Goal: Information Seeking & Learning: Learn about a topic

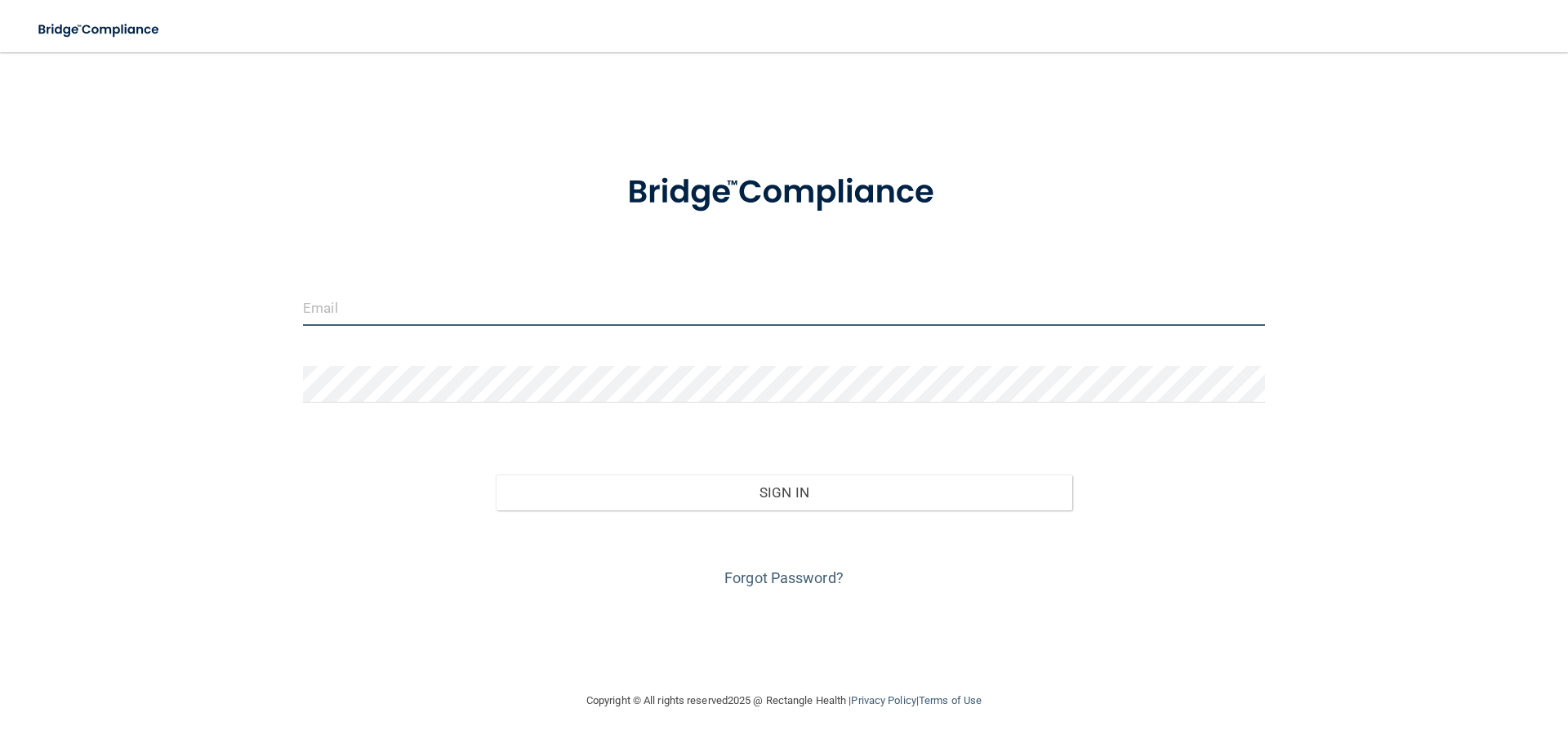
drag, startPoint x: 528, startPoint y: 325, endPoint x: 539, endPoint y: 309, distance: 19.4
click at [530, 321] on input "email" at bounding box center [783, 307] width 962 height 37
click at [545, 301] on input "email" at bounding box center [783, 307] width 962 height 37
type input "[PERSON_NAME][EMAIL_ADDRESS][DOMAIN_NAME]"
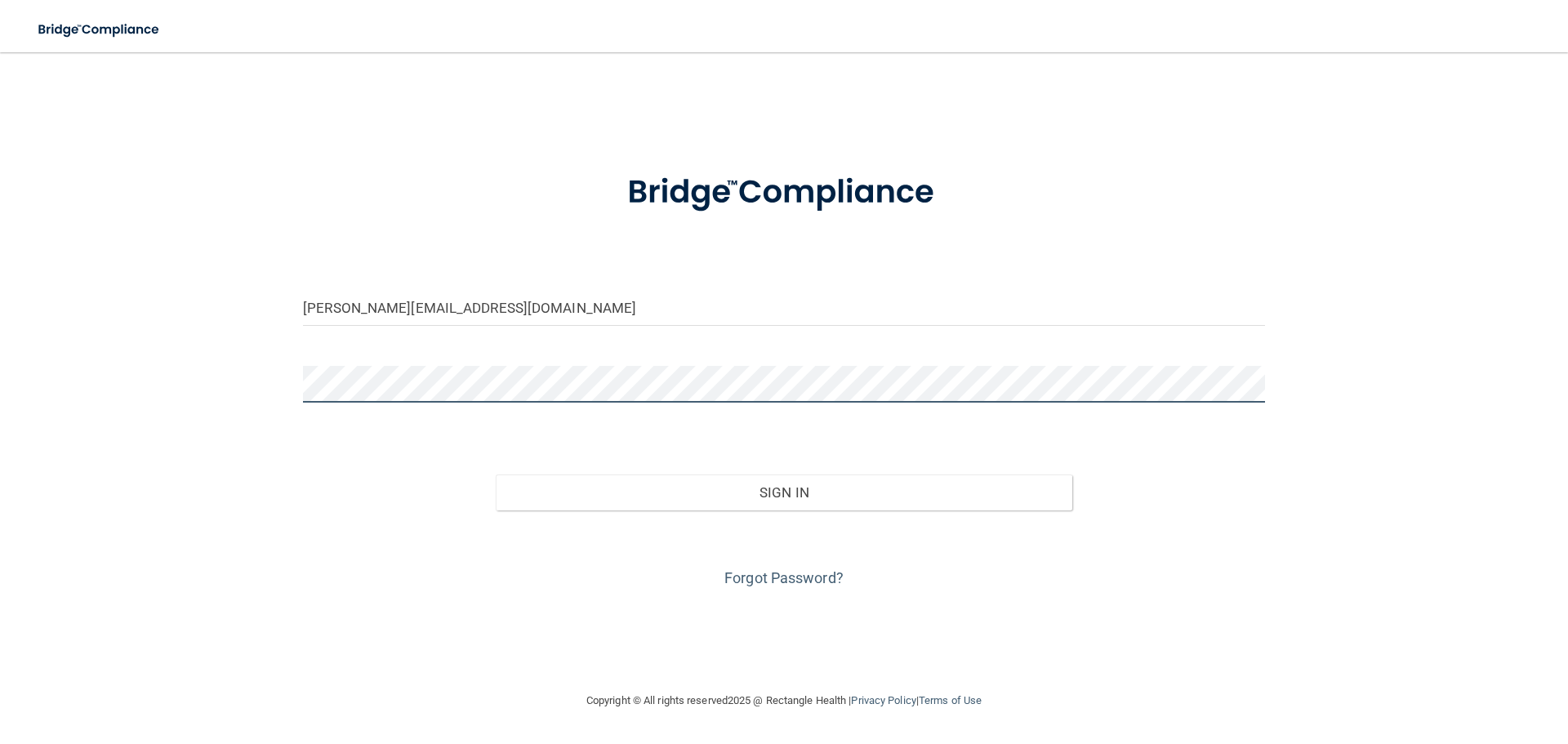
click at [496, 475] on button "Sign In" at bounding box center [784, 493] width 577 height 36
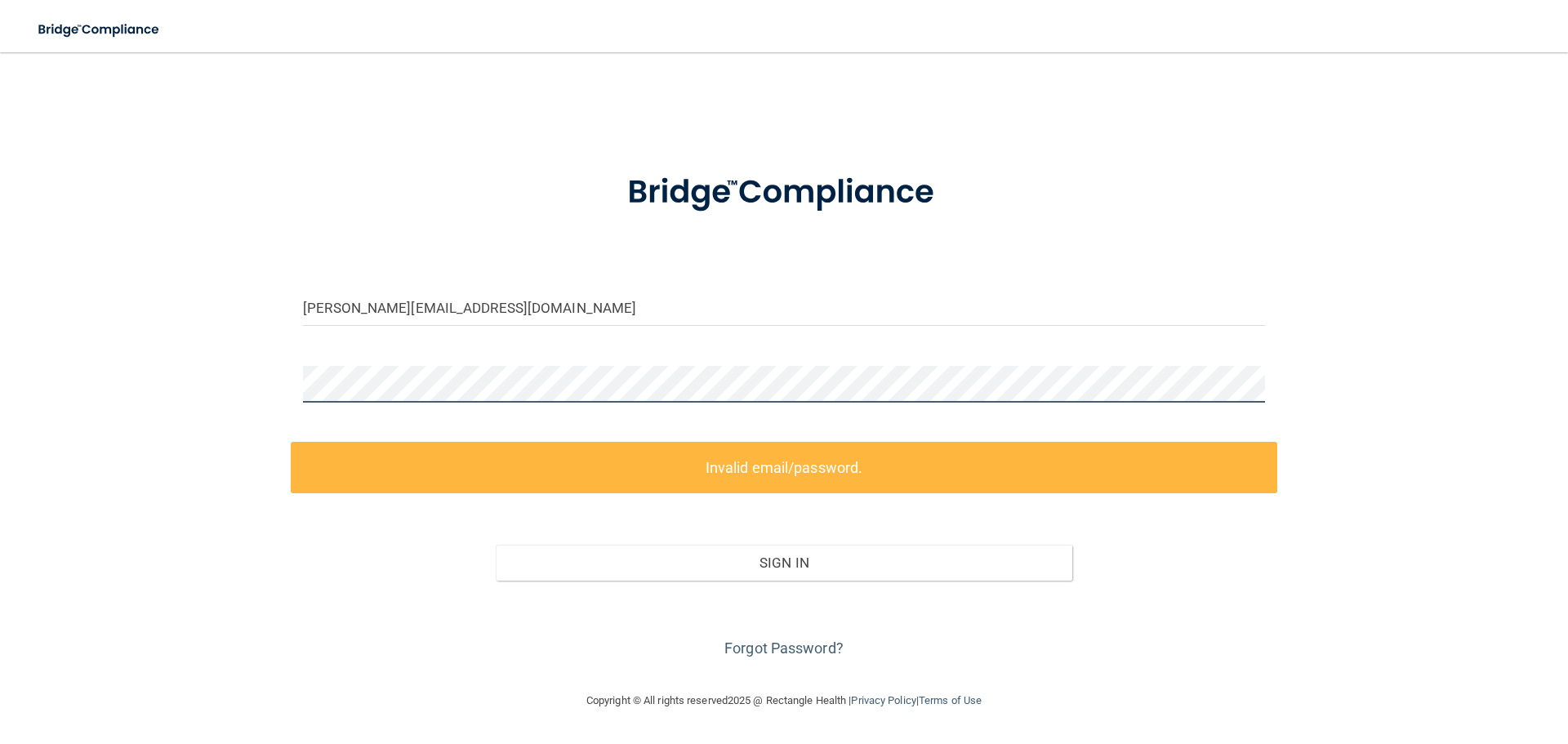
click at [345, 415] on form "bradley.gabrielle12@gmail.com Invalid email/password. You don't have permission…" at bounding box center [783, 406] width 962 height 511
click at [163, 430] on div "bradley.gabrielle12@gmail.com Invalid email/password. You don't have permission…" at bounding box center [783, 371] width 1502 height 606
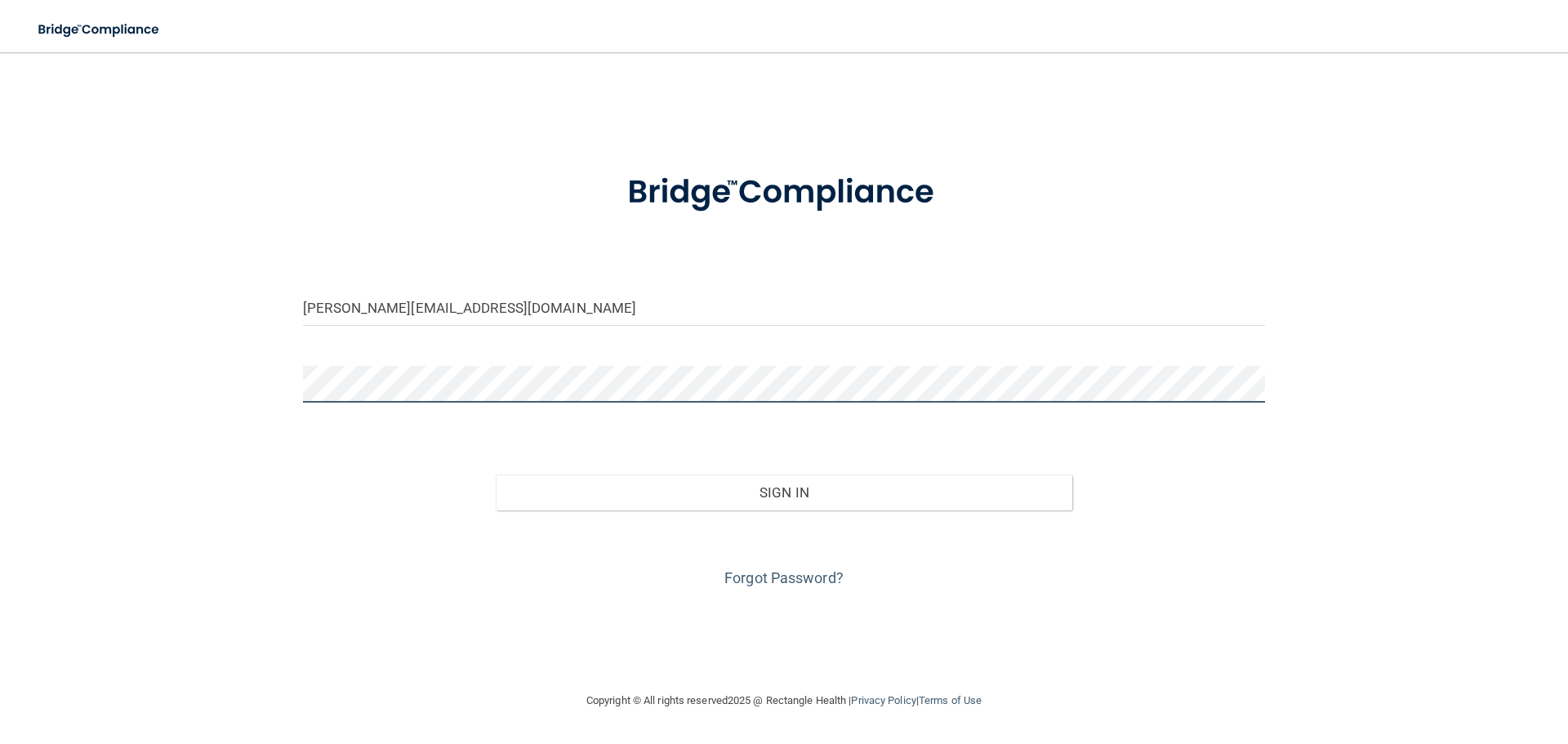
click at [496, 475] on button "Sign In" at bounding box center [784, 493] width 577 height 36
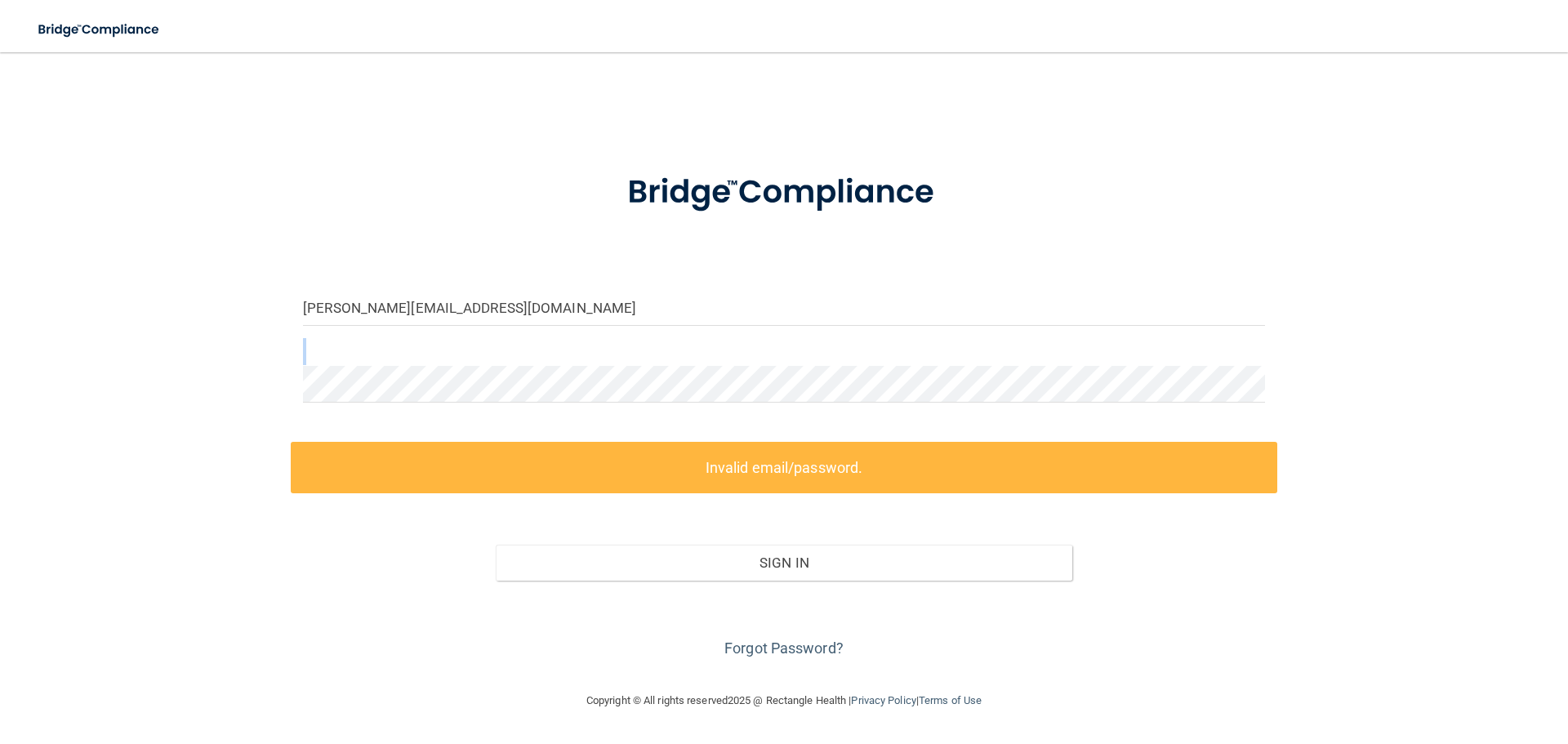
drag, startPoint x: 419, startPoint y: 354, endPoint x: 343, endPoint y: 363, distance: 76.5
click at [238, 374] on div "bradley.gabrielle12@gmail.com Invalid email/password. You don't have permission…" at bounding box center [783, 371] width 1502 height 606
click at [249, 403] on div "bradley.gabrielle12@gmail.com Invalid email/password. You don't have permission…" at bounding box center [783, 371] width 1502 height 606
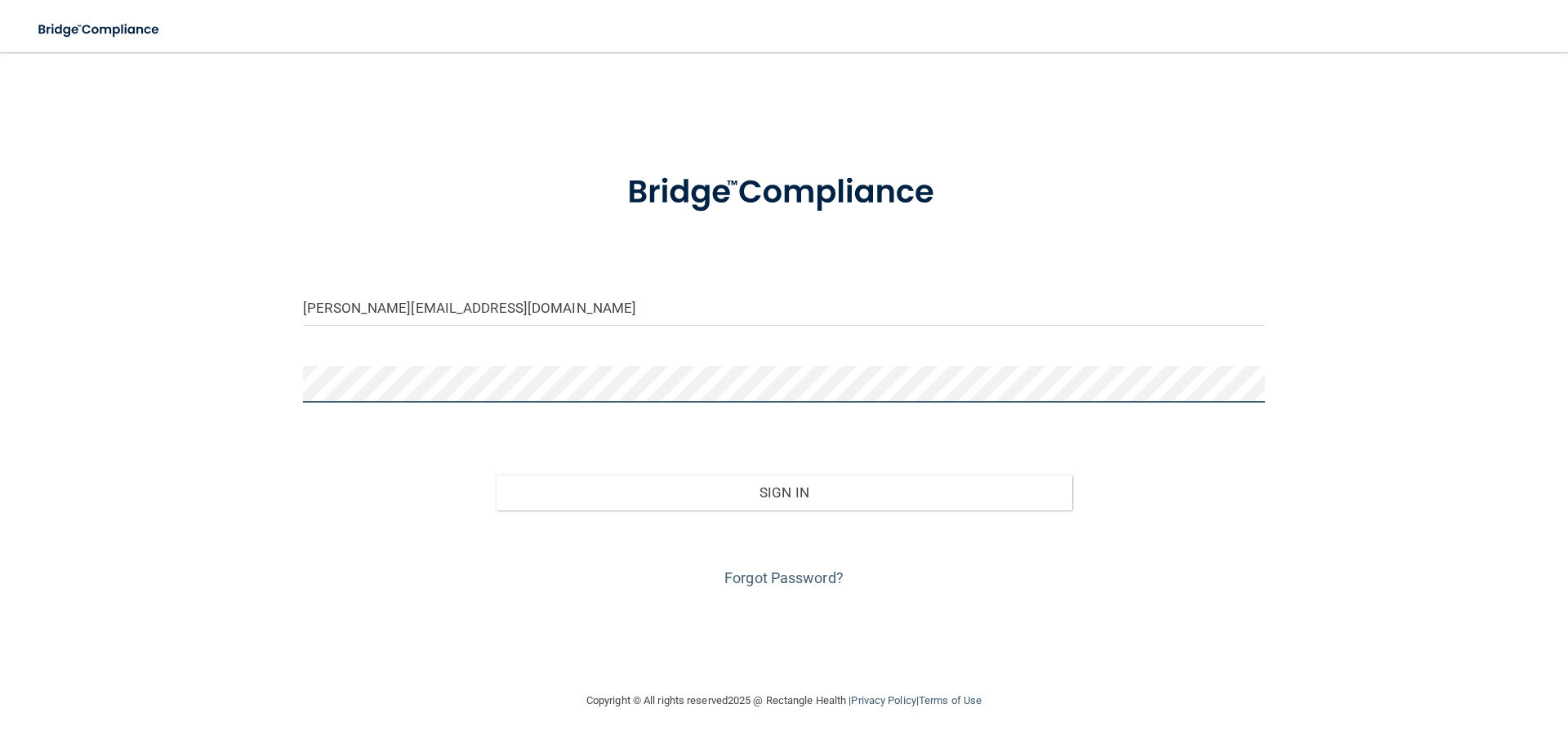
click at [496, 475] on button "Sign In" at bounding box center [784, 493] width 577 height 36
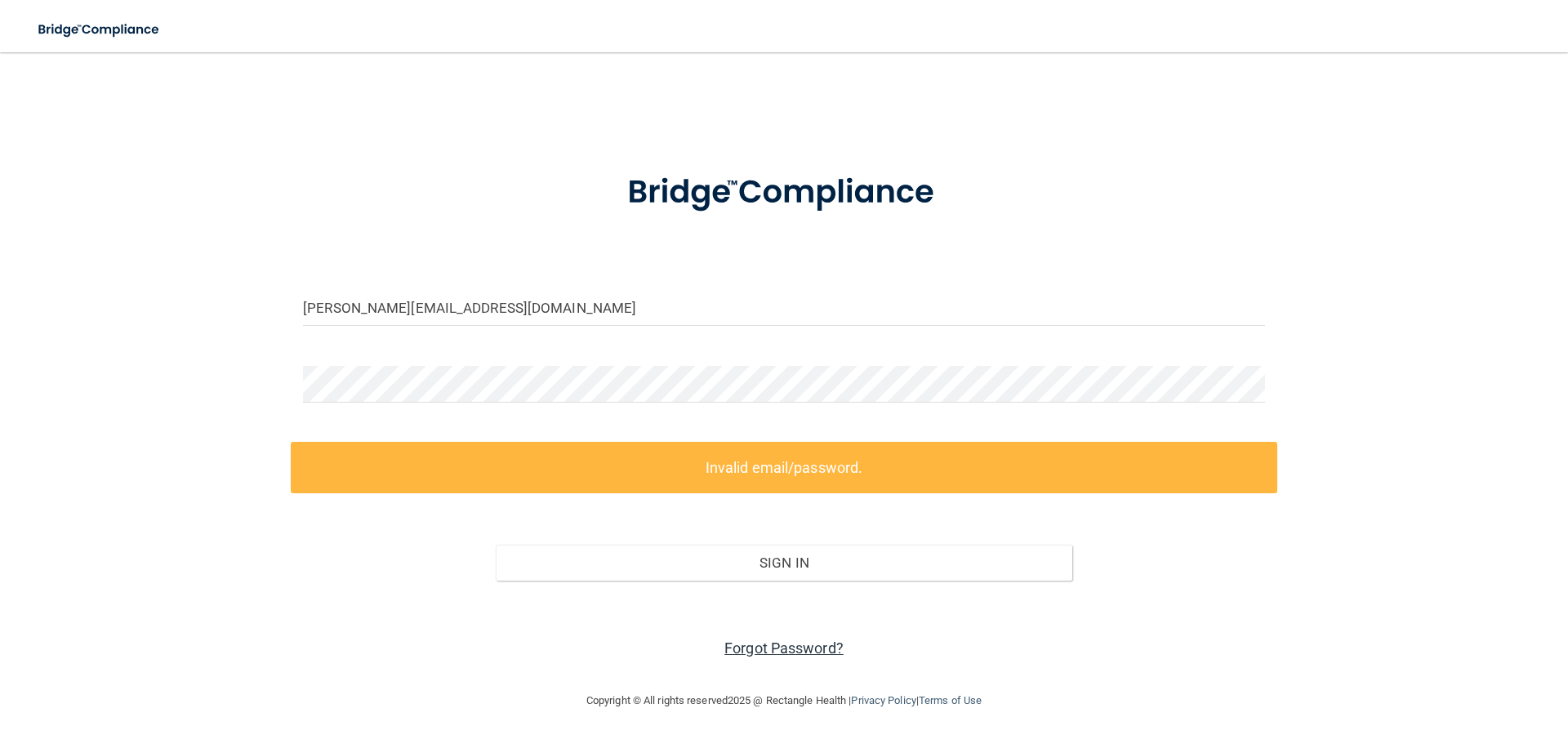
click at [814, 641] on link "Forgot Password?" at bounding box center [783, 648] width 119 height 17
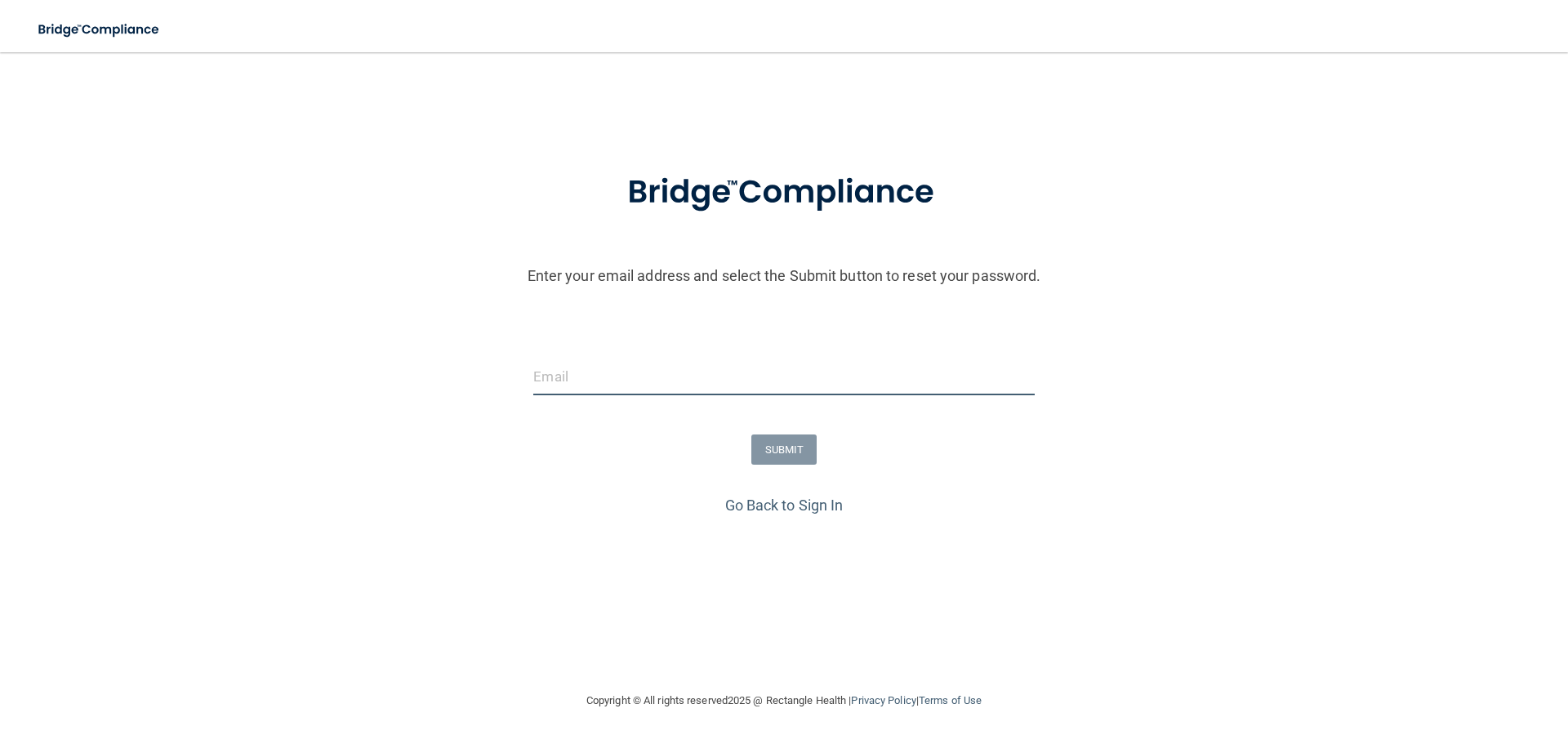
click at [890, 394] on input "email" at bounding box center [783, 376] width 500 height 37
type input "[PERSON_NAME][EMAIL_ADDRESS][DOMAIN_NAME]"
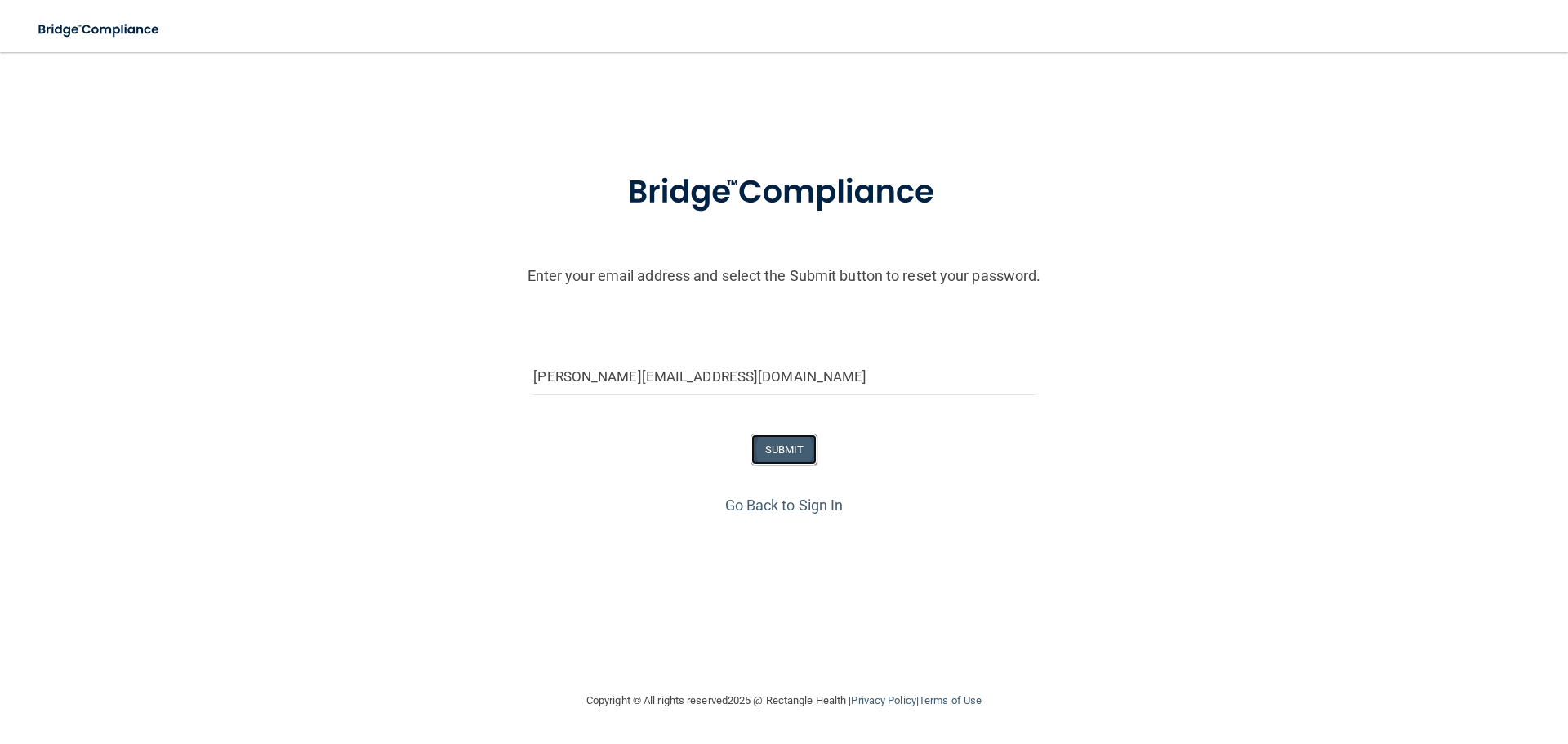
click at [774, 462] on button "SUBMIT" at bounding box center [784, 449] width 66 height 30
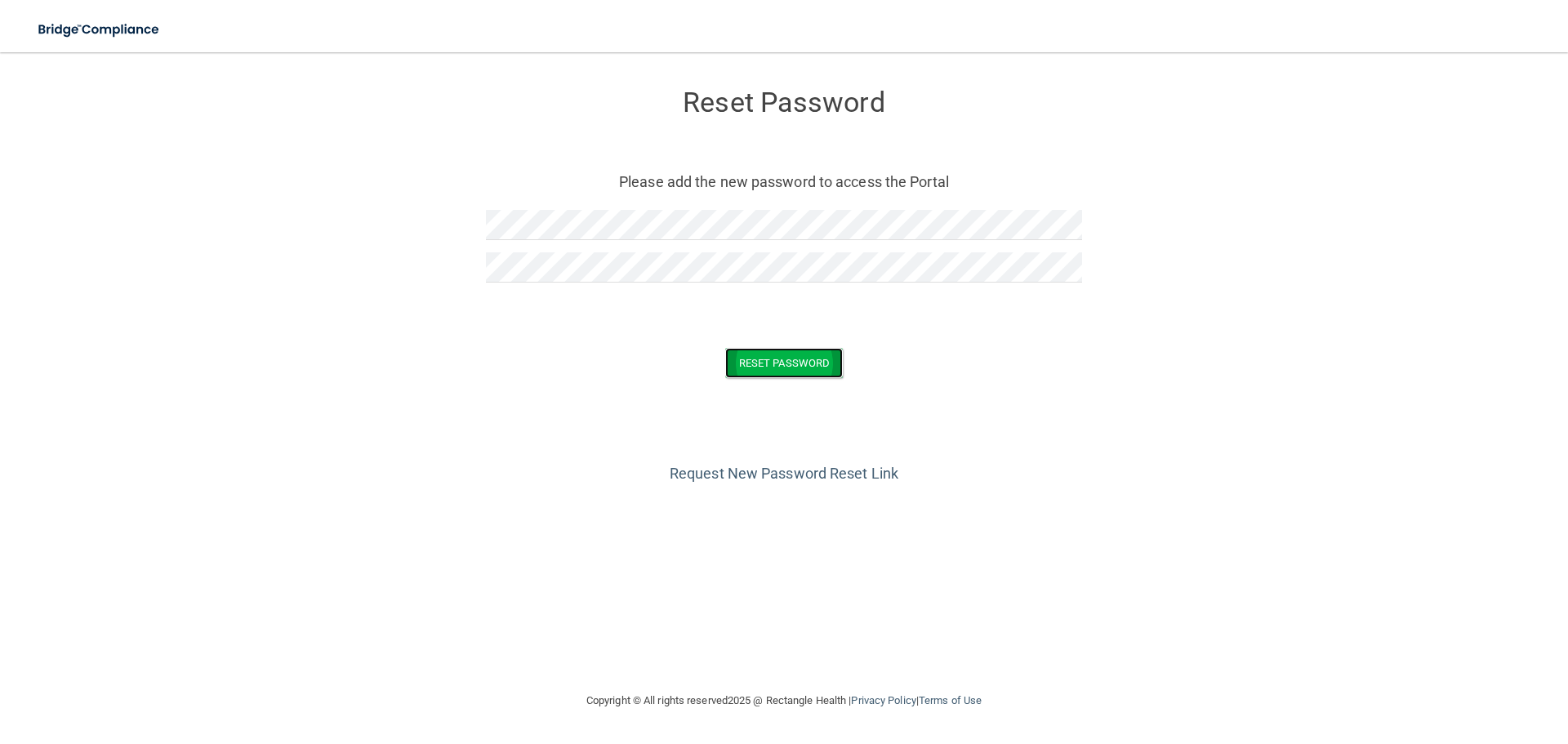
click at [836, 356] on button "Reset Password" at bounding box center [784, 363] width 118 height 30
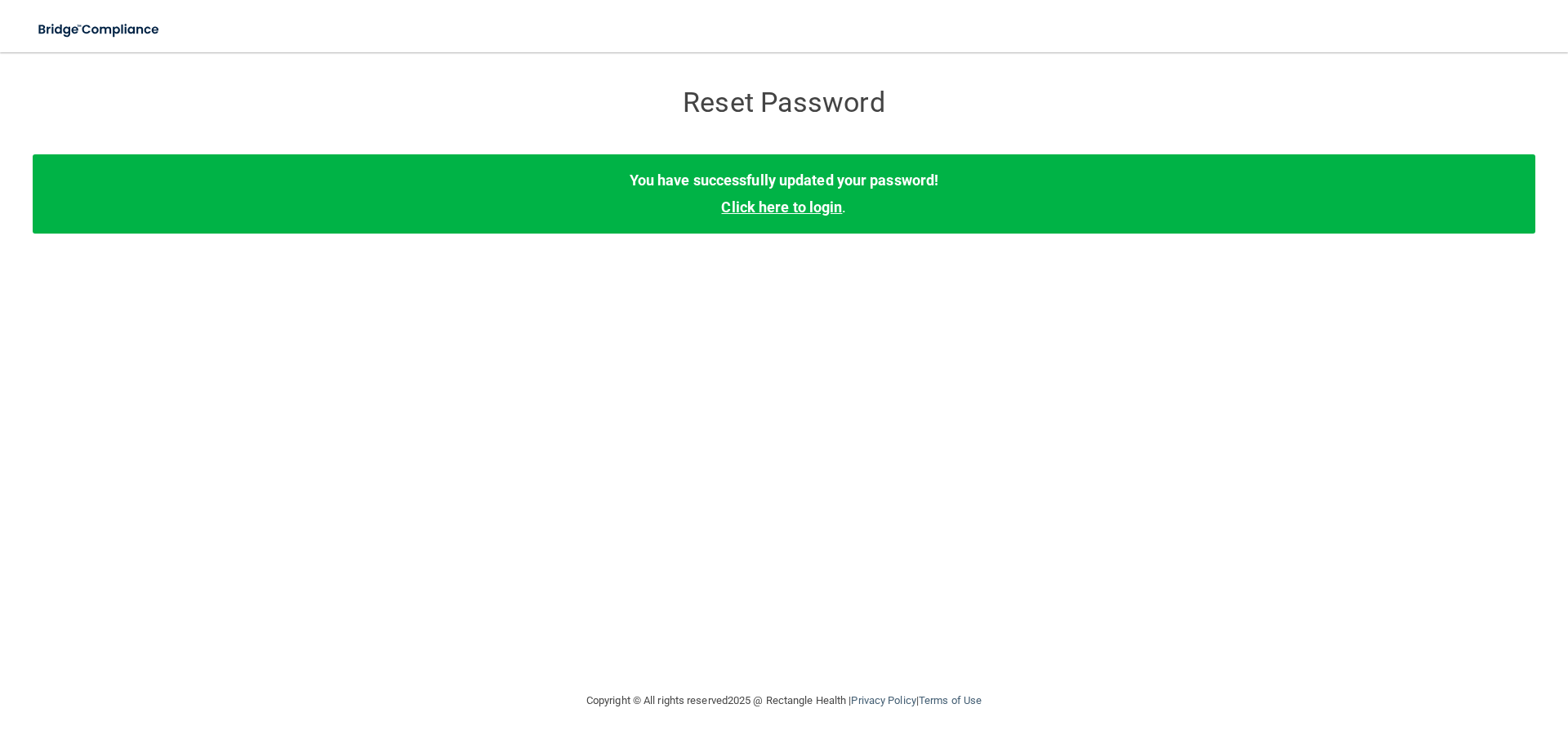
click at [819, 209] on link "Click here to login" at bounding box center [781, 207] width 121 height 17
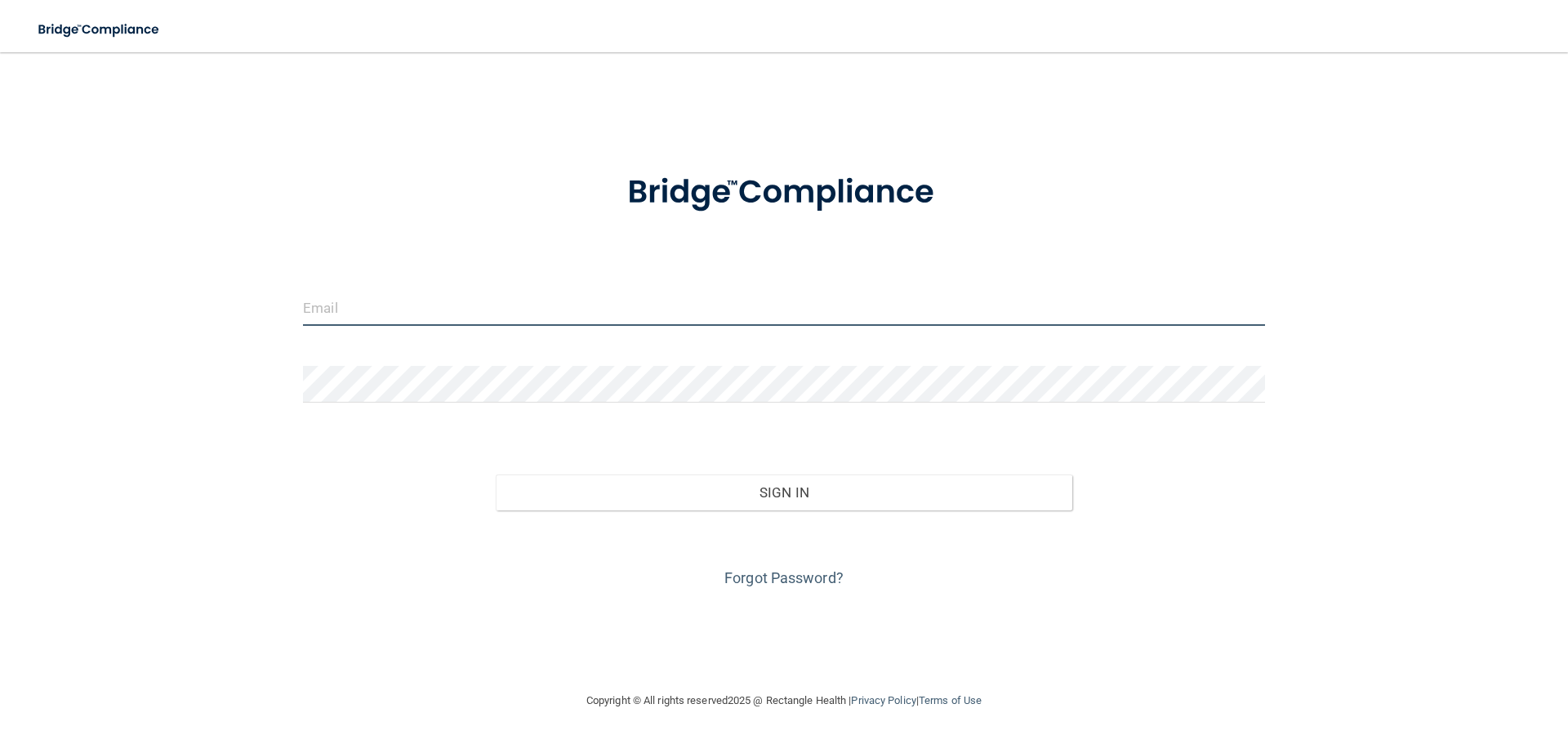
click at [646, 313] on input "email" at bounding box center [783, 307] width 962 height 37
type input "[PERSON_NAME][EMAIL_ADDRESS][DOMAIN_NAME]"
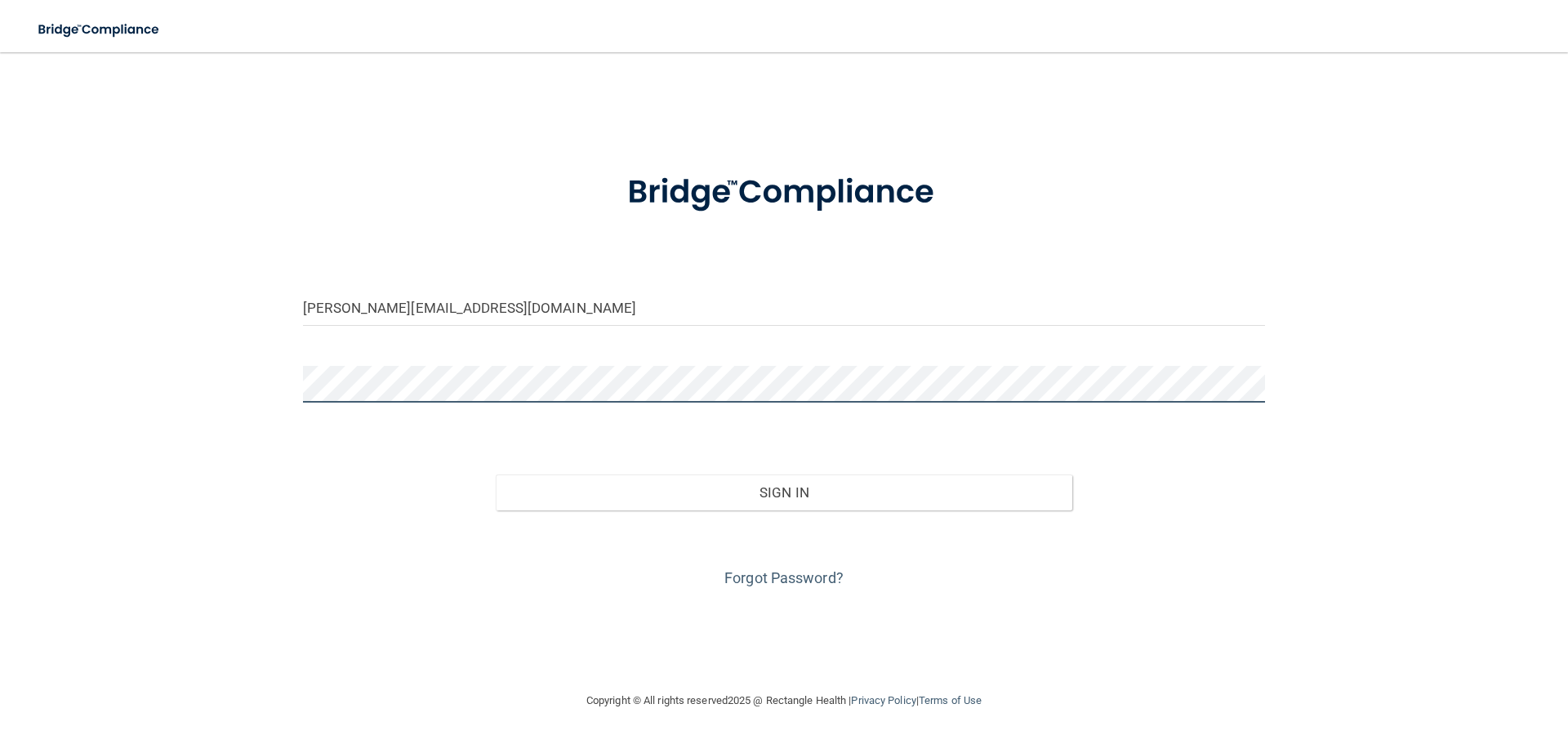
click at [496, 475] on button "Sign In" at bounding box center [784, 493] width 577 height 36
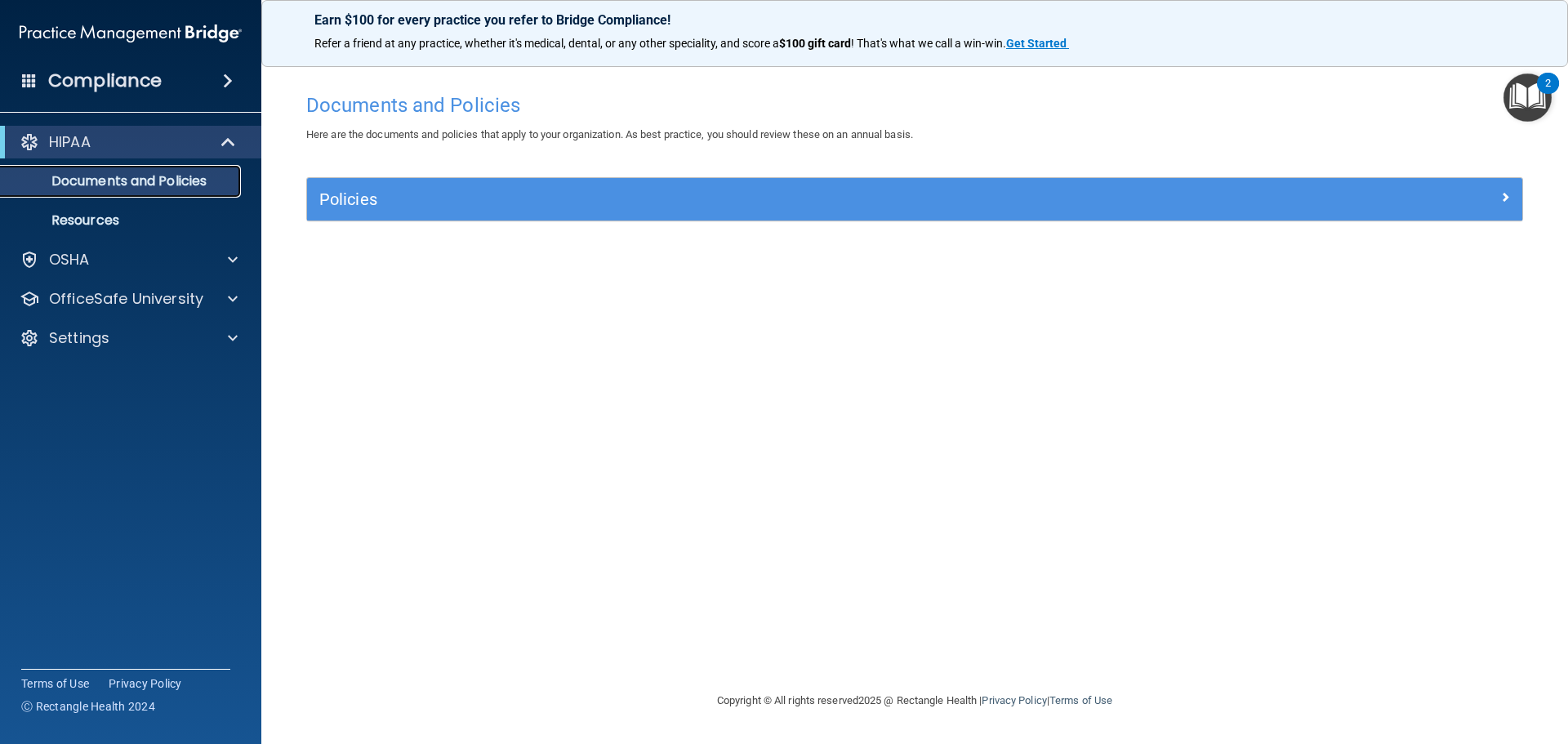
click at [178, 191] on link "Documents and Policies" at bounding box center [112, 181] width 257 height 32
click at [223, 80] on span at bounding box center [227, 80] width 9 height 20
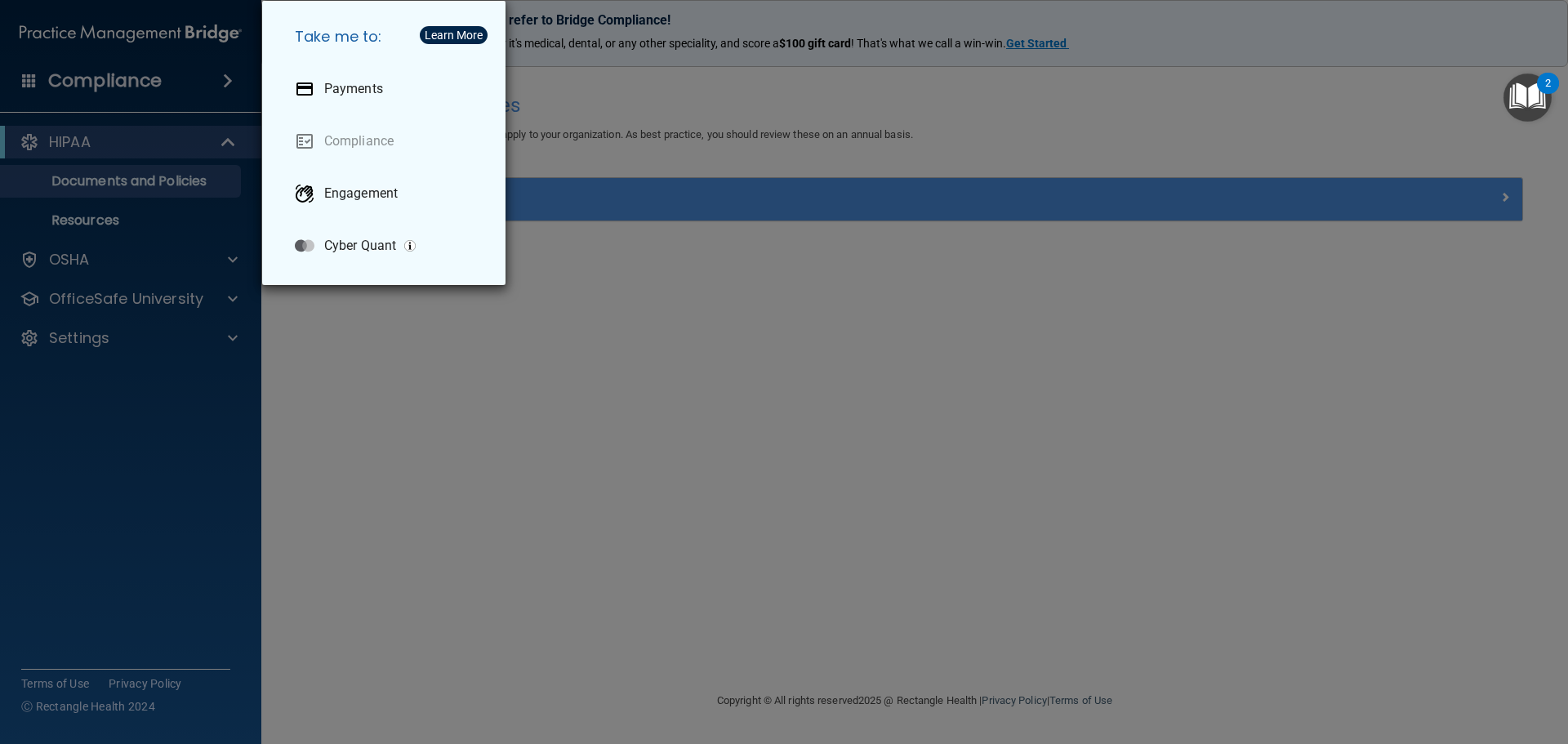
drag, startPoint x: 308, startPoint y: 359, endPoint x: 183, endPoint y: 280, distance: 147.9
click at [305, 354] on div "Take me to: Payments Compliance Engagement Cyber Quant" at bounding box center [784, 372] width 1568 height 744
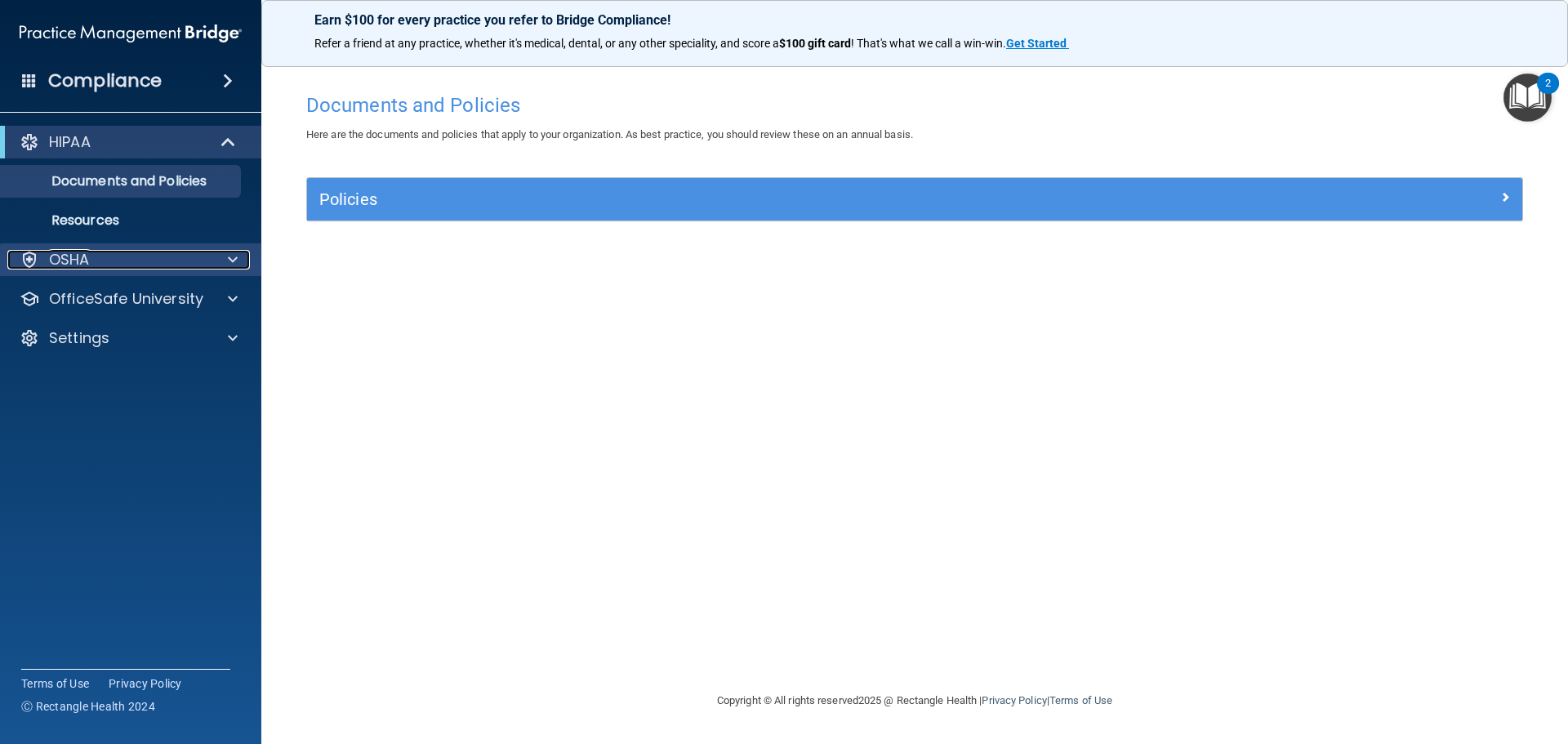
click at [93, 257] on div "OSHA" at bounding box center [109, 259] width 203 height 20
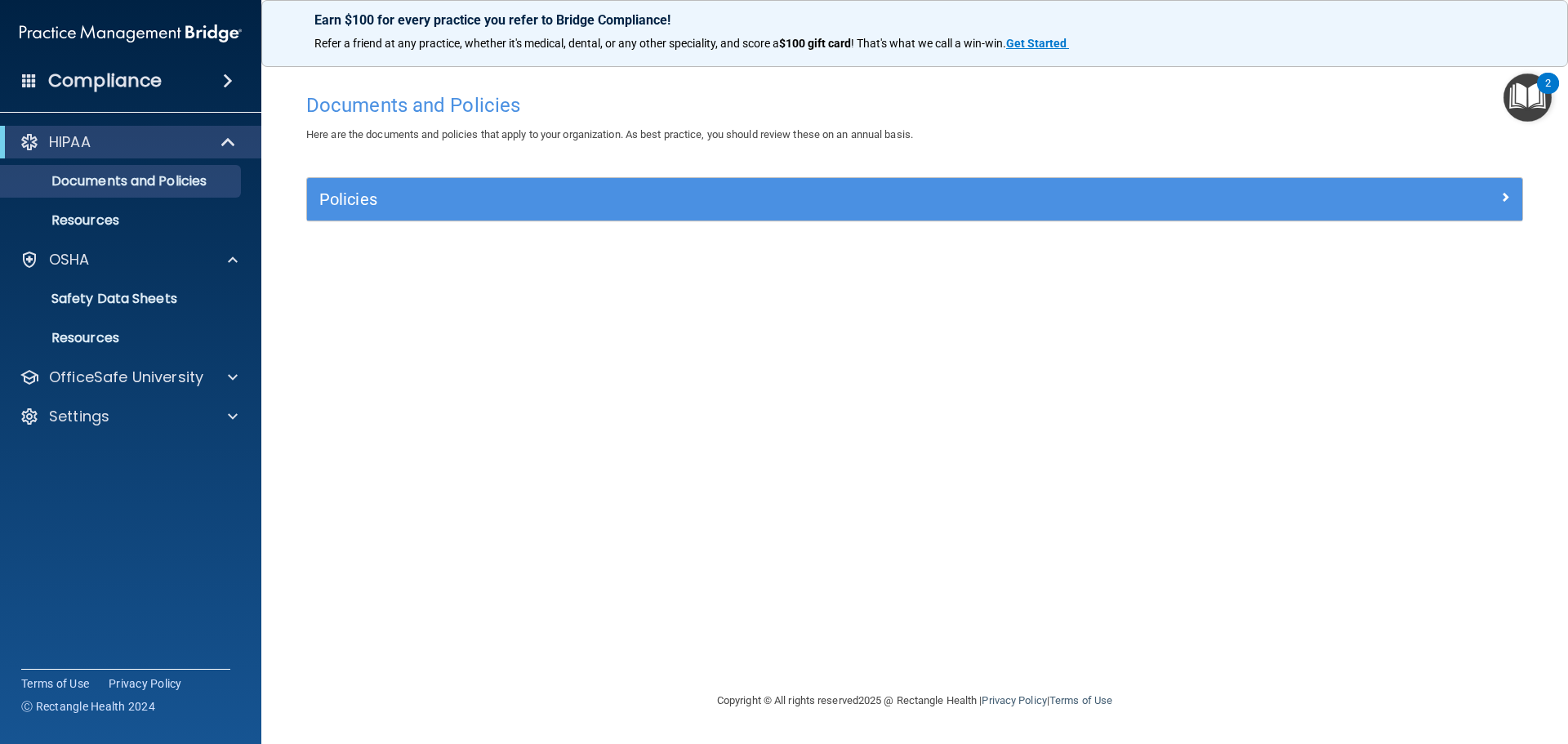
click at [327, 182] on div "Policies" at bounding box center [914, 199] width 1215 height 43
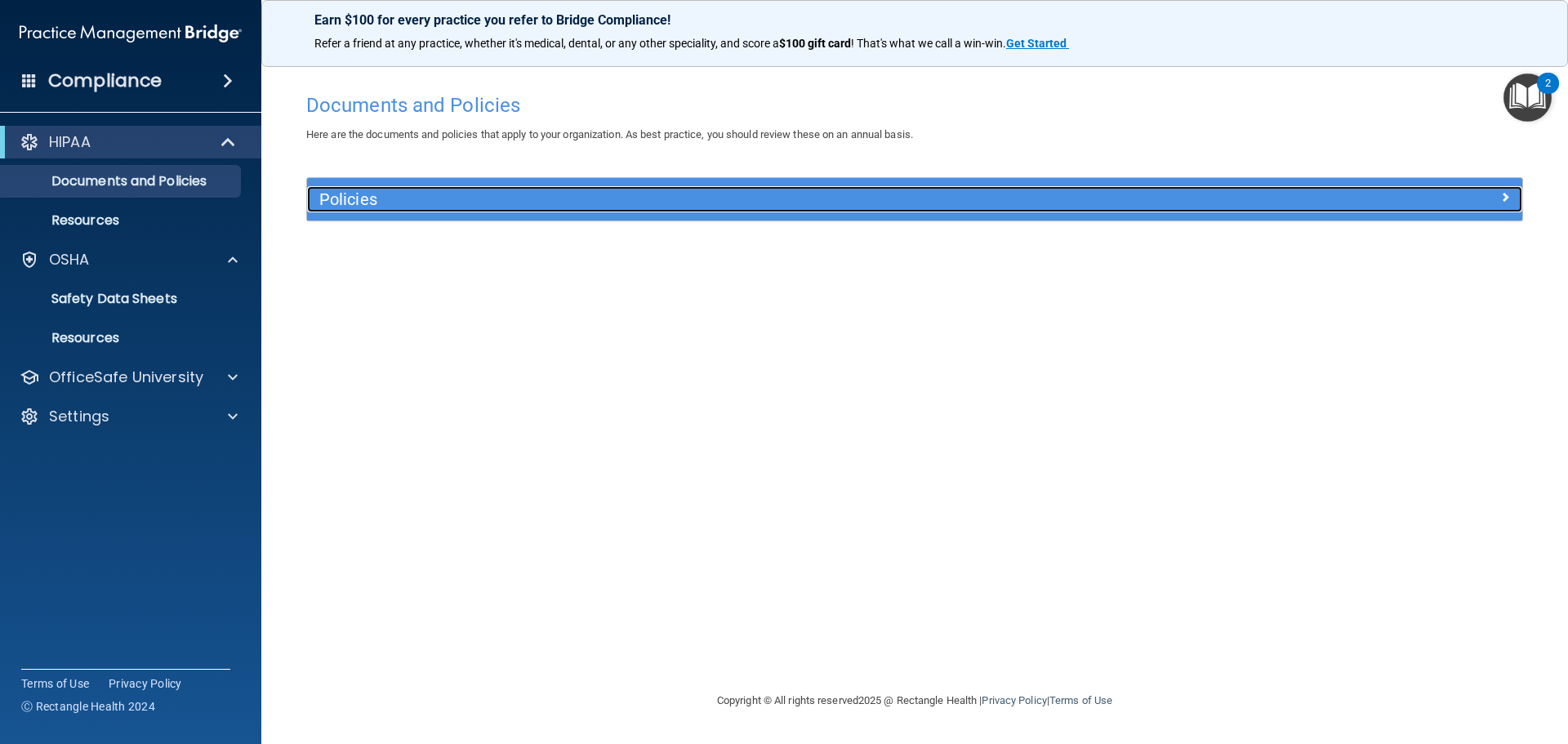
click at [328, 194] on h5 "Policies" at bounding box center [762, 199] width 887 height 18
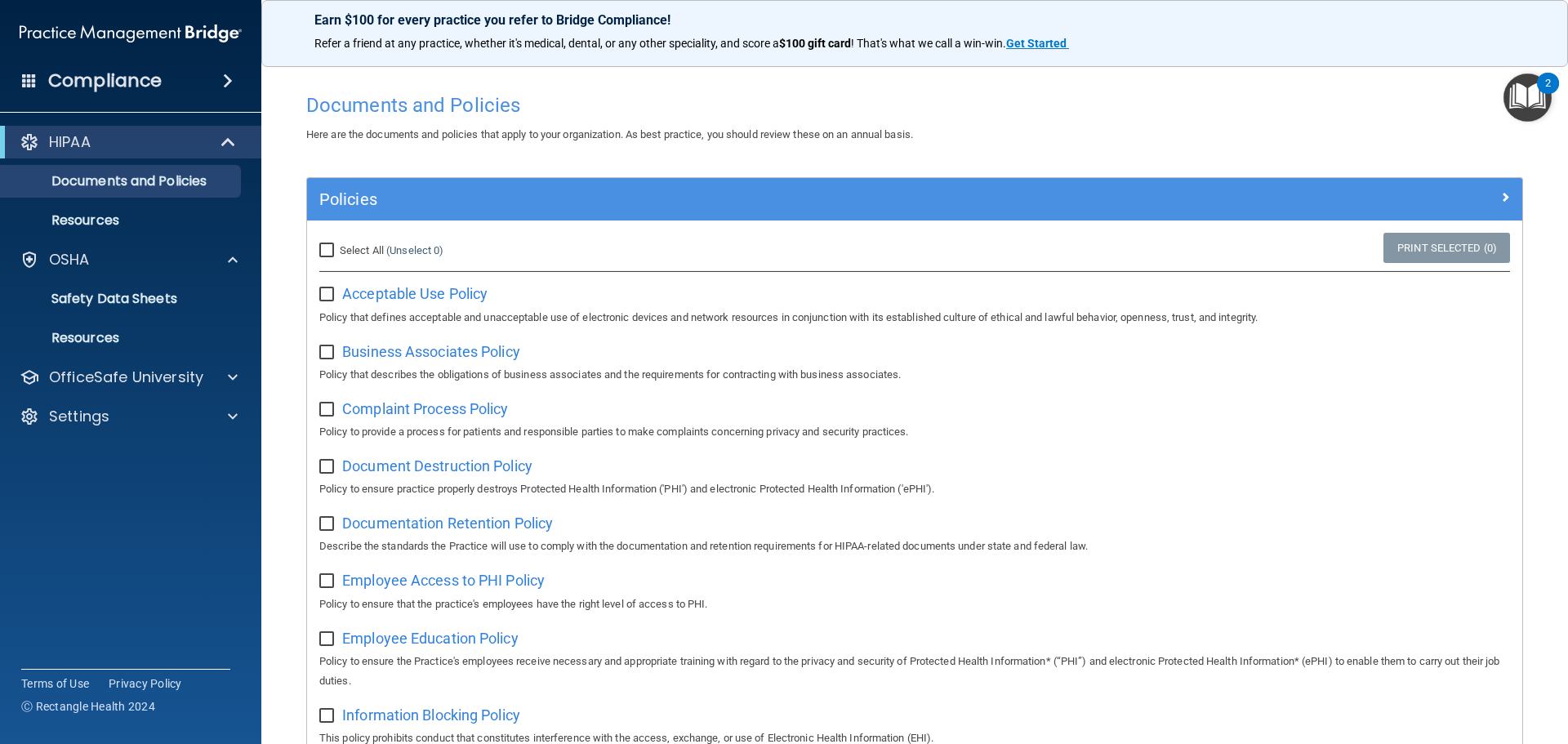
click at [327, 254] on input "Select All (Unselect 0) Unselect All" at bounding box center [328, 251] width 19 height 13
checkbox input "true"
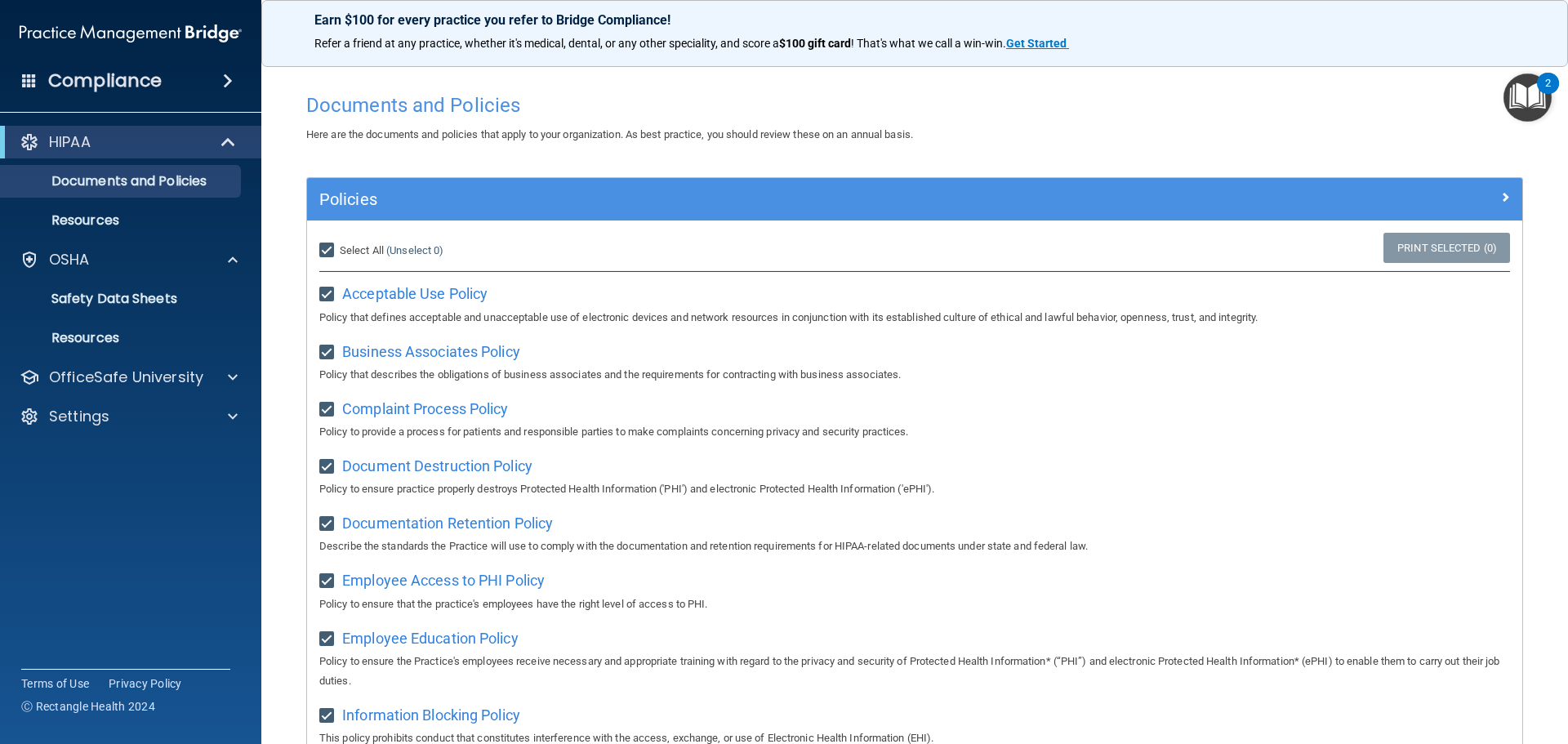
checkbox input "true"
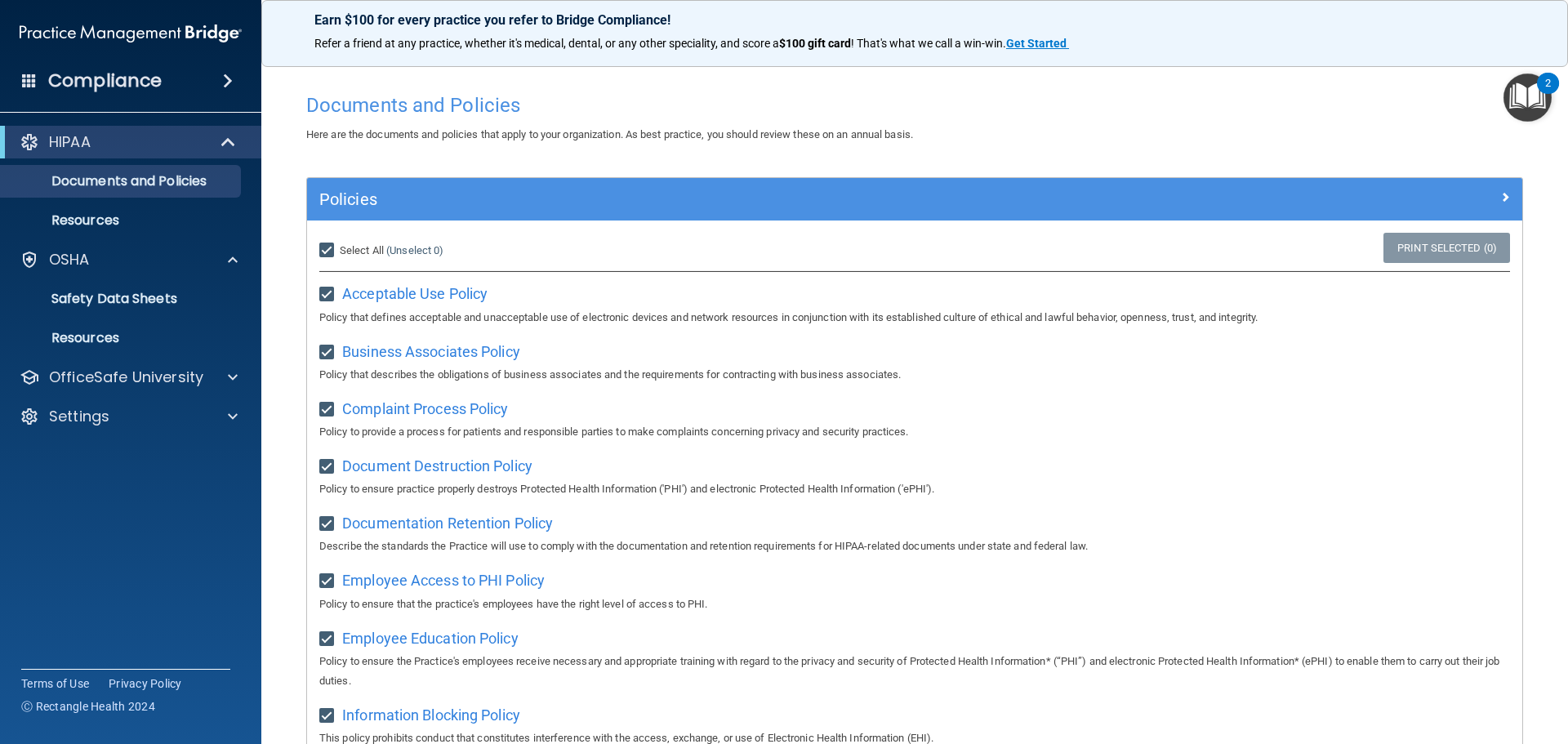
checkbox input "true"
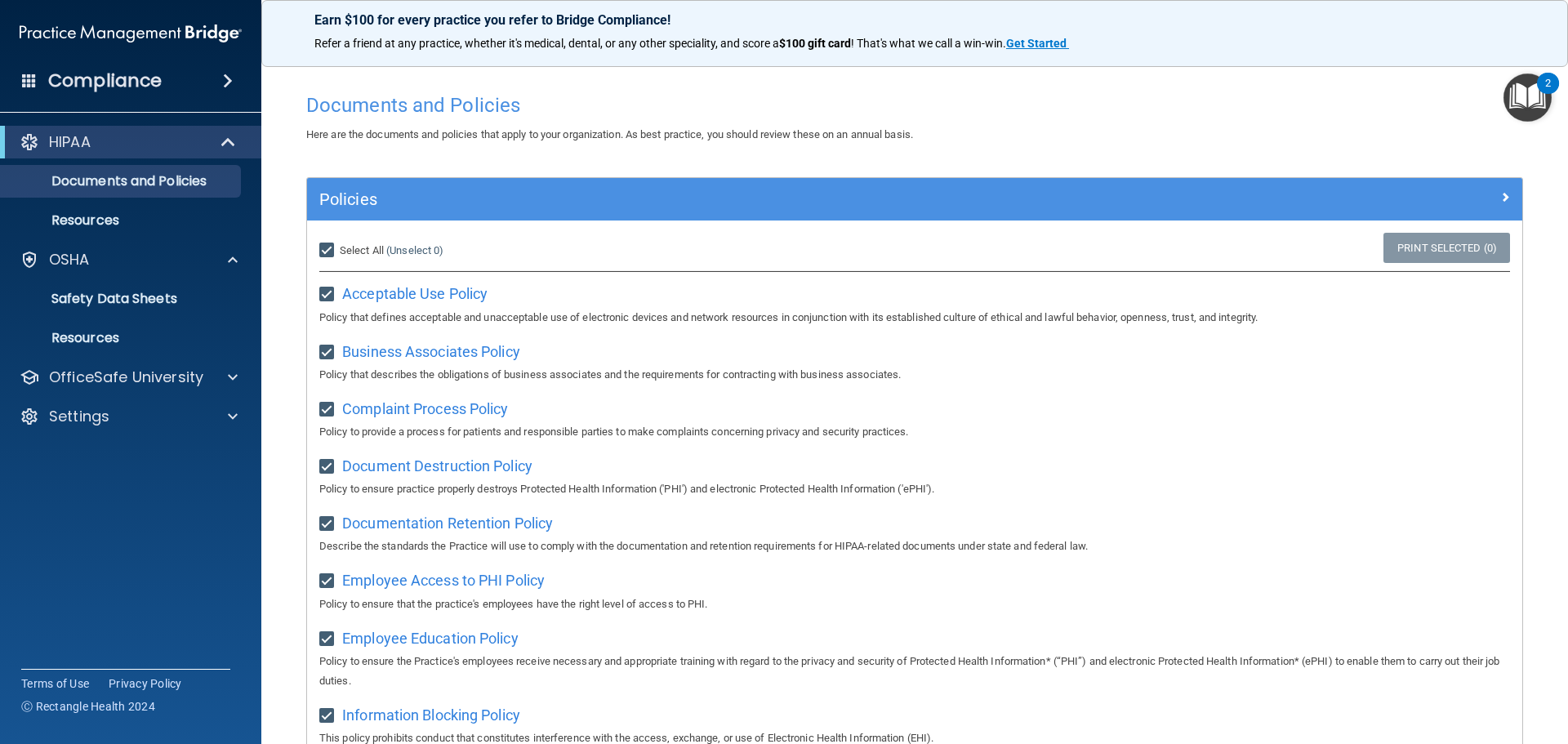
checkbox input "true"
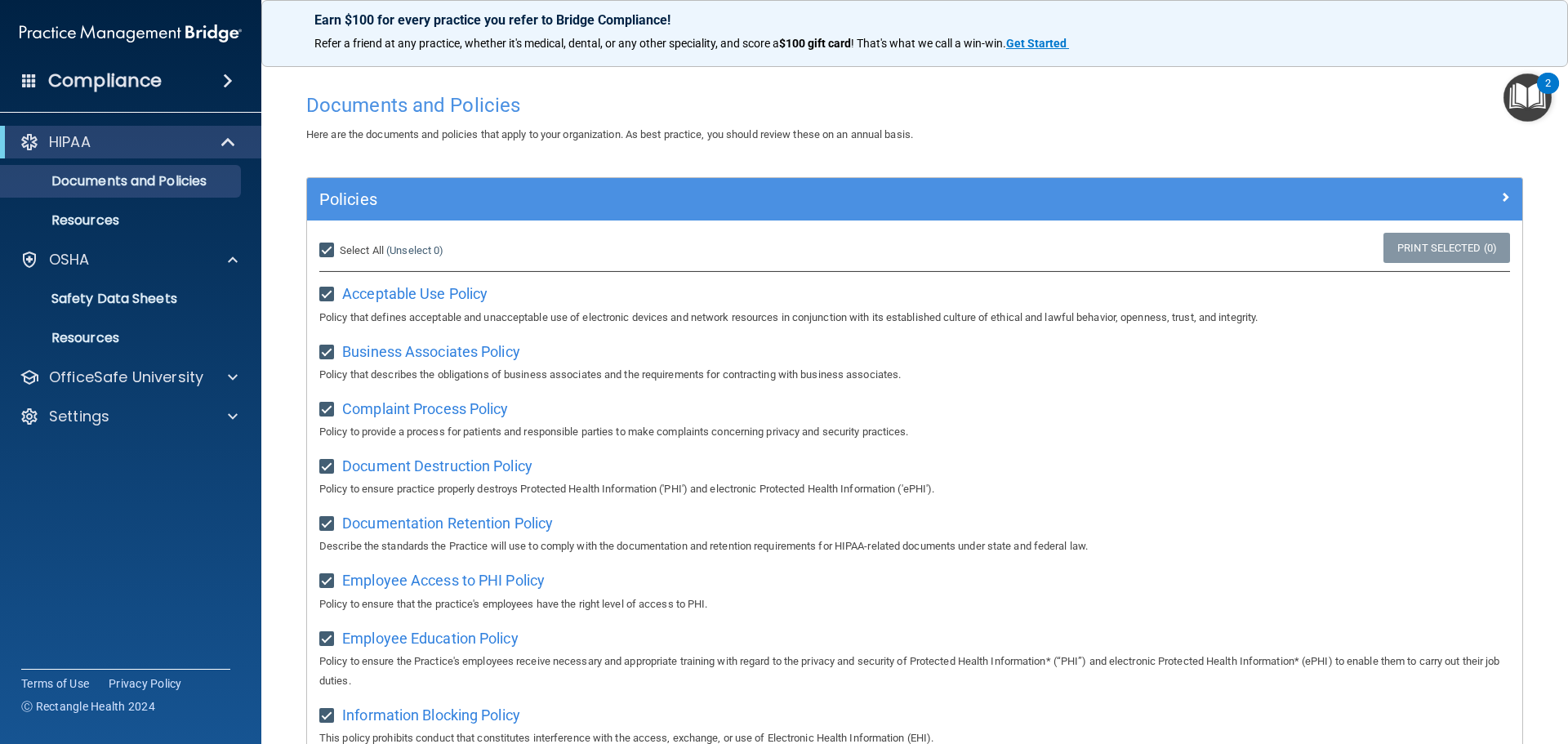
checkbox input "true"
click at [333, 251] on input "Select All (Unselect 21) Unselect All" at bounding box center [328, 251] width 19 height 13
checkbox input "false"
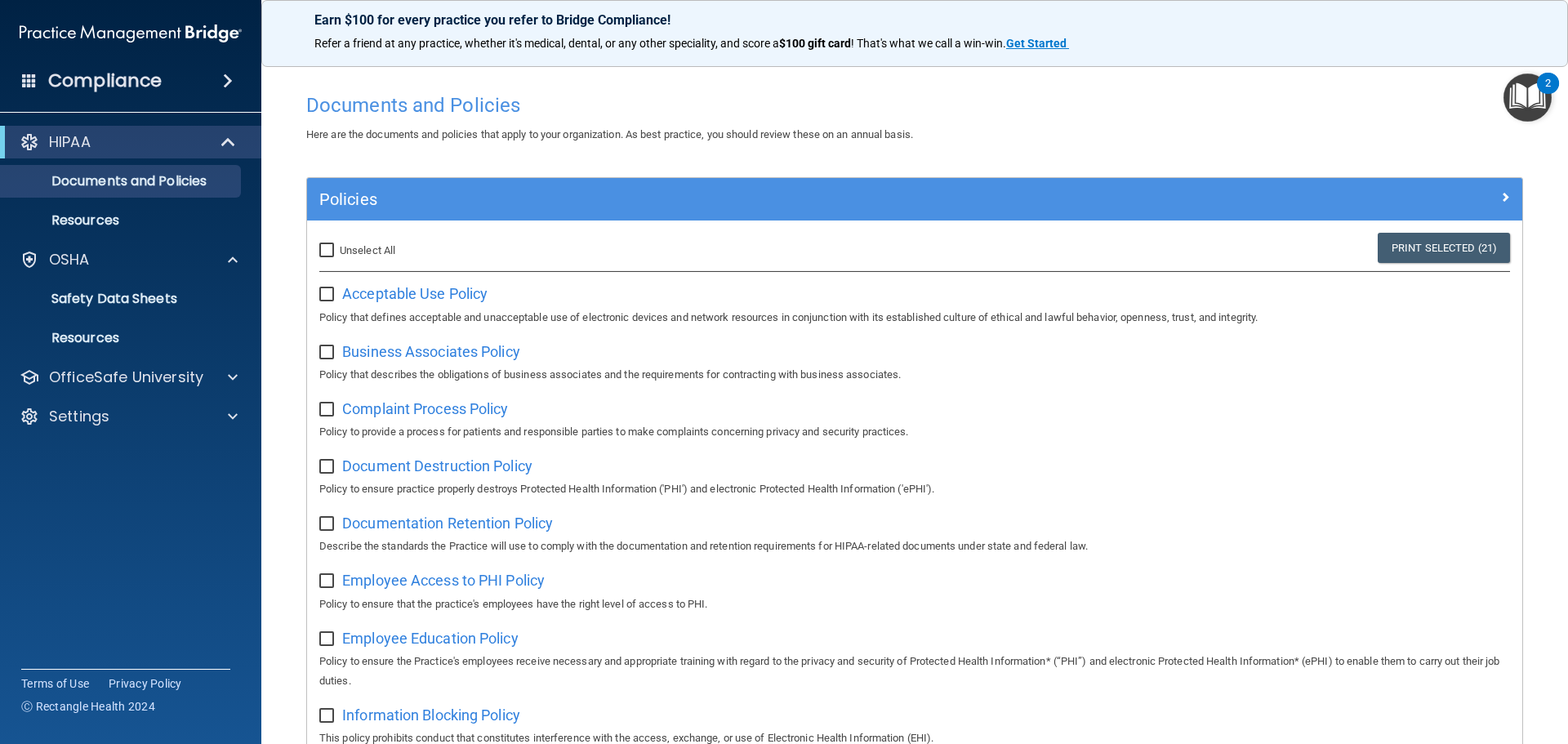
checkbox input "false"
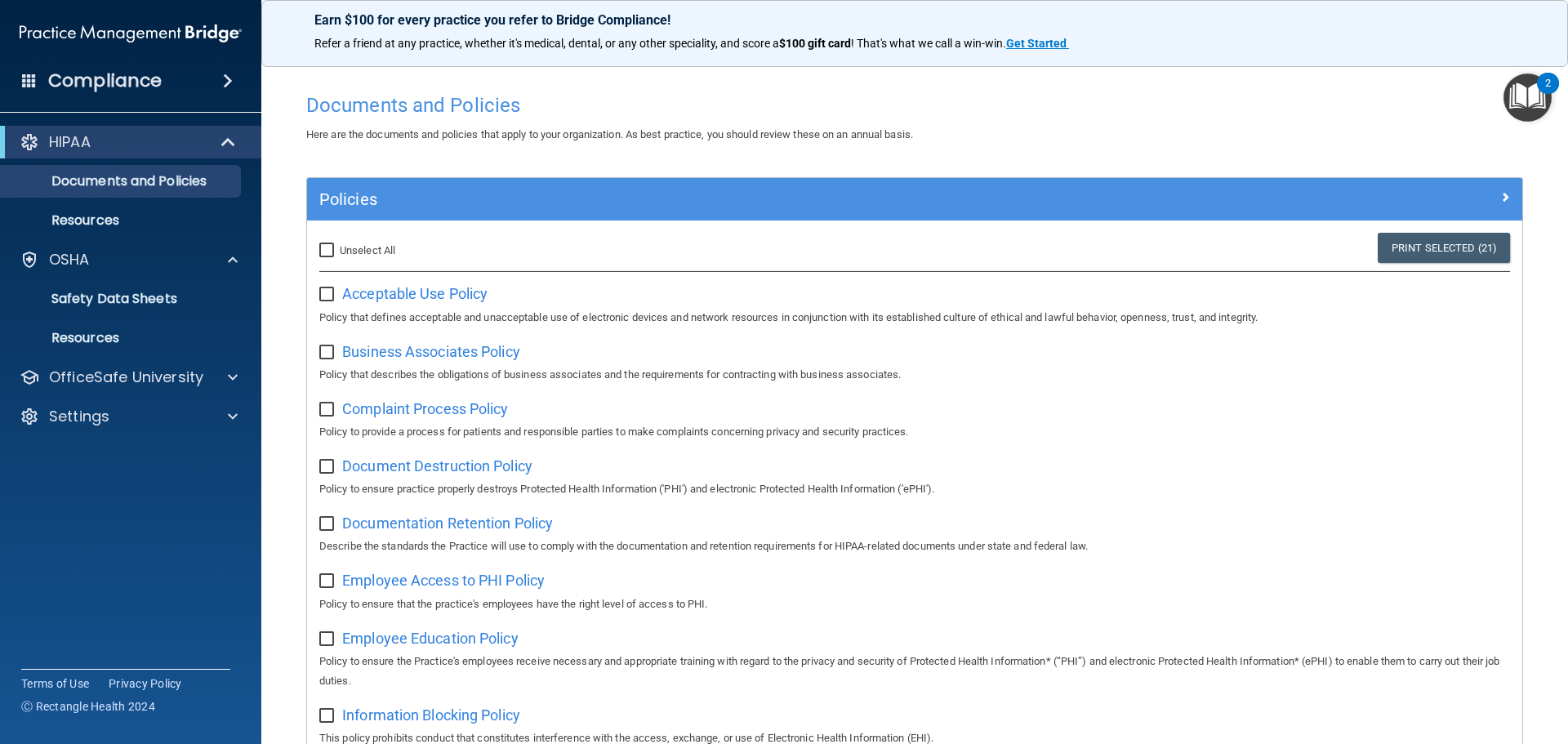
checkbox input "false"
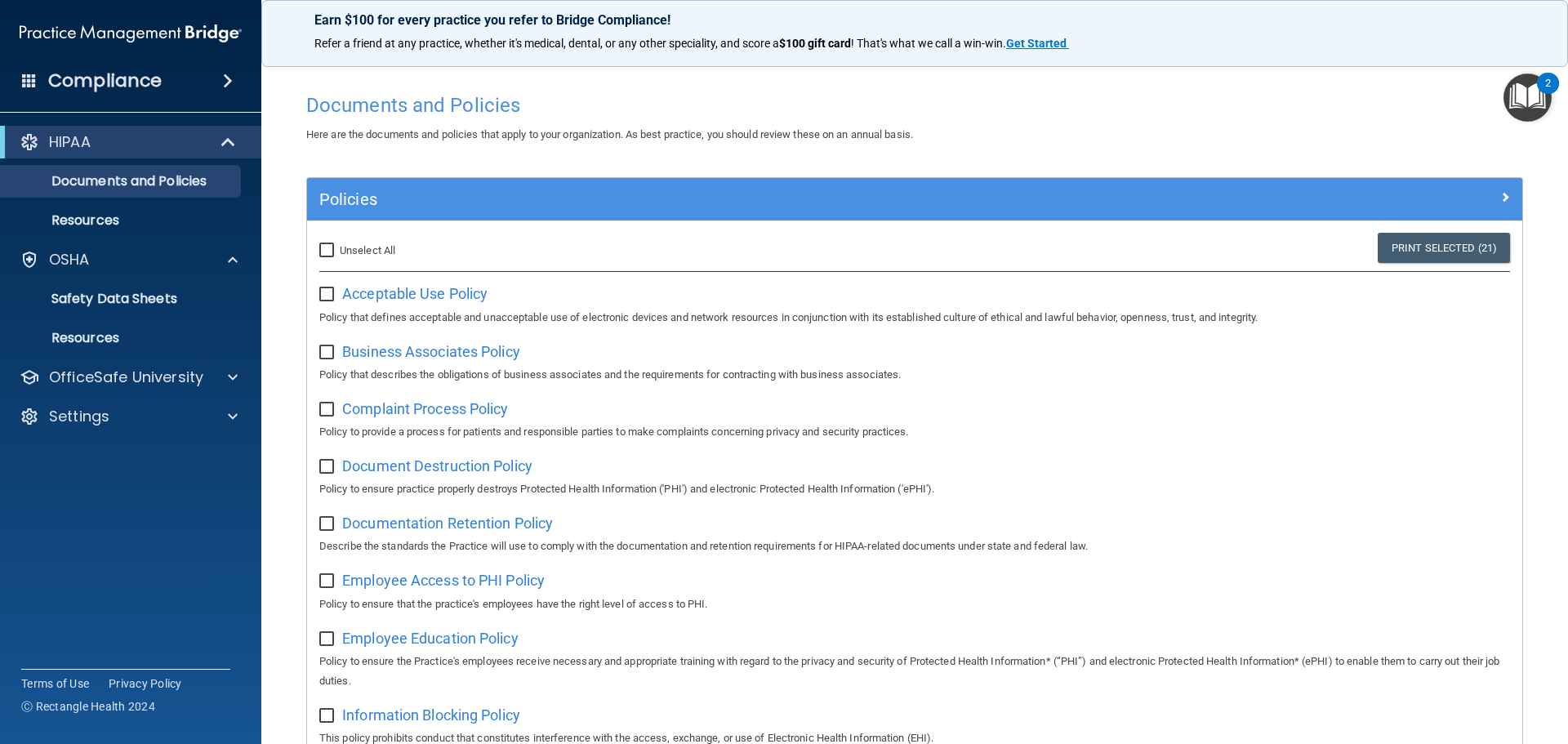
checkbox input "false"
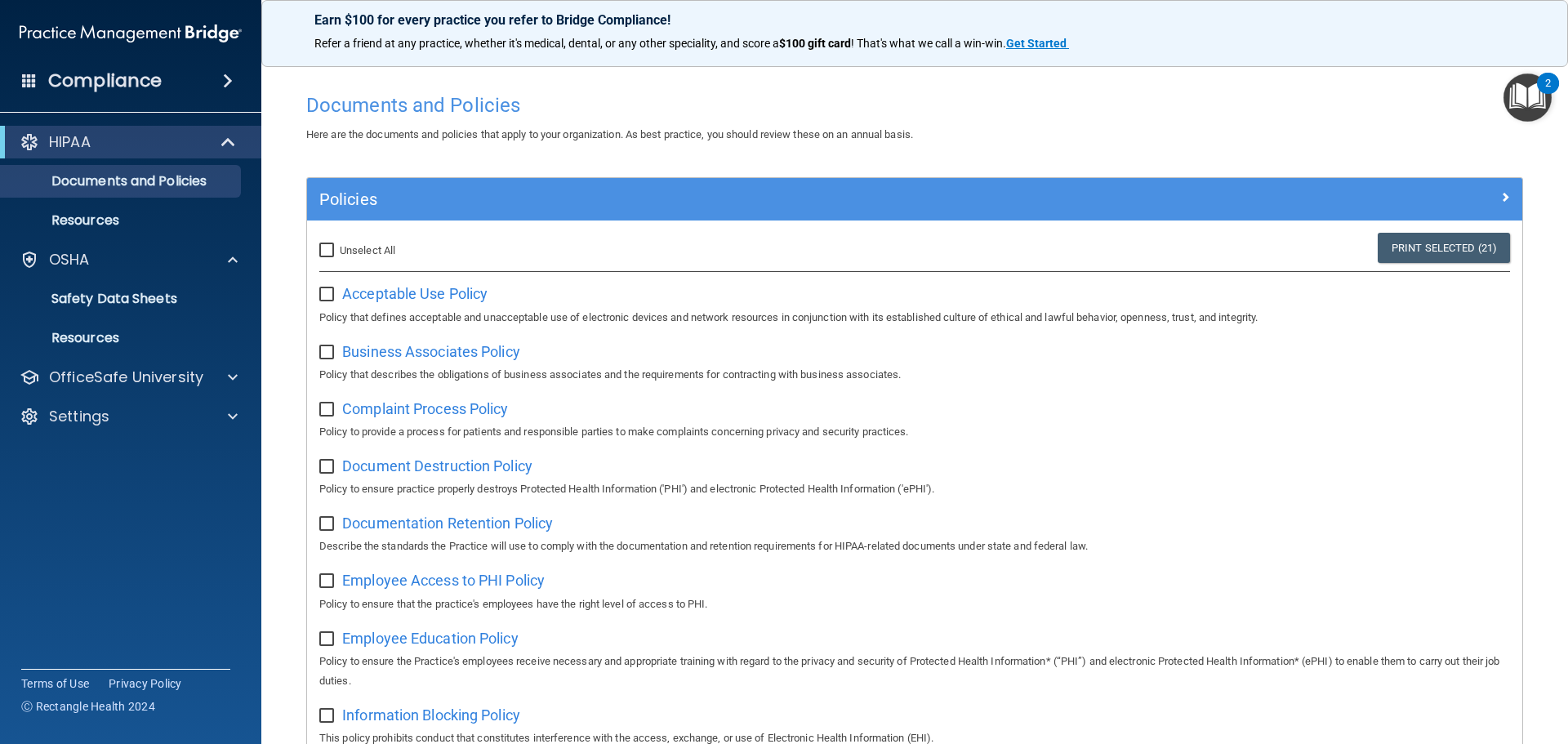
checkbox input "false"
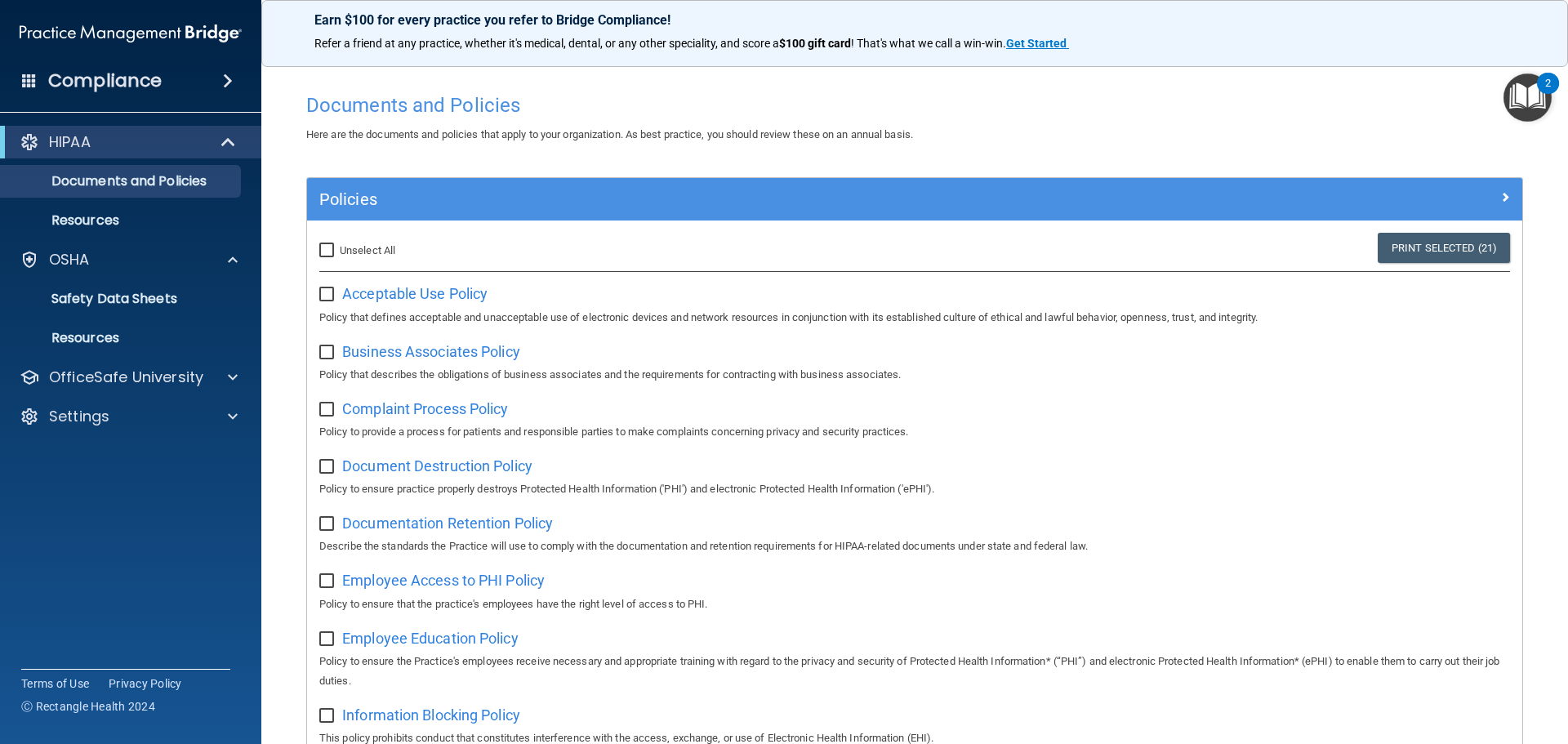
checkbox input "false"
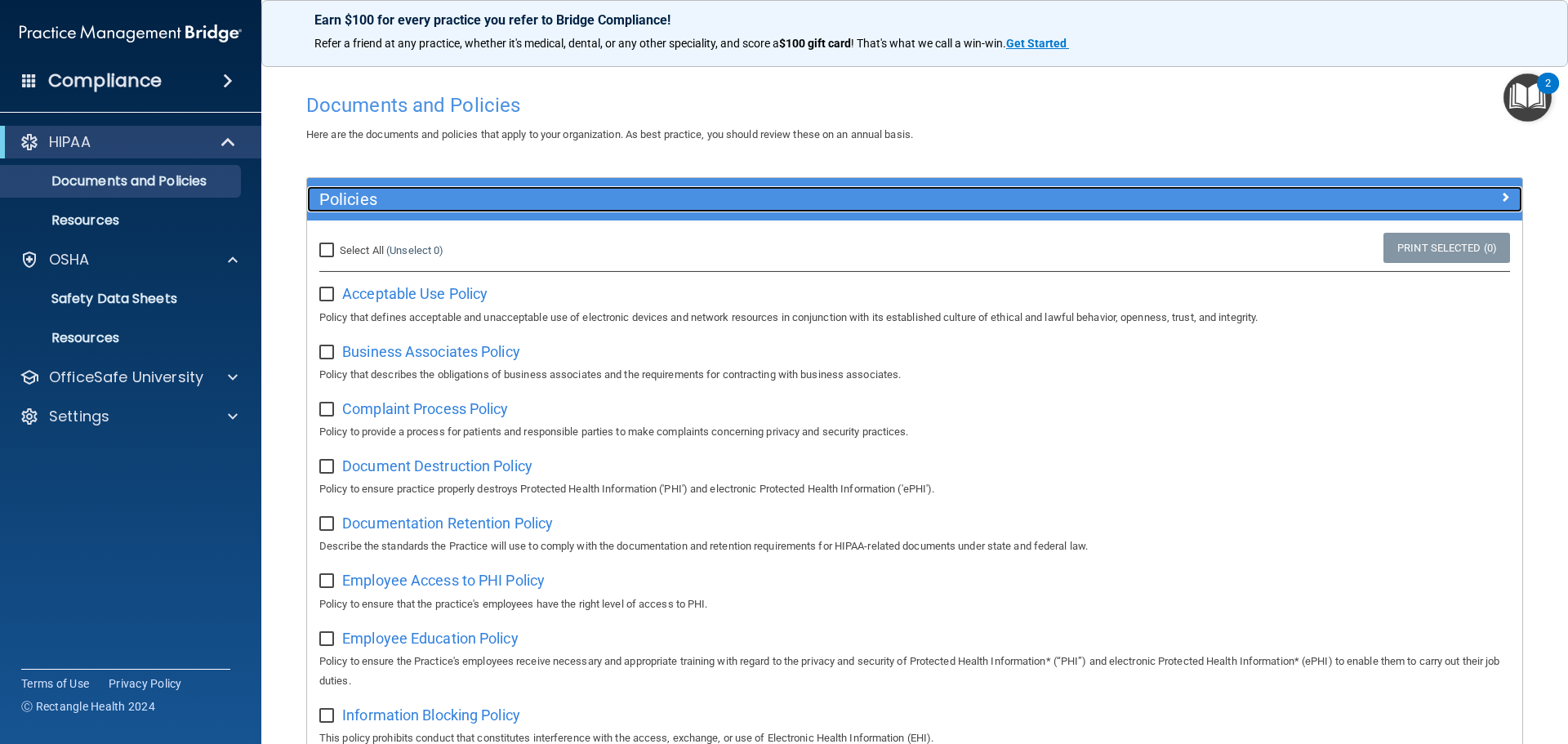
drag, startPoint x: 1478, startPoint y: 188, endPoint x: 1494, endPoint y: 102, distance: 87.5
click at [1479, 188] on div at bounding box center [1370, 196] width 304 height 20
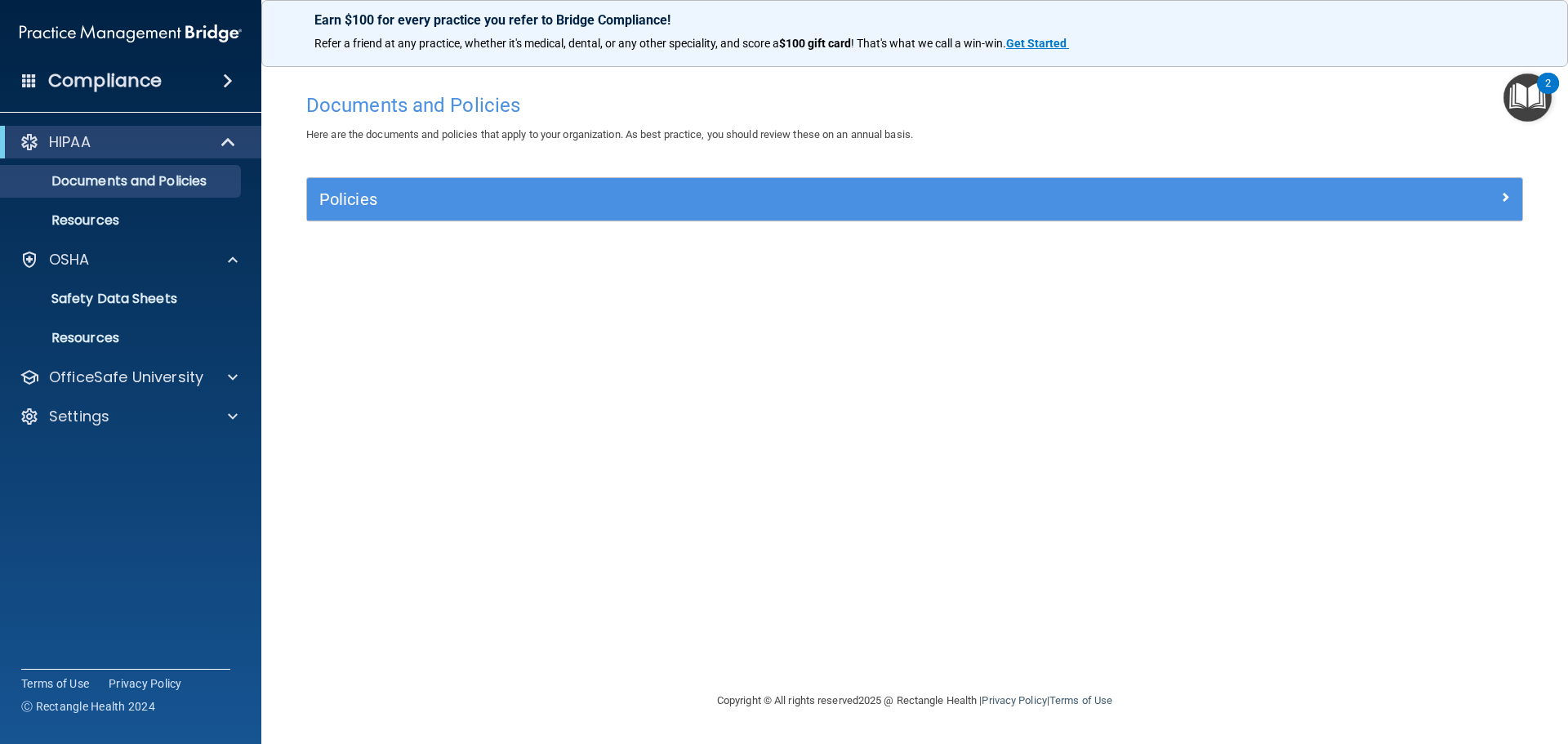
click at [1524, 92] on img "Open Resource Center, 2 new notifications" at bounding box center [1527, 97] width 48 height 48
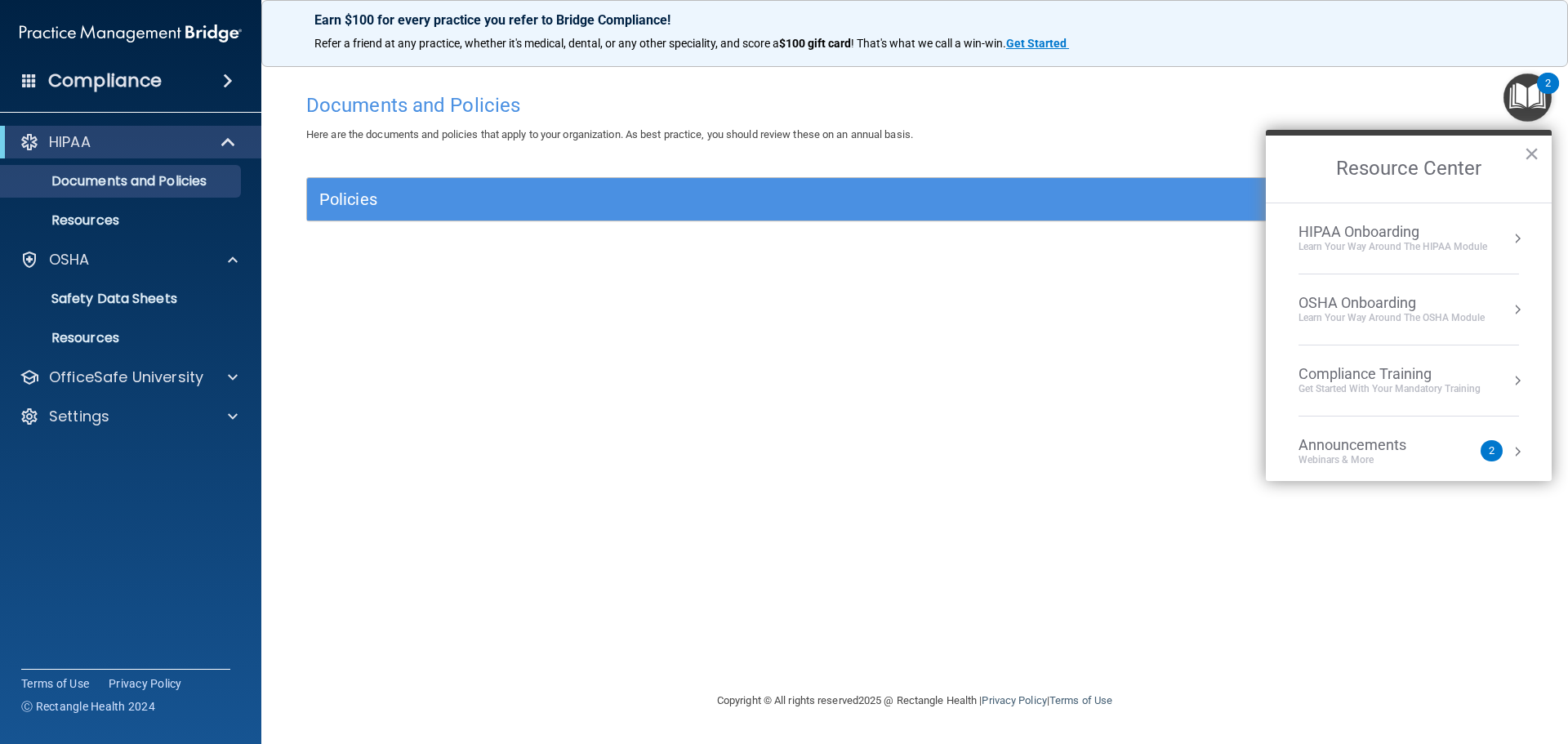
click at [1454, 448] on div "Announcements Webinars & More" at bounding box center [1384, 452] width 173 height 31
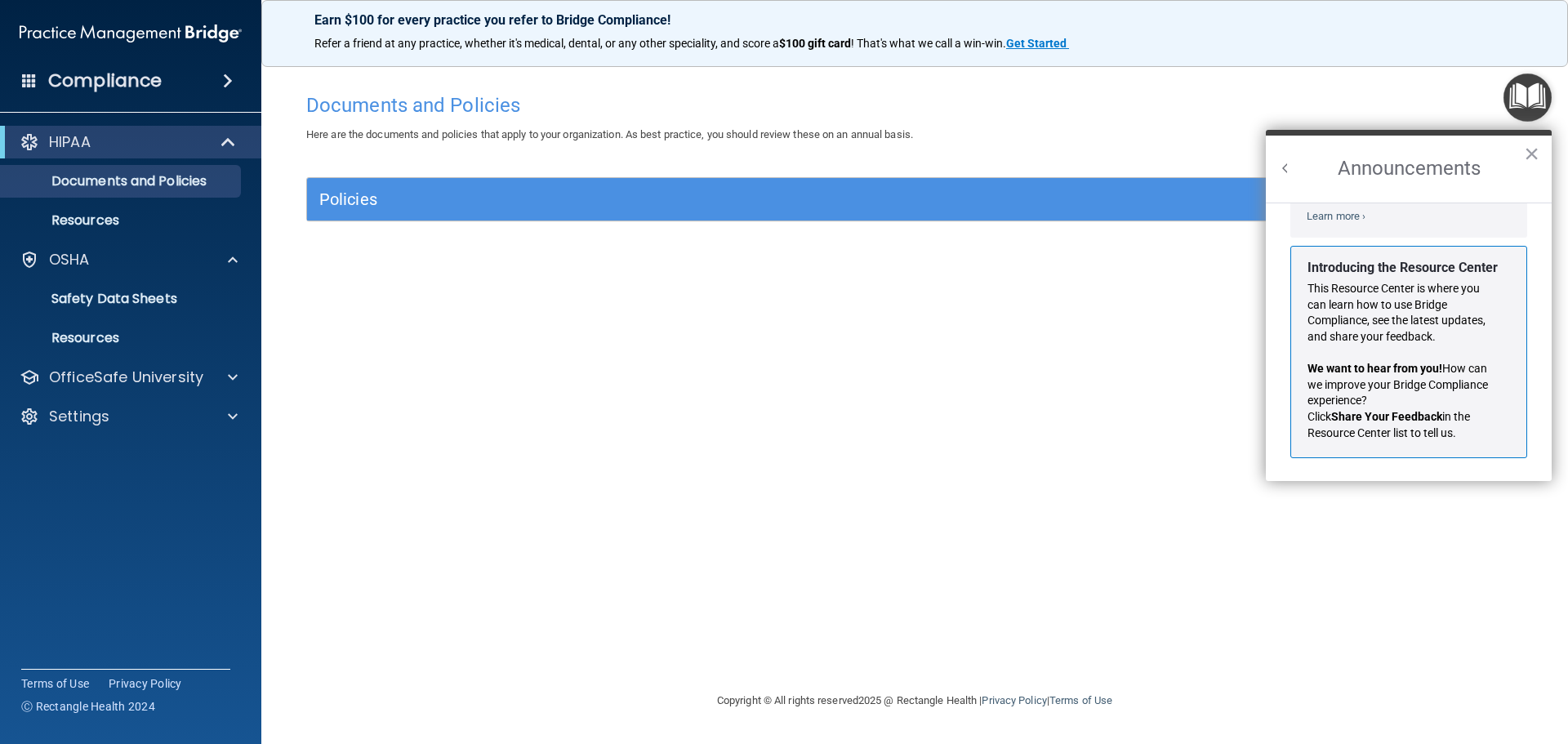
scroll to position [286, 0]
drag, startPoint x: 989, startPoint y: 385, endPoint x: 982, endPoint y: 390, distance: 8.6
click at [989, 383] on div "Documents and Policies Here are the documents and policies that apply to your o…" at bounding box center [915, 387] width 1241 height 606
click at [228, 87] on span at bounding box center [227, 80] width 9 height 20
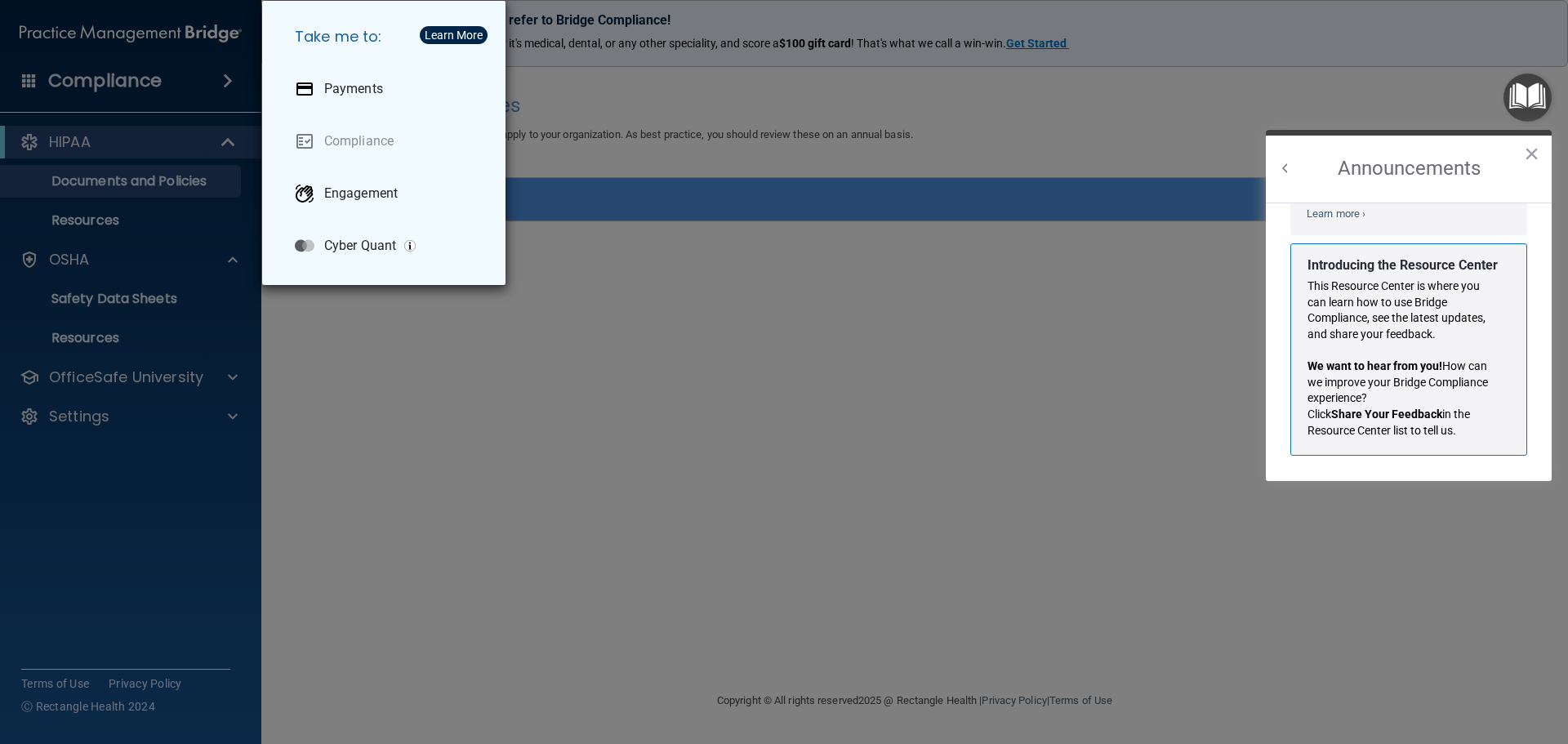
click at [33, 81] on div "Take me to: Payments Compliance Engagement Cyber Quant" at bounding box center [784, 372] width 1568 height 744
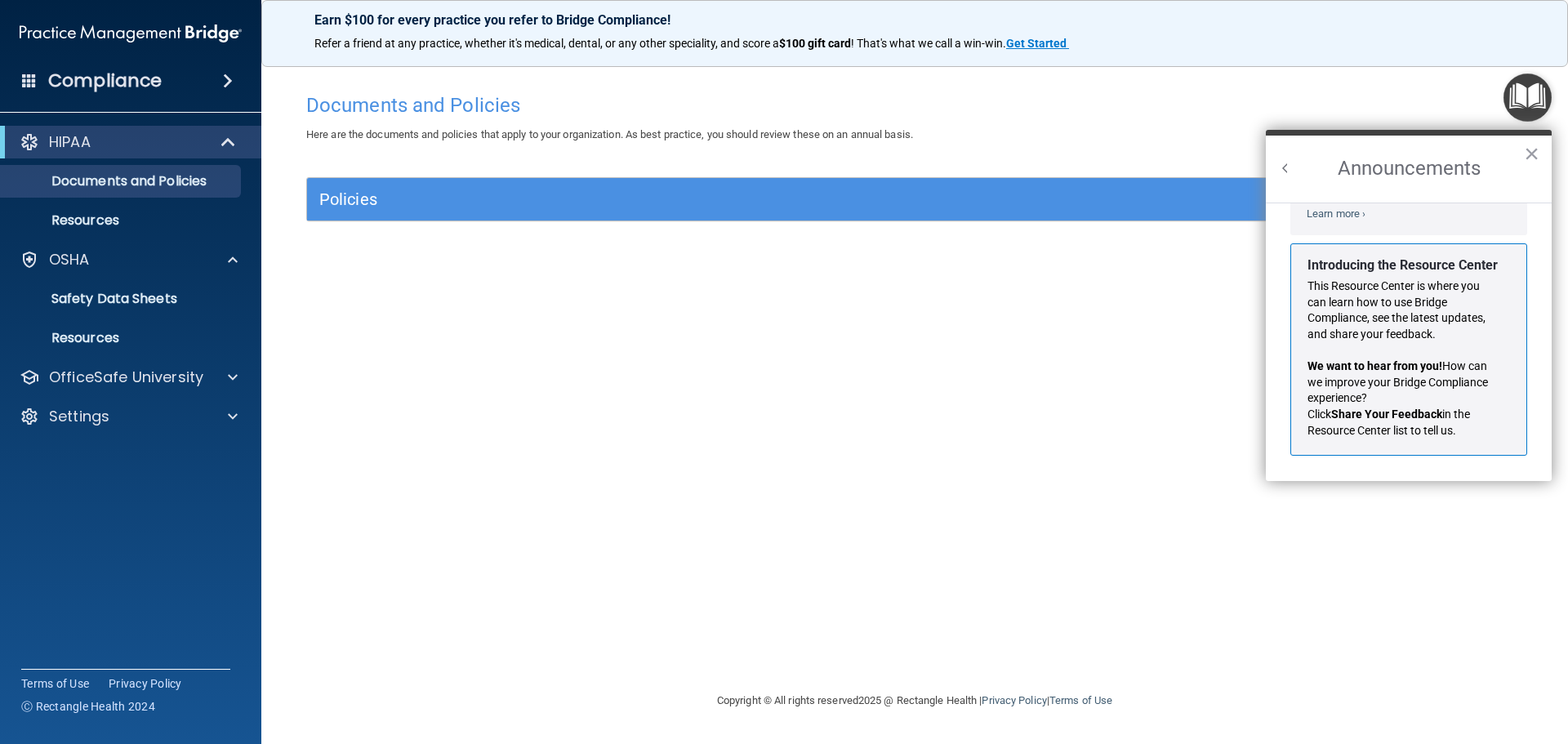
click at [27, 81] on span at bounding box center [29, 80] width 15 height 15
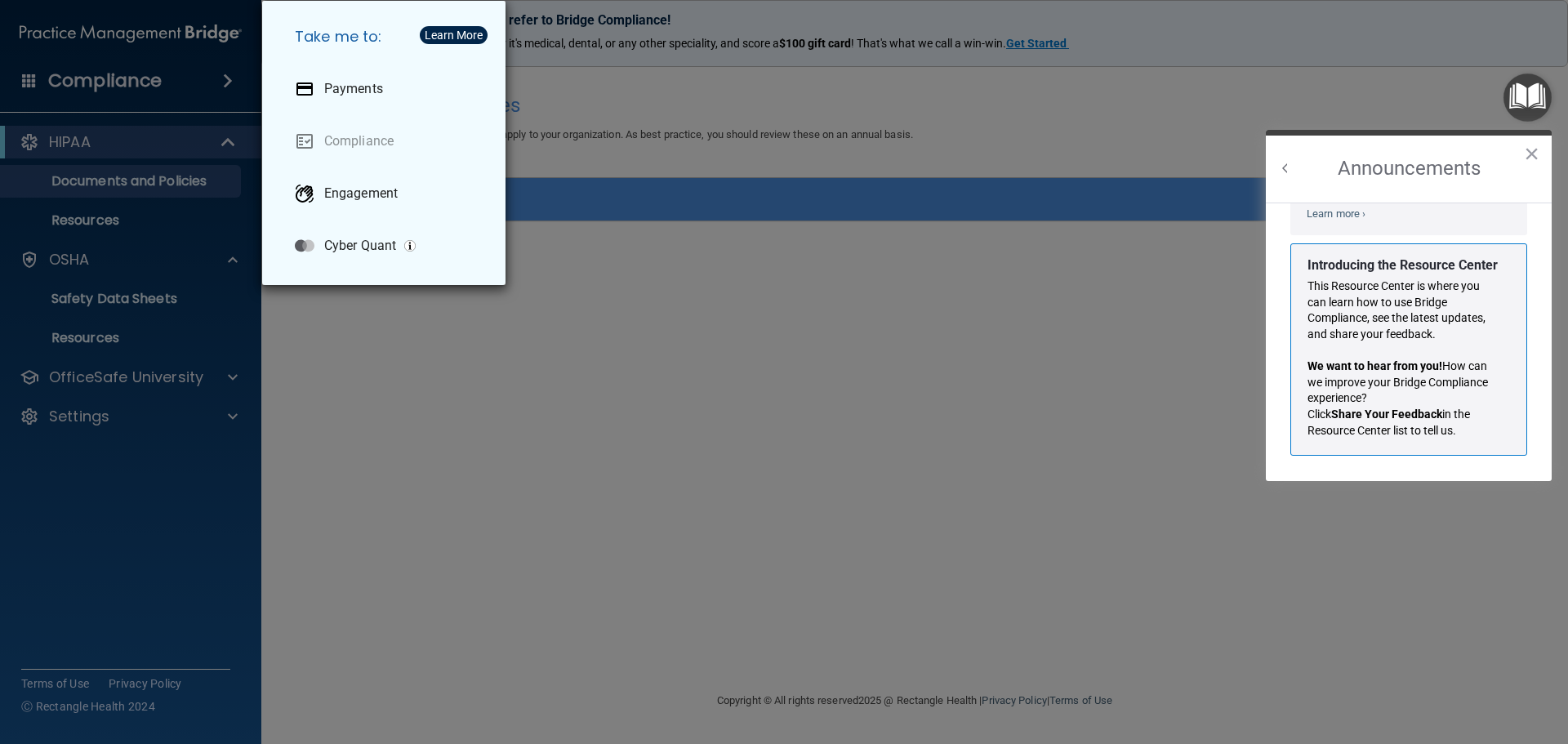
click at [87, 189] on div "Take me to: Payments Compliance Engagement Cyber Quant" at bounding box center [784, 372] width 1568 height 744
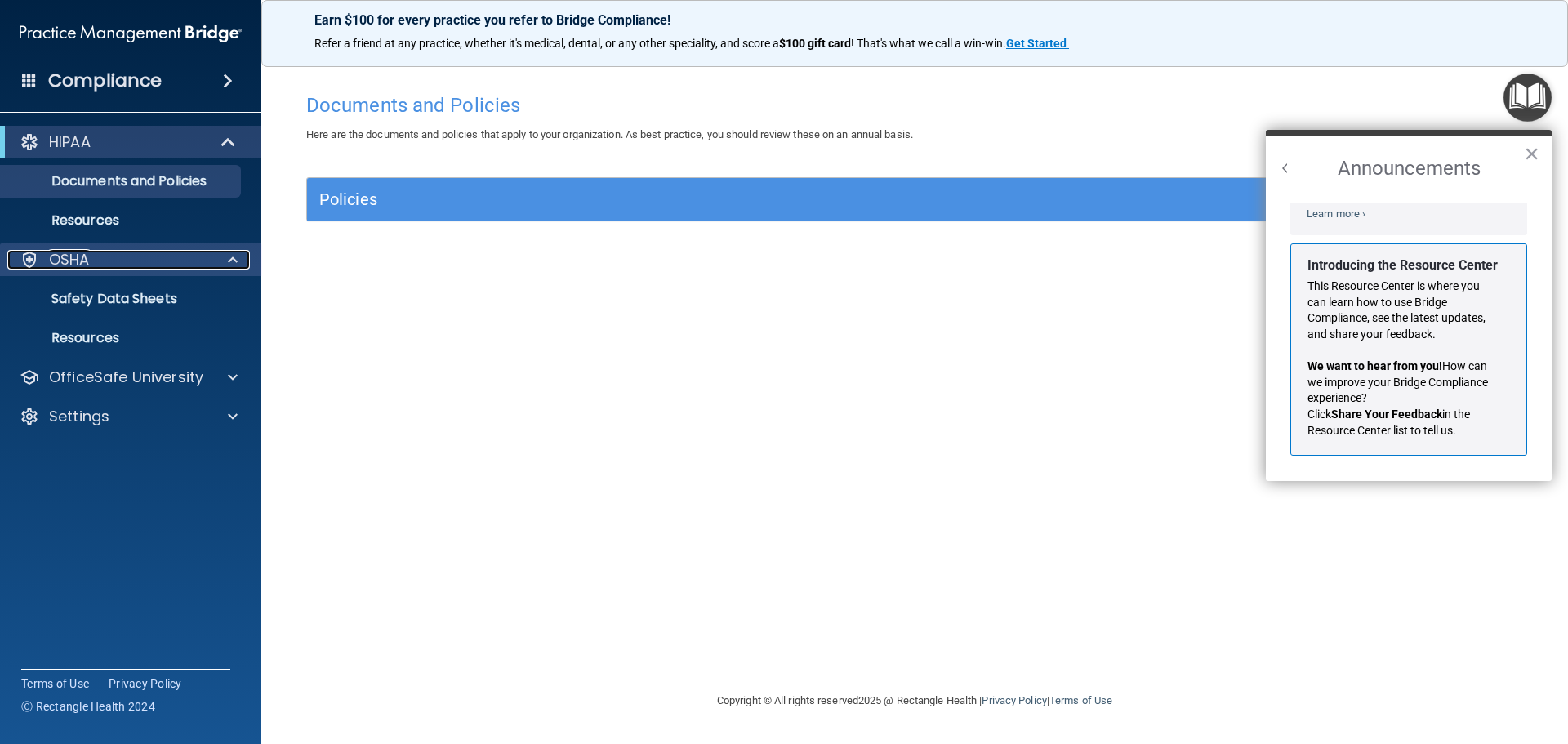
click at [90, 257] on div "OSHA" at bounding box center [109, 259] width 203 height 20
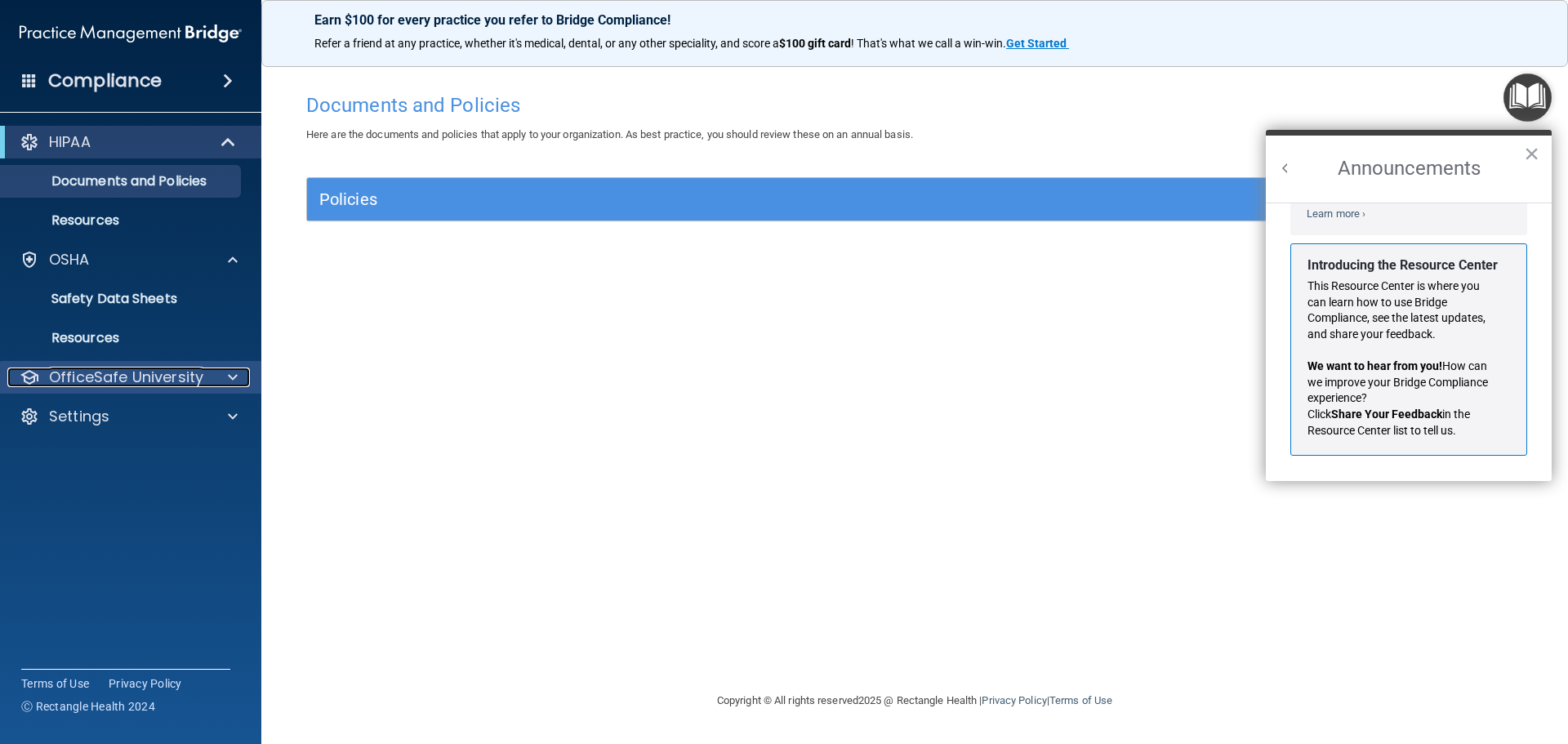
click at [213, 369] on div at bounding box center [230, 377] width 41 height 20
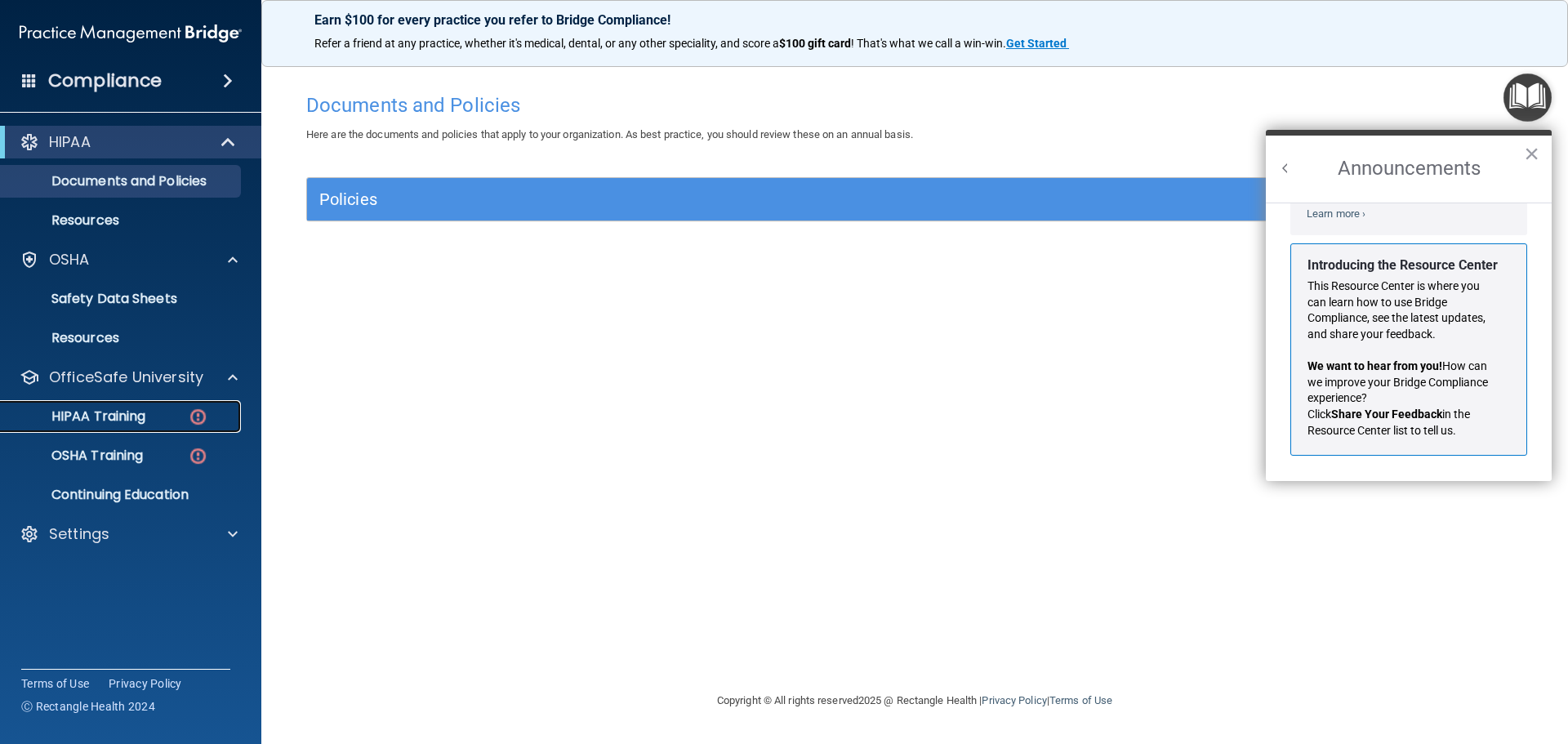
click at [154, 419] on div "HIPAA Training" at bounding box center [121, 416] width 223 height 16
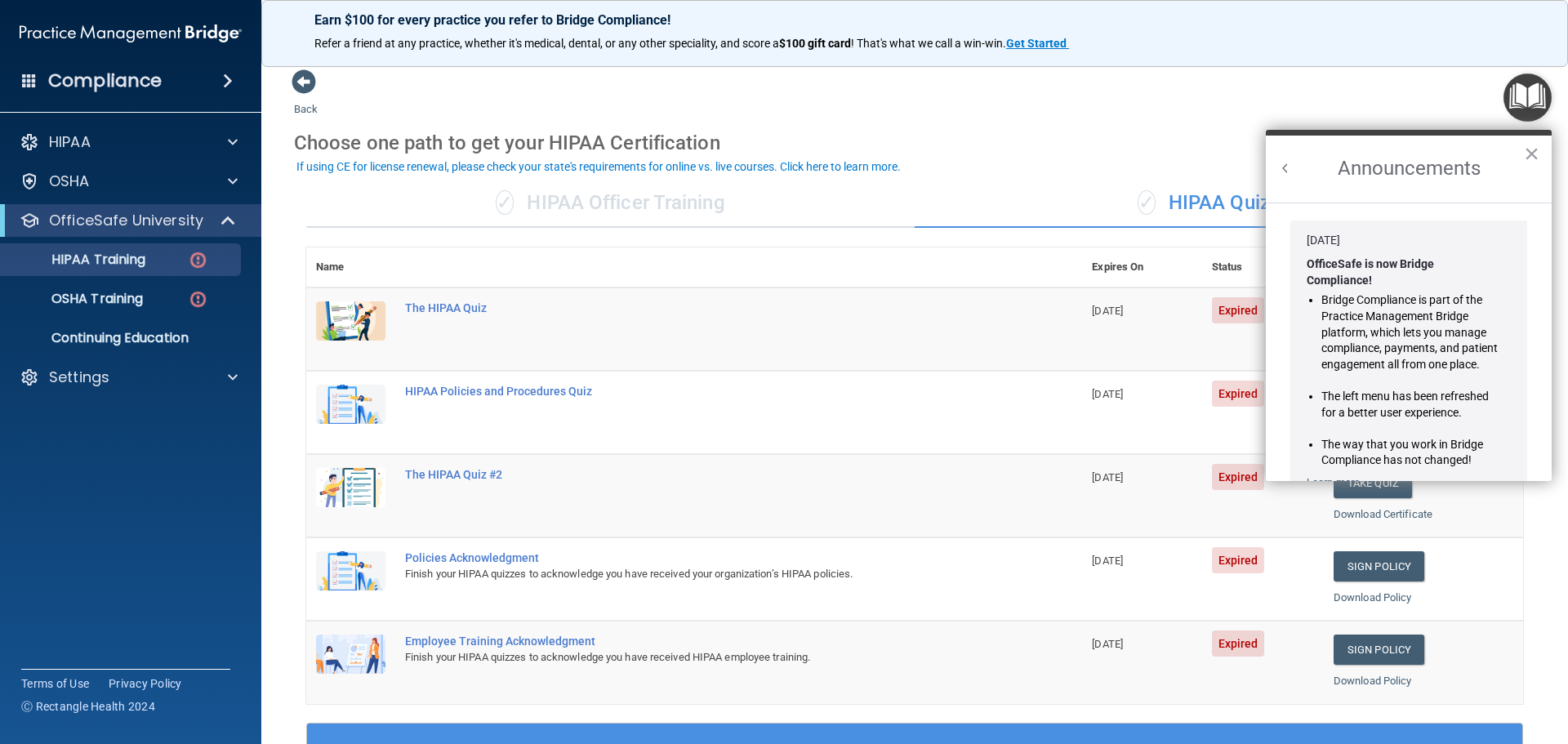
click at [1055, 109] on div "Back Choose one path to get your HIPAA Certification ✓ HIPAA Officer Training ✓…" at bounding box center [915, 617] width 1241 height 1096
click at [1537, 149] on button "×" at bounding box center [1531, 153] width 15 height 27
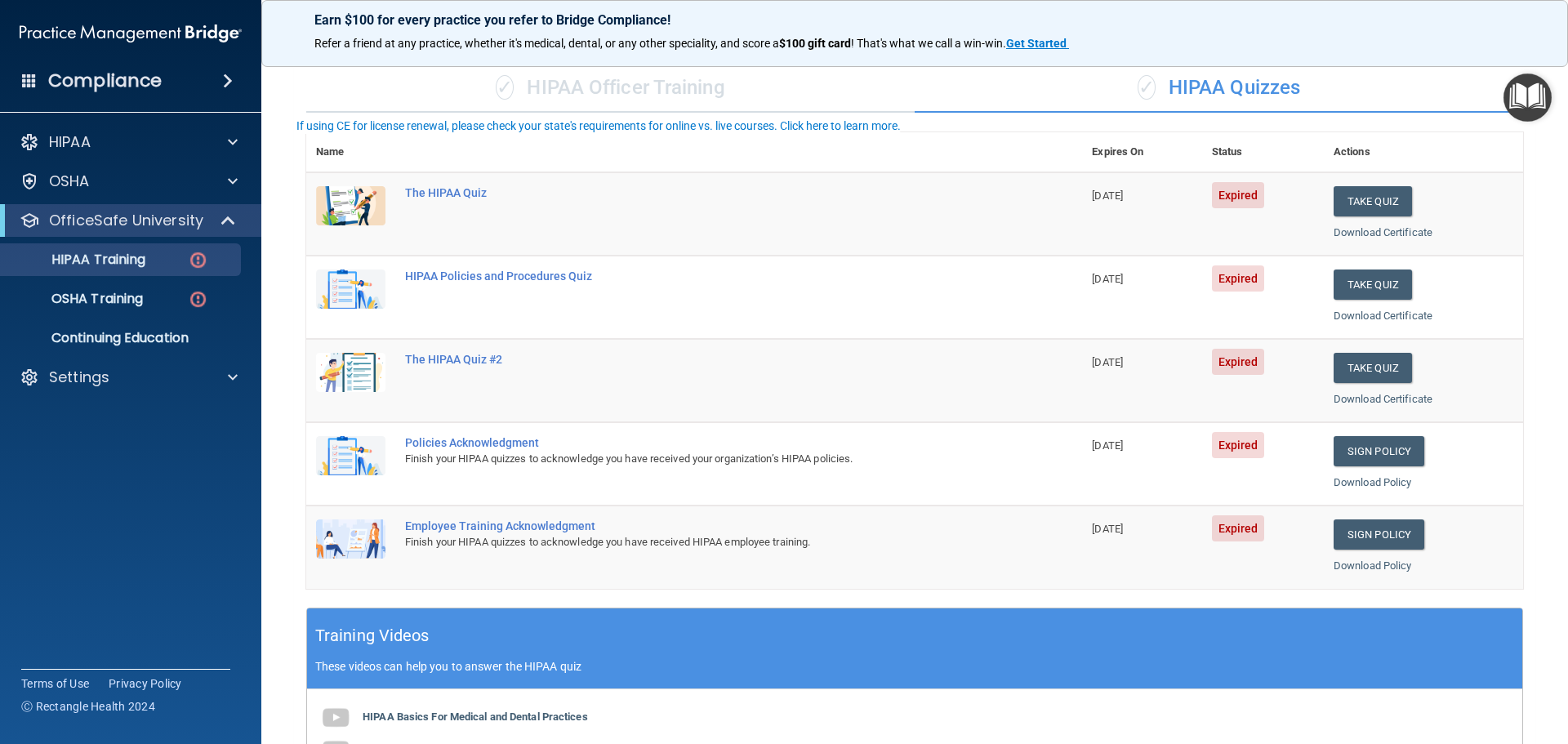
scroll to position [163, 0]
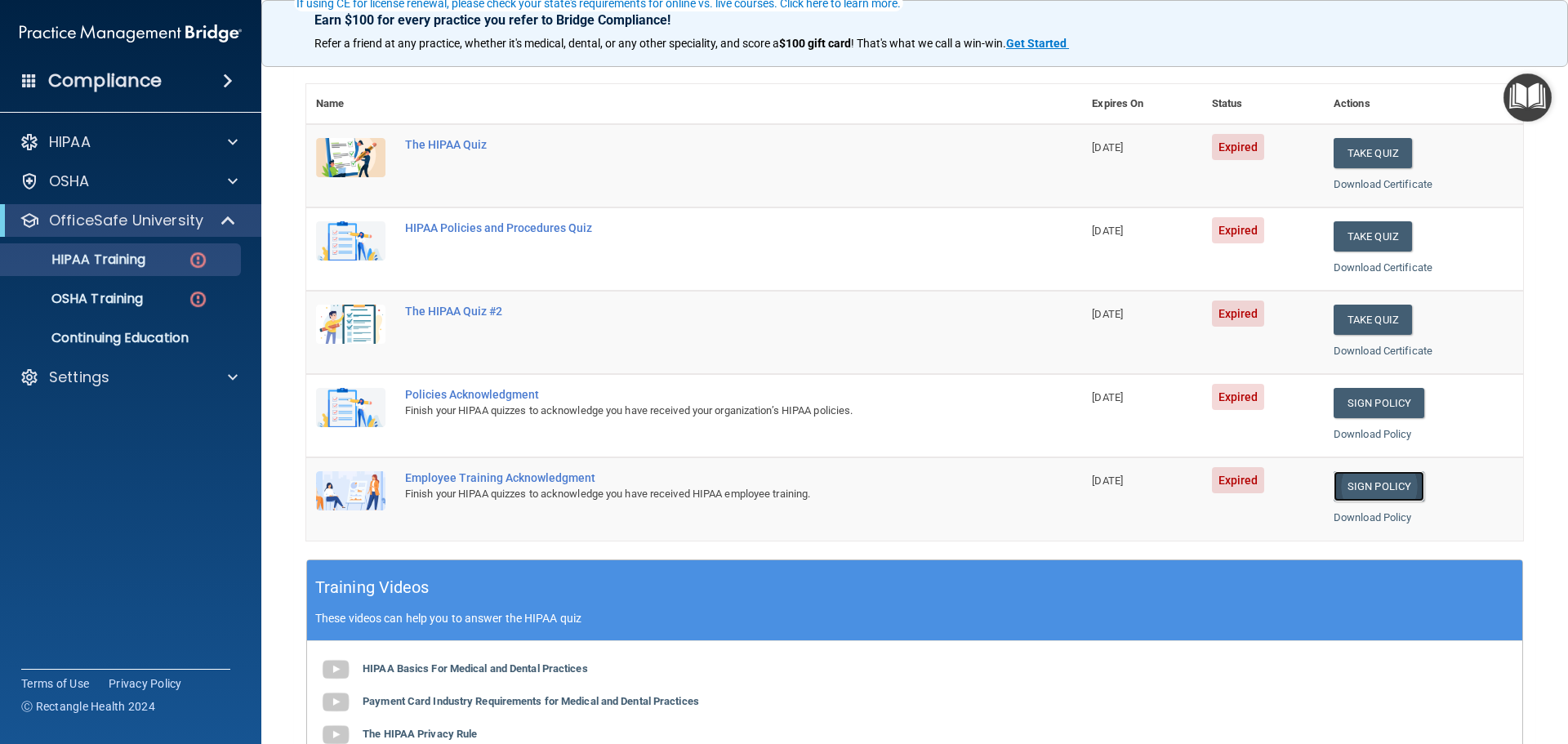
click at [1341, 480] on link "Sign Policy" at bounding box center [1378, 486] width 91 height 30
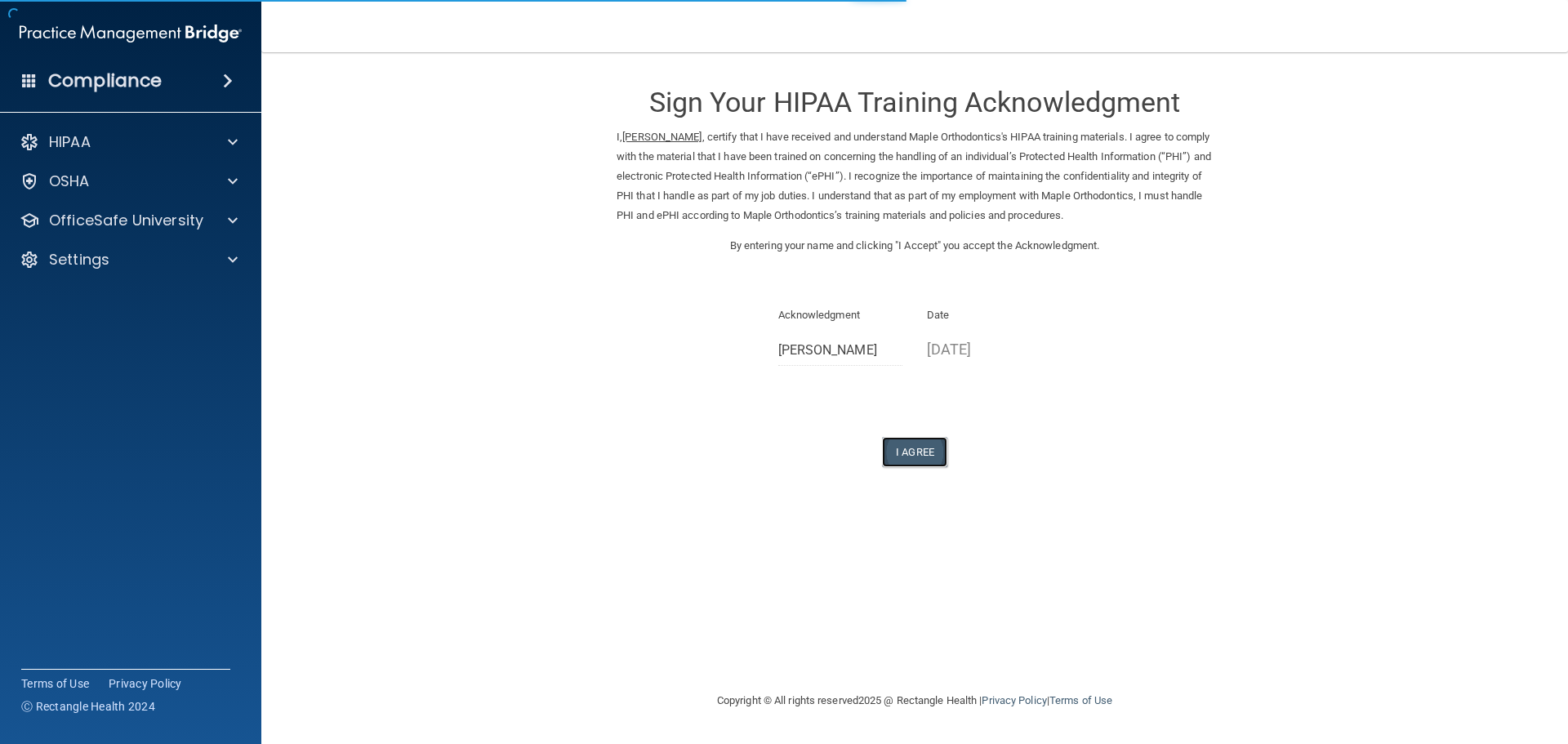
drag, startPoint x: 911, startPoint y: 446, endPoint x: 917, endPoint y: 439, distance: 9.2
click at [911, 446] on button "I Agree" at bounding box center [914, 452] width 65 height 30
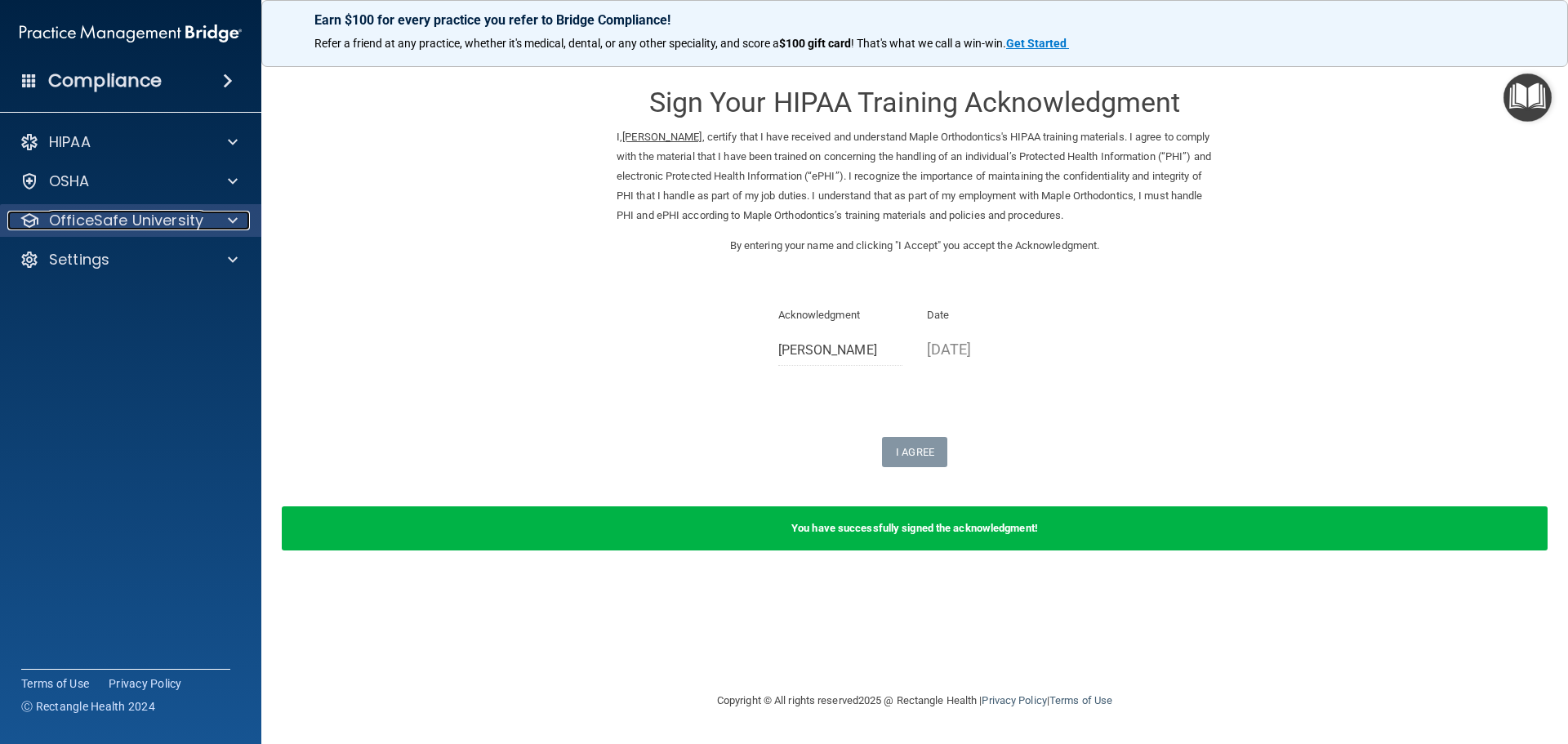
click at [233, 227] on span at bounding box center [232, 220] width 9 height 20
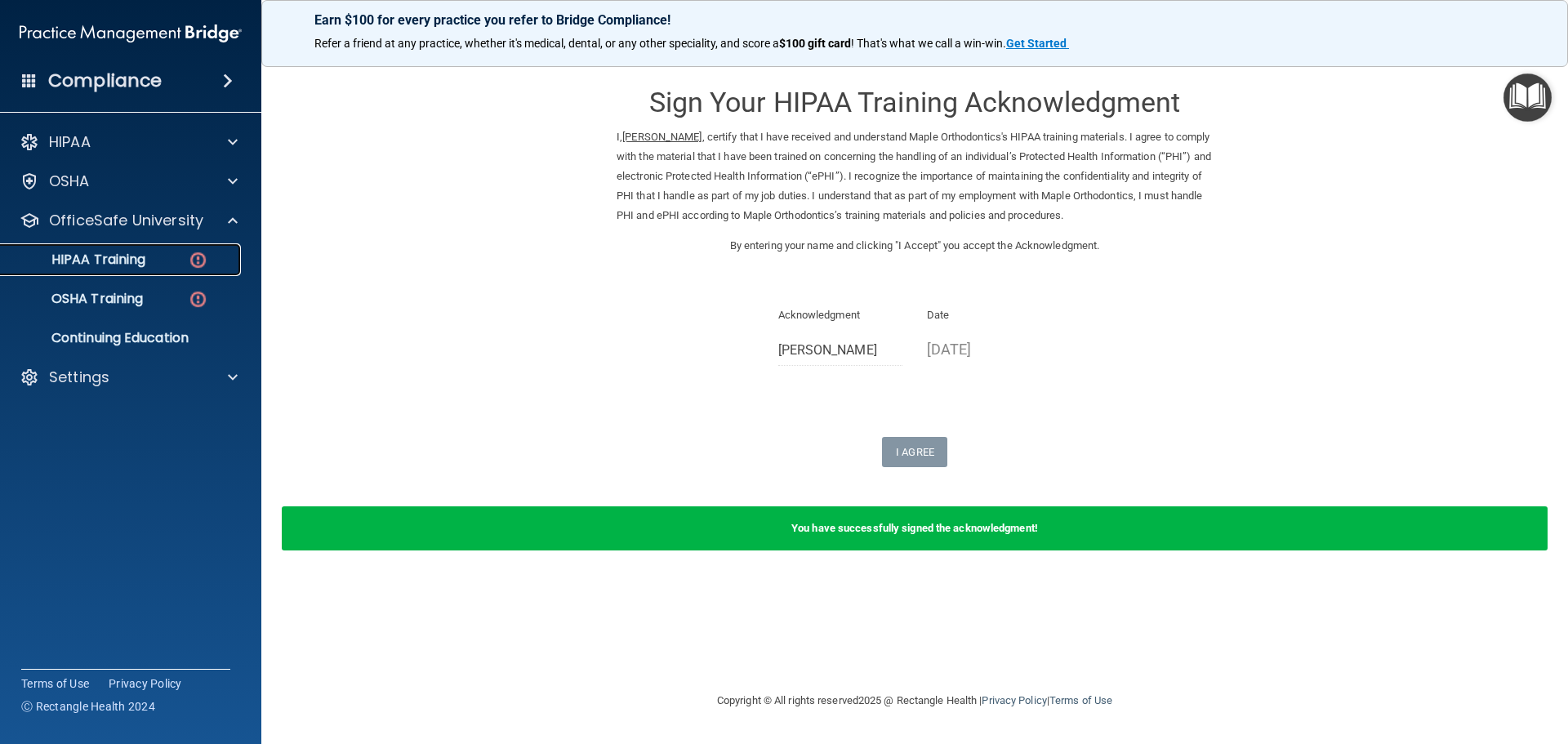
click at [160, 264] on div "HIPAA Training" at bounding box center [121, 259] width 223 height 16
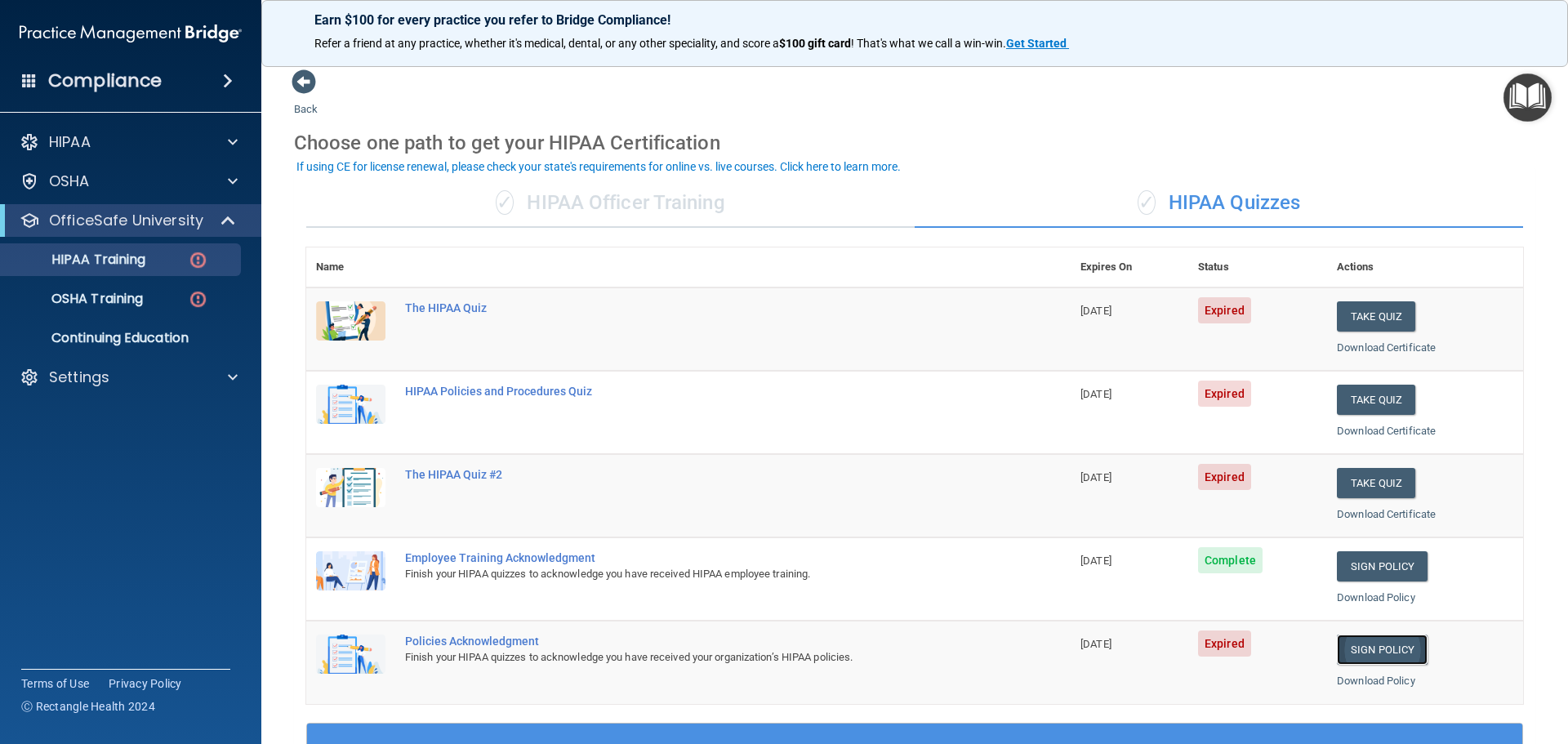
click link "Sign Policy"
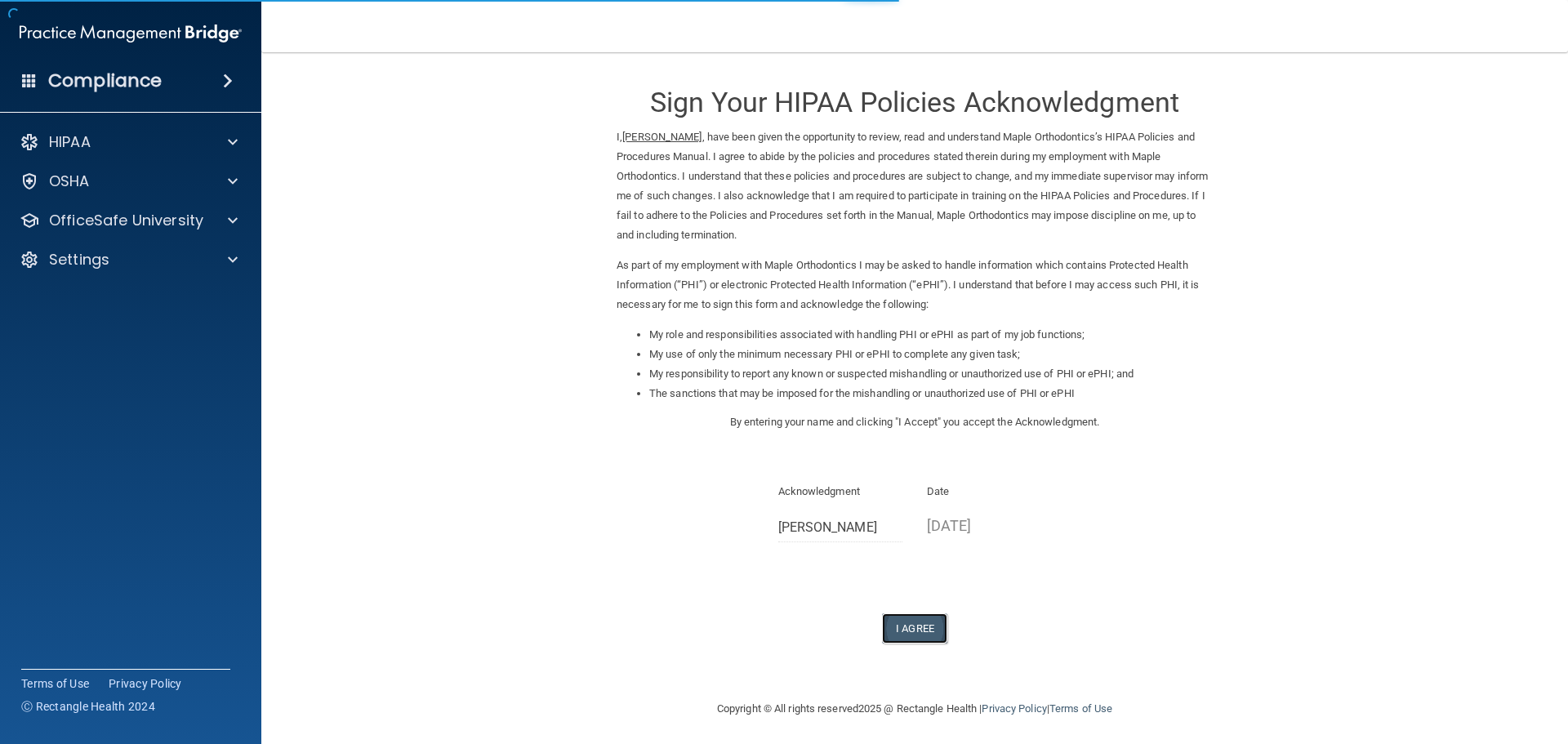
click at [931, 631] on button "I Agree" at bounding box center [914, 628] width 65 height 30
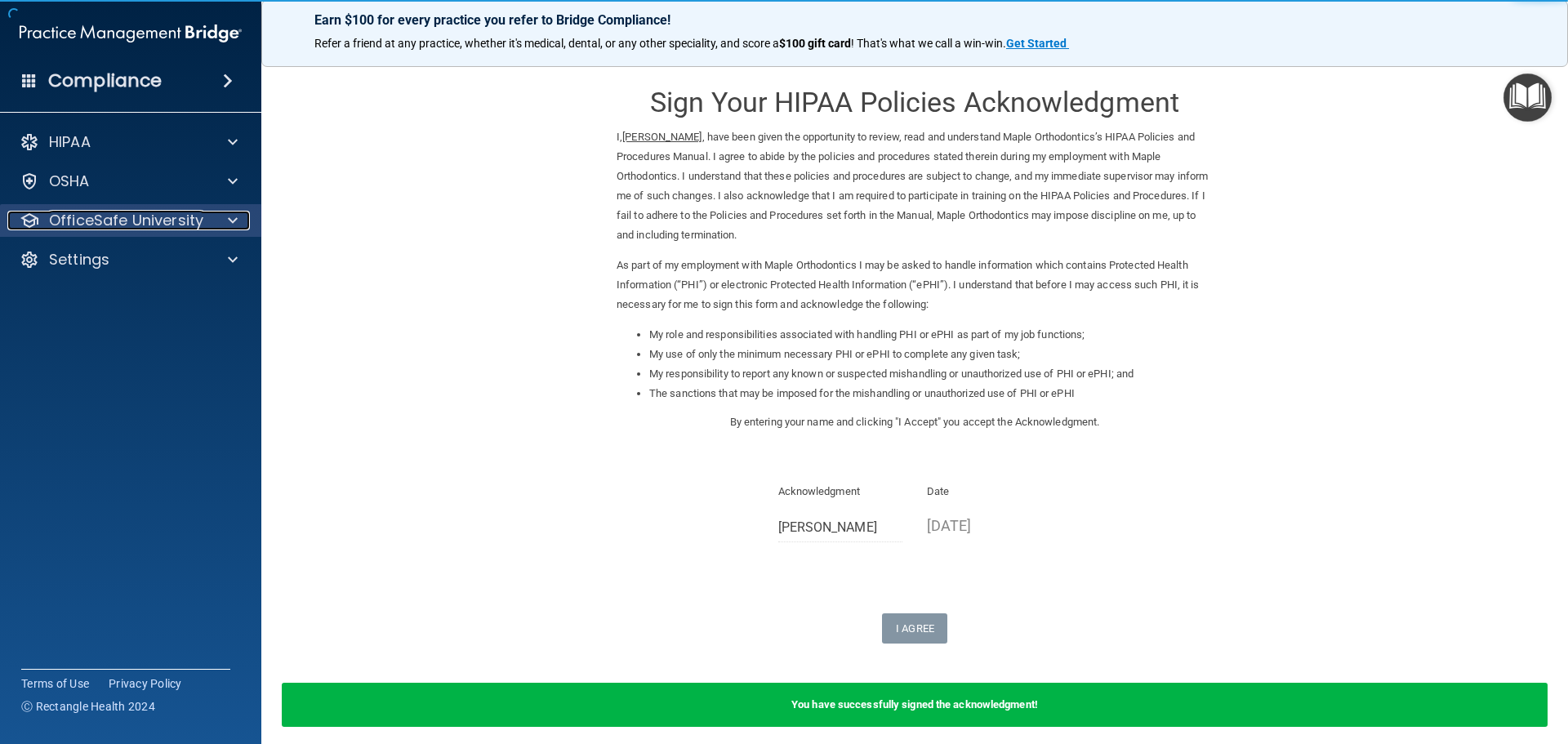
click at [229, 215] on span at bounding box center [232, 220] width 9 height 20
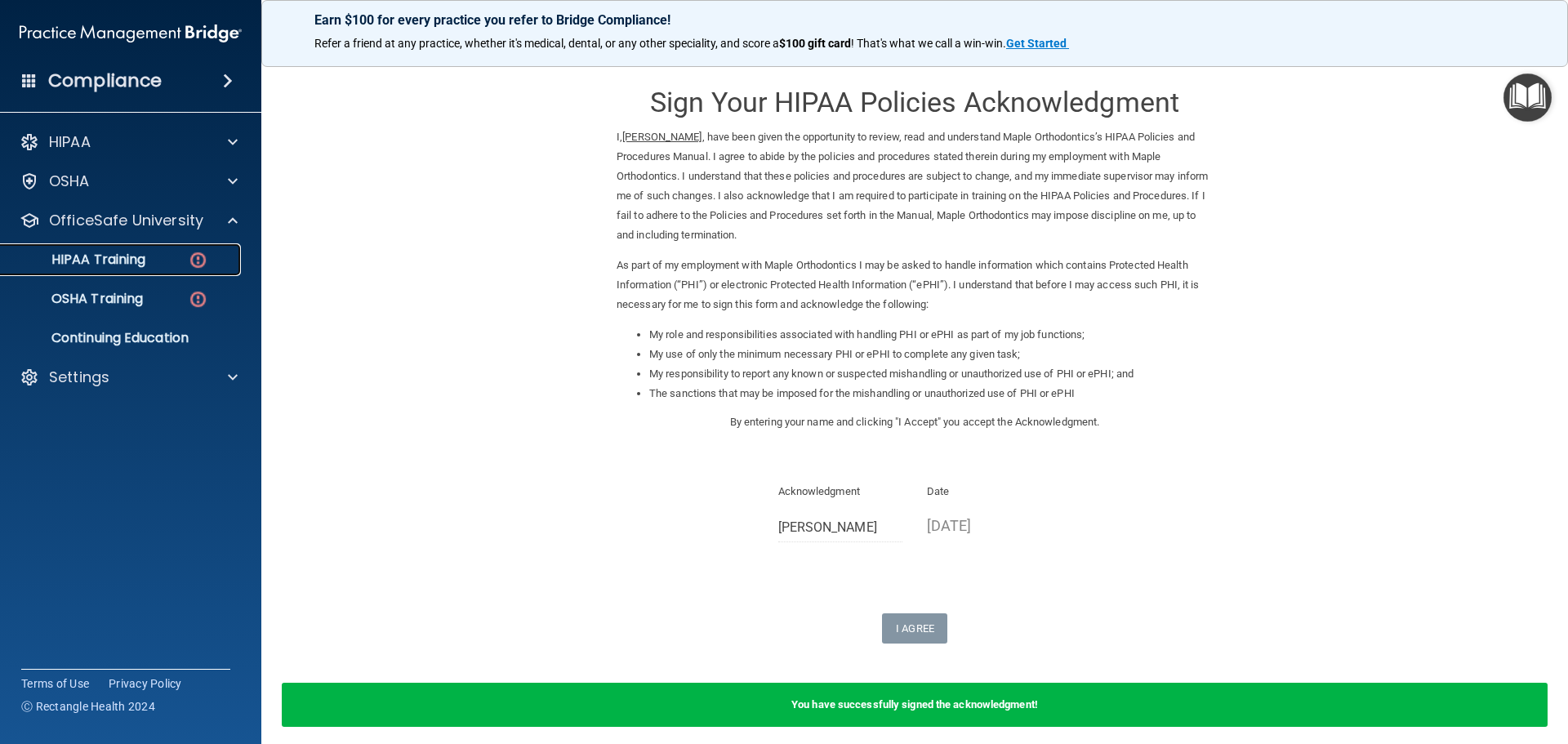
click at [162, 257] on div "HIPAA Training" at bounding box center [121, 259] width 223 height 16
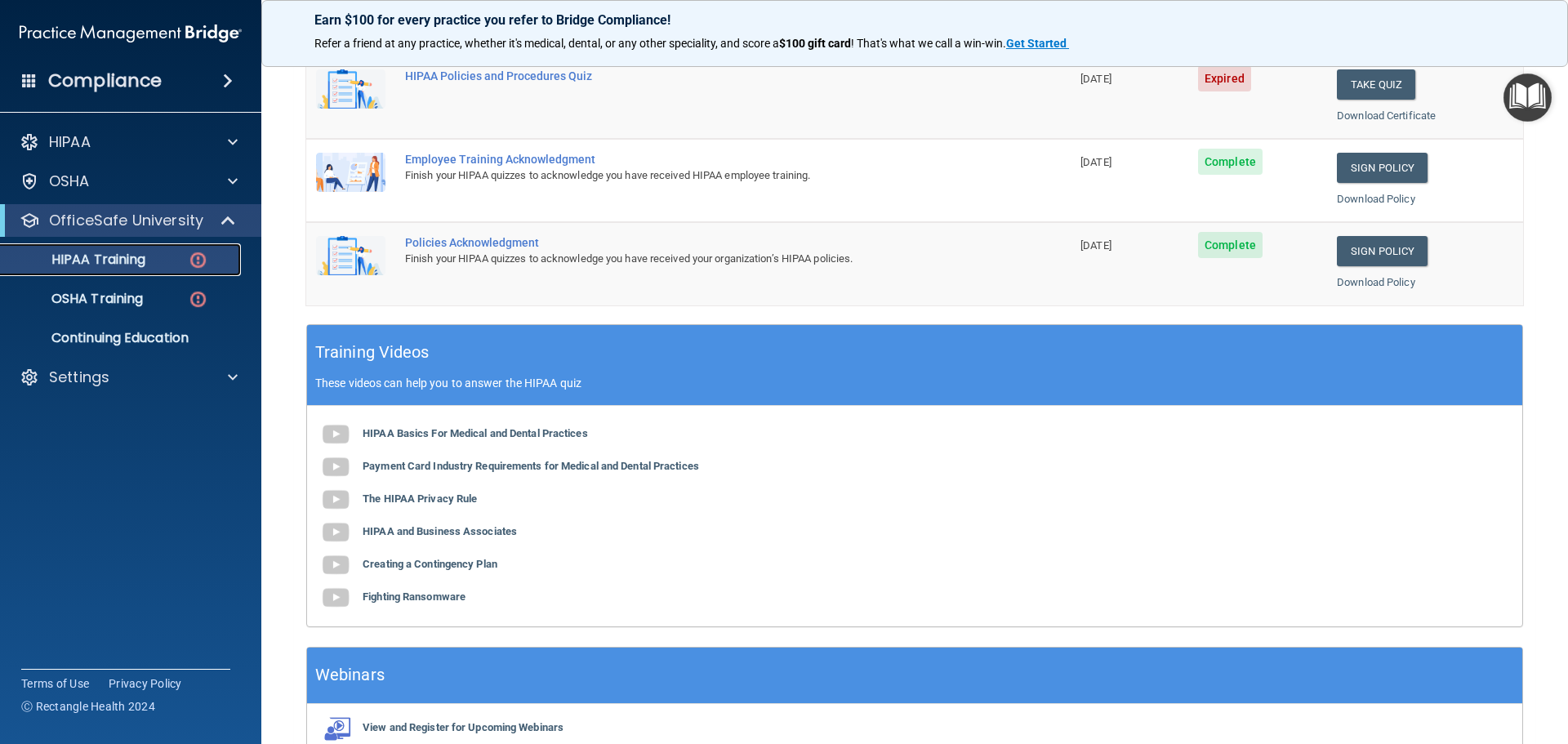
scroll to position [241, 0]
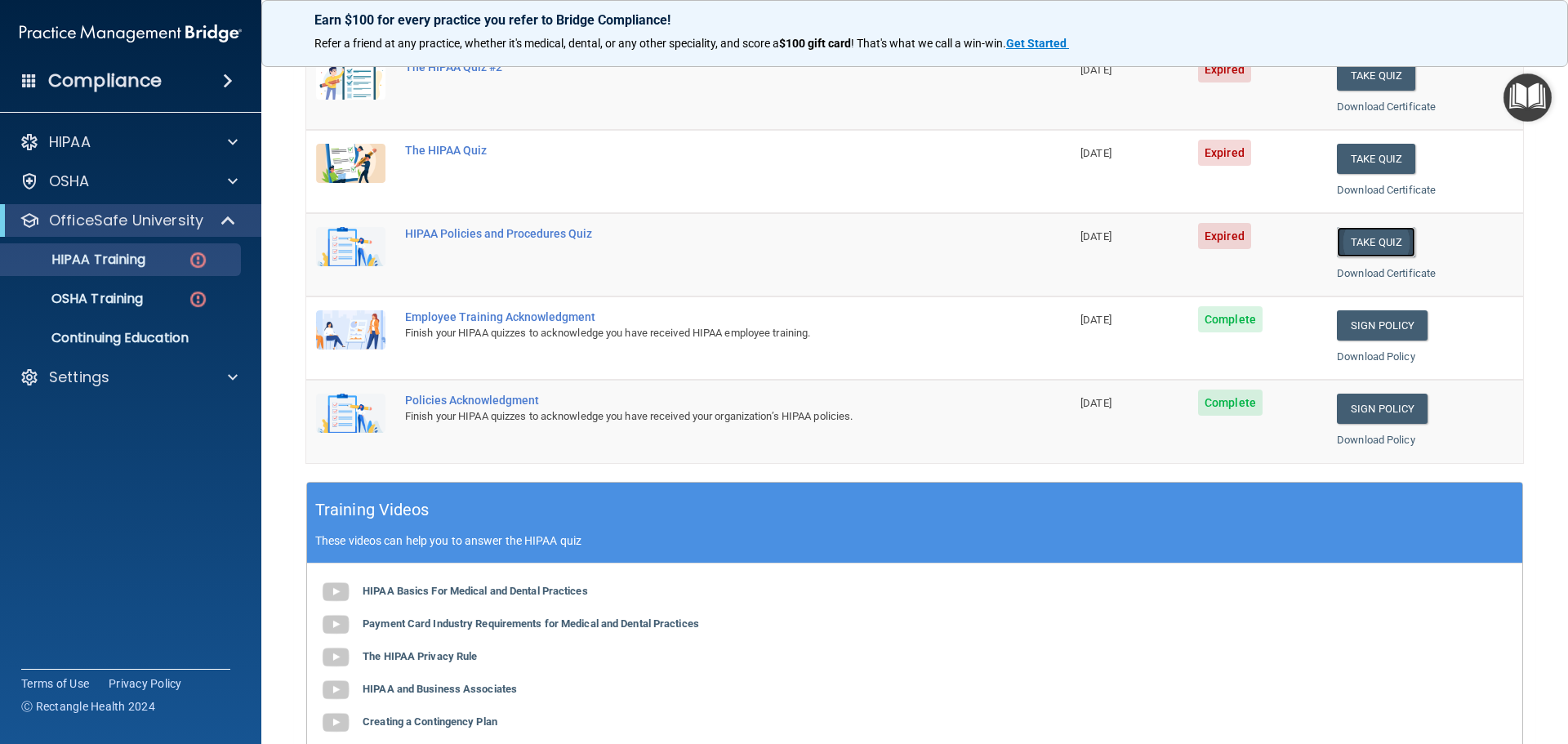
click at [1376, 255] on button "Take Quiz" at bounding box center [1376, 241] width 79 height 30
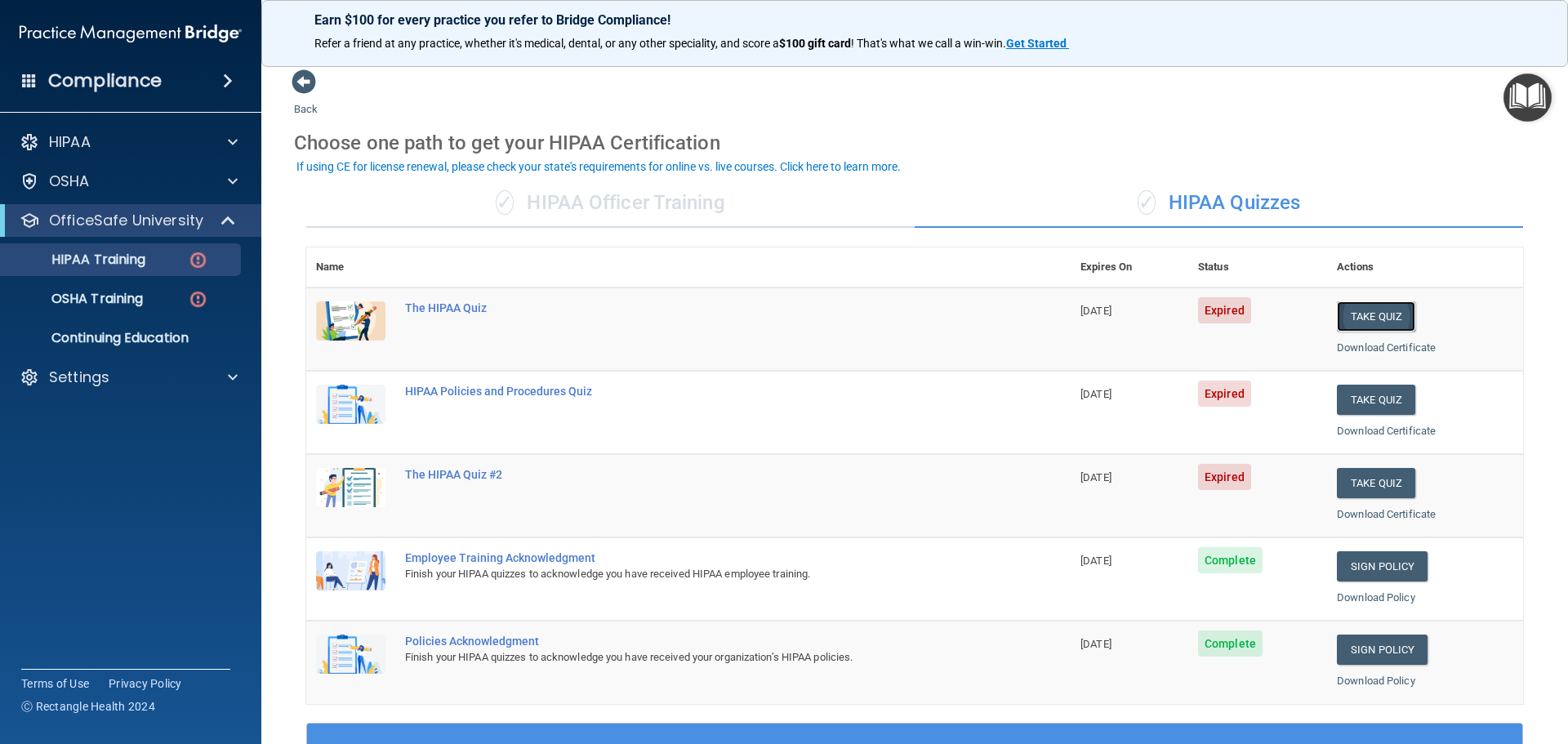
click at [1357, 317] on button "Take Quiz" at bounding box center [1376, 316] width 79 height 30
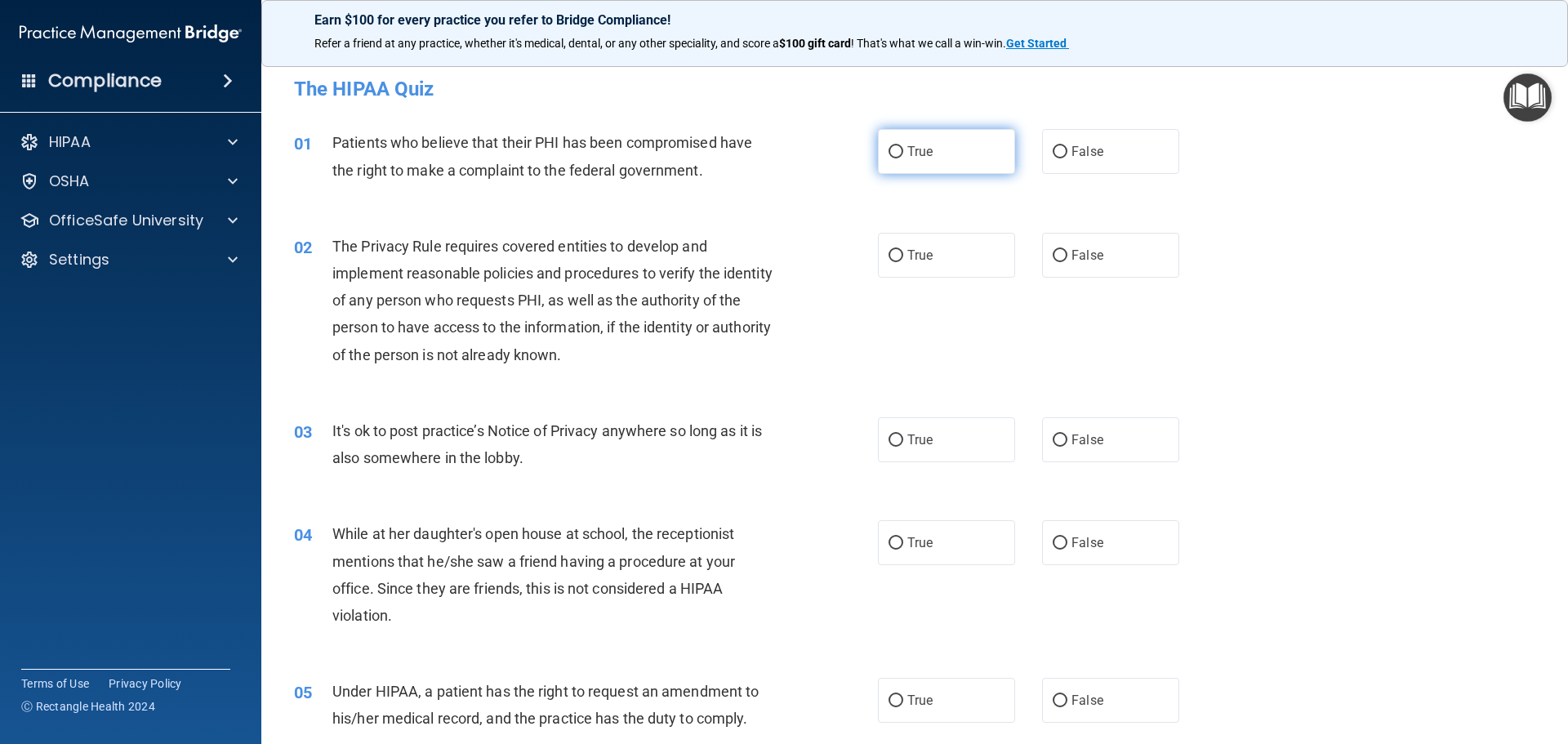
click at [954, 162] on label "True" at bounding box center [946, 151] width 137 height 45
click at [903, 158] on input "True" at bounding box center [895, 152] width 15 height 12
radio input "true"
click at [922, 258] on span "True" at bounding box center [920, 255] width 26 height 15
click at [903, 258] on input "True" at bounding box center [895, 256] width 15 height 12
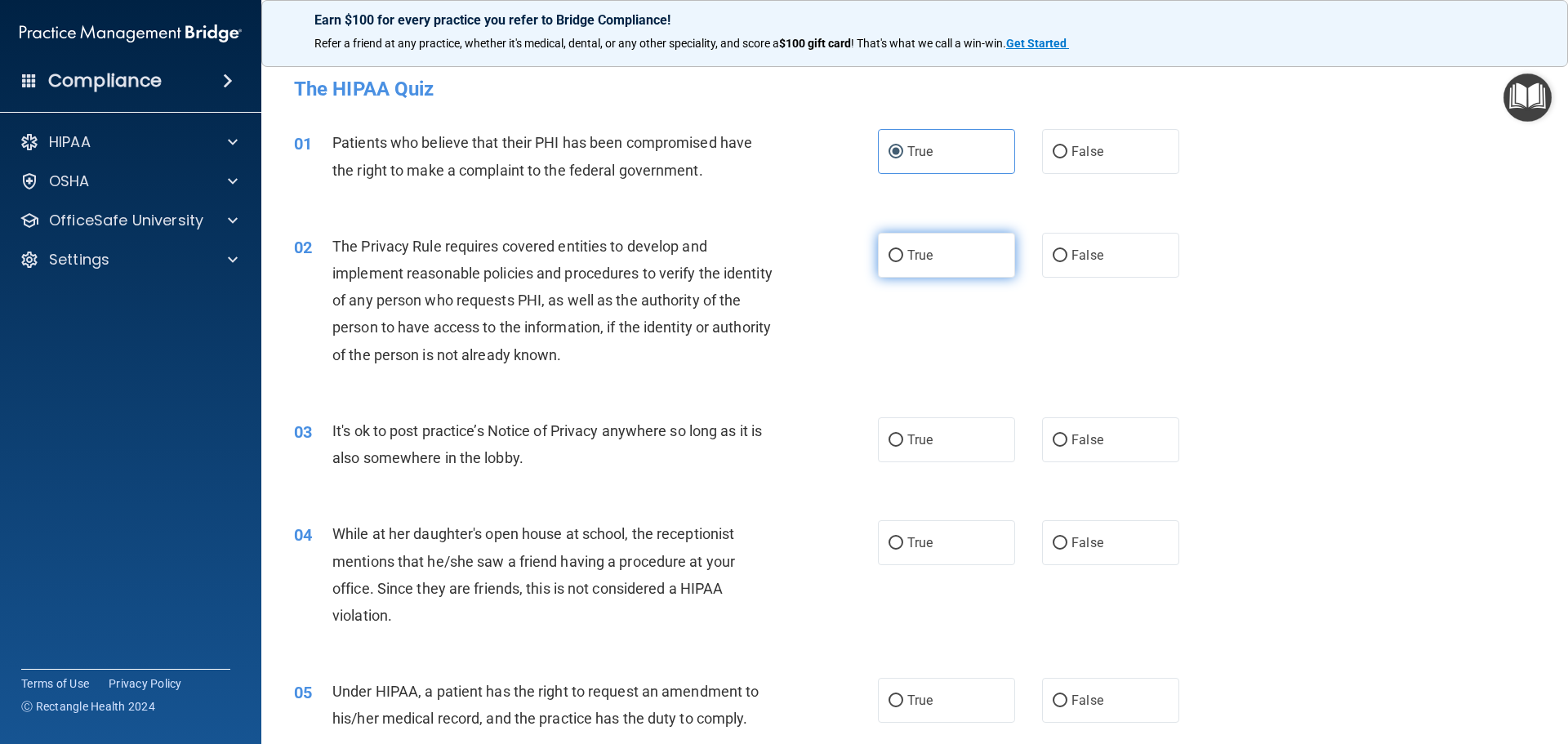
radio input "true"
click at [1071, 439] on span "False" at bounding box center [1087, 440] width 32 height 15
click at [1066, 439] on input "False" at bounding box center [1059, 440] width 15 height 12
radio input "true"
click at [1071, 536] on span "False" at bounding box center [1087, 543] width 32 height 15
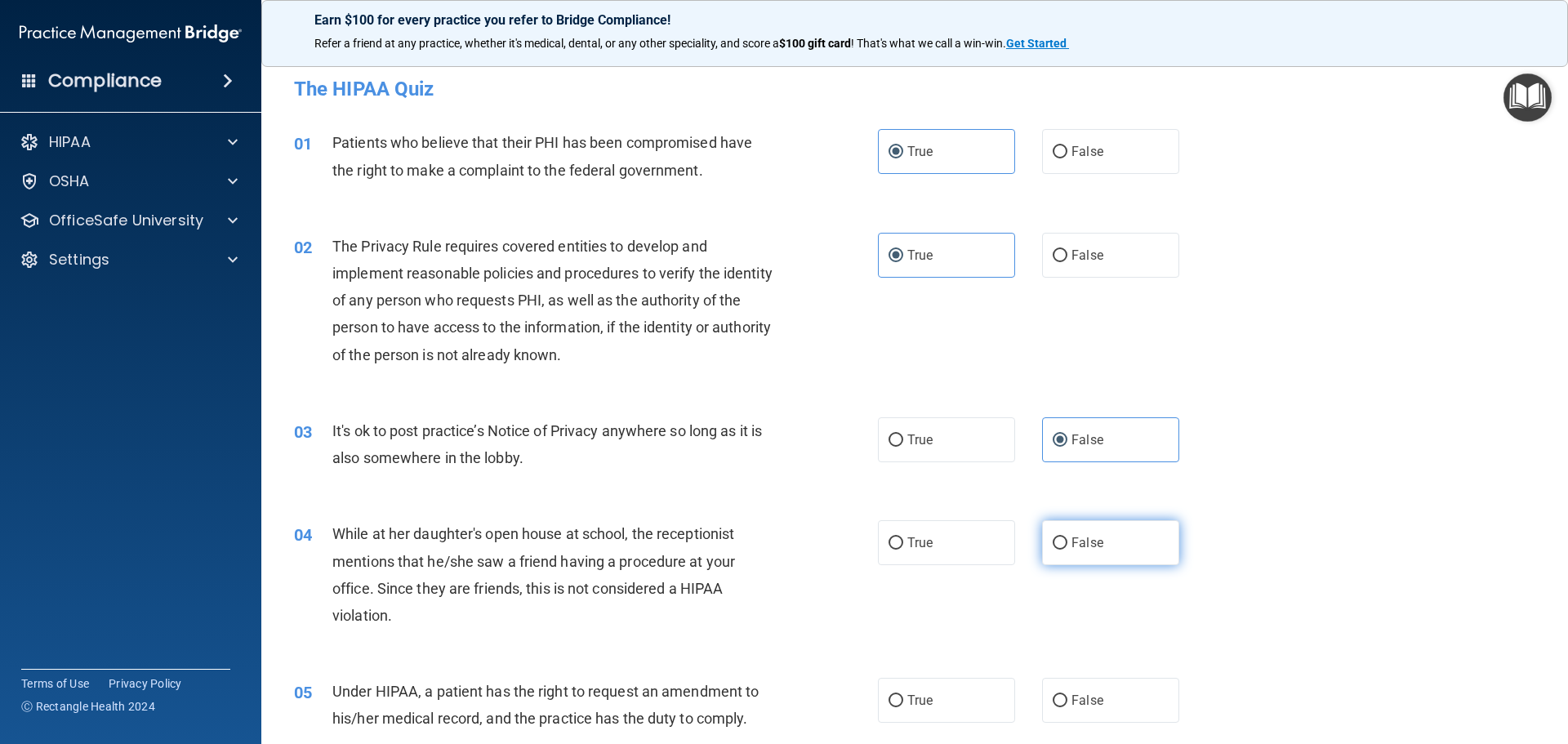
click at [1067, 537] on input "False" at bounding box center [1059, 543] width 15 height 12
radio input "true"
click at [1076, 706] on span "False" at bounding box center [1087, 700] width 32 height 15
click at [1067, 706] on input "False" at bounding box center [1059, 701] width 15 height 12
radio input "true"
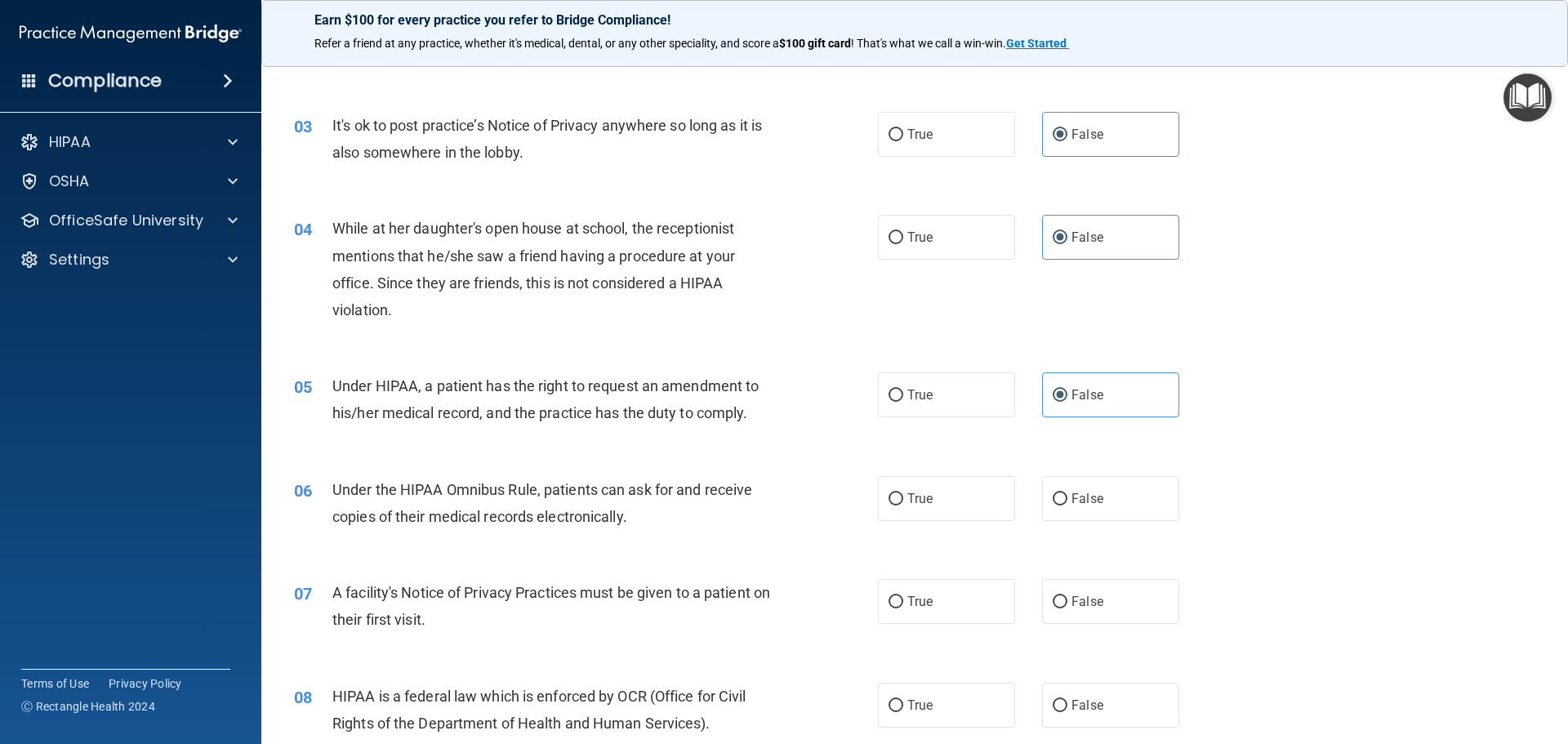
scroll to position [327, 0]
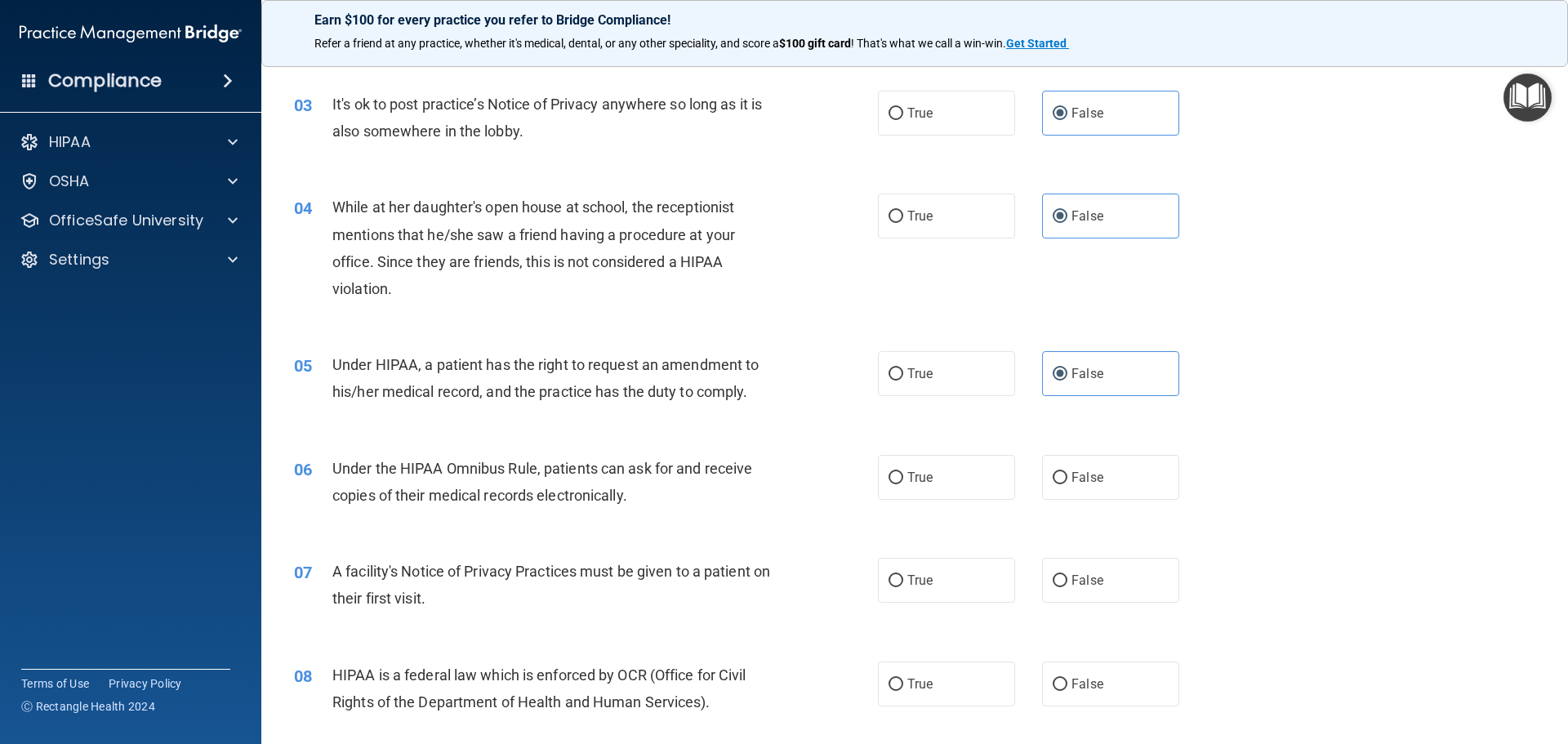
click at [974, 508] on div "06 Under the HIPAA Omnibus Rule, patients can ask for and receive copies of the…" at bounding box center [914, 486] width 1265 height 103
click at [985, 489] on label "True" at bounding box center [946, 477] width 137 height 45
click at [903, 484] on input "True" at bounding box center [895, 478] width 15 height 12
radio input "true"
click at [970, 596] on label "True" at bounding box center [946, 580] width 137 height 45
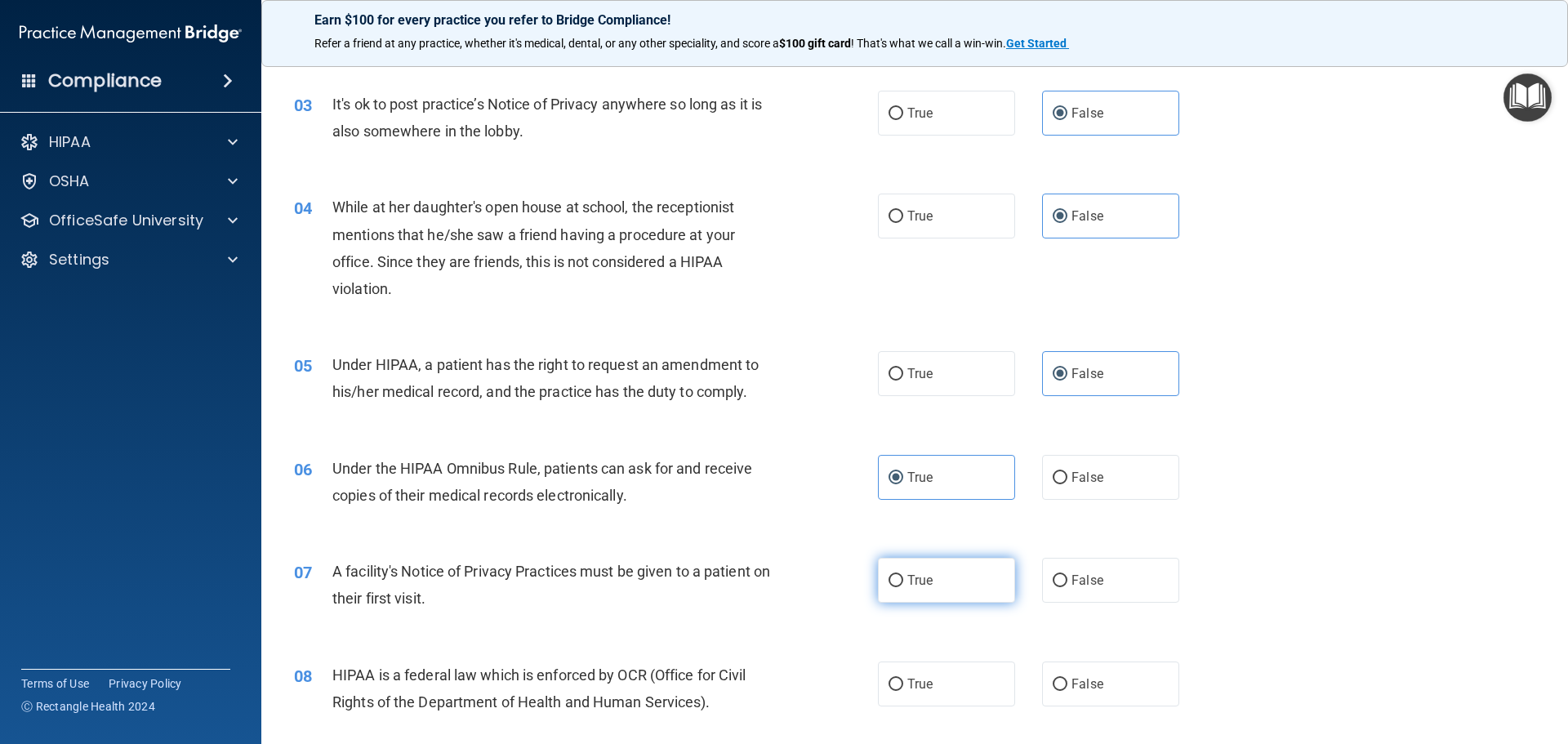
click at [903, 588] on input "True" at bounding box center [895, 581] width 15 height 12
radio input "true"
click at [960, 706] on div "08 HIPAA is a federal law which is enforced by OCR (Office for Civil Rights of …" at bounding box center [914, 693] width 1265 height 103
click at [961, 695] on label "True" at bounding box center [946, 684] width 137 height 45
click at [903, 691] on input "True" at bounding box center [895, 685] width 15 height 12
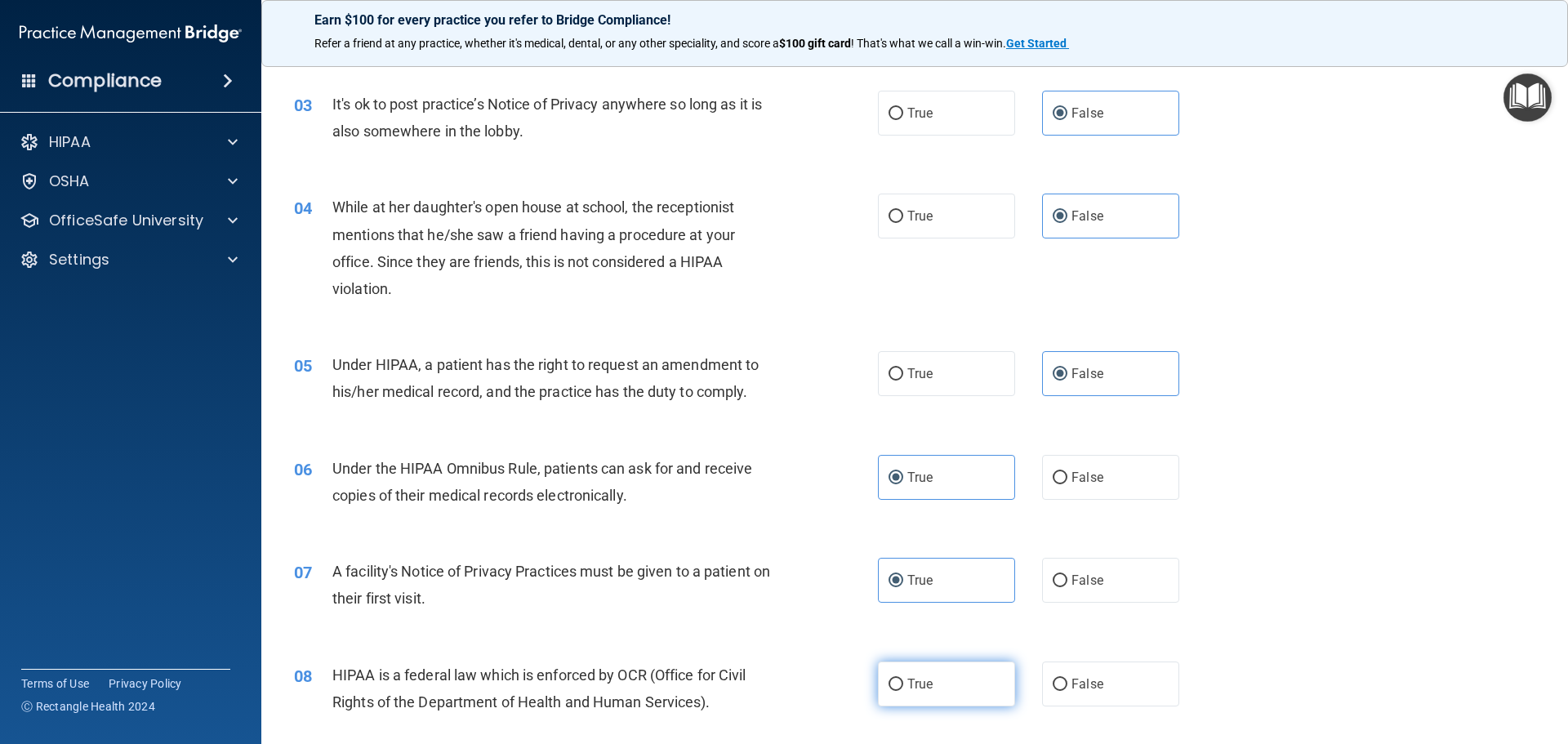
radio input "true"
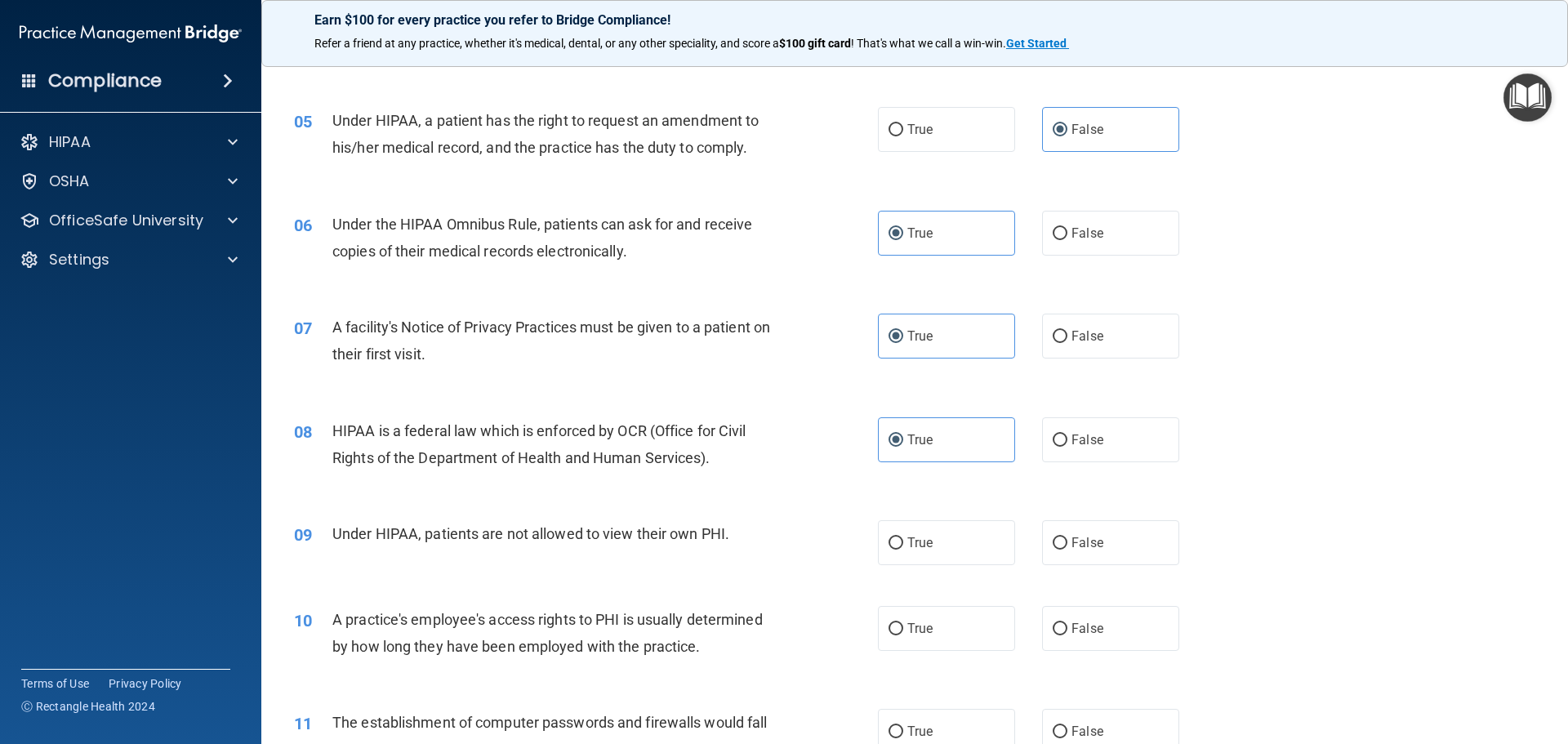
scroll to position [571, 0]
click at [1114, 552] on label "False" at bounding box center [1111, 541] width 137 height 45
click at [1067, 549] on input "False" at bounding box center [1059, 542] width 15 height 12
radio input "true"
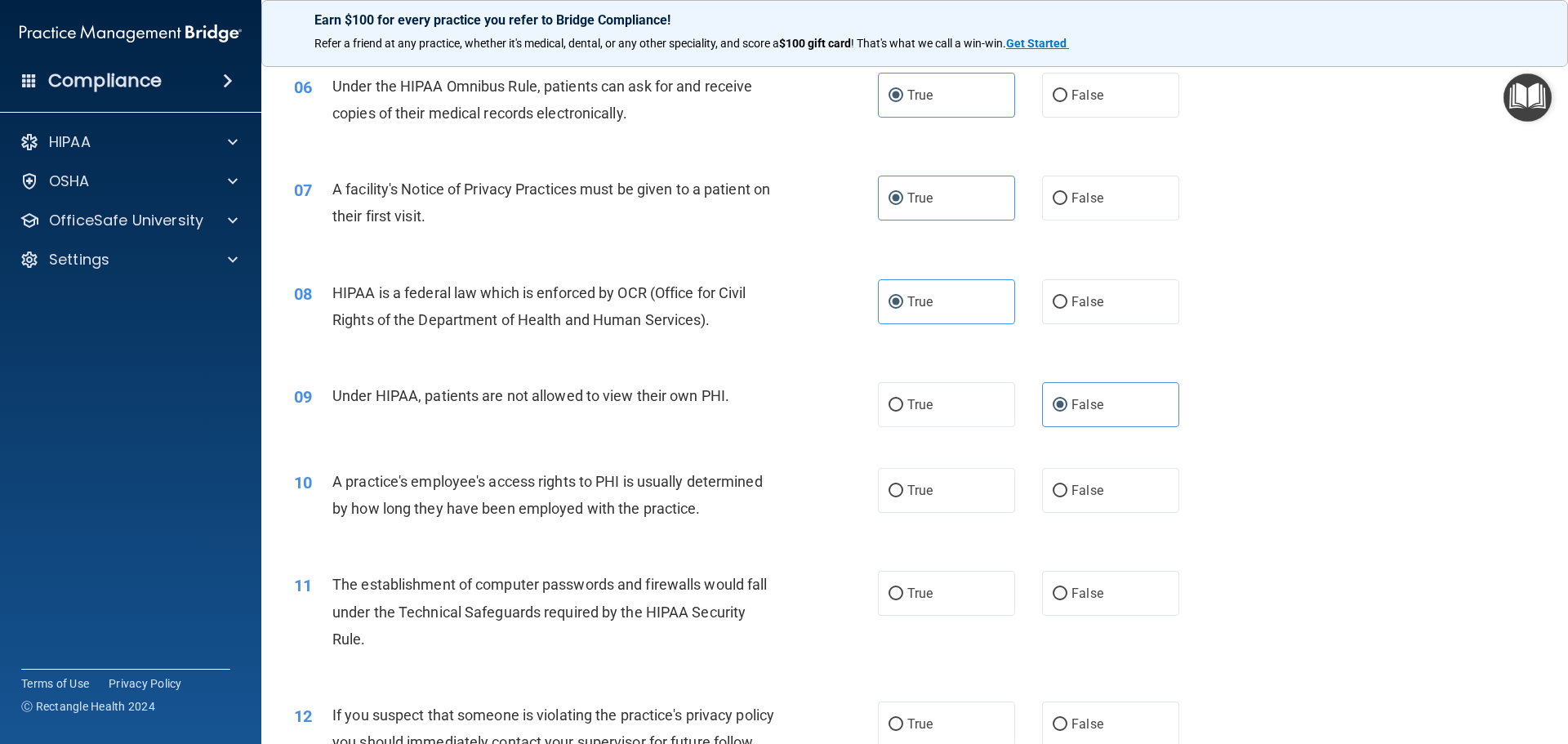
scroll to position [735, 0]
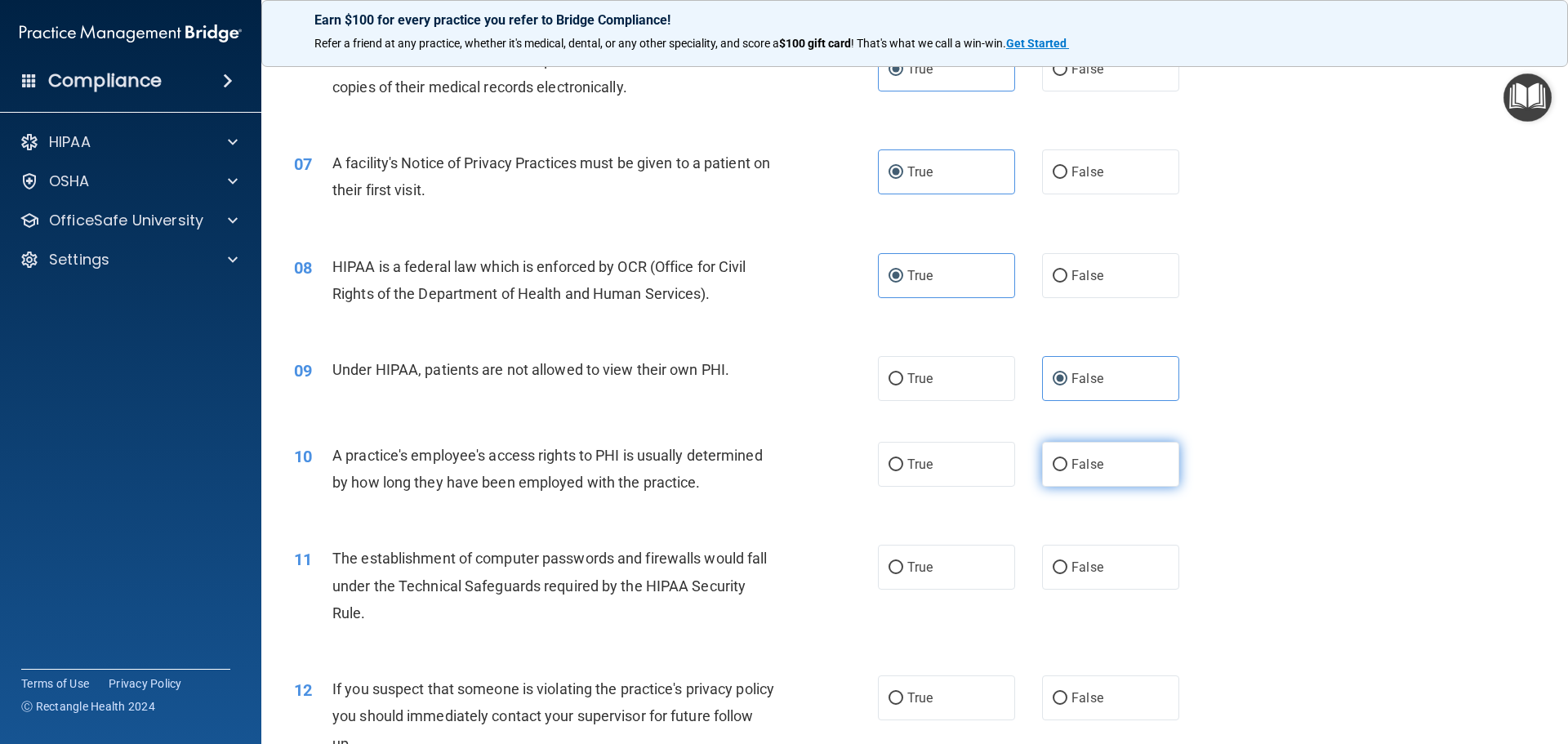
click at [1075, 469] on span "False" at bounding box center [1087, 464] width 32 height 15
click at [1067, 469] on input "False" at bounding box center [1059, 465] width 15 height 12
radio input "true"
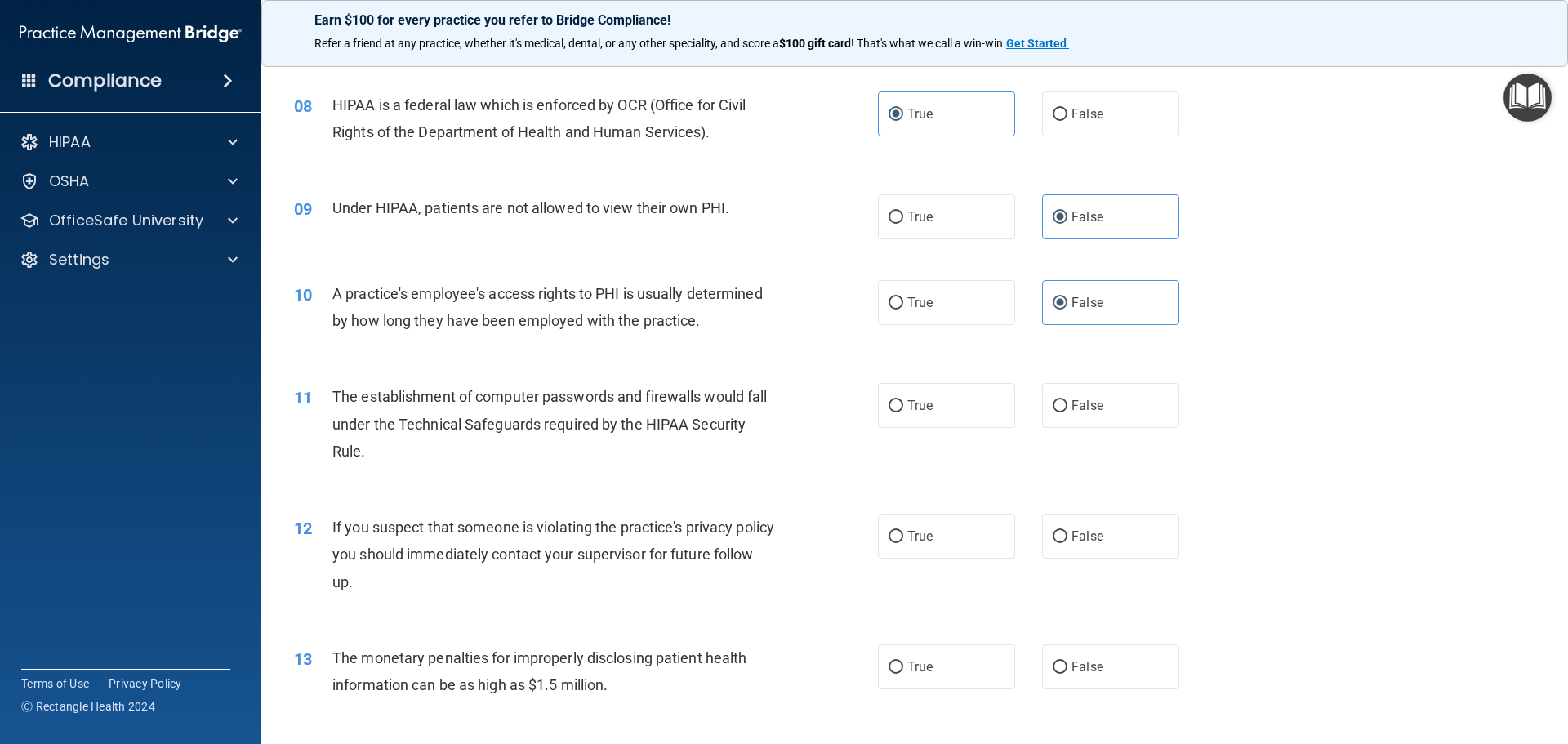
scroll to position [898, 0]
click at [955, 414] on label "True" at bounding box center [946, 404] width 137 height 45
click at [903, 410] on input "True" at bounding box center [895, 404] width 15 height 12
radio input "true"
click at [943, 549] on label "True" at bounding box center [946, 534] width 137 height 45
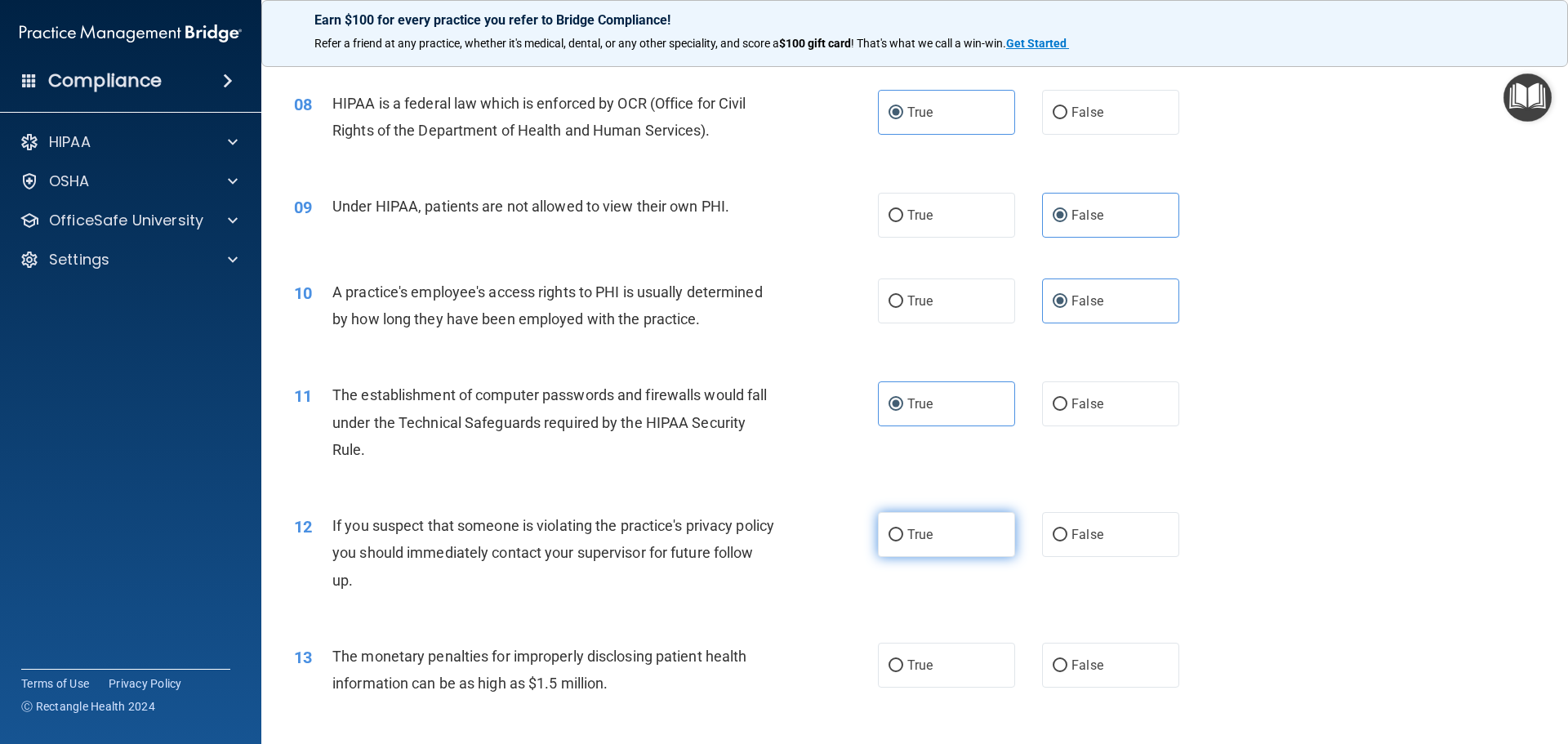
click at [903, 541] on input "True" at bounding box center [895, 535] width 15 height 12
radio input "true"
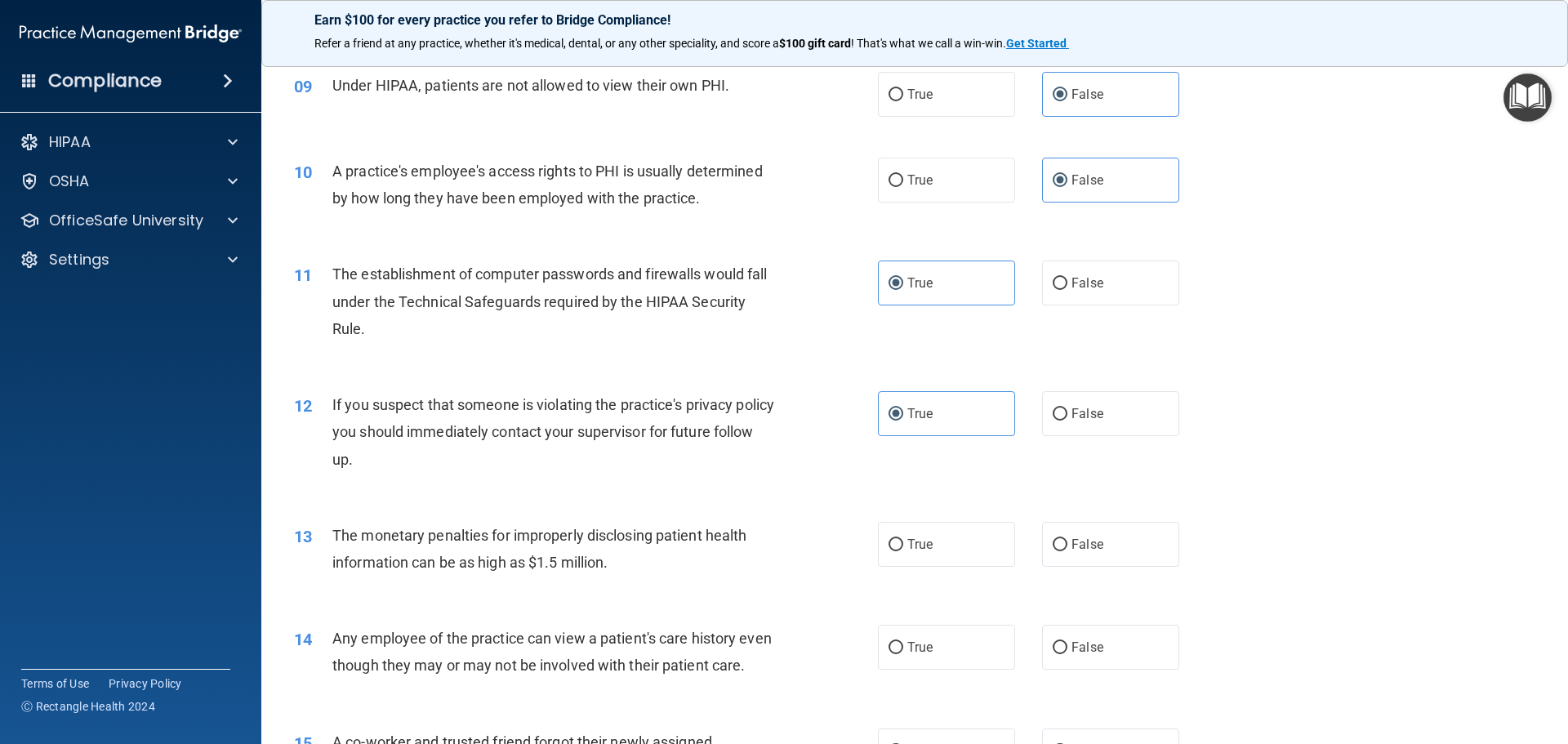
scroll to position [1061, 0]
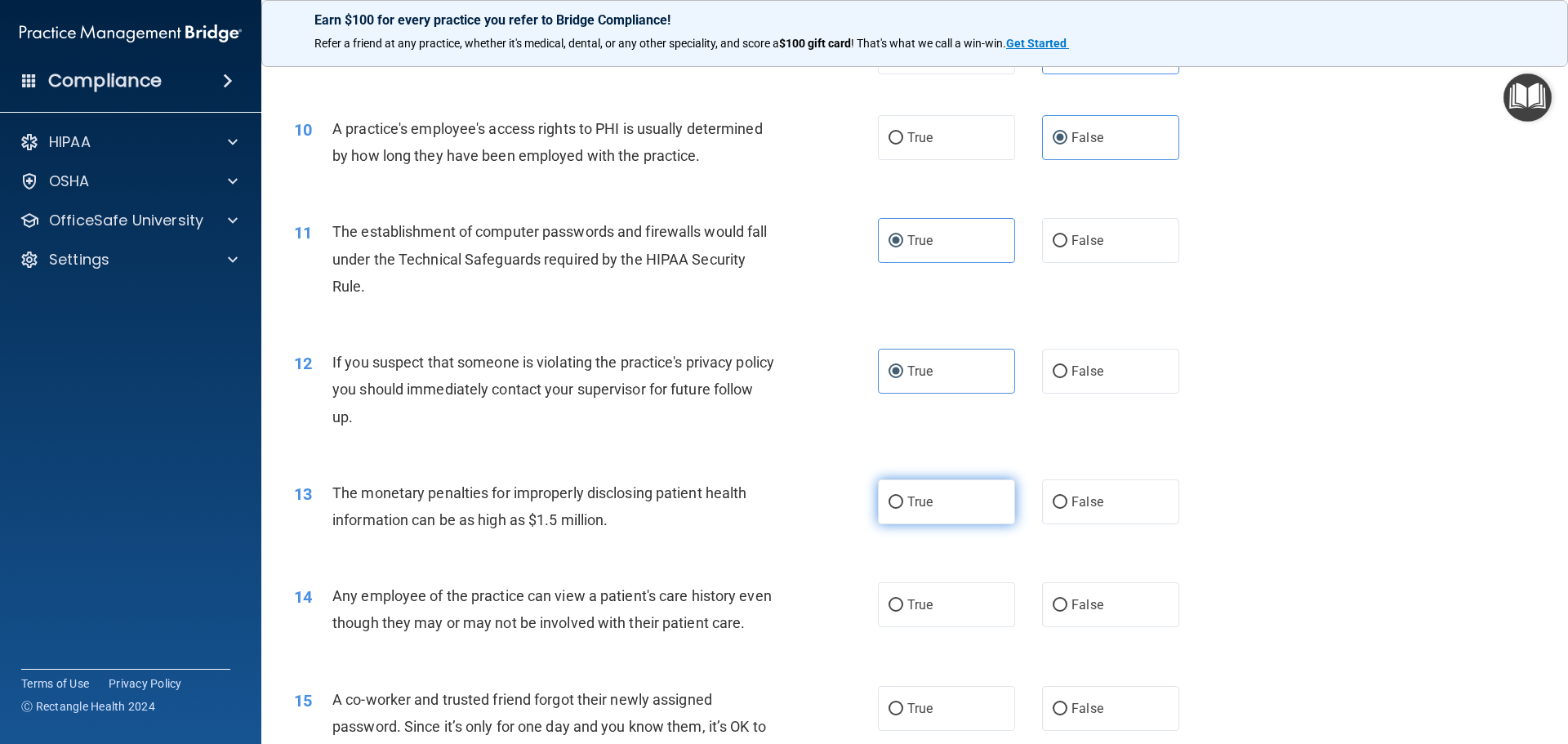
click at [957, 520] on label "True" at bounding box center [946, 502] width 137 height 45
click at [903, 509] on input "True" at bounding box center [895, 503] width 15 height 12
radio input "true"
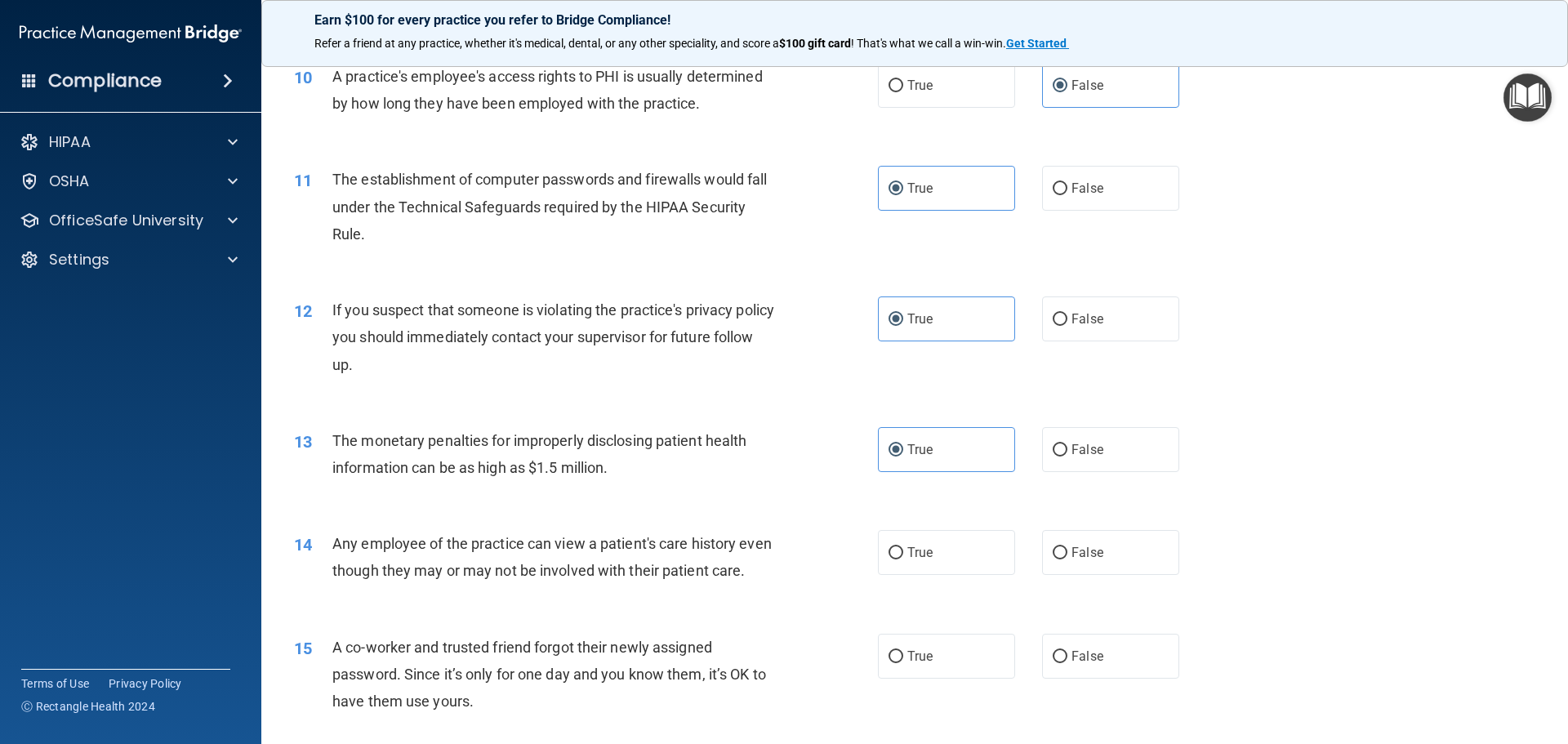
scroll to position [1143, 0]
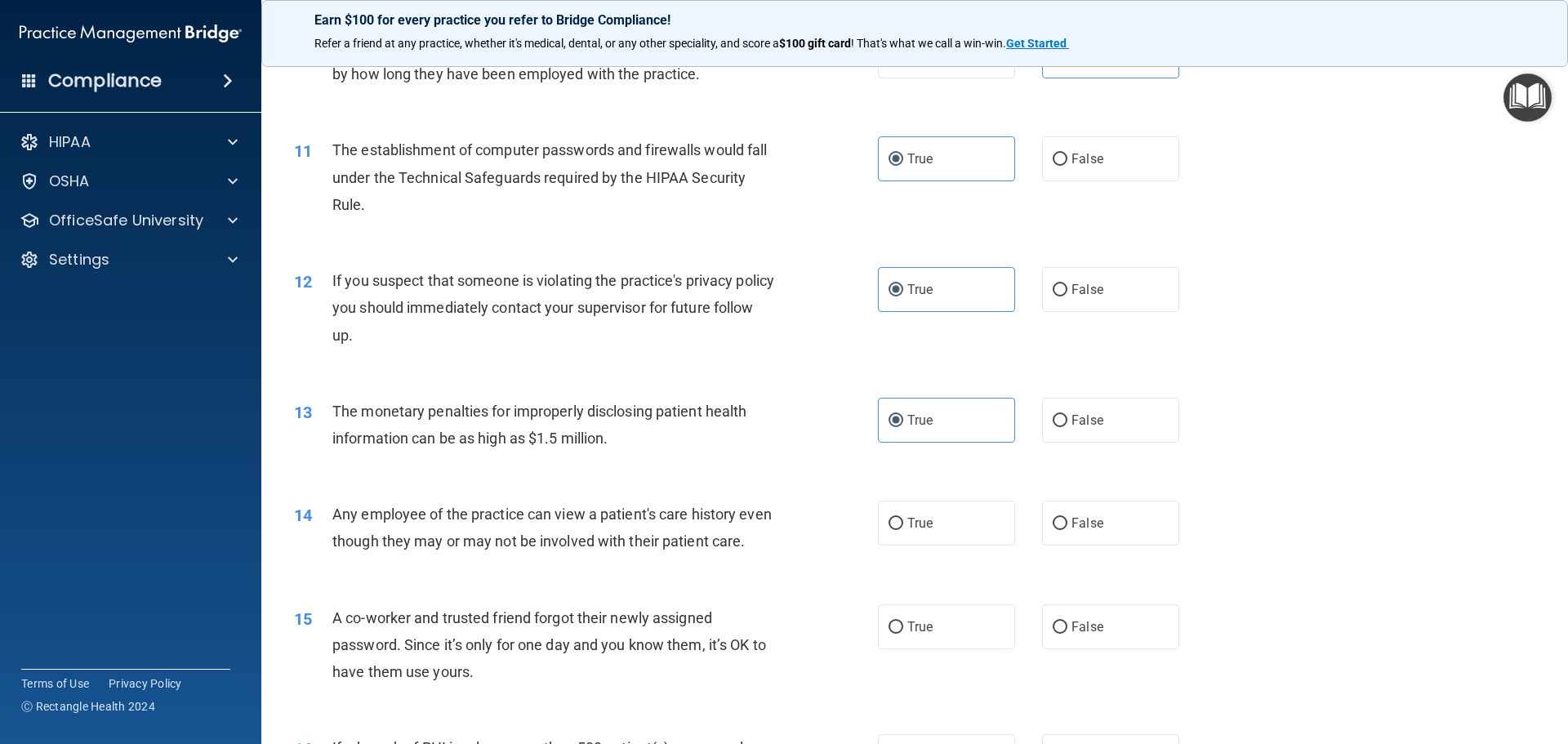
click at [1125, 549] on div "14 Any employee of the practice can view a patient's care history even though t…" at bounding box center [914, 532] width 1265 height 103
click at [1138, 536] on label "False" at bounding box center [1111, 523] width 137 height 45
click at [1067, 530] on input "False" at bounding box center [1059, 523] width 15 height 12
radio input "true"
click at [1101, 649] on label "False" at bounding box center [1111, 627] width 137 height 45
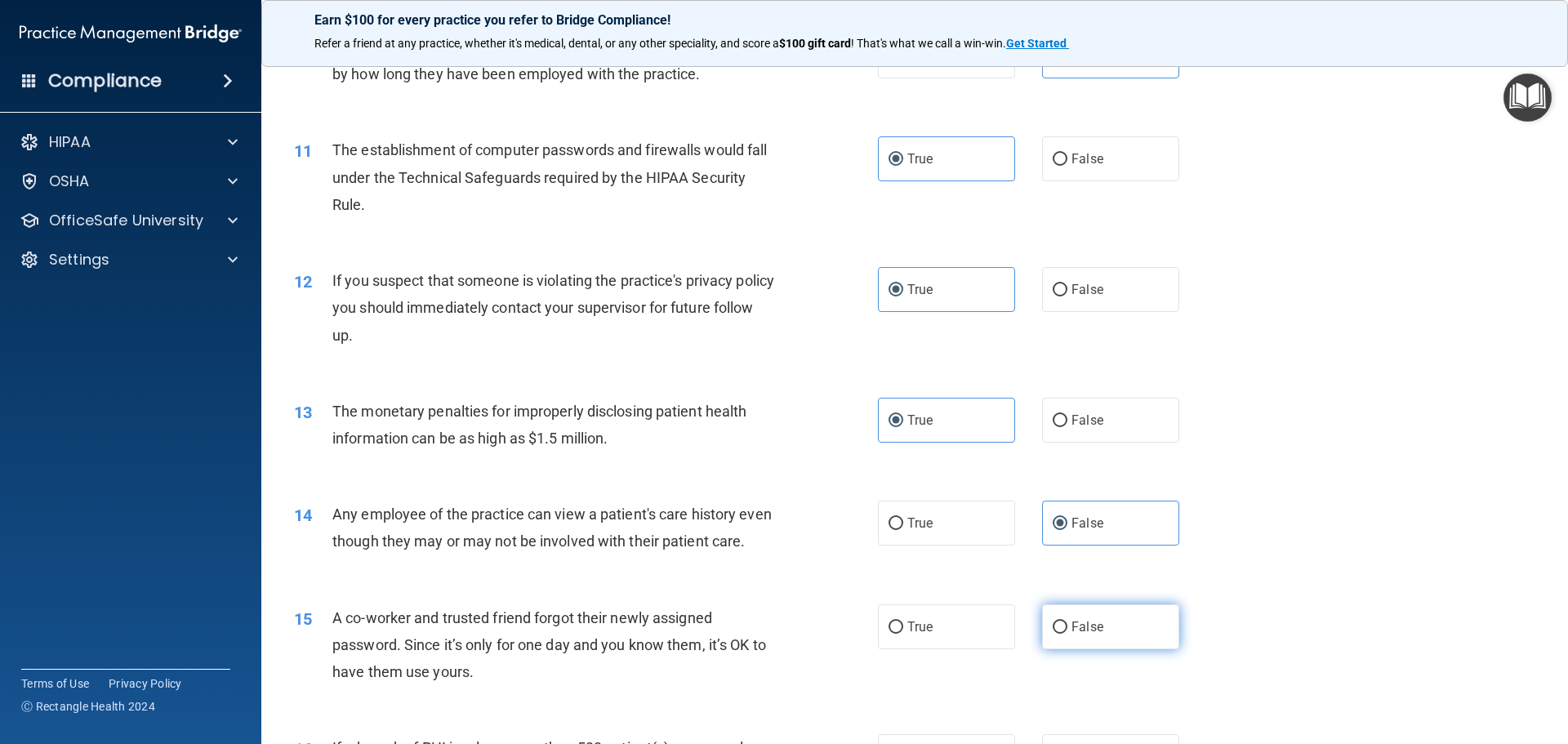
click at [1067, 634] on input "False" at bounding box center [1059, 628] width 15 height 12
radio input "true"
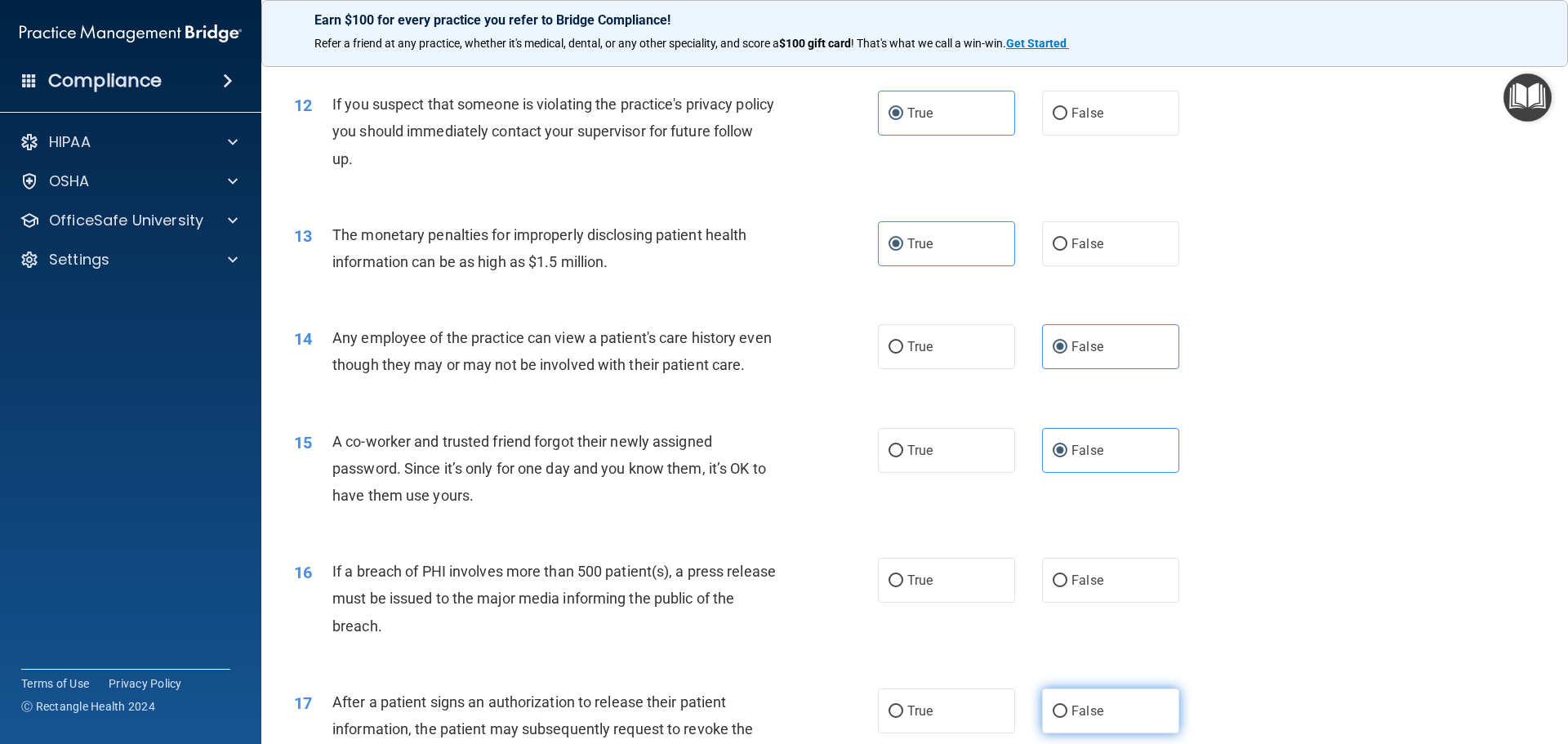
scroll to position [1470, 0]
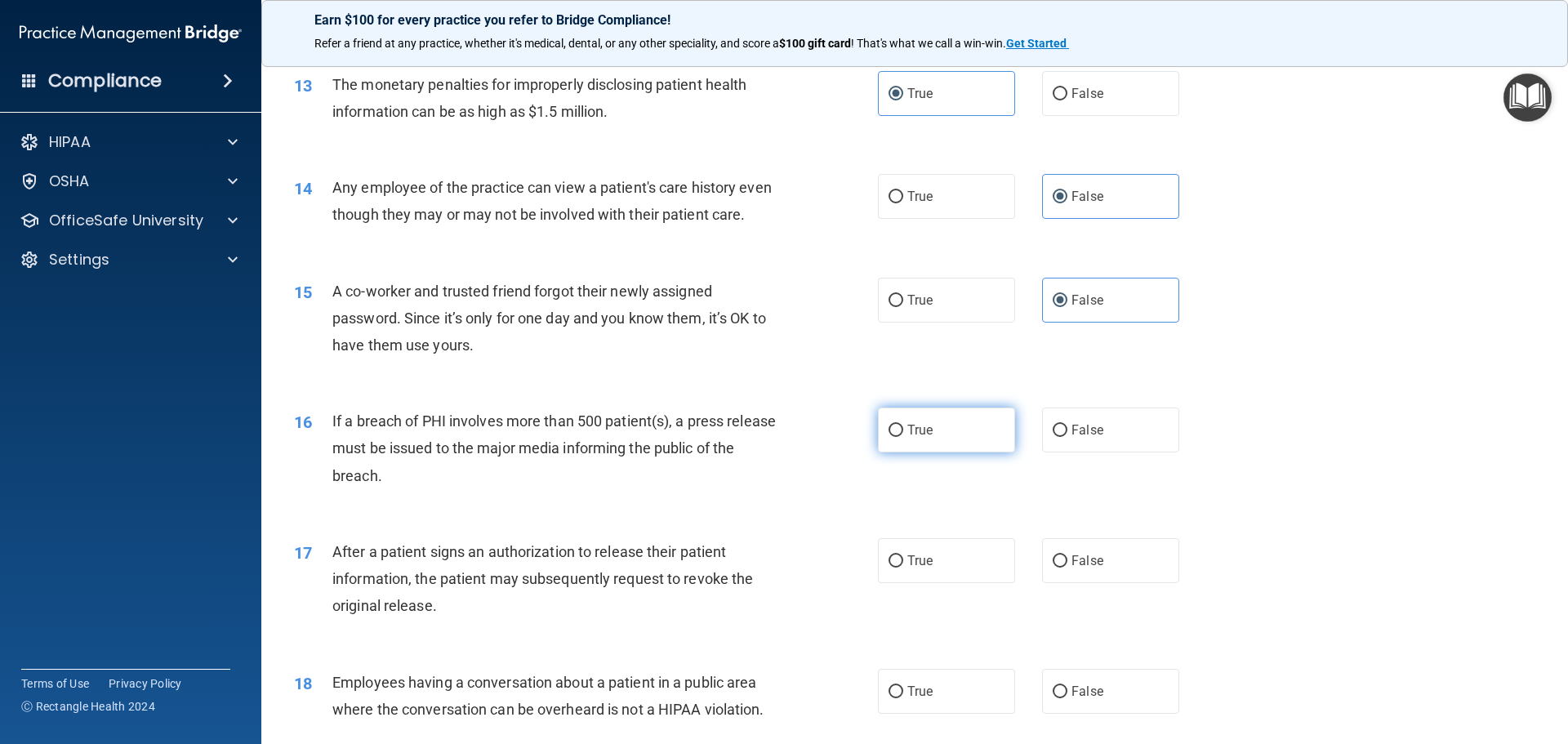
click at [952, 452] on label "True" at bounding box center [946, 430] width 137 height 45
click at [903, 437] on input "True" at bounding box center [895, 431] width 15 height 12
radio input "true"
click at [940, 579] on label "True" at bounding box center [946, 560] width 137 height 45
click at [903, 568] on input "True" at bounding box center [895, 561] width 15 height 12
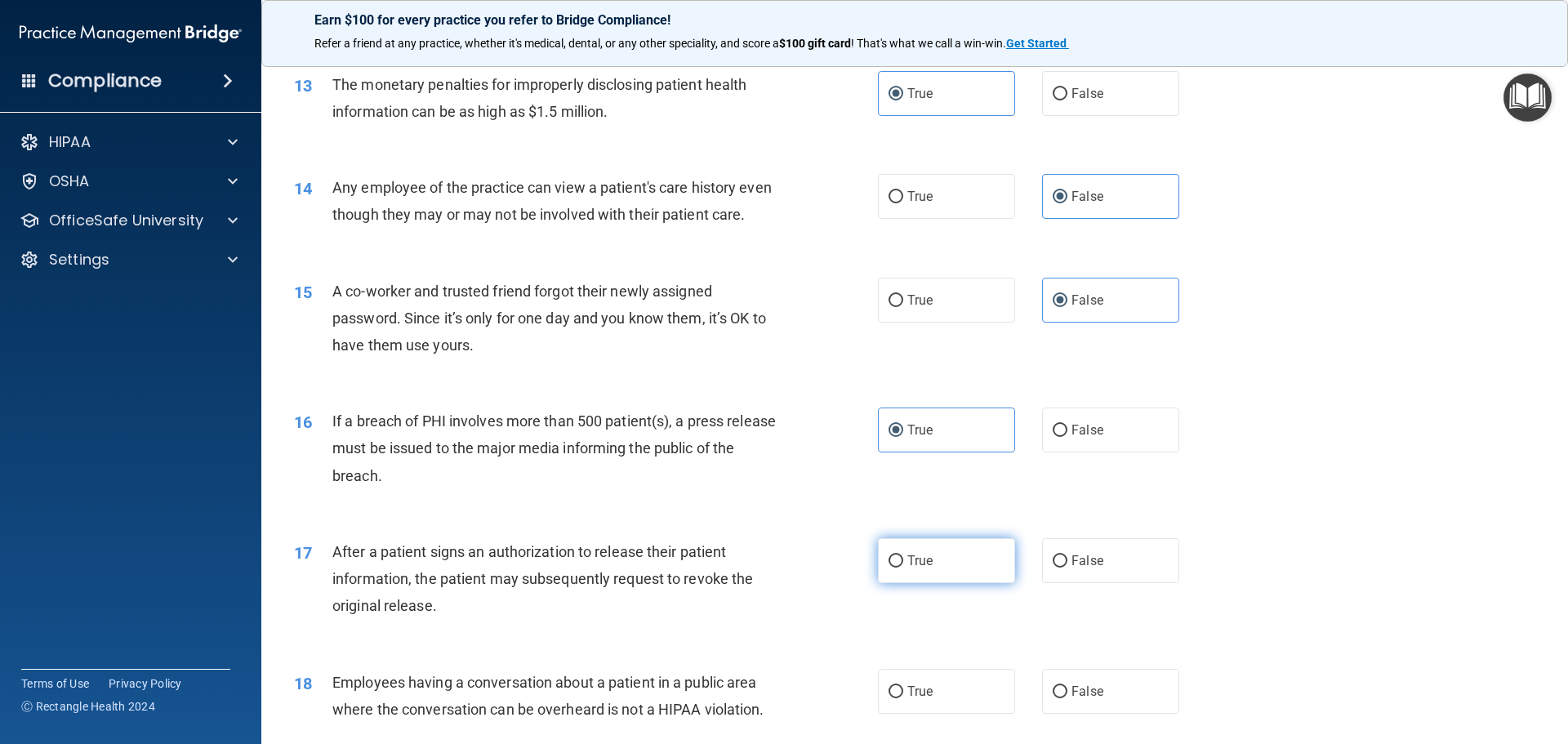
radio input "true"
click at [1120, 712] on label "False" at bounding box center [1111, 691] width 137 height 45
click at [1067, 699] on input "False" at bounding box center [1059, 692] width 15 height 12
radio input "true"
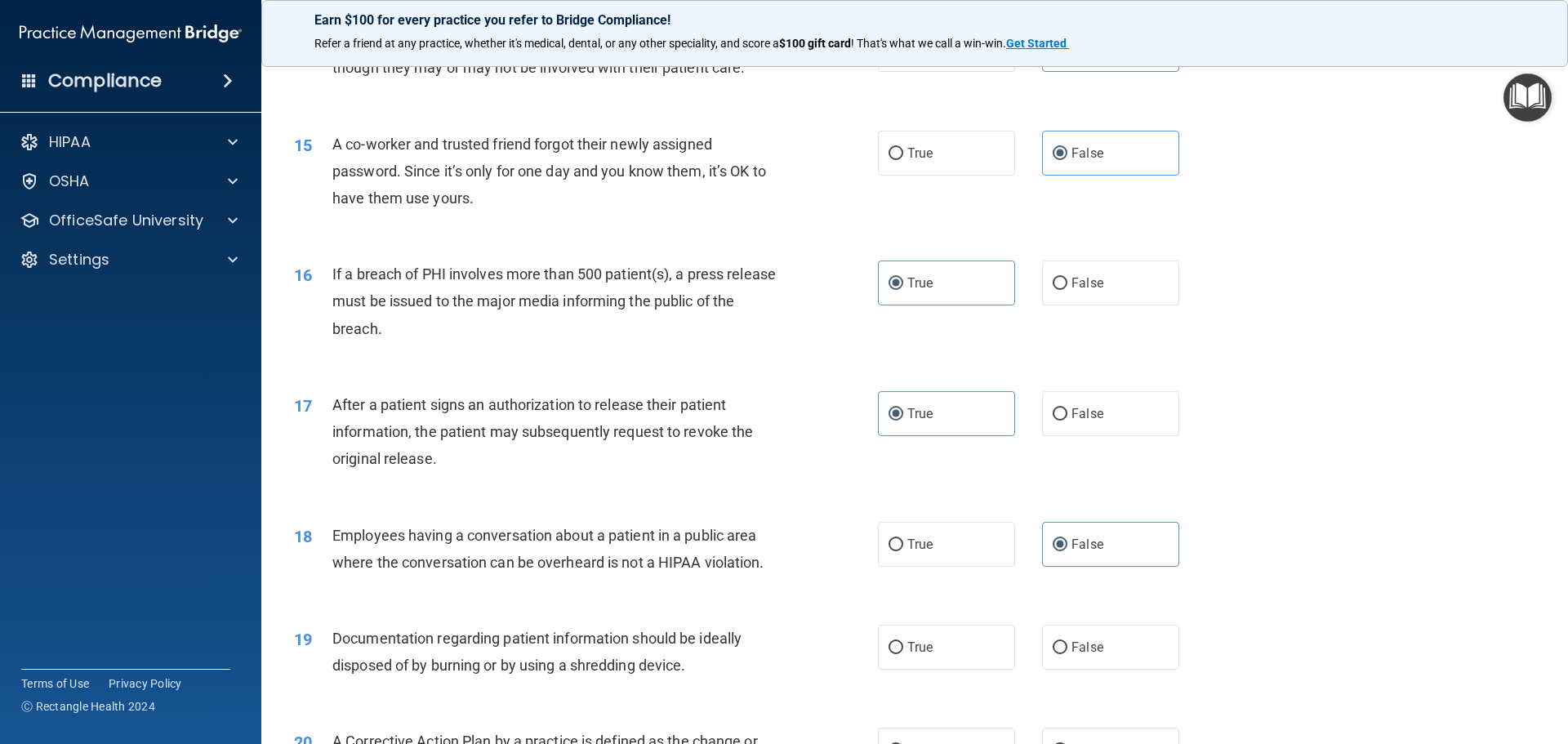
scroll to position [1633, 0]
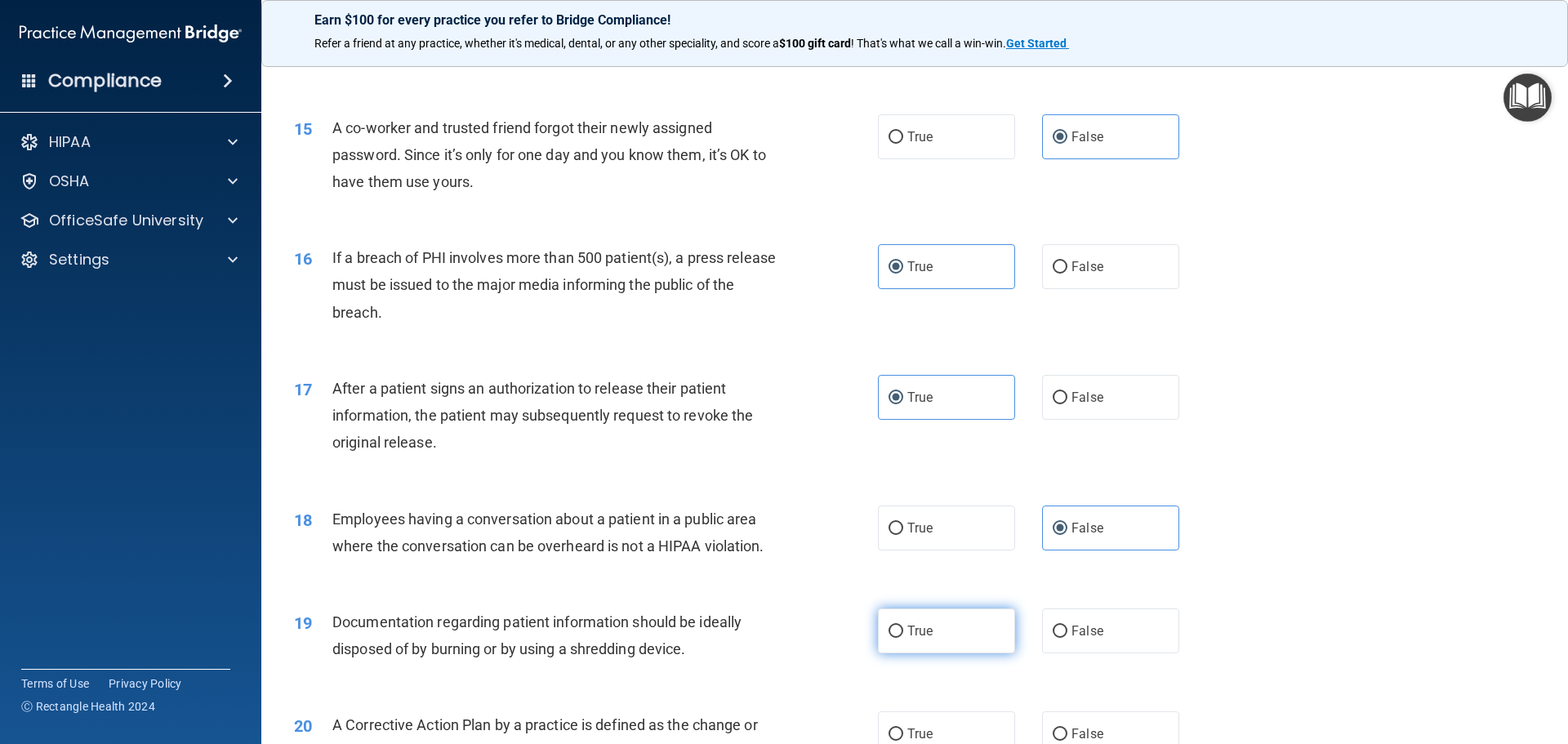
click at [1001, 646] on label "True" at bounding box center [946, 630] width 137 height 45
click at [903, 638] on input "True" at bounding box center [895, 632] width 15 height 12
radio input "true"
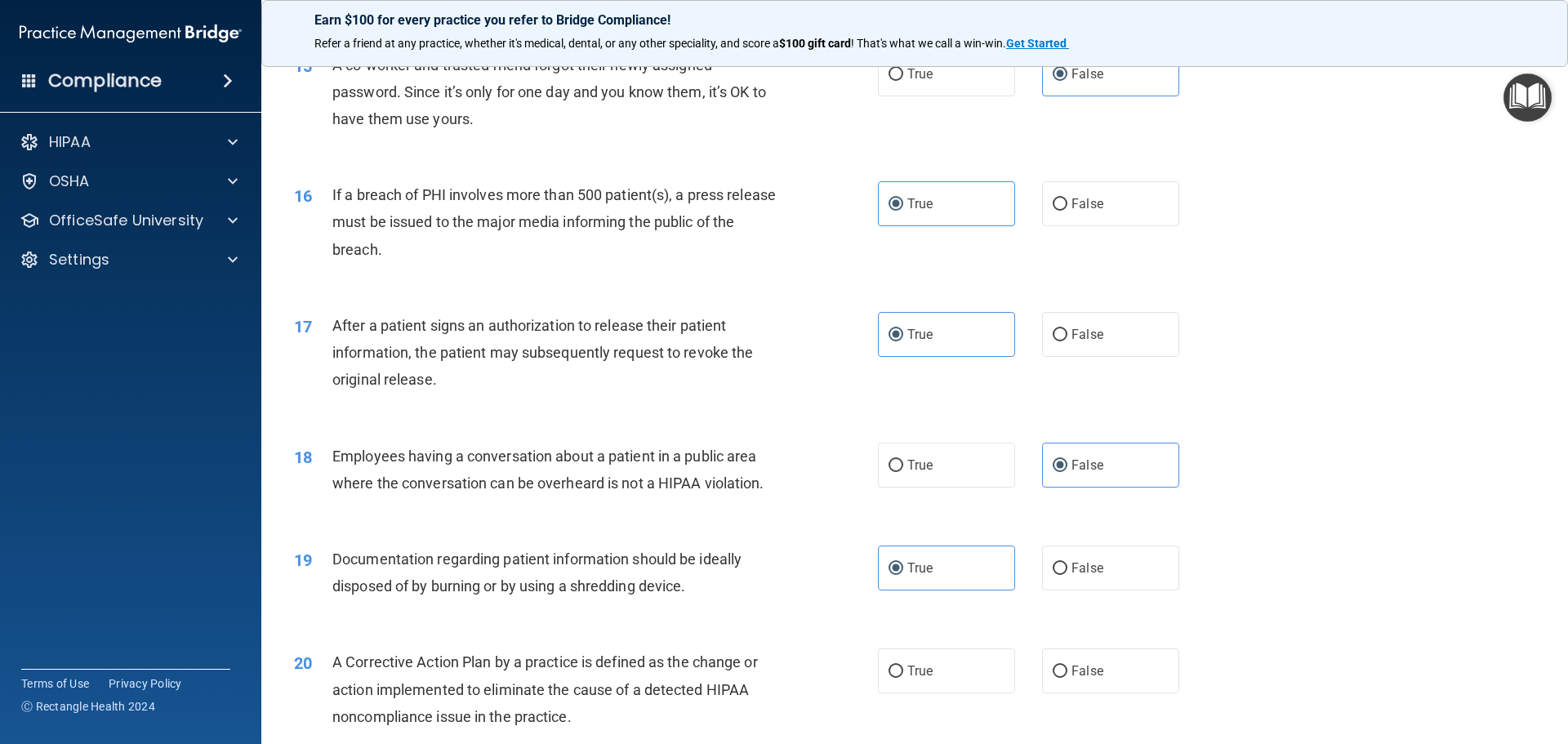
scroll to position [1797, 0]
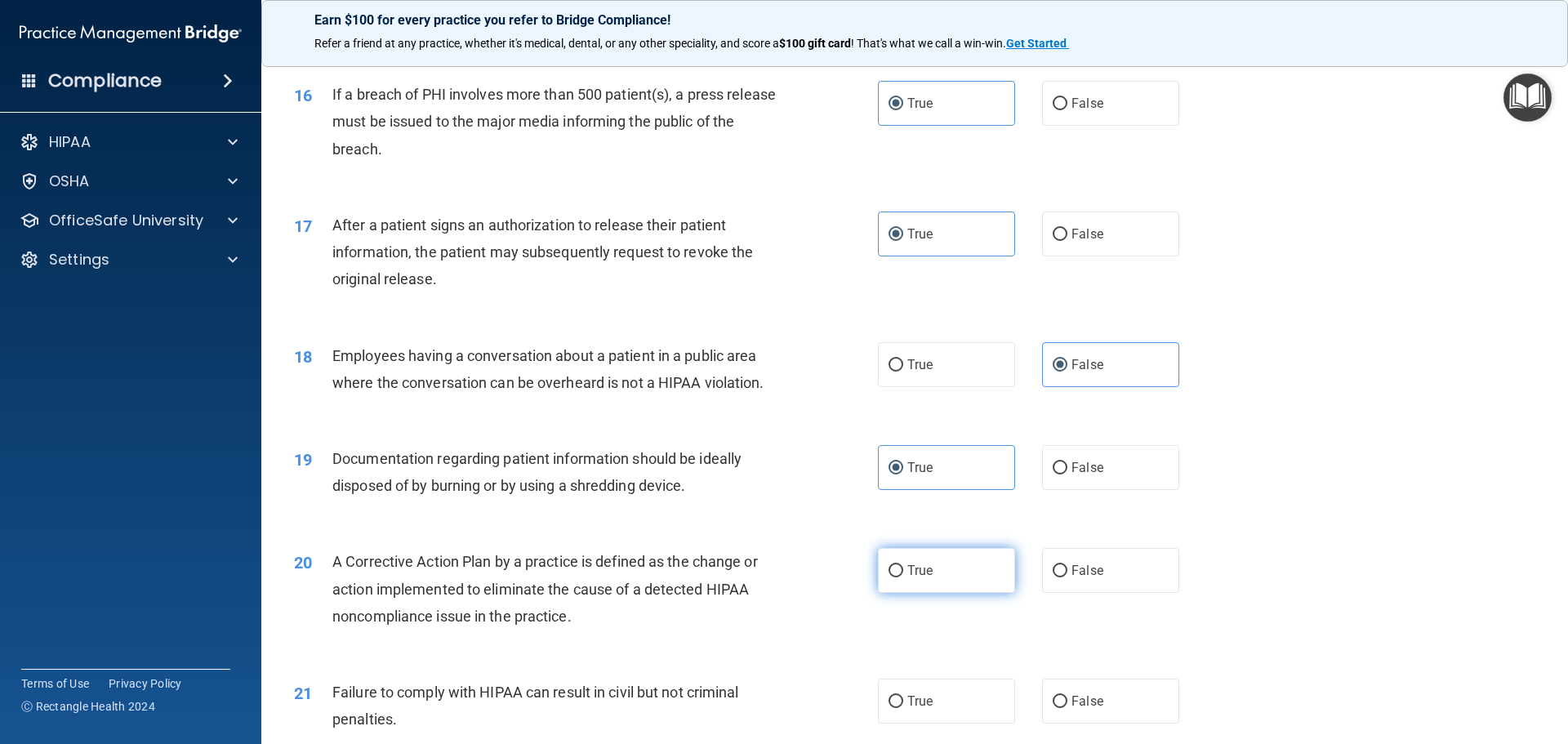
click at [990, 593] on label "True" at bounding box center [946, 570] width 137 height 45
click at [903, 577] on input "True" at bounding box center [895, 571] width 15 height 12
radio input "true"
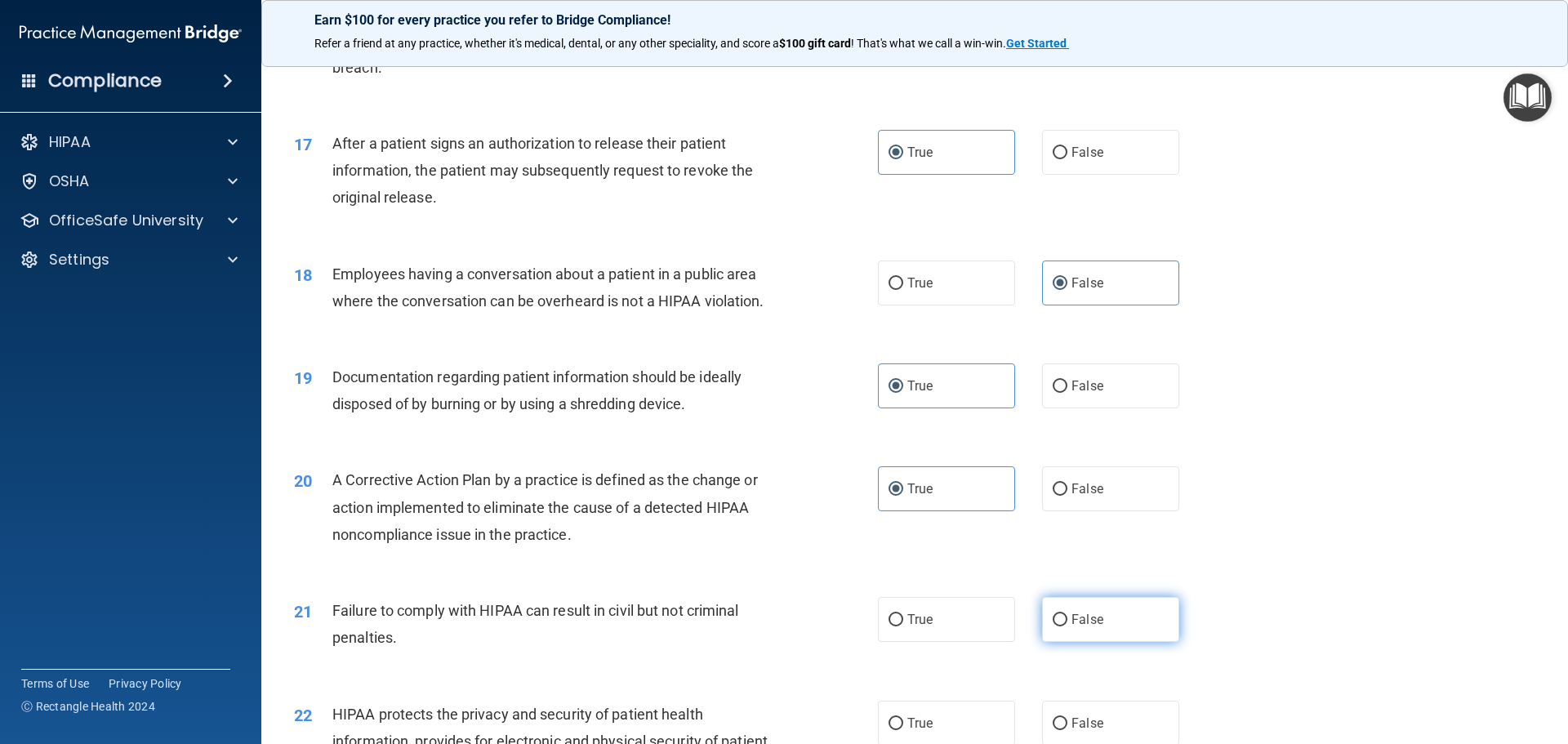
click at [1130, 635] on label "False" at bounding box center [1111, 619] width 137 height 45
click at [1067, 626] on input "False" at bounding box center [1059, 620] width 15 height 12
radio input "true"
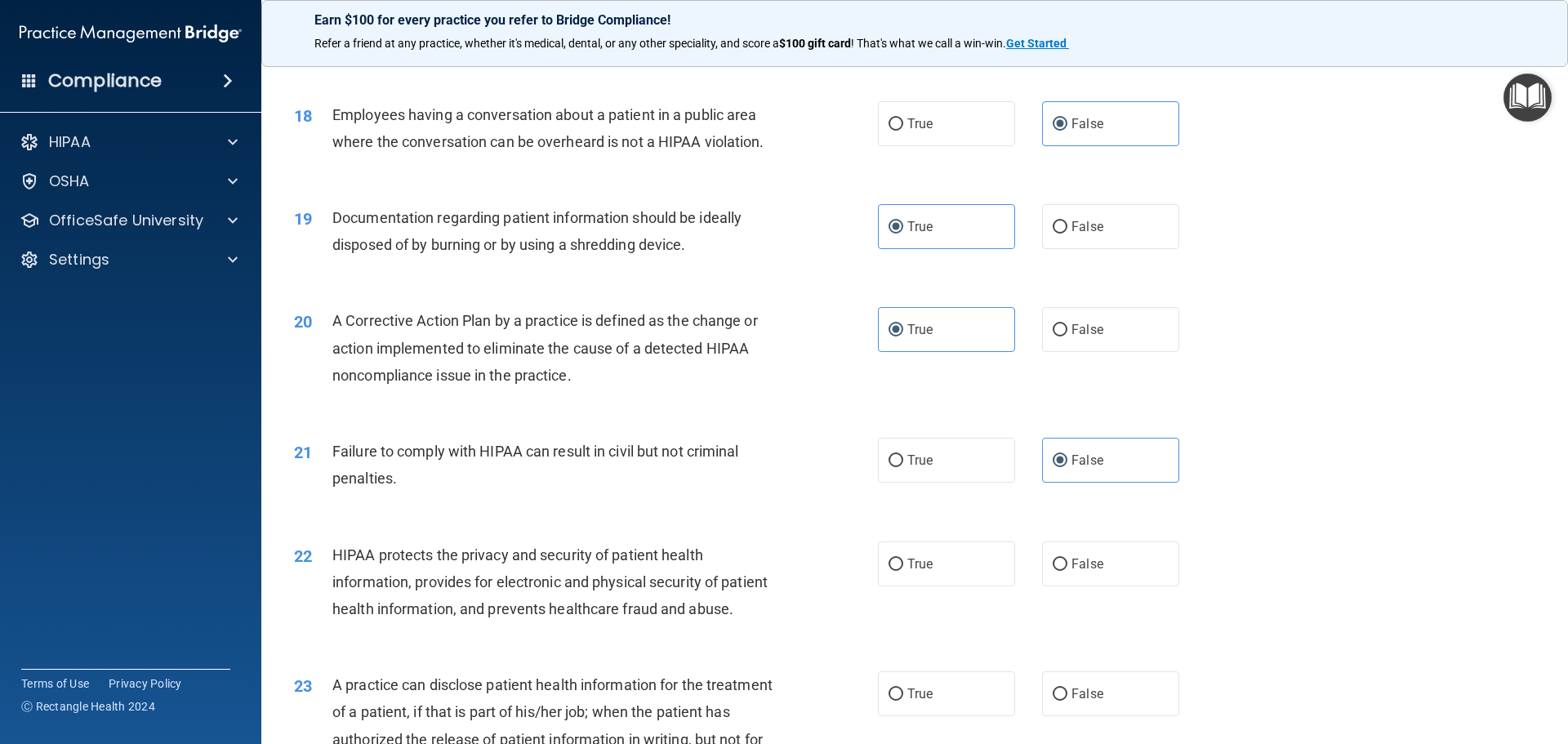
scroll to position [2041, 0]
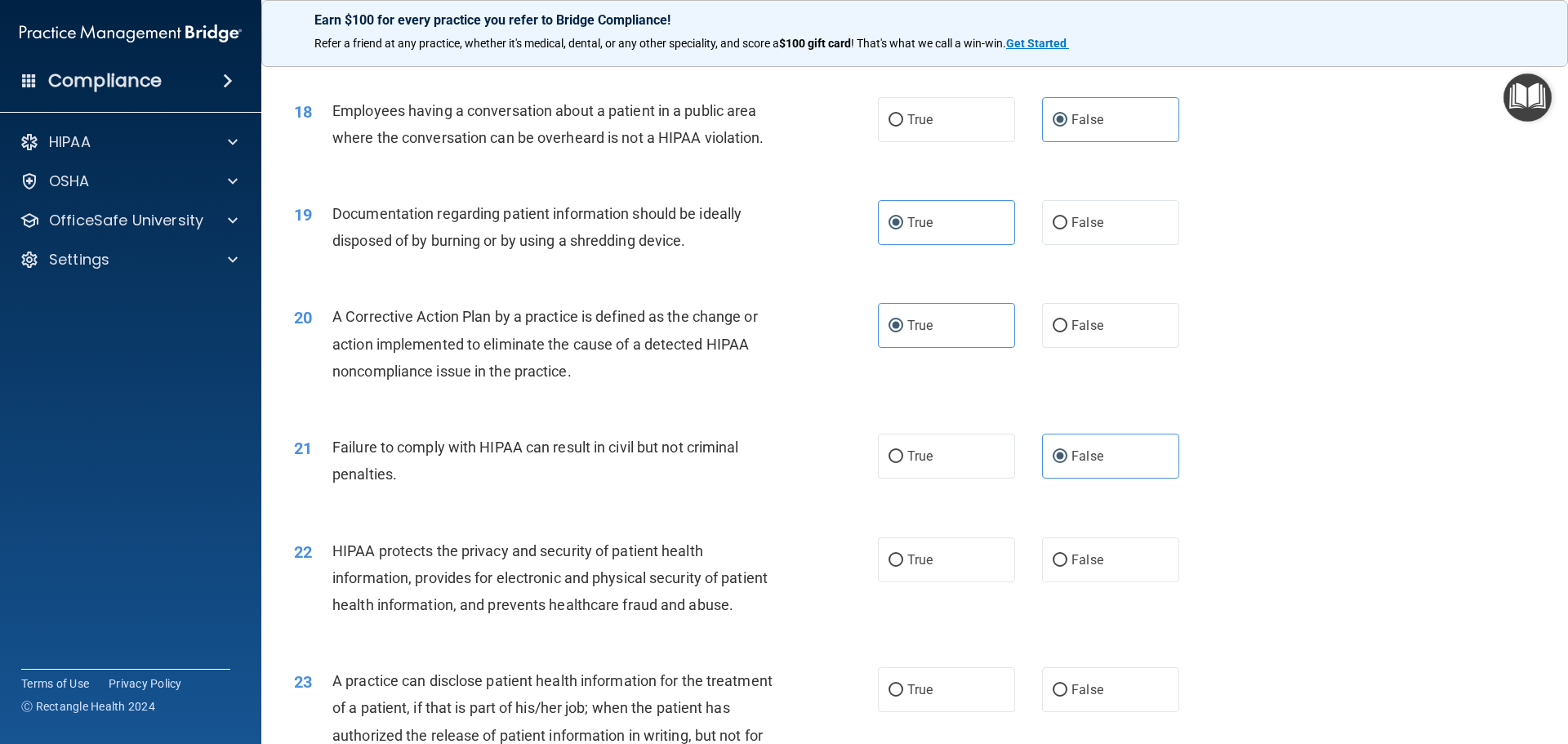
drag, startPoint x: 949, startPoint y: 594, endPoint x: 1122, endPoint y: 541, distance: 180.9
click at [952, 582] on label "True" at bounding box center [946, 559] width 137 height 45
click at [903, 567] on input "True" at bounding box center [895, 560] width 15 height 12
radio input "true"
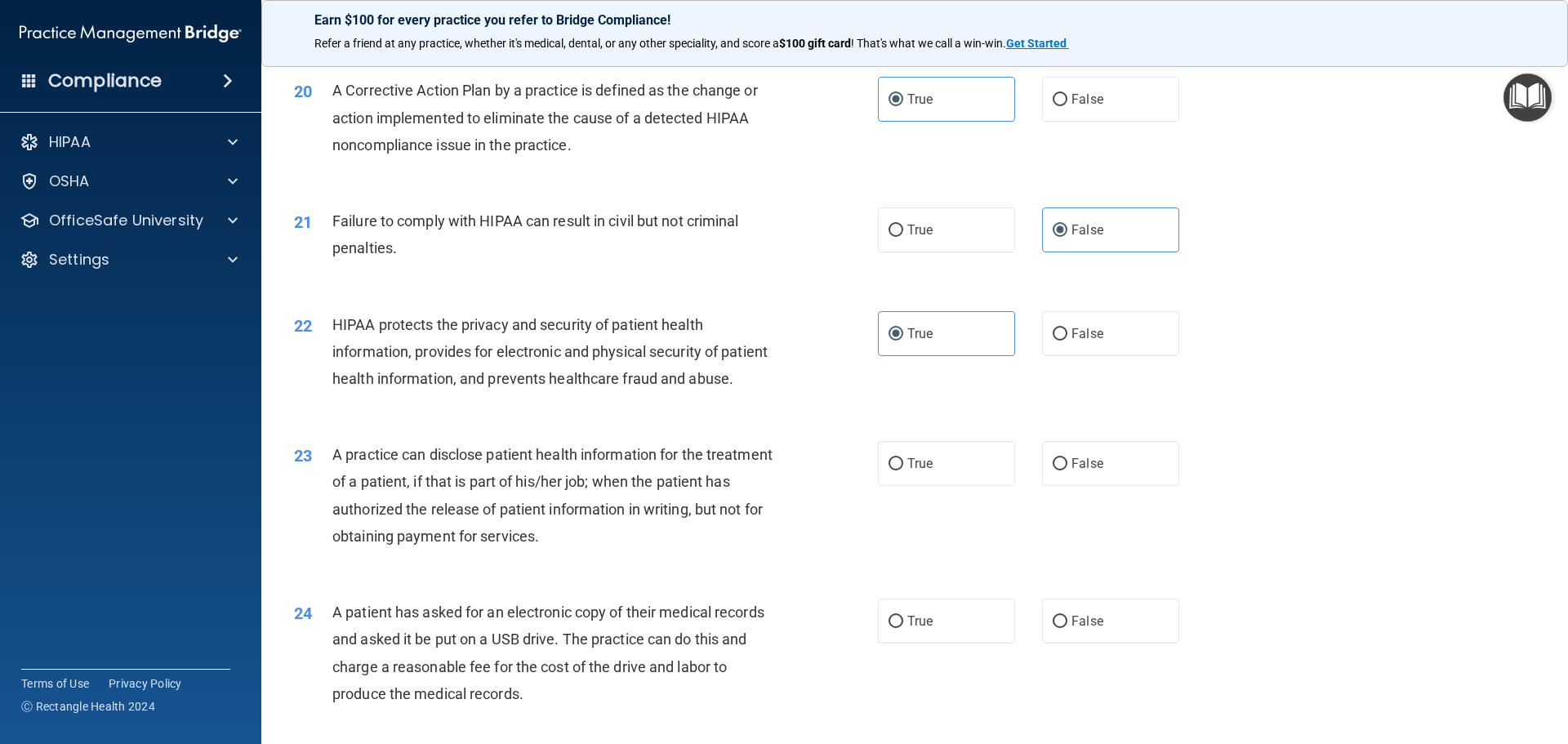
scroll to position [2287, 0]
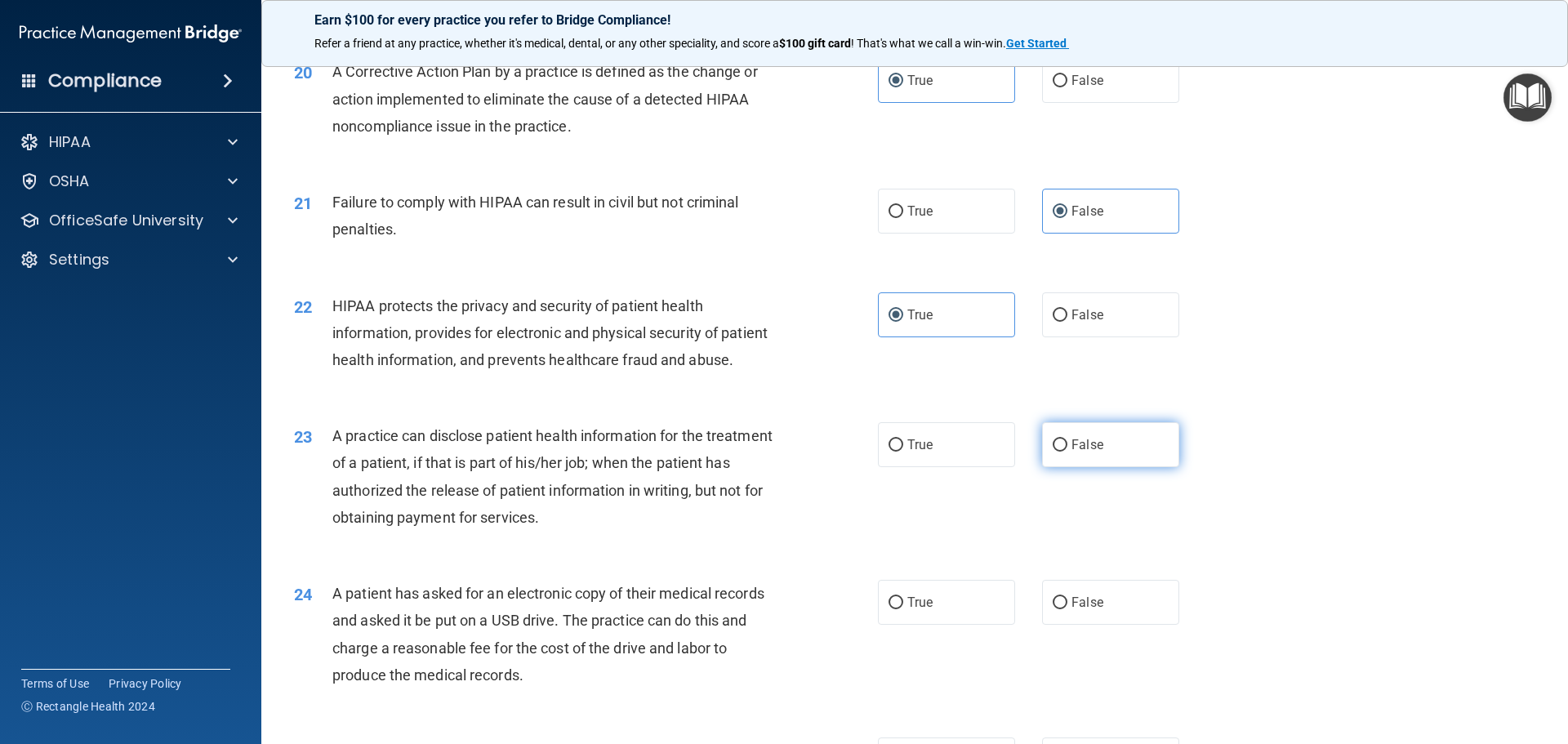
click at [1101, 467] on label "False" at bounding box center [1111, 445] width 137 height 45
click at [1067, 452] on input "False" at bounding box center [1059, 446] width 15 height 12
radio input "true"
click at [928, 625] on label "True" at bounding box center [946, 602] width 137 height 45
click at [903, 609] on input "True" at bounding box center [895, 603] width 15 height 12
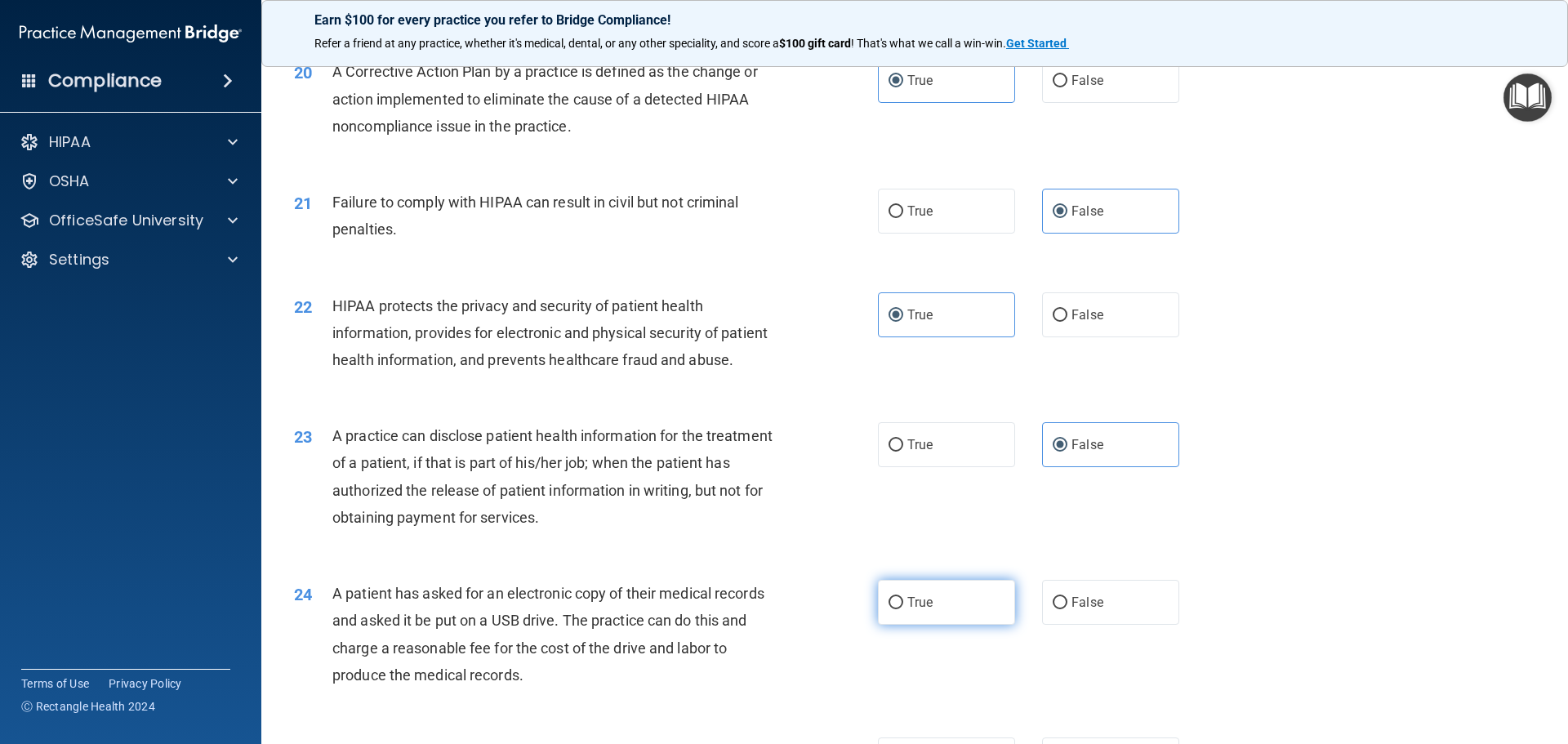
radio input "true"
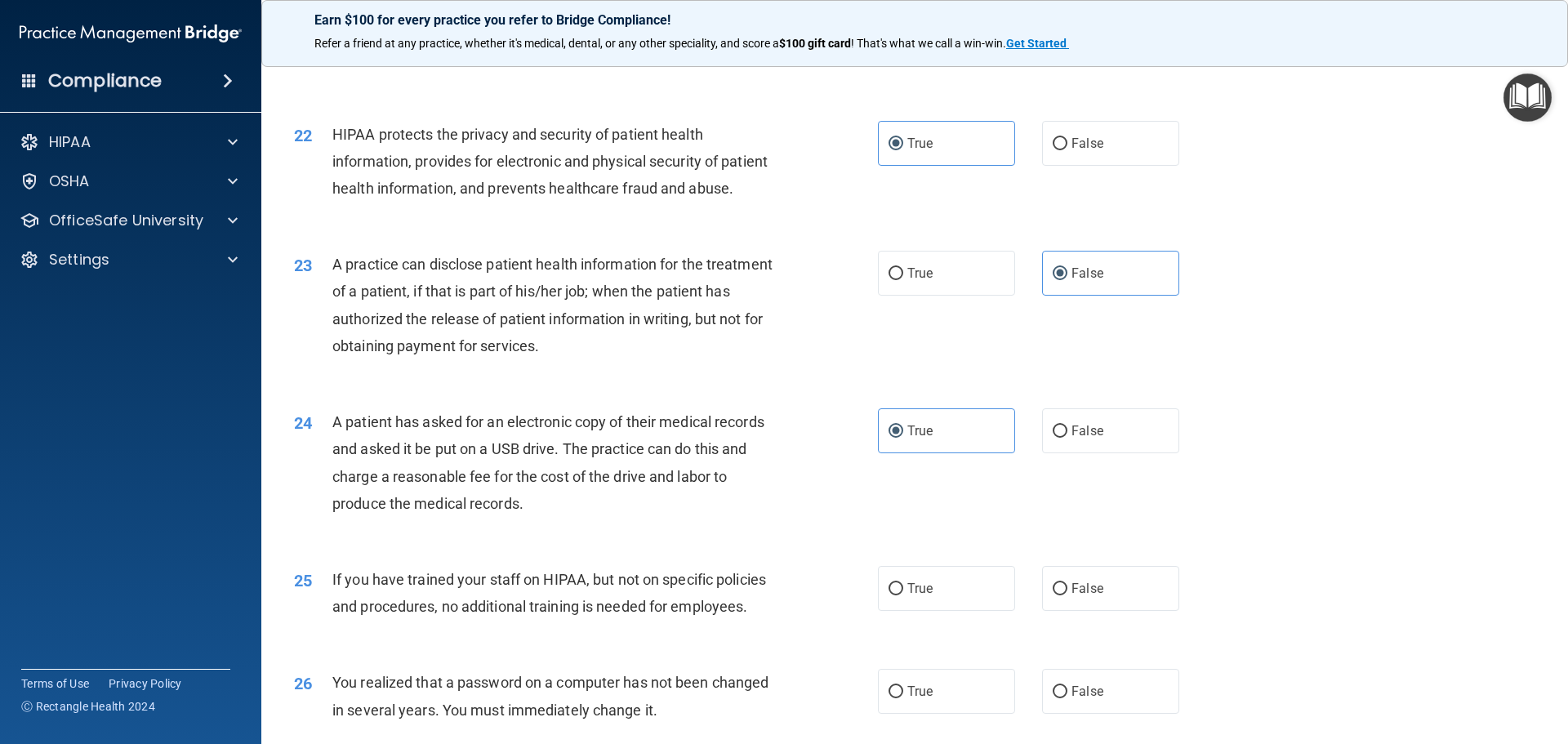
scroll to position [2531, 0]
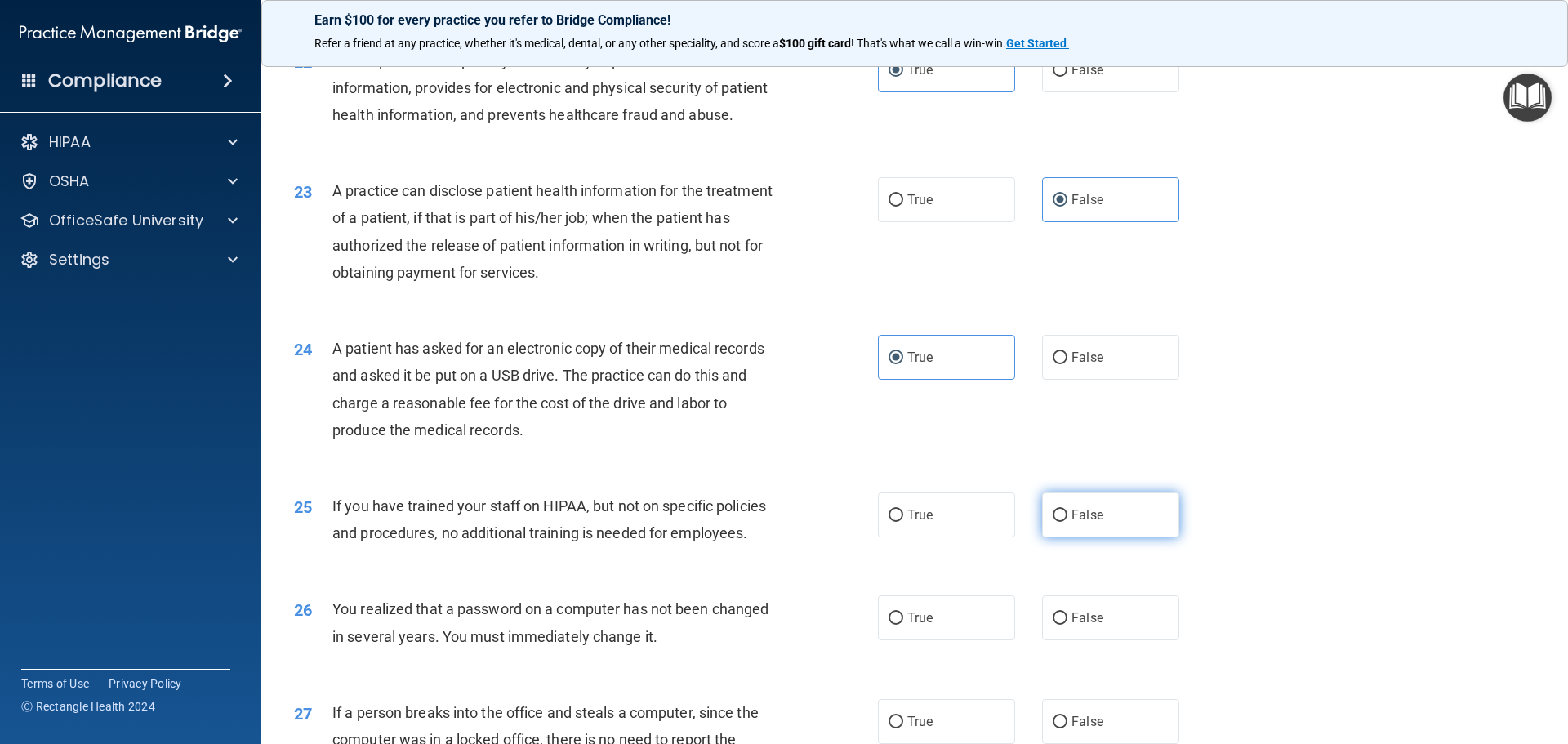
click at [1111, 537] on label "False" at bounding box center [1111, 515] width 137 height 45
click at [1067, 522] on input "False" at bounding box center [1059, 516] width 15 height 12
radio input "true"
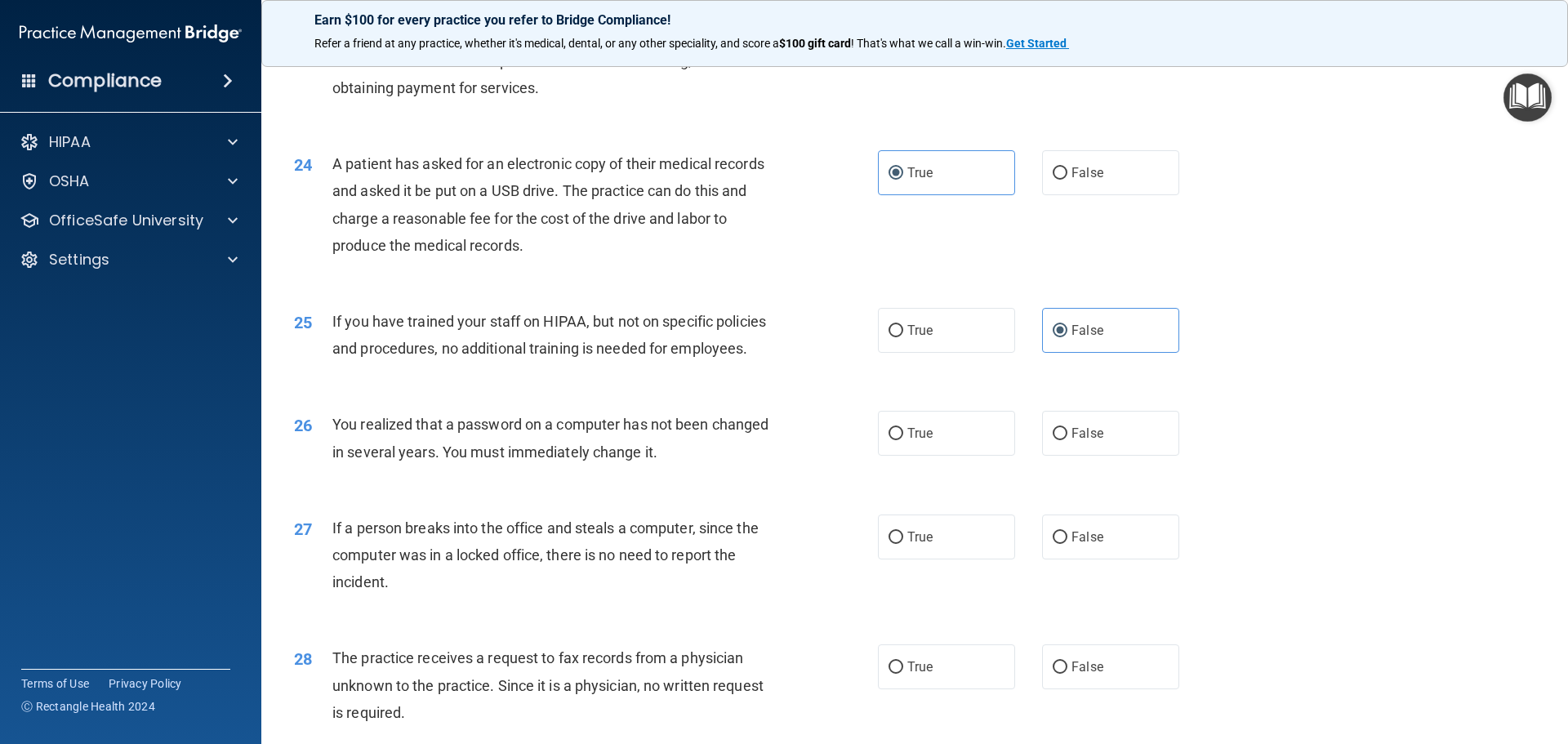
scroll to position [2777, 0]
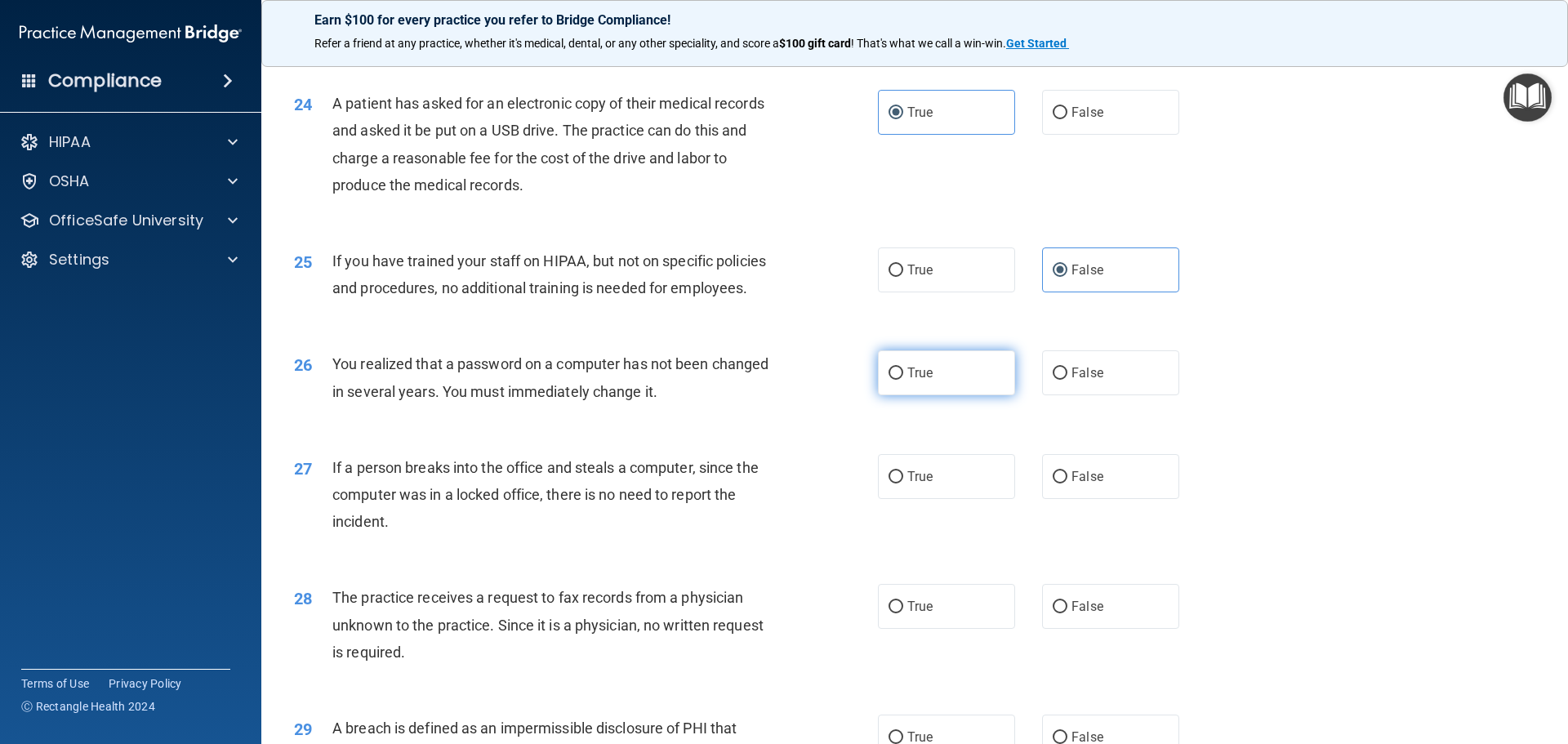
click at [905, 395] on label "True" at bounding box center [946, 373] width 137 height 45
click at [903, 380] on input "True" at bounding box center [895, 374] width 15 height 12
radio input "true"
click at [1042, 499] on label "False" at bounding box center [1111, 476] width 137 height 45
click at [1052, 483] on input "False" at bounding box center [1059, 477] width 15 height 12
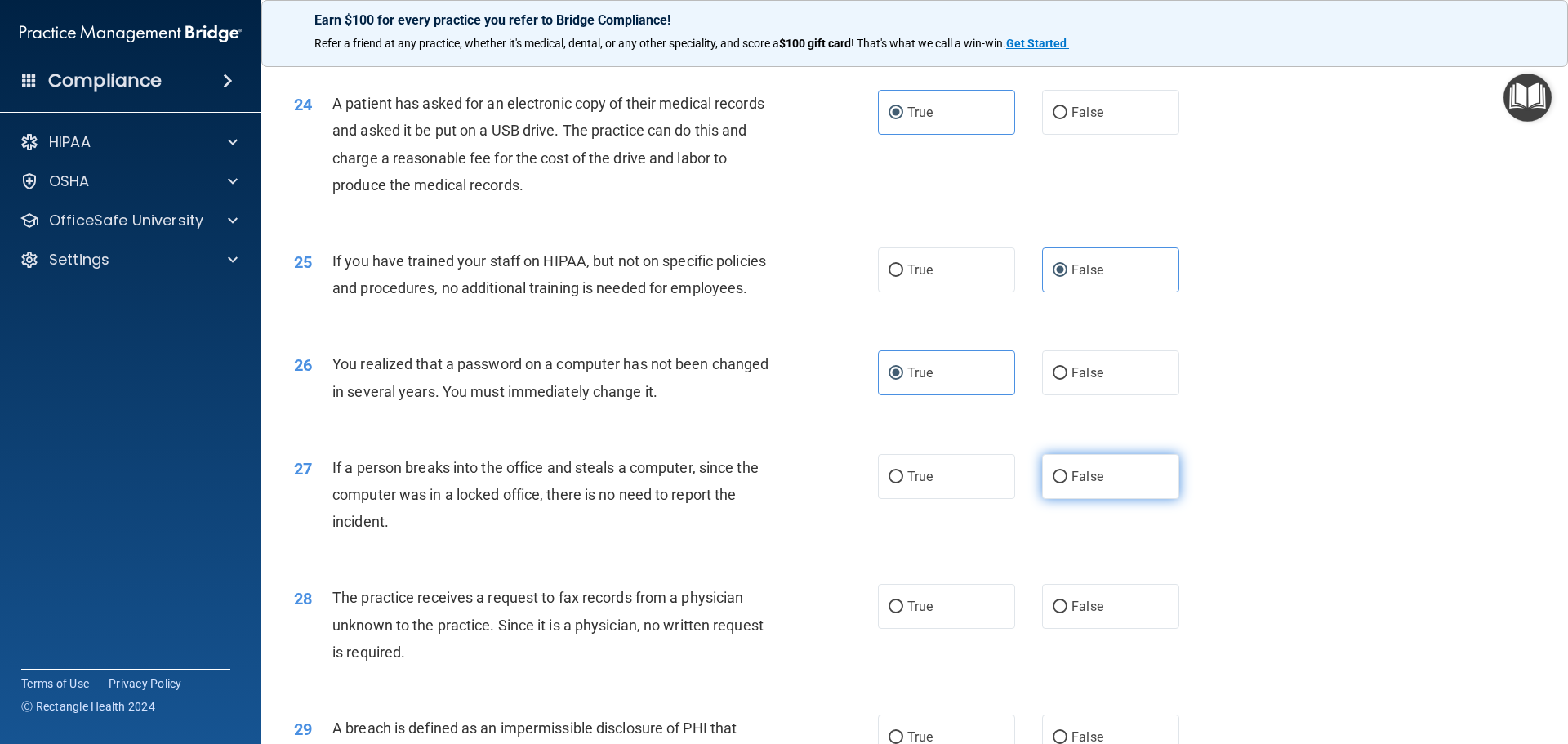
radio input "true"
drag, startPoint x: 1068, startPoint y: 667, endPoint x: 1222, endPoint y: 498, distance: 228.6
click at [1072, 614] on span "False" at bounding box center [1087, 606] width 32 height 15
click at [1067, 613] on input "False" at bounding box center [1059, 607] width 15 height 12
radio input "true"
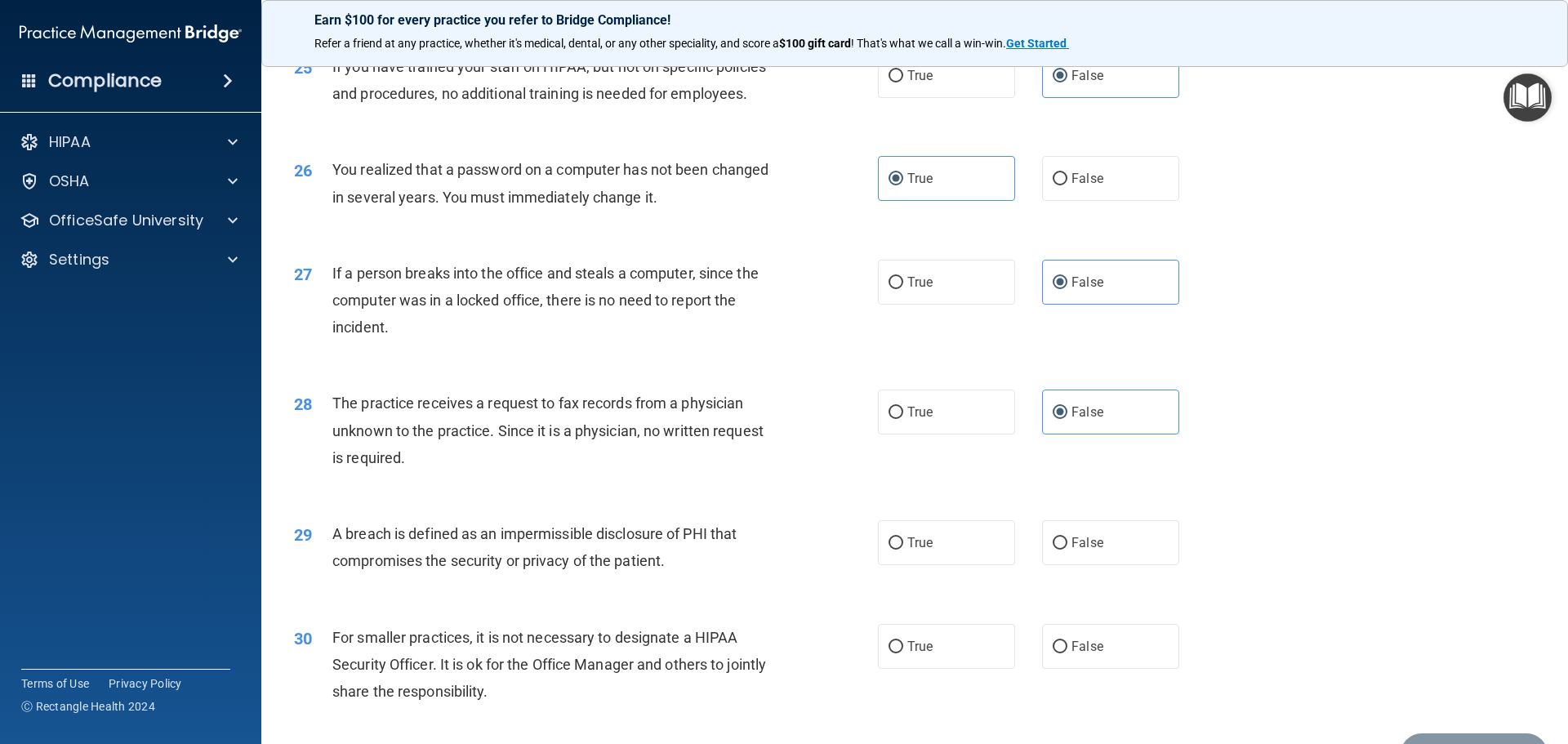
scroll to position [3021, 0]
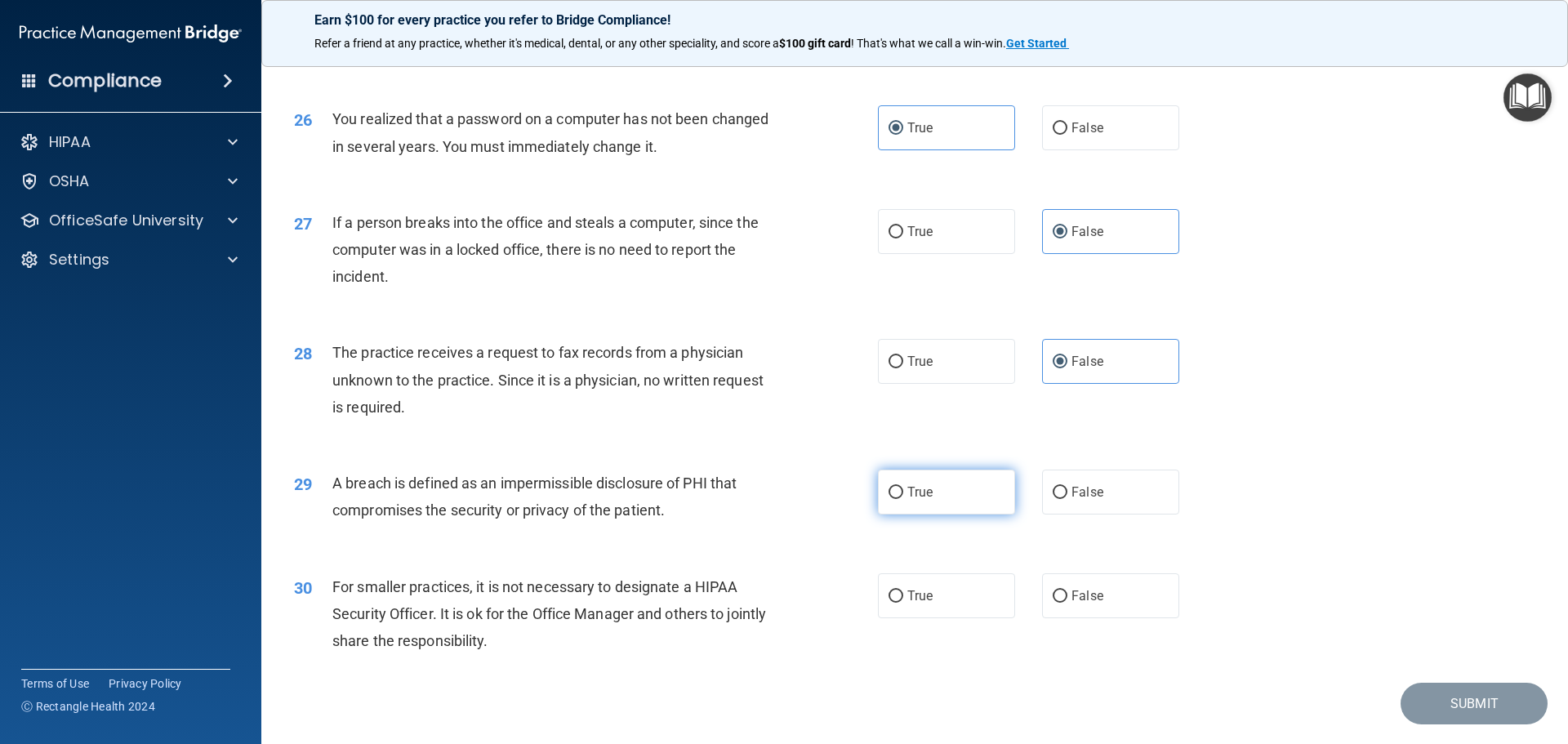
click at [988, 515] on label "True" at bounding box center [946, 492] width 137 height 45
click at [903, 499] on input "True" at bounding box center [895, 493] width 15 height 12
radio input "true"
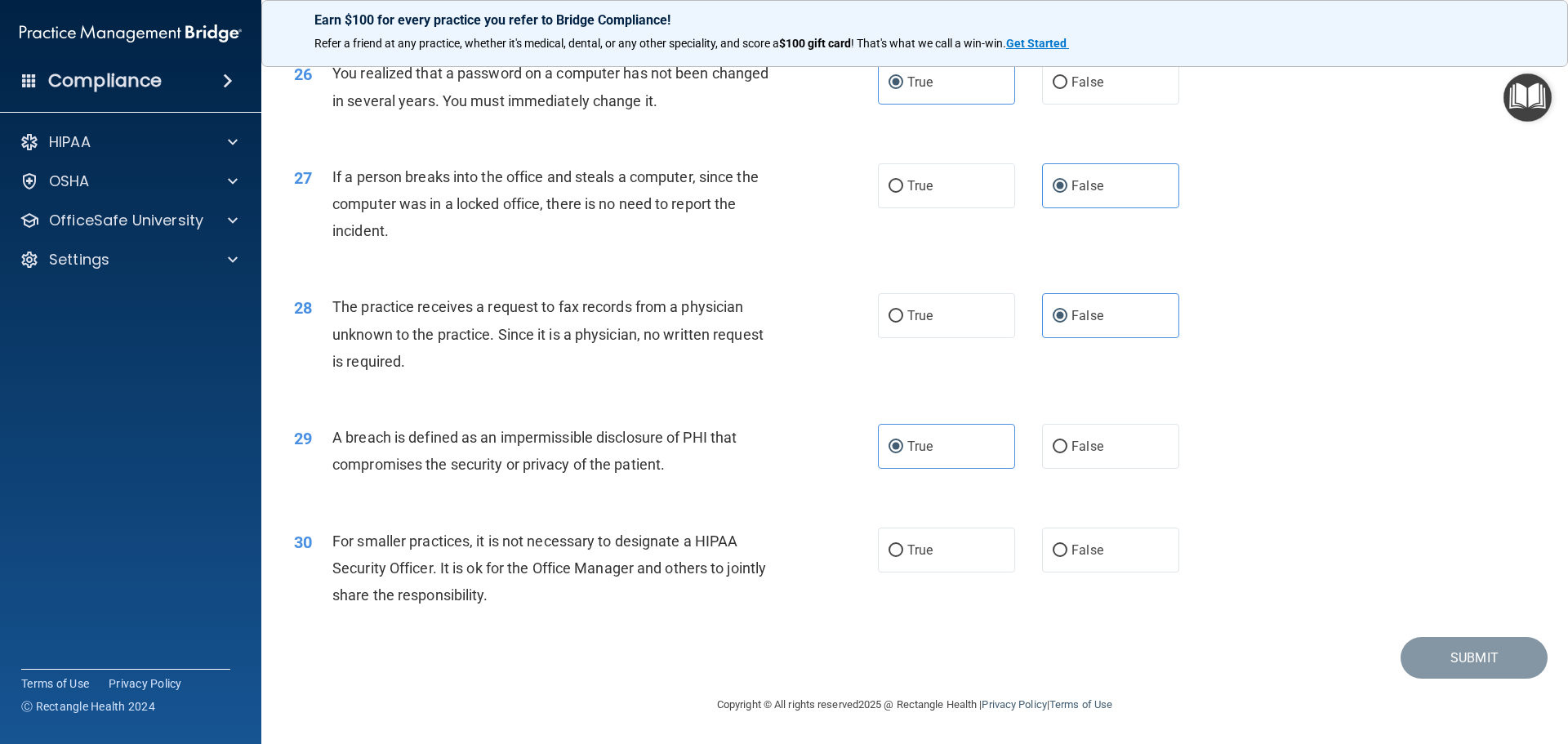
scroll to position [3121, 0]
click at [1134, 552] on label "False" at bounding box center [1111, 550] width 137 height 45
click at [1067, 552] on input "False" at bounding box center [1059, 551] width 15 height 12
radio input "true"
drag, startPoint x: 1436, startPoint y: 660, endPoint x: 1441, endPoint y: 629, distance: 31.4
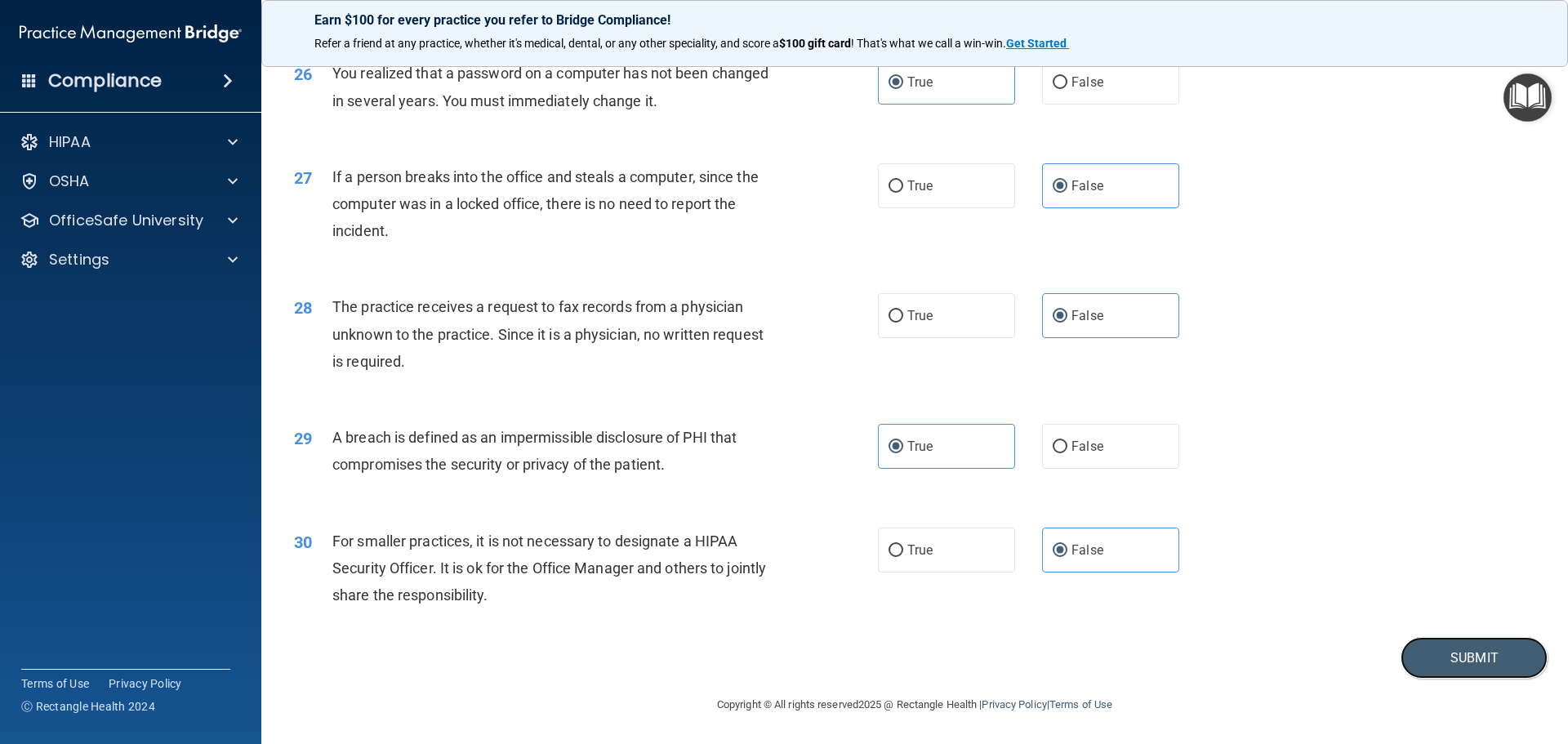
click at [1437, 660] on button "Submit" at bounding box center [1474, 658] width 147 height 42
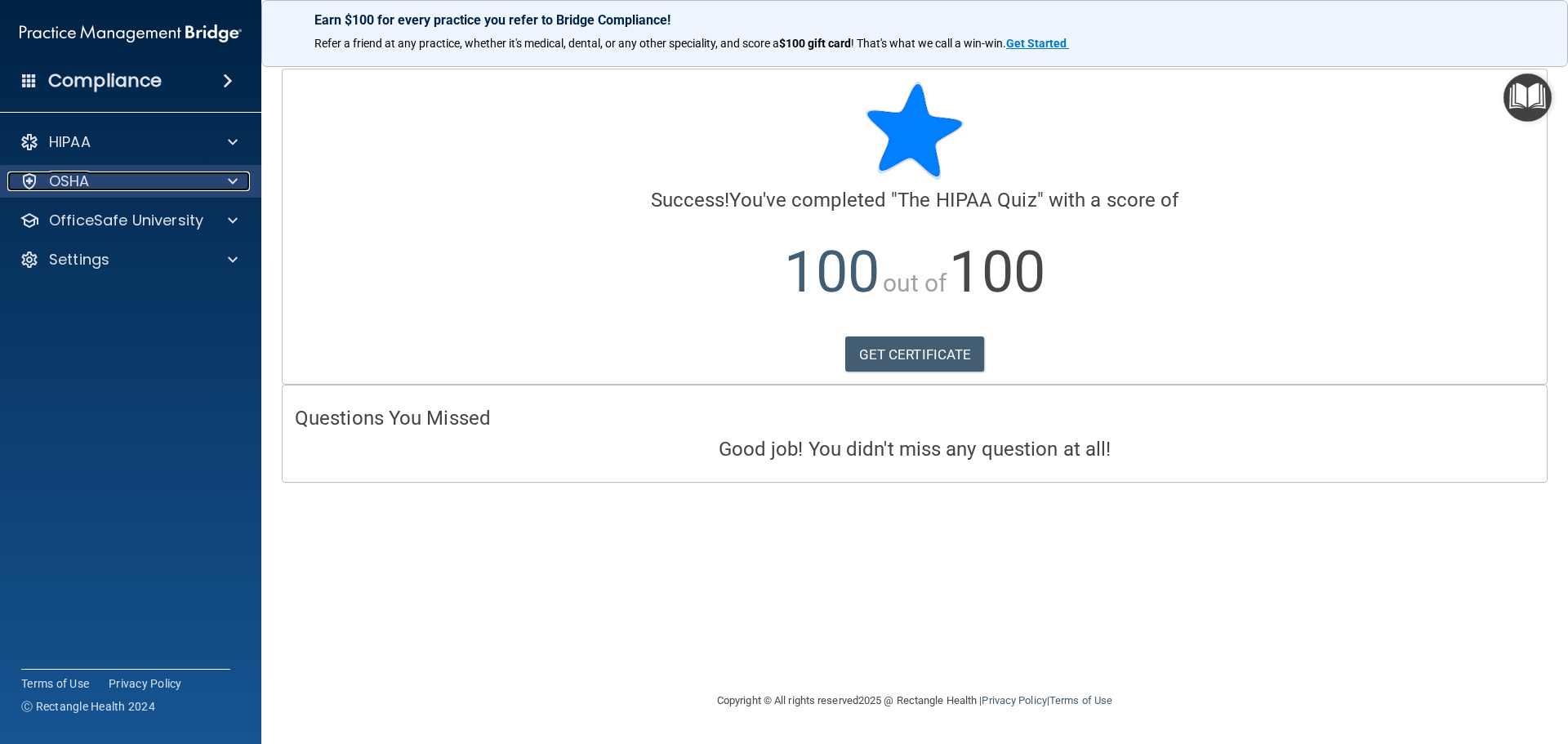
click at [233, 189] on span at bounding box center [232, 181] width 9 height 20
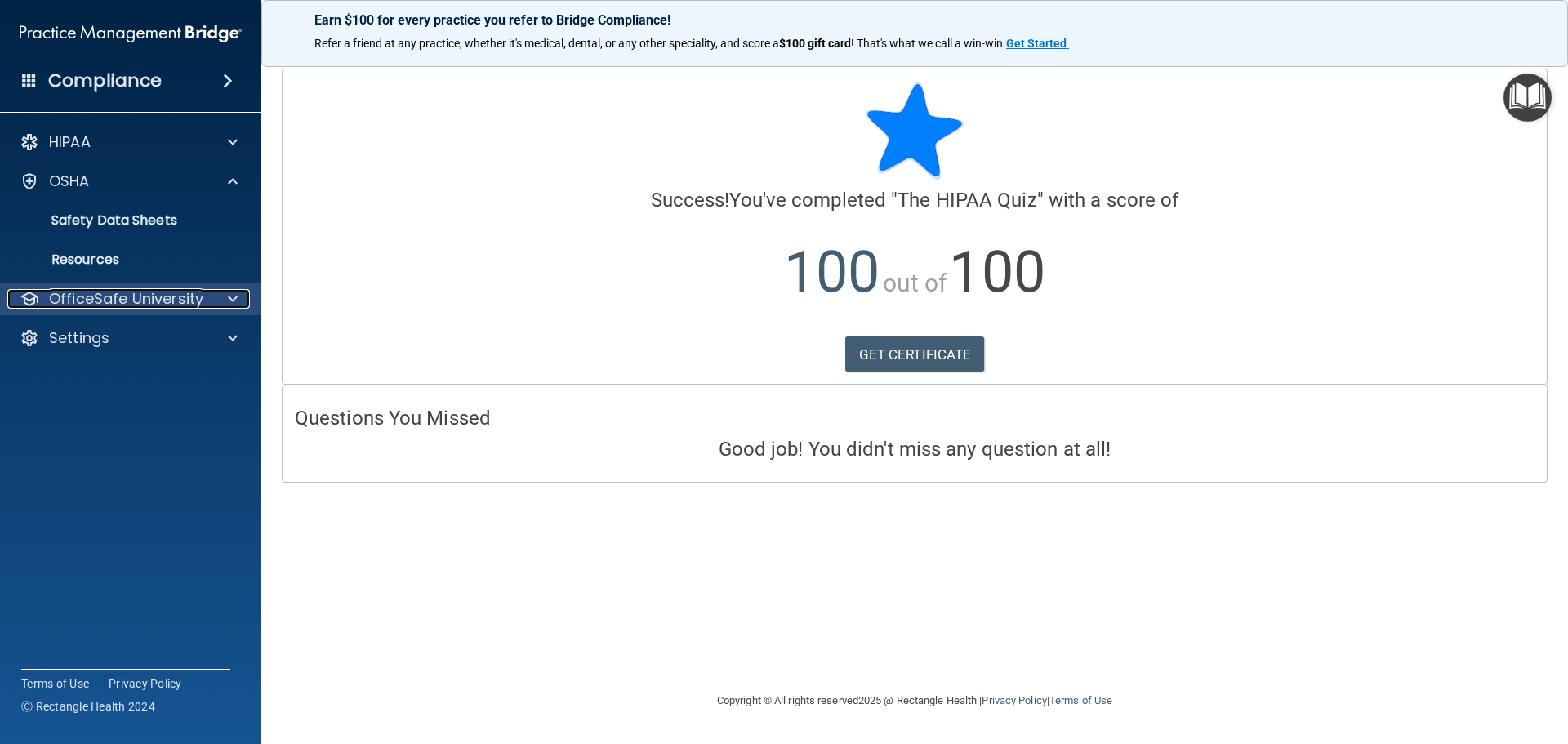
click at [231, 293] on span at bounding box center [232, 298] width 9 height 20
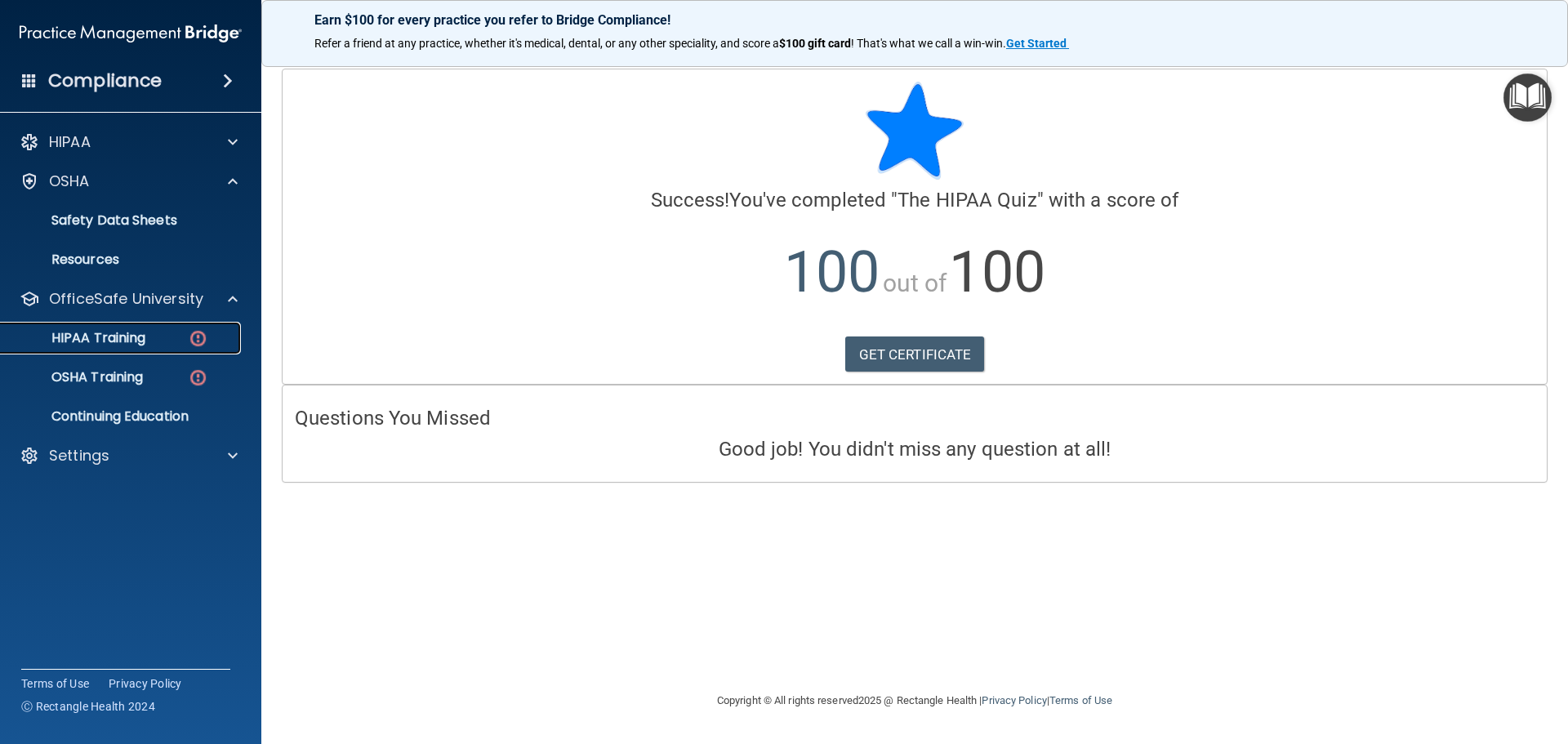
click at [160, 330] on div "HIPAA Training" at bounding box center [121, 338] width 223 height 16
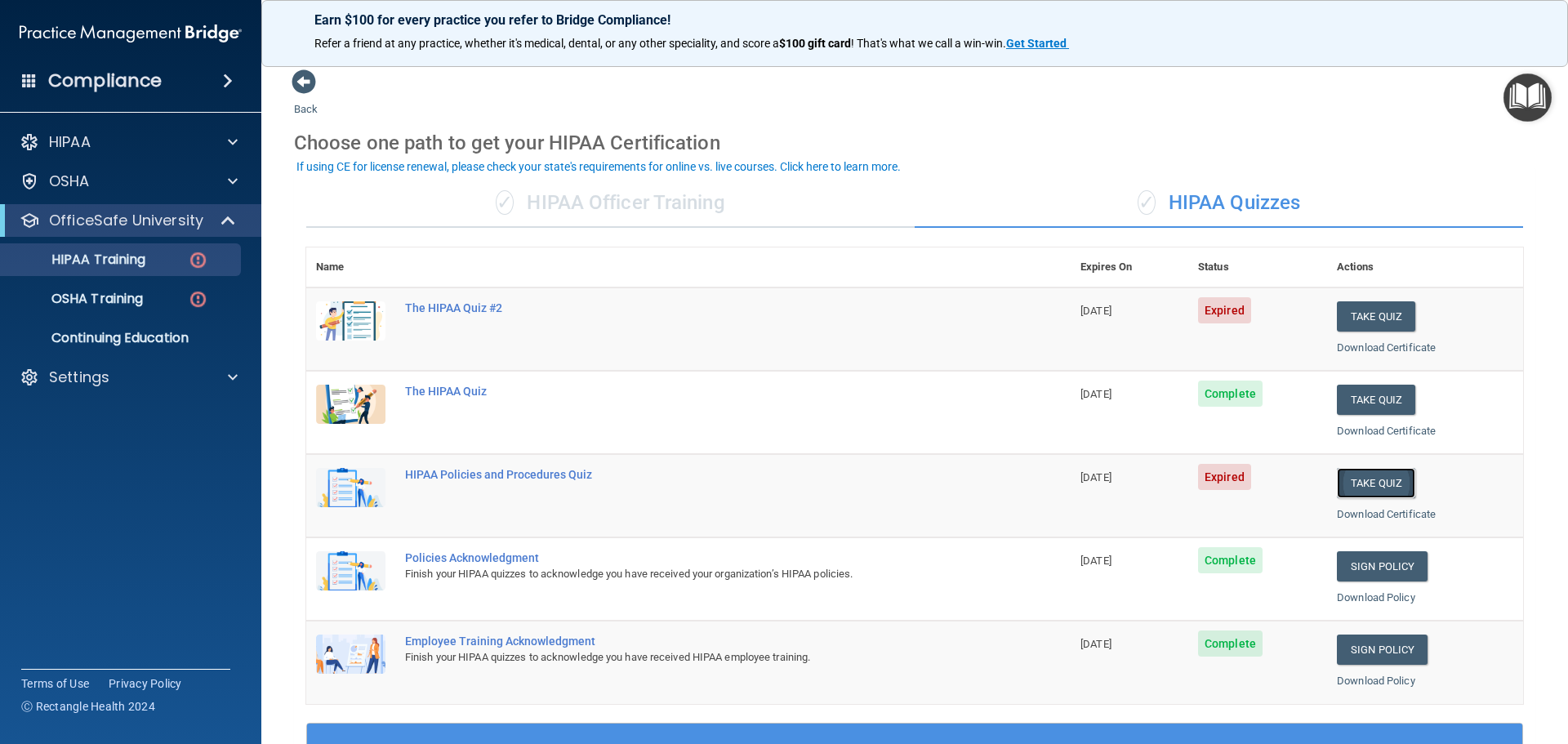
click at [1382, 487] on button "Take Quiz" at bounding box center [1376, 482] width 79 height 30
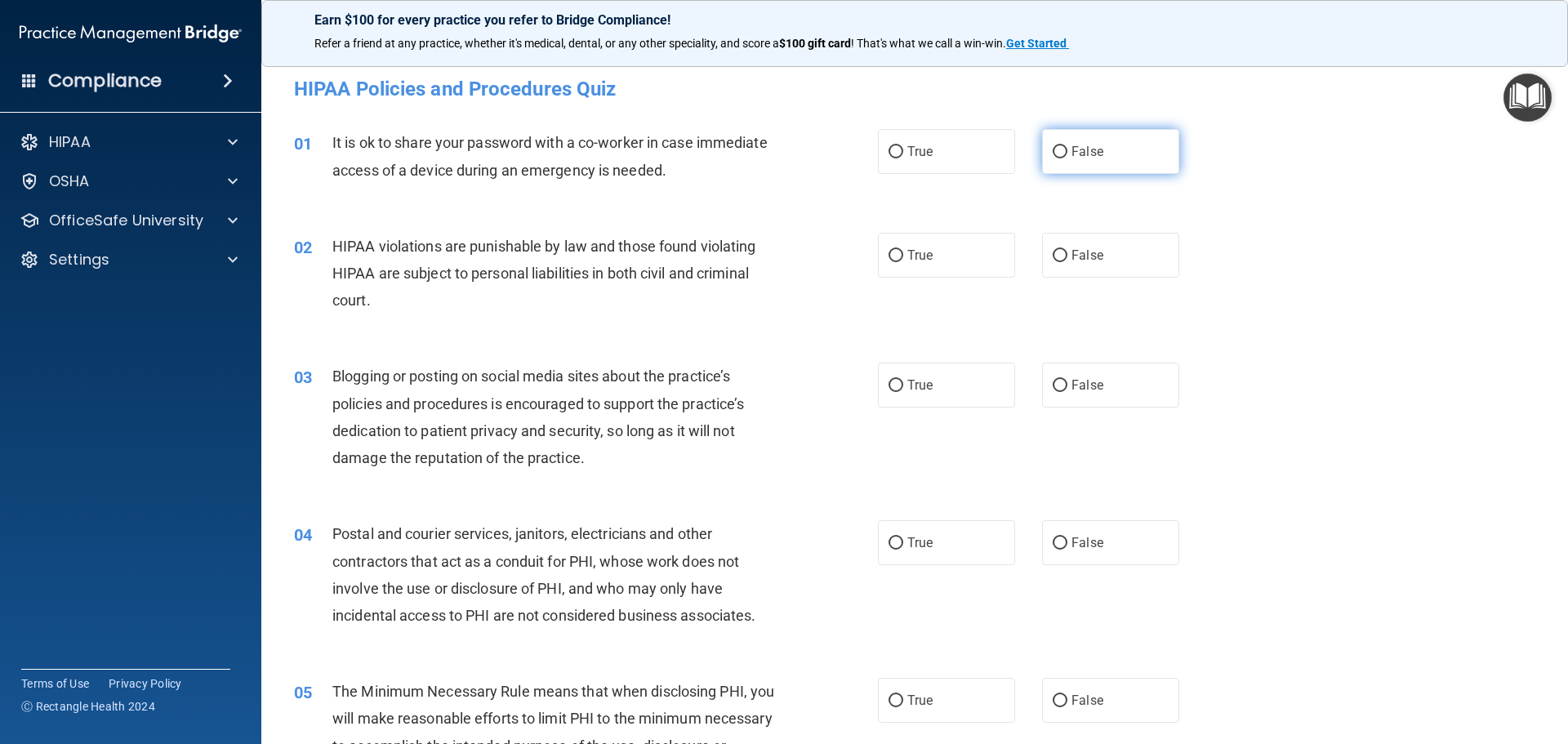
click at [1158, 144] on label "False" at bounding box center [1111, 151] width 137 height 45
click at [1067, 146] on input "False" at bounding box center [1059, 152] width 15 height 12
radio input "true"
click at [992, 263] on label "True" at bounding box center [946, 255] width 137 height 45
click at [903, 263] on input "True" at bounding box center [895, 256] width 15 height 12
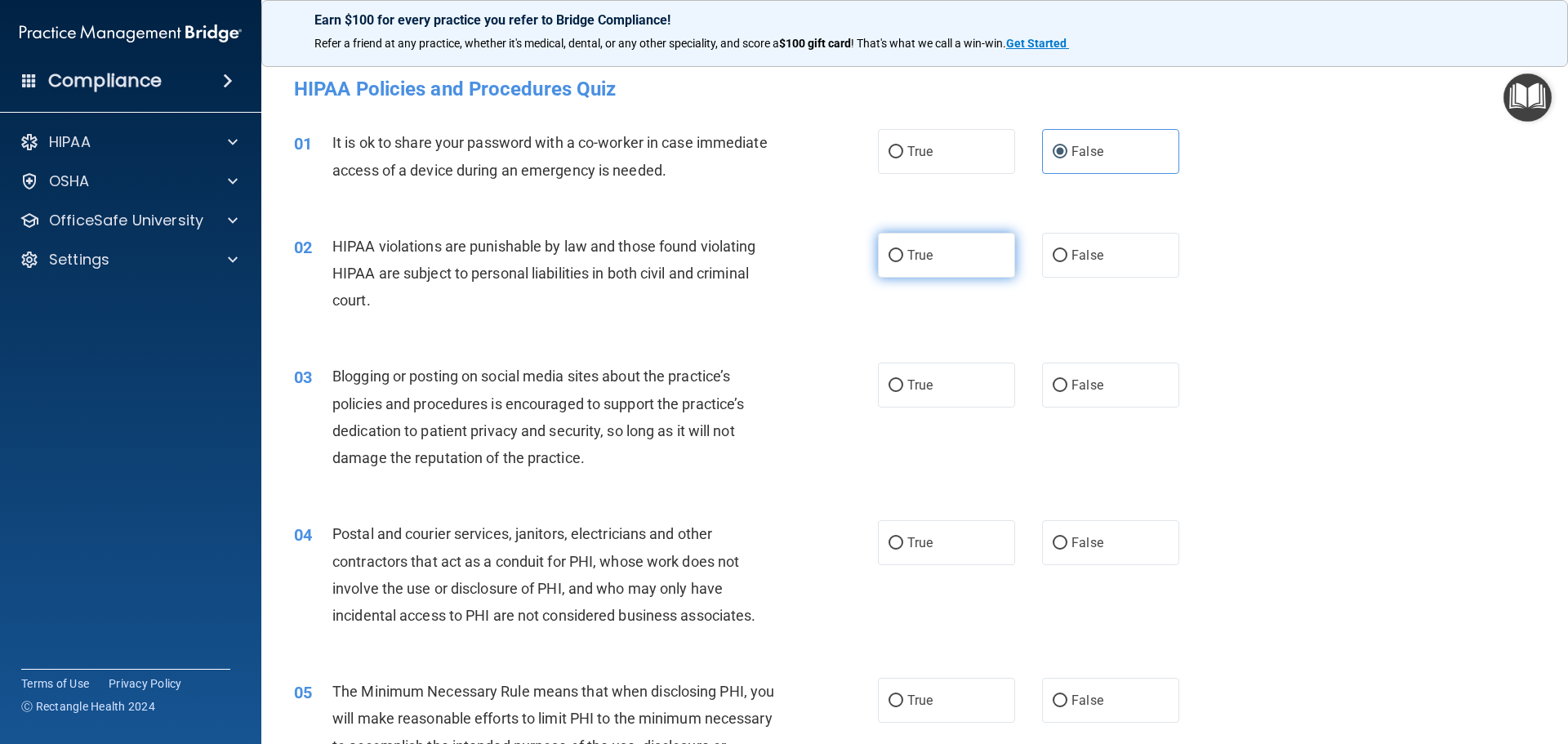
radio input "true"
click at [1107, 373] on label "False" at bounding box center [1111, 385] width 137 height 45
click at [1067, 380] on input "False" at bounding box center [1059, 386] width 15 height 12
radio input "true"
click at [922, 553] on label "True" at bounding box center [946, 542] width 137 height 45
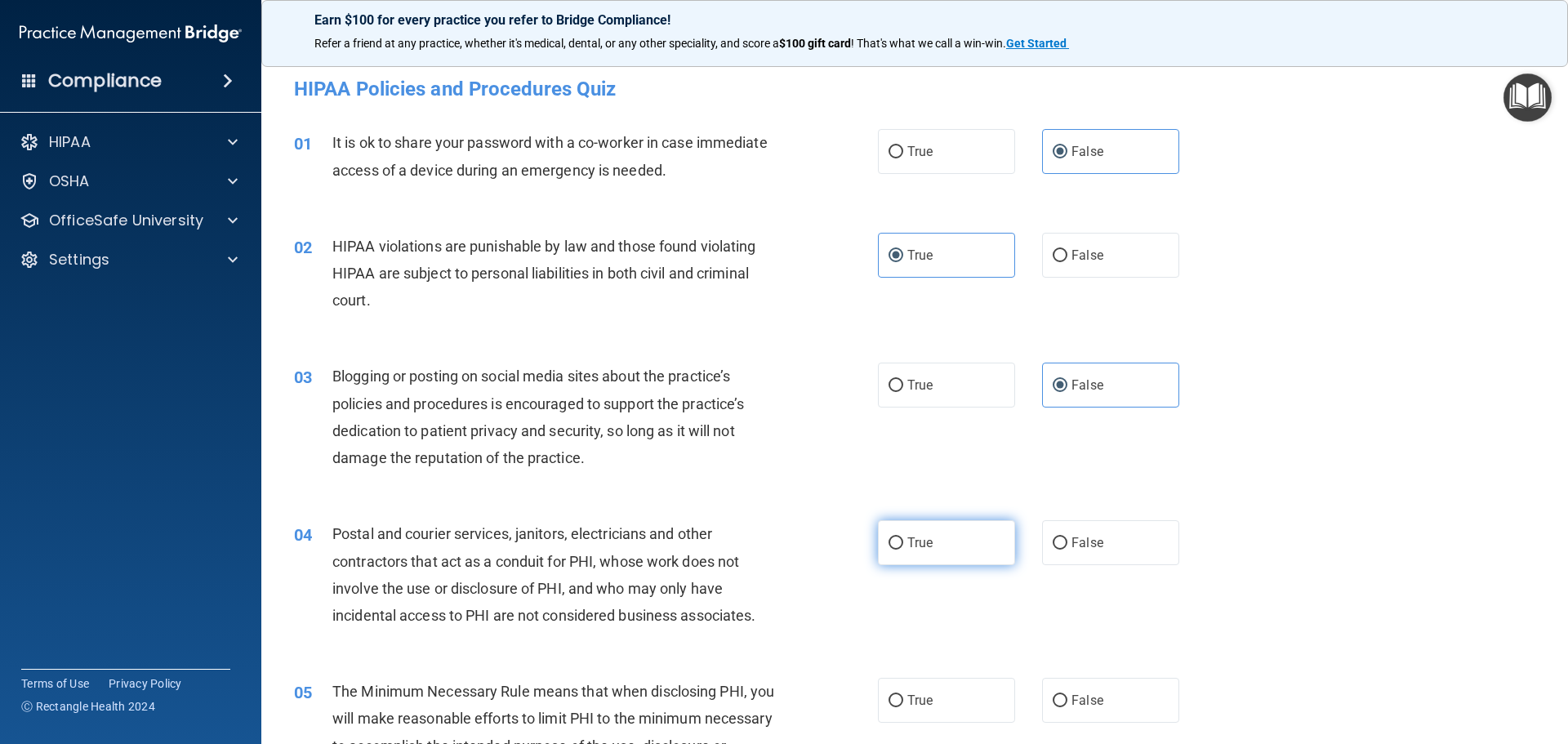
click at [903, 550] on input "True" at bounding box center [895, 543] width 15 height 12
radio input "true"
click at [878, 712] on label "True" at bounding box center [946, 700] width 137 height 45
click at [888, 707] on input "True" at bounding box center [895, 701] width 15 height 12
radio input "true"
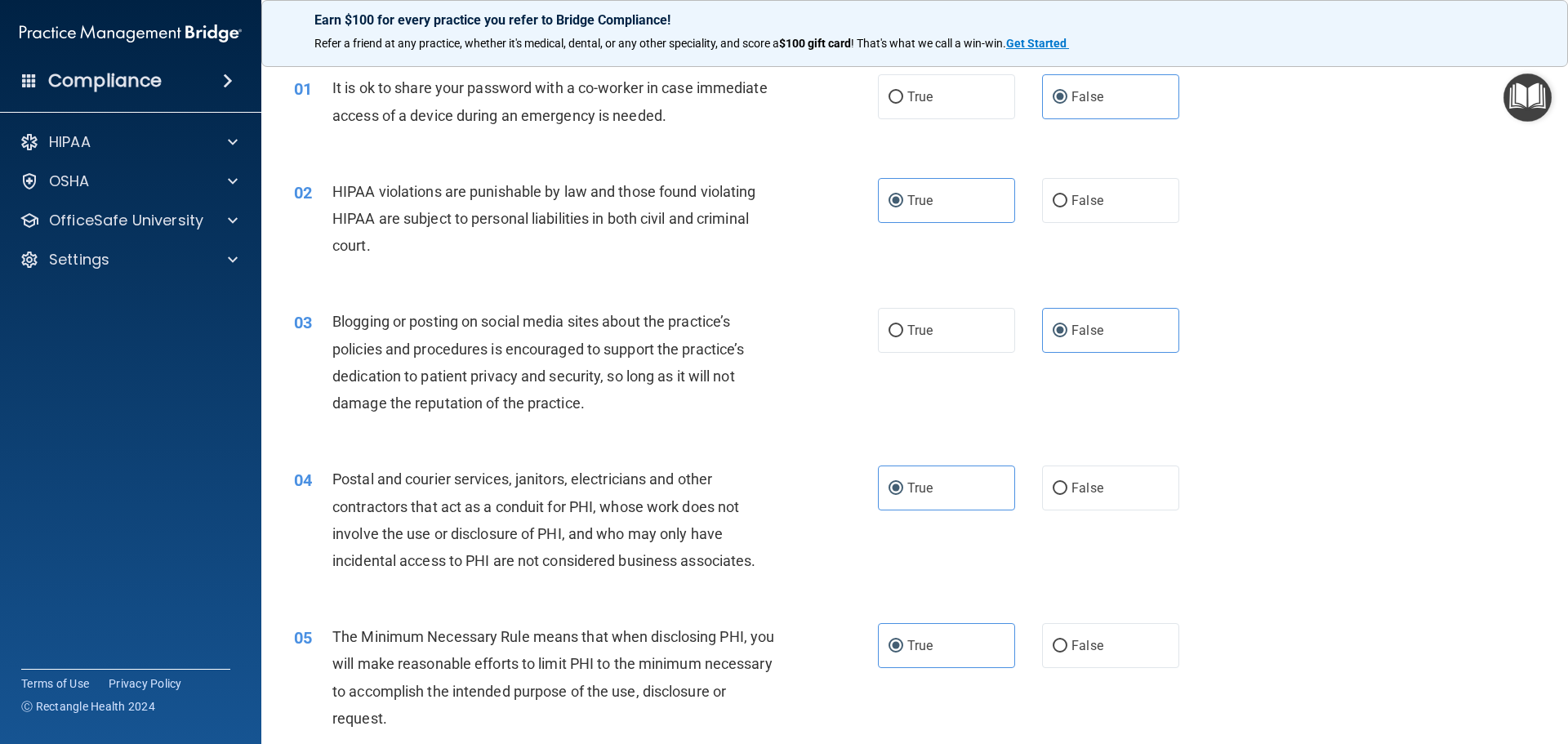
scroll to position [163, 0]
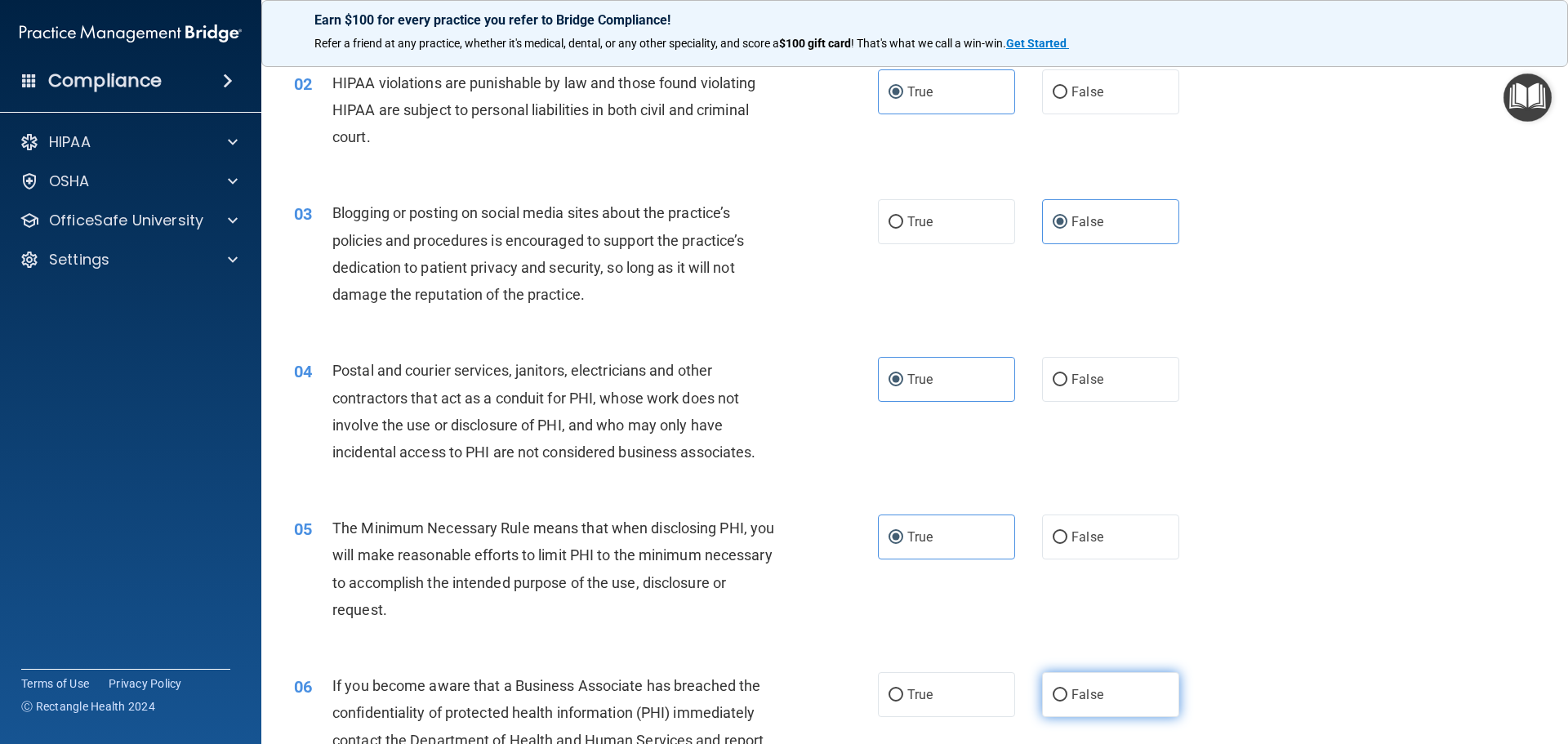
click at [1165, 698] on label "False" at bounding box center [1111, 694] width 137 height 45
click at [1067, 698] on input "False" at bounding box center [1059, 695] width 15 height 12
radio input "true"
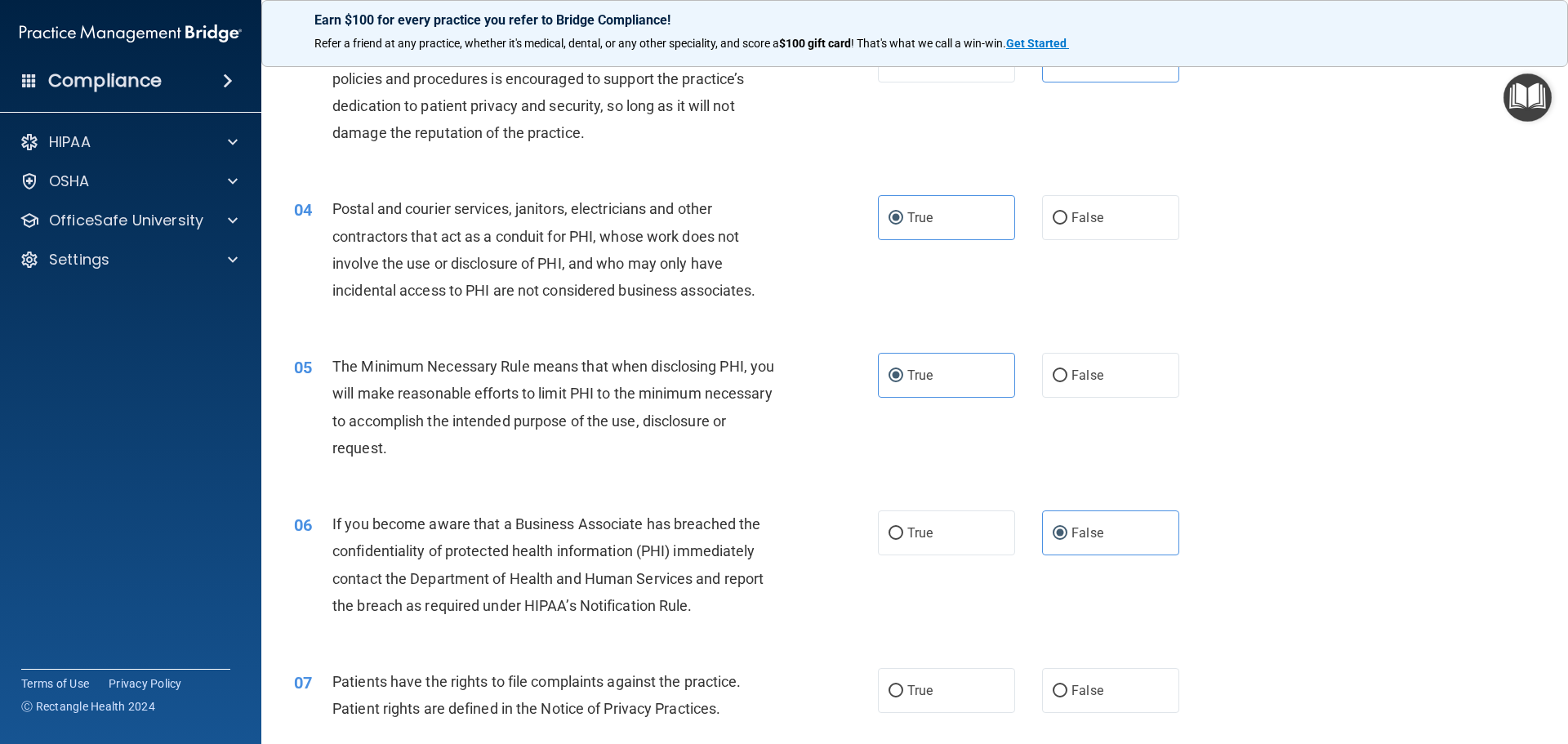
scroll to position [327, 0]
click at [945, 688] on label "True" at bounding box center [946, 688] width 137 height 45
click at [903, 688] on input "True" at bounding box center [895, 689] width 15 height 12
radio input "true"
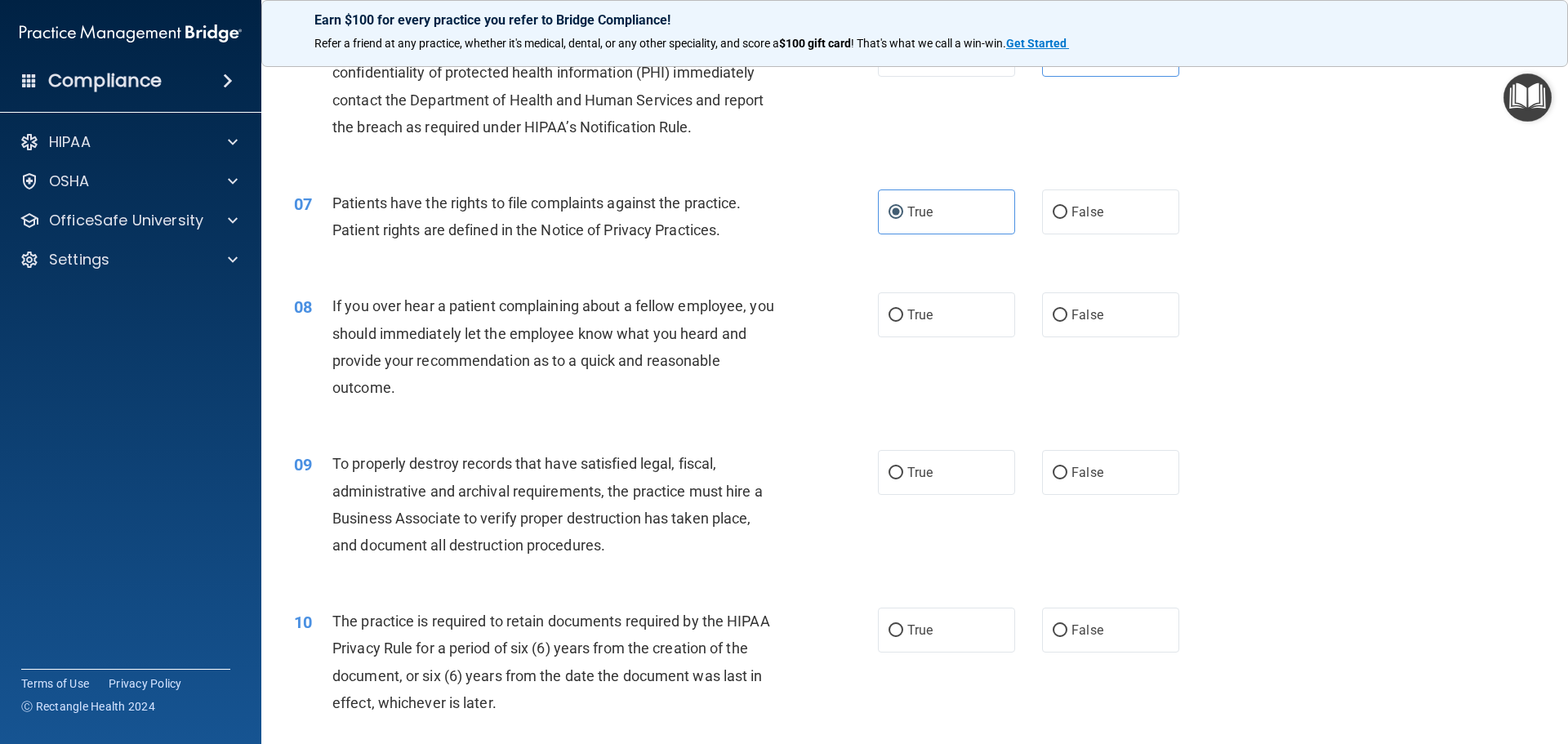
scroll to position [817, 0]
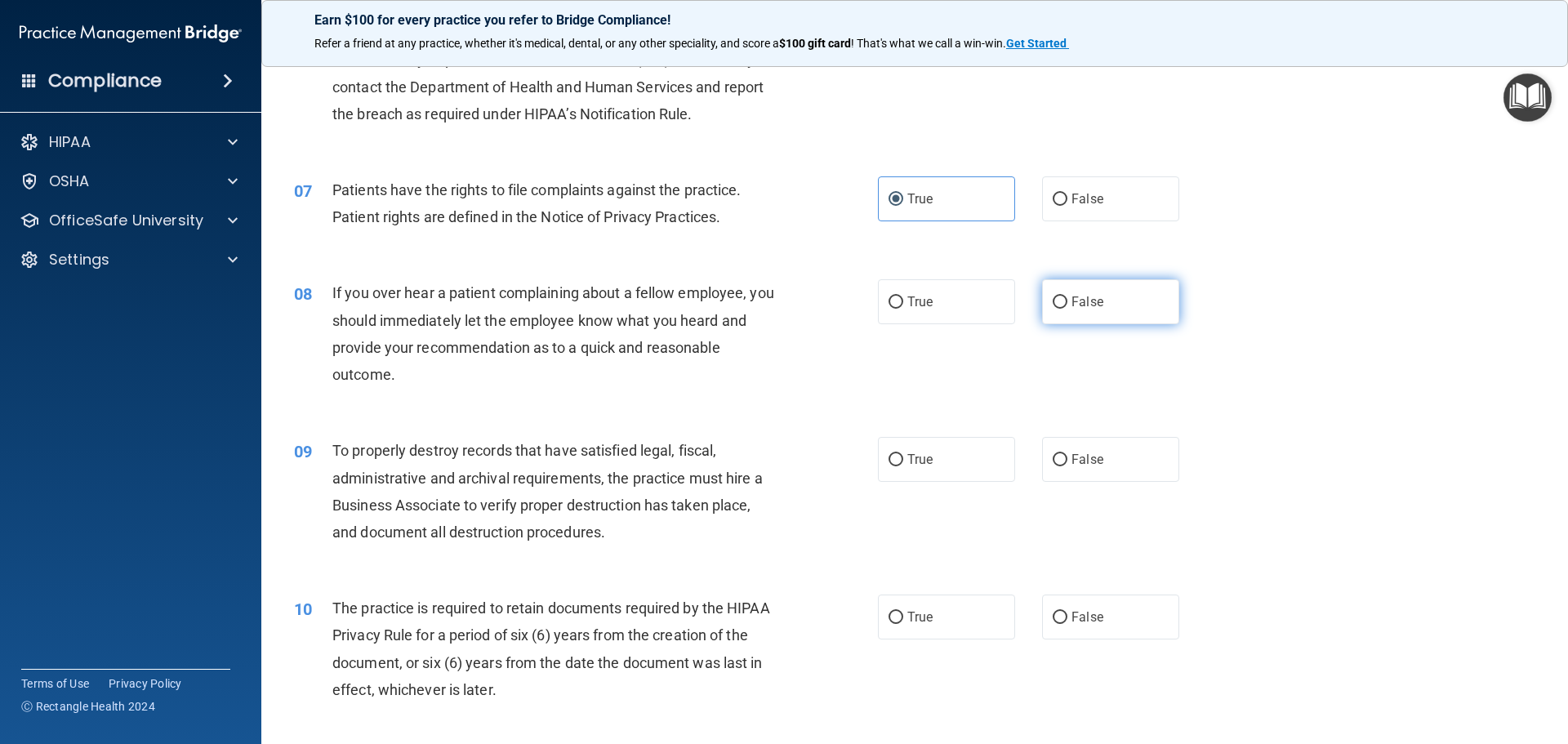
click at [1113, 308] on label "False" at bounding box center [1111, 302] width 137 height 45
click at [1067, 308] on input "False" at bounding box center [1059, 303] width 15 height 12
radio input "true"
click at [1123, 465] on label "False" at bounding box center [1111, 459] width 137 height 45
click at [1067, 465] on input "False" at bounding box center [1059, 460] width 15 height 12
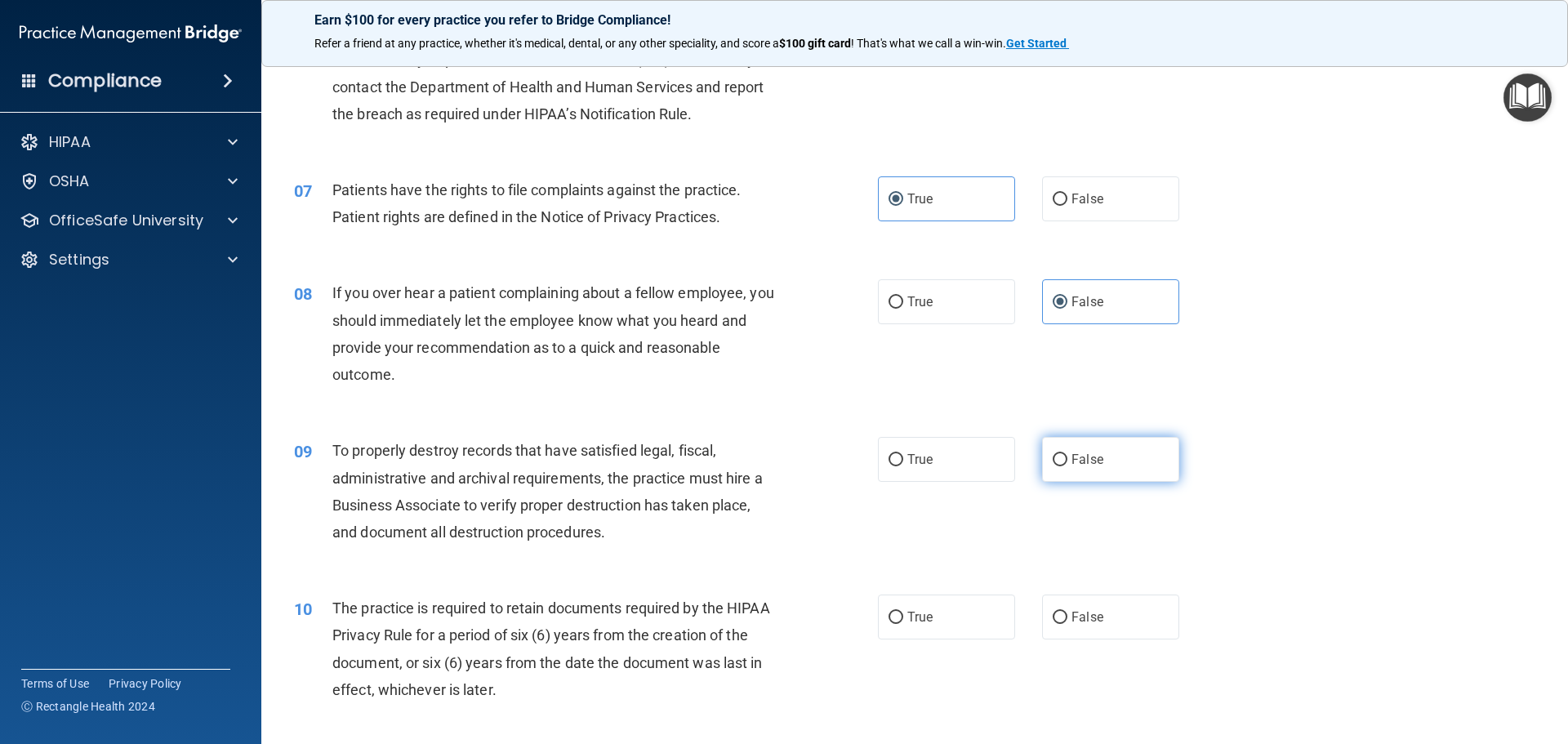
radio input "true"
click at [1099, 632] on label "False" at bounding box center [1111, 617] width 137 height 45
click at [1067, 624] on input "False" at bounding box center [1059, 617] width 15 height 12
radio input "true"
click at [1005, 635] on label "True" at bounding box center [946, 617] width 137 height 45
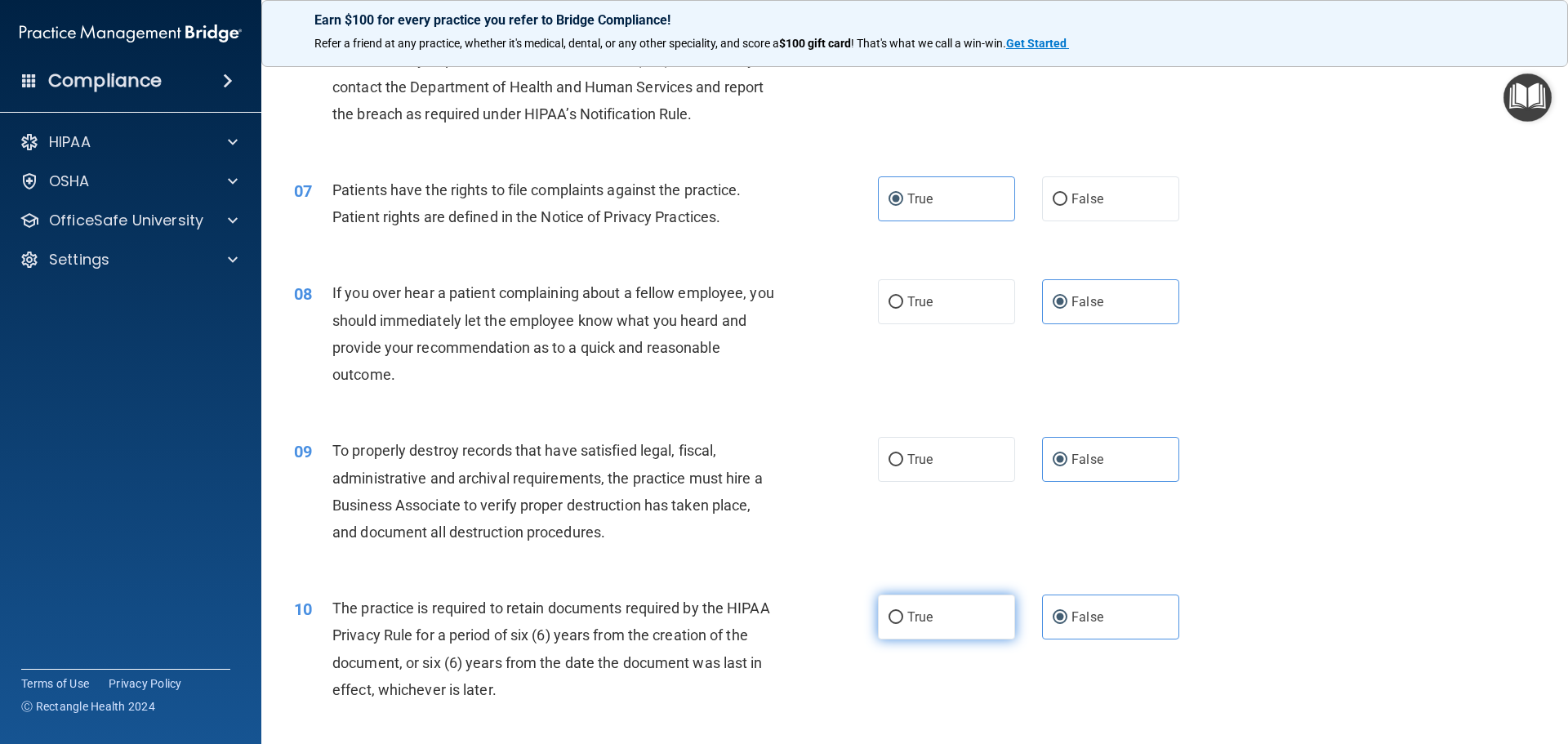
click at [903, 624] on input "True" at bounding box center [895, 617] width 15 height 12
radio input "true"
radio input "false"
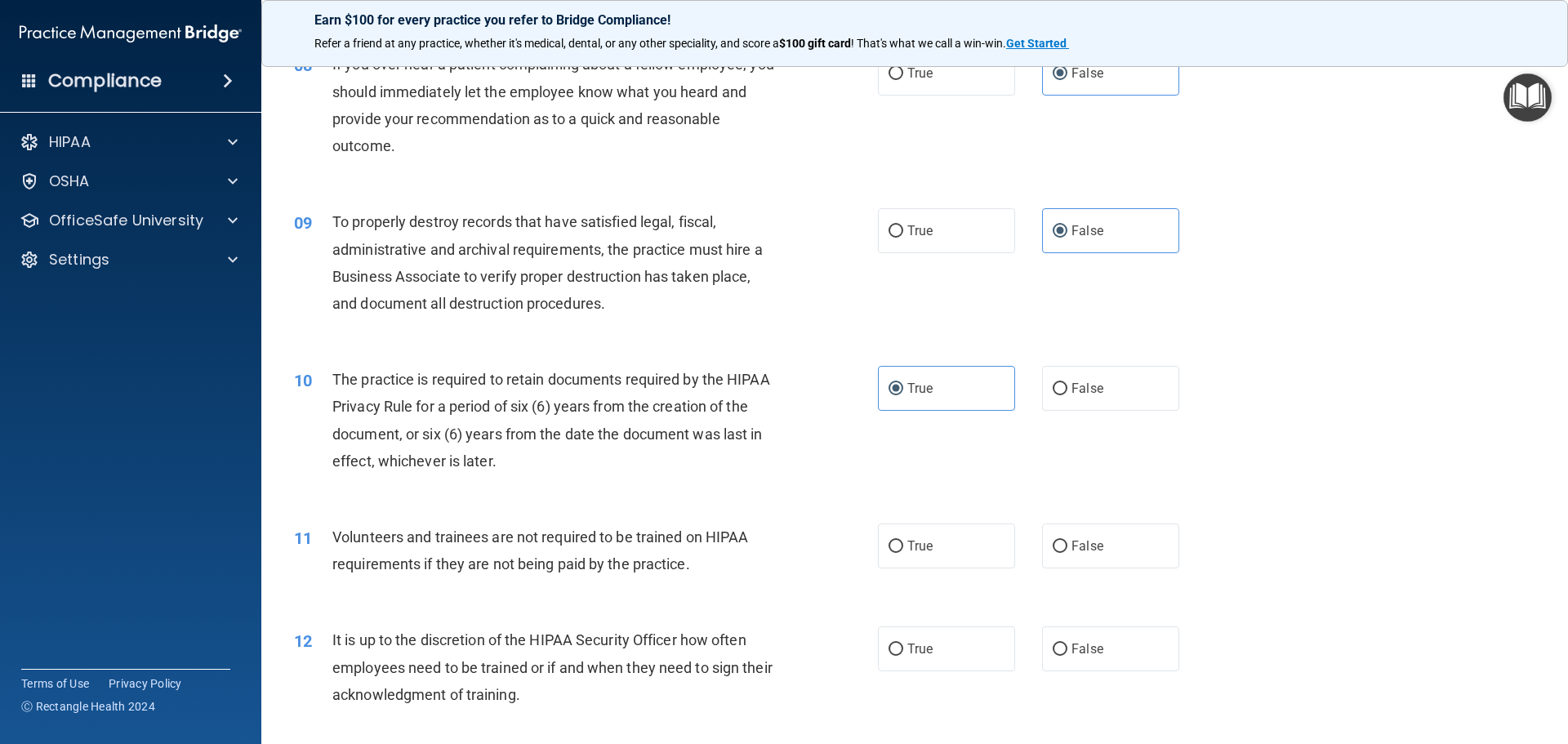
scroll to position [1061, 0]
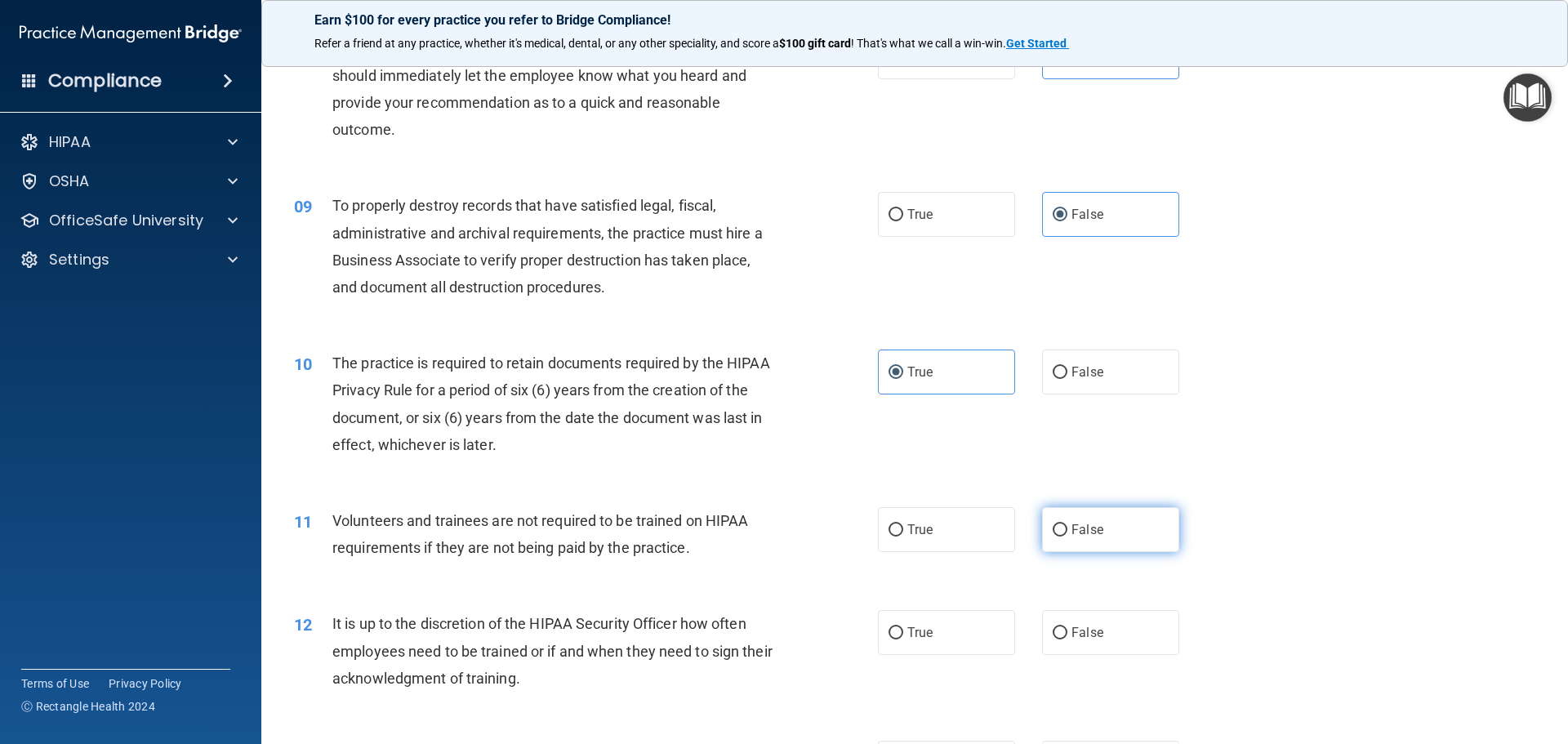
click at [1101, 515] on label "False" at bounding box center [1111, 529] width 137 height 45
click at [1067, 524] on input "False" at bounding box center [1059, 530] width 15 height 12
radio input "true"
click at [1089, 627] on span "False" at bounding box center [1087, 633] width 32 height 15
click at [1067, 627] on input "False" at bounding box center [1059, 633] width 15 height 12
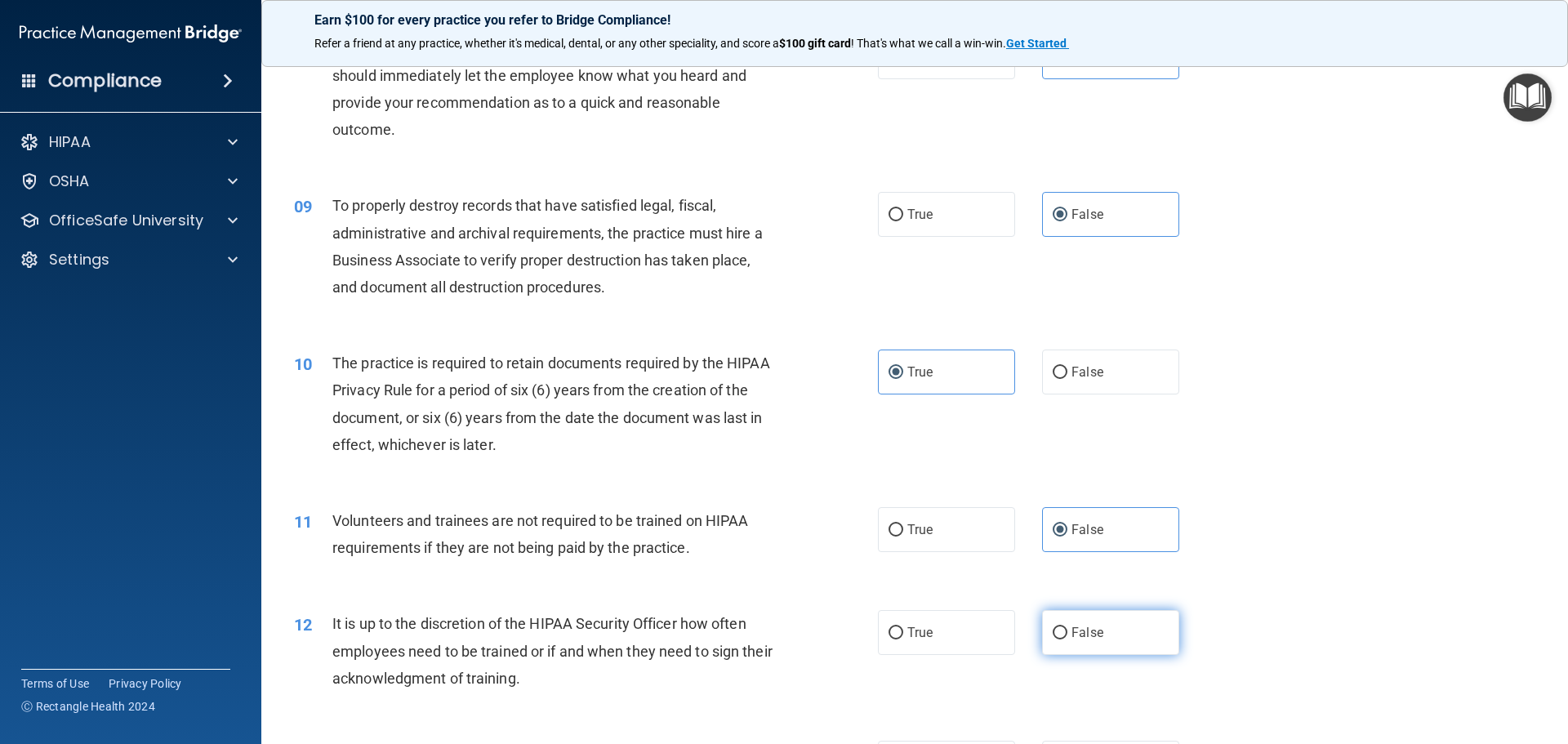
radio input "true"
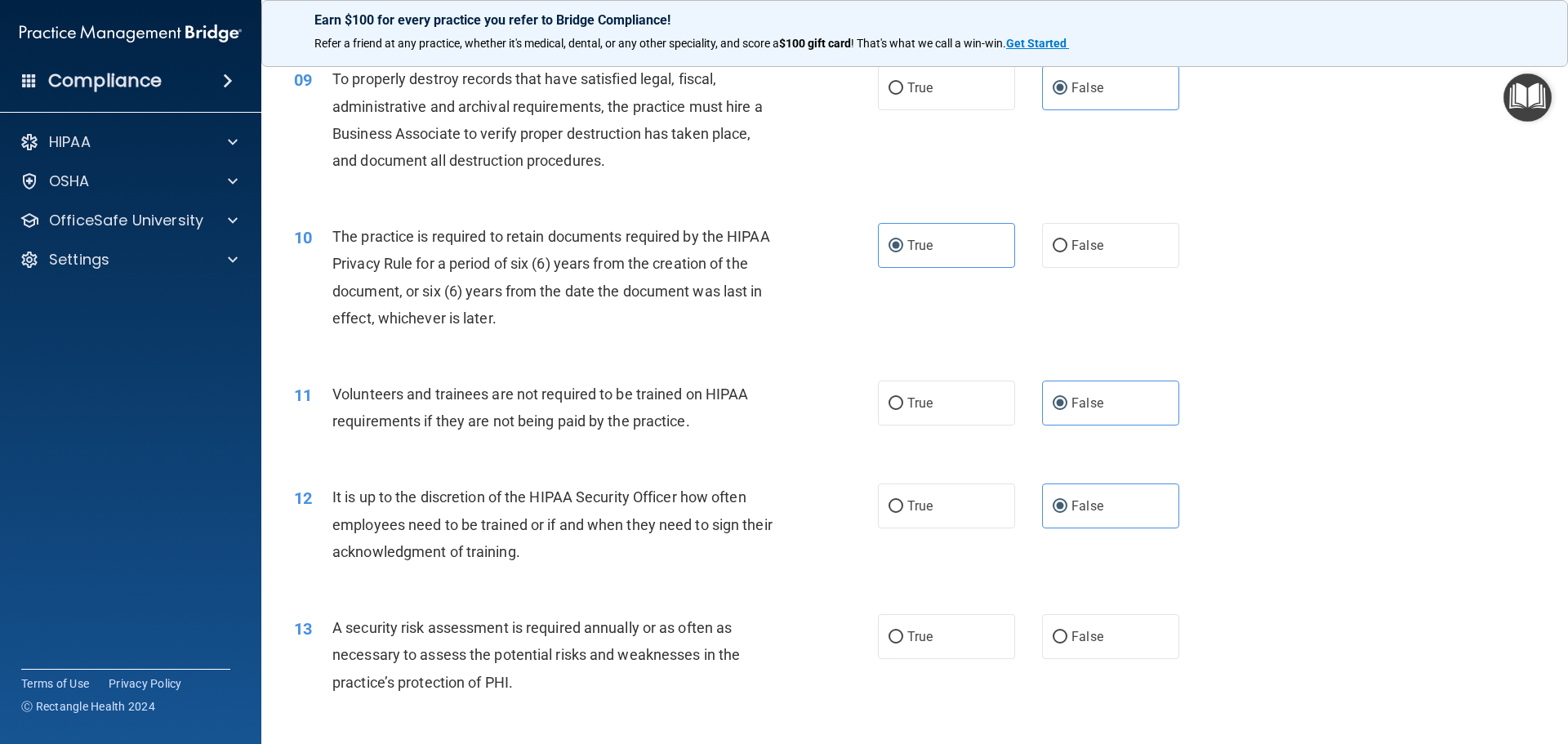
scroll to position [1225, 0]
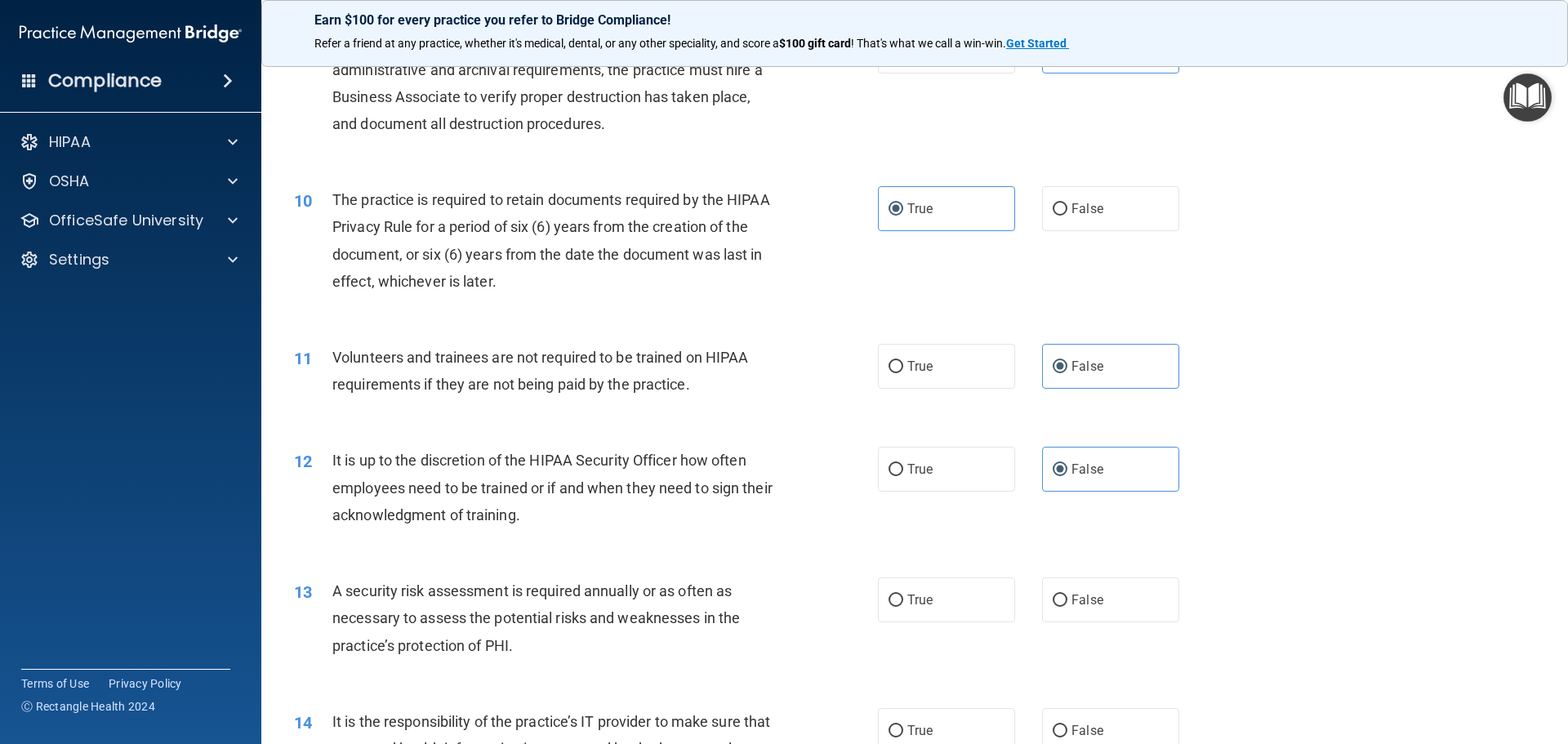
click at [974, 627] on div "13 A security risk assessment is required annually or as often as necessary to …" at bounding box center [914, 622] width 1265 height 131
click at [984, 612] on label "True" at bounding box center [946, 599] width 137 height 45
click at [903, 607] on input "True" at bounding box center [895, 600] width 15 height 12
radio input "true"
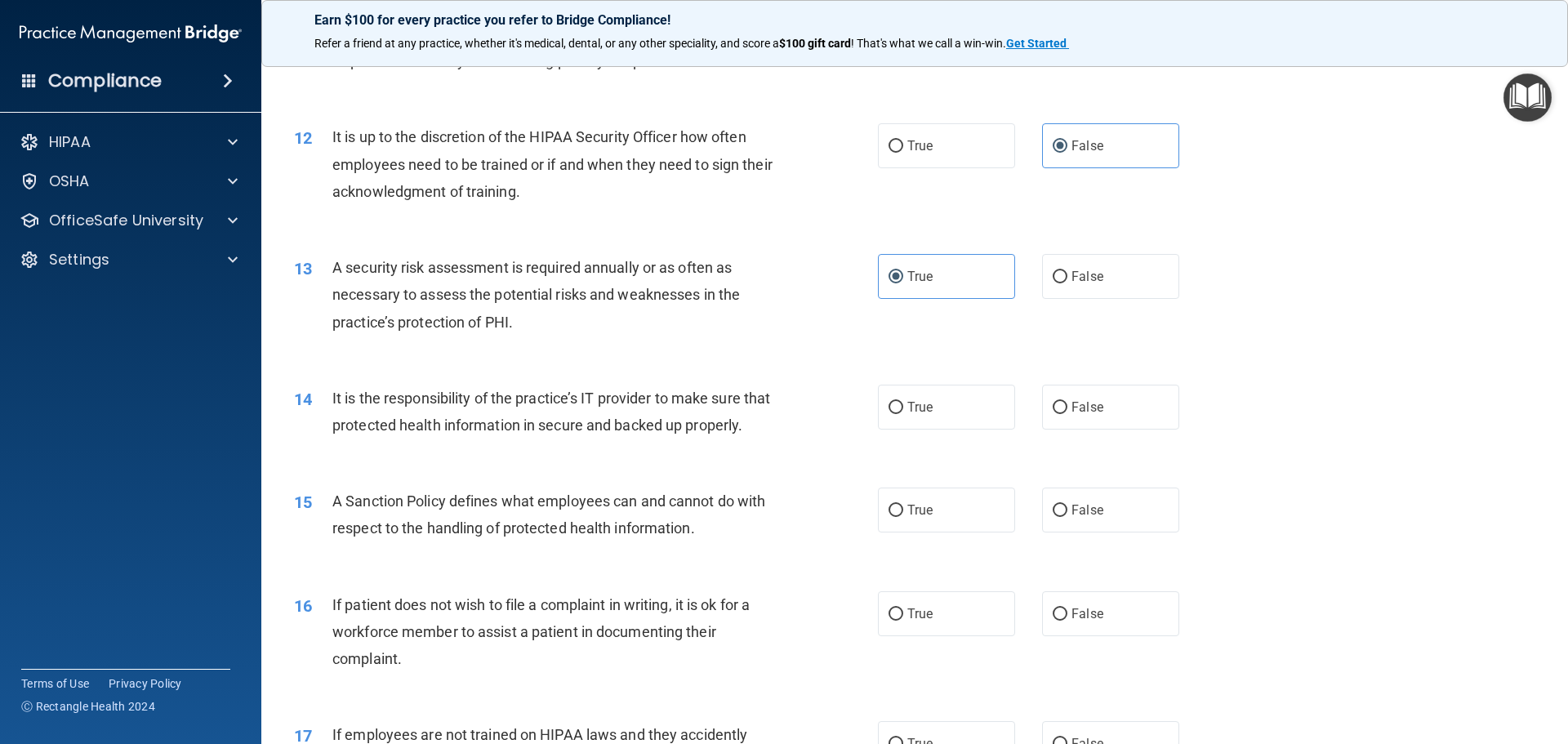
scroll to position [1551, 0]
click at [1078, 415] on label "False" at bounding box center [1111, 404] width 137 height 45
click at [1067, 410] on input "False" at bounding box center [1059, 404] width 15 height 12
radio input "true"
click at [1071, 515] on span "False" at bounding box center [1087, 506] width 32 height 15
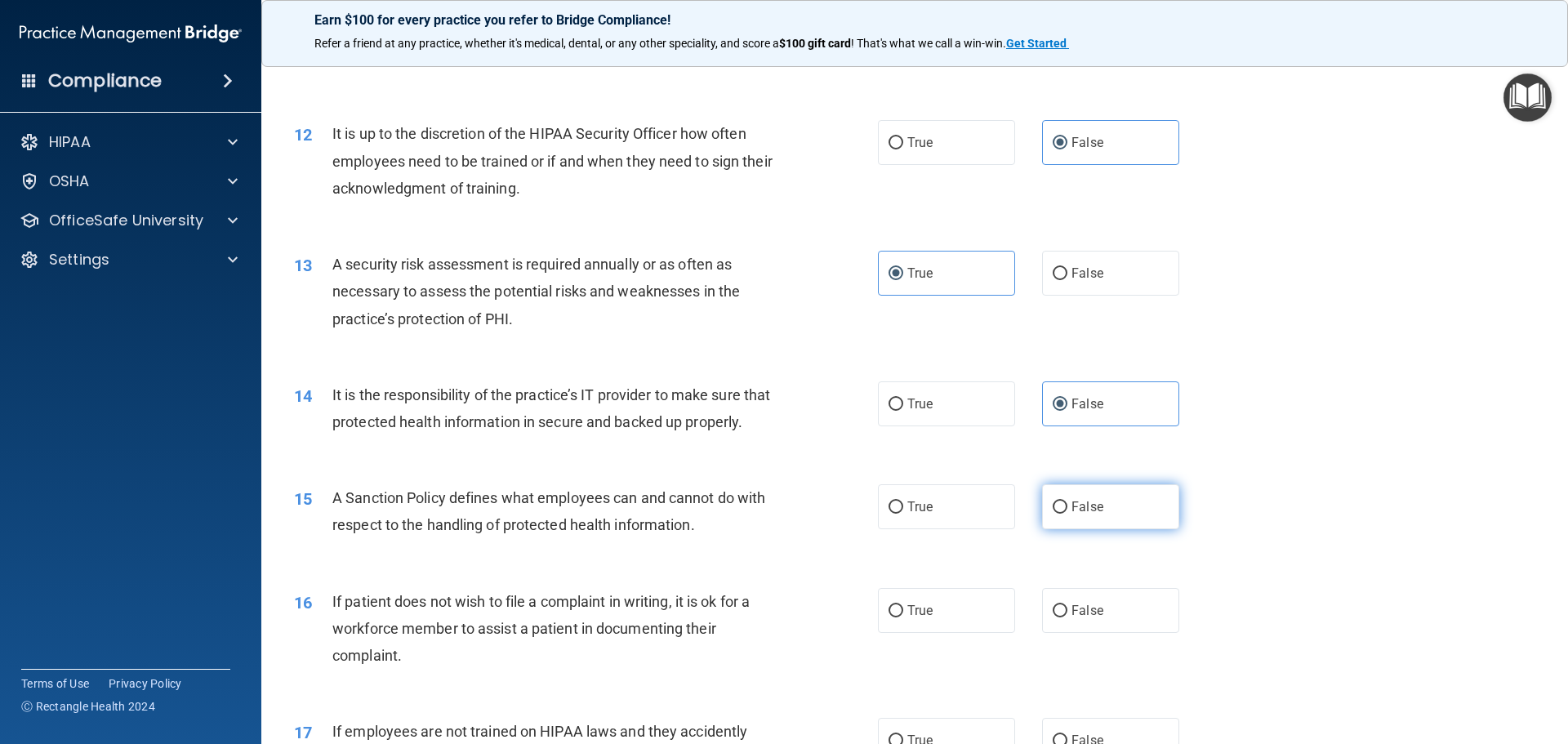
click at [1067, 514] on input "False" at bounding box center [1059, 507] width 15 height 12
radio input "true"
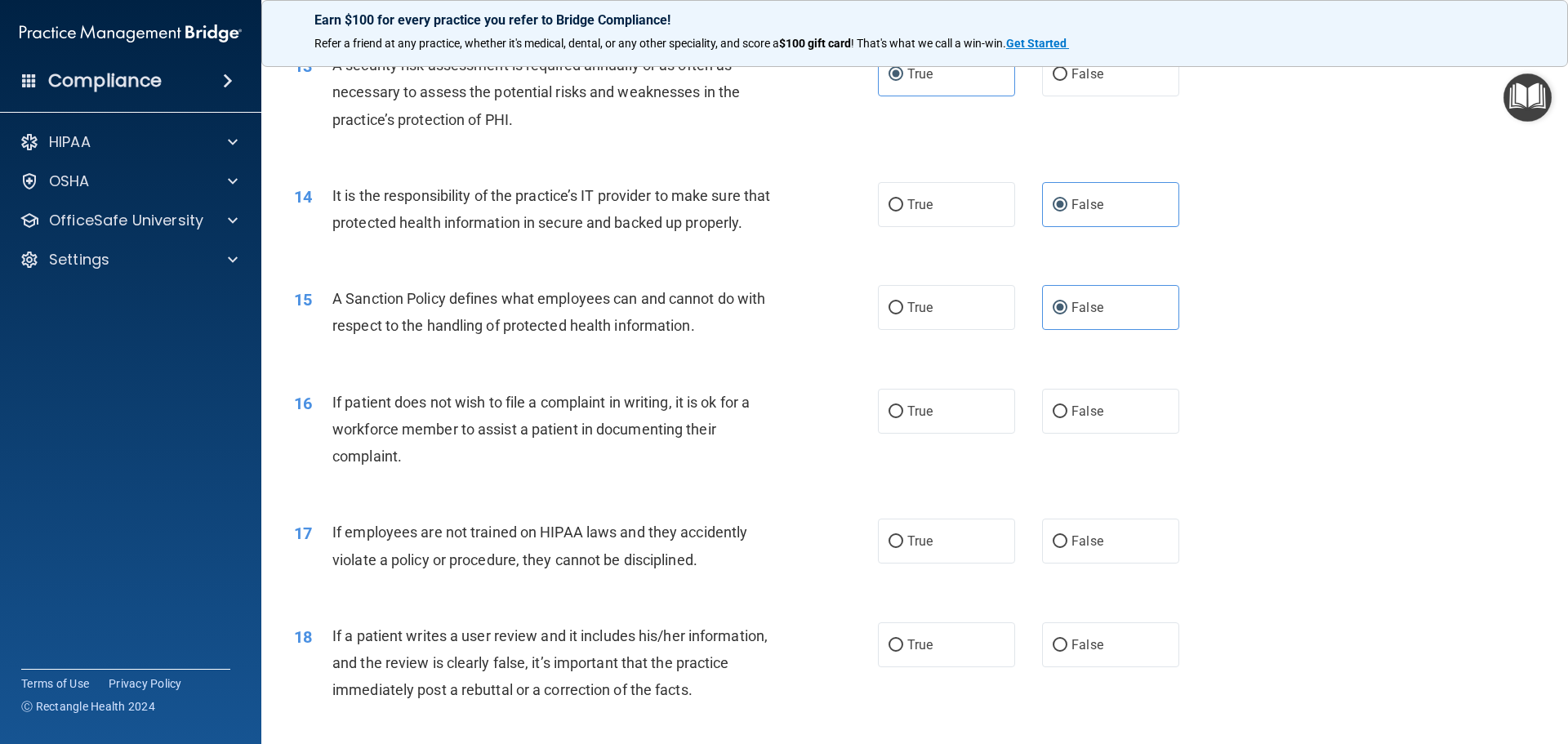
scroll to position [1797, 0]
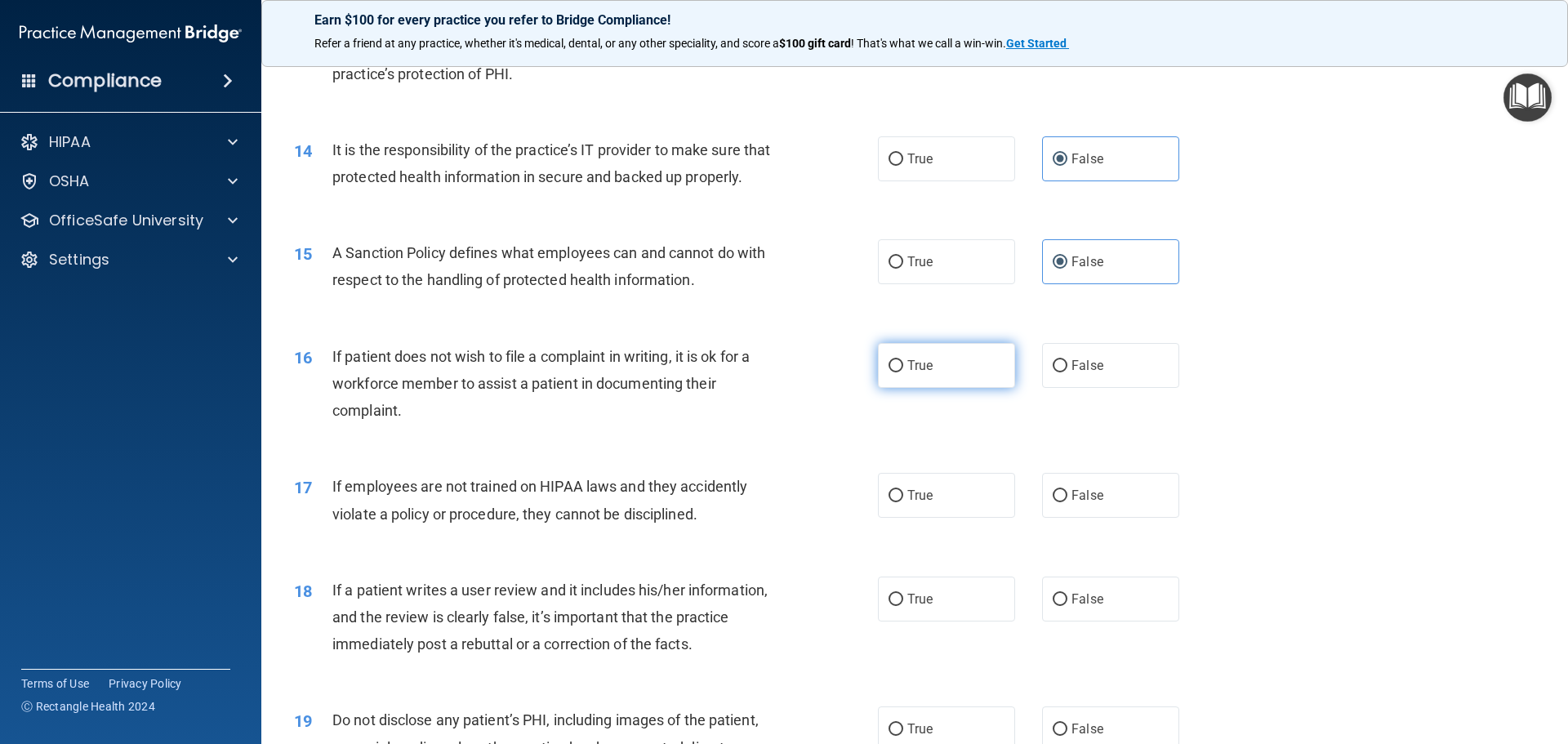
click at [981, 388] on label "True" at bounding box center [946, 365] width 137 height 45
click at [903, 372] on input "True" at bounding box center [895, 366] width 15 height 12
radio input "true"
drag, startPoint x: 1097, startPoint y: 511, endPoint x: 1118, endPoint y: 505, distance: 21.8
click at [1097, 511] on label "False" at bounding box center [1111, 495] width 137 height 45
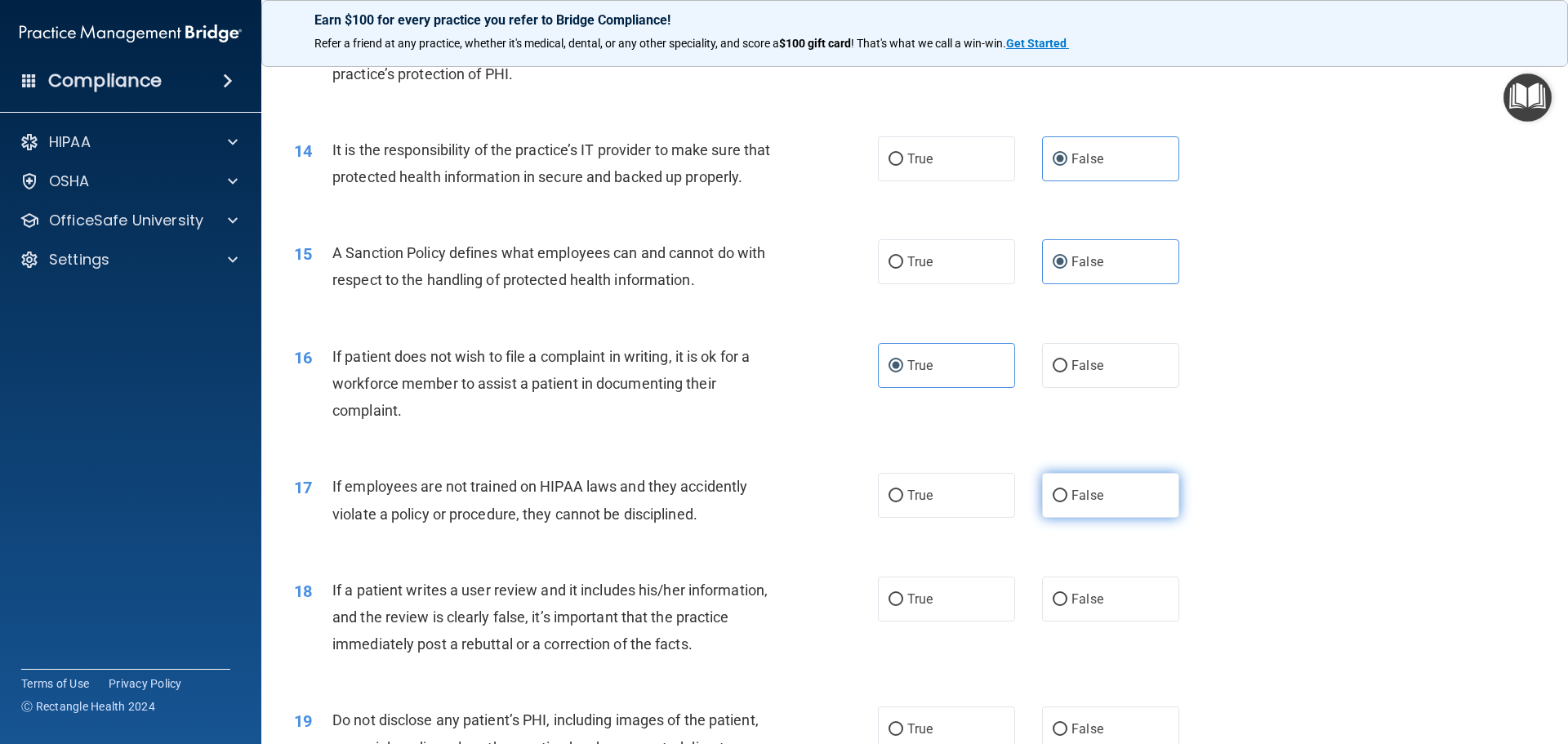
click at [1067, 502] on input "False" at bounding box center [1059, 496] width 15 height 12
radio input "true"
click at [1154, 618] on label "False" at bounding box center [1111, 599] width 137 height 45
click at [1067, 606] on input "False" at bounding box center [1059, 599] width 15 height 12
radio input "true"
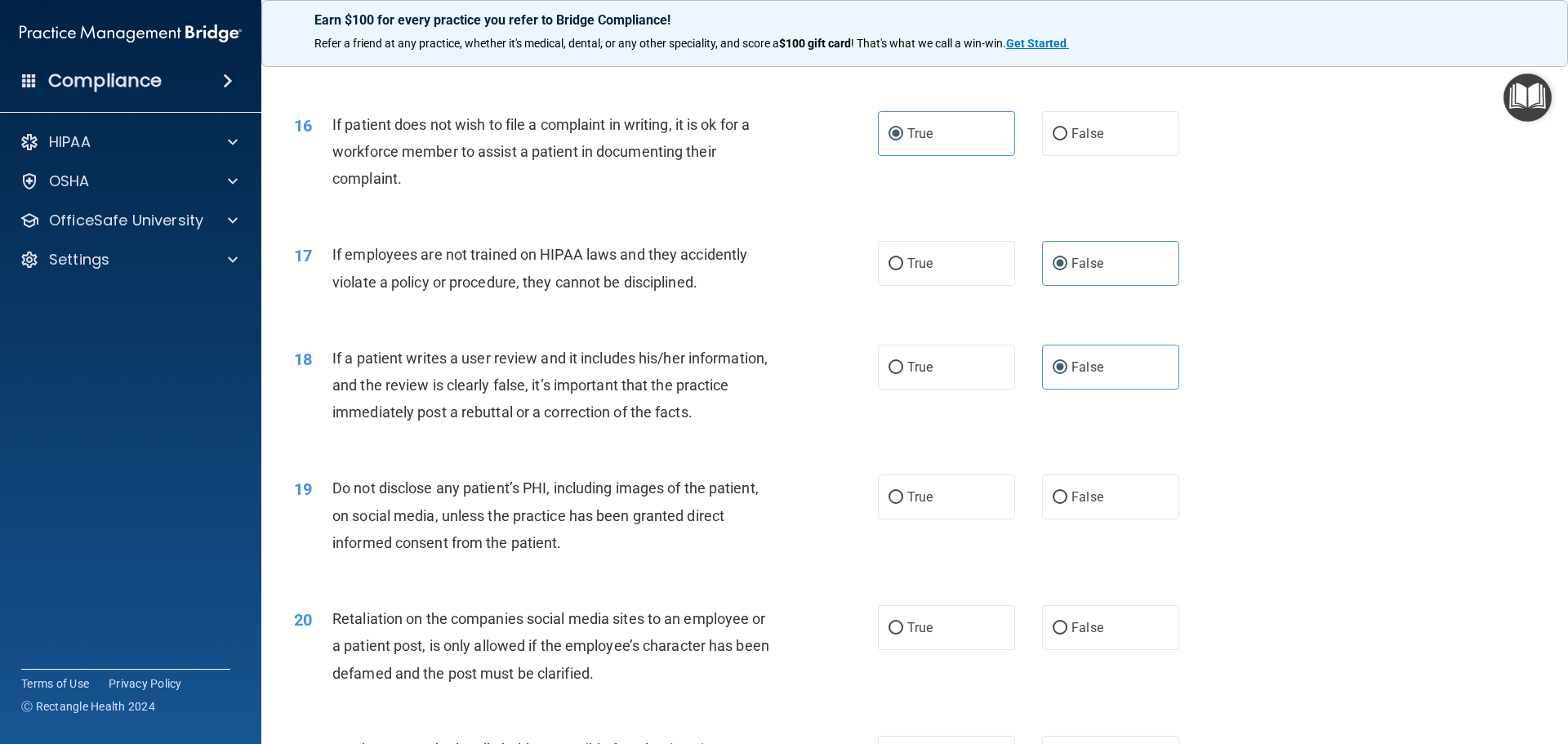
scroll to position [2041, 0]
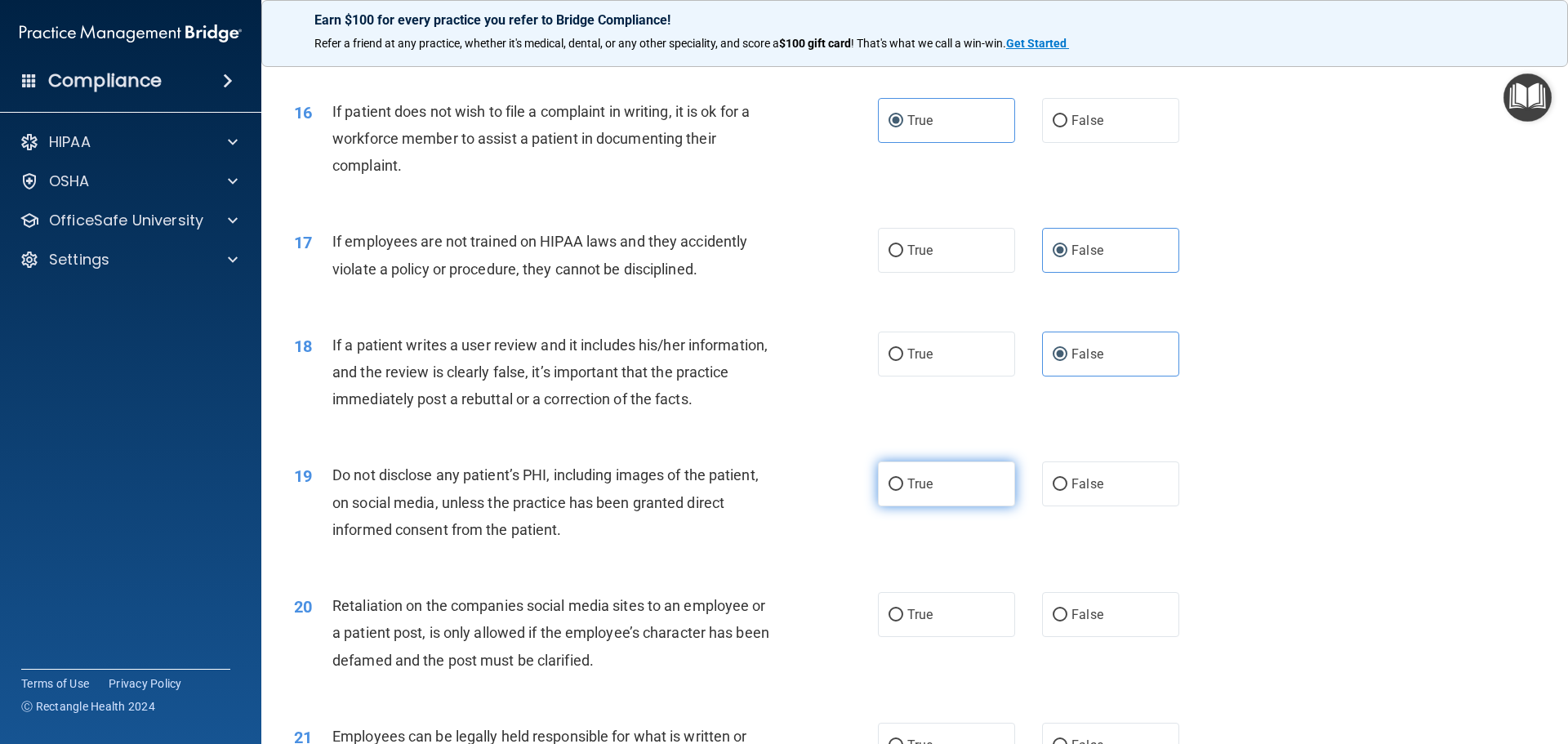
click at [945, 506] on label "True" at bounding box center [946, 484] width 137 height 45
click at [903, 491] on input "True" at bounding box center [895, 485] width 15 height 12
radio input "true"
click at [1088, 623] on span "False" at bounding box center [1087, 615] width 32 height 15
click at [1067, 622] on input "False" at bounding box center [1059, 615] width 15 height 12
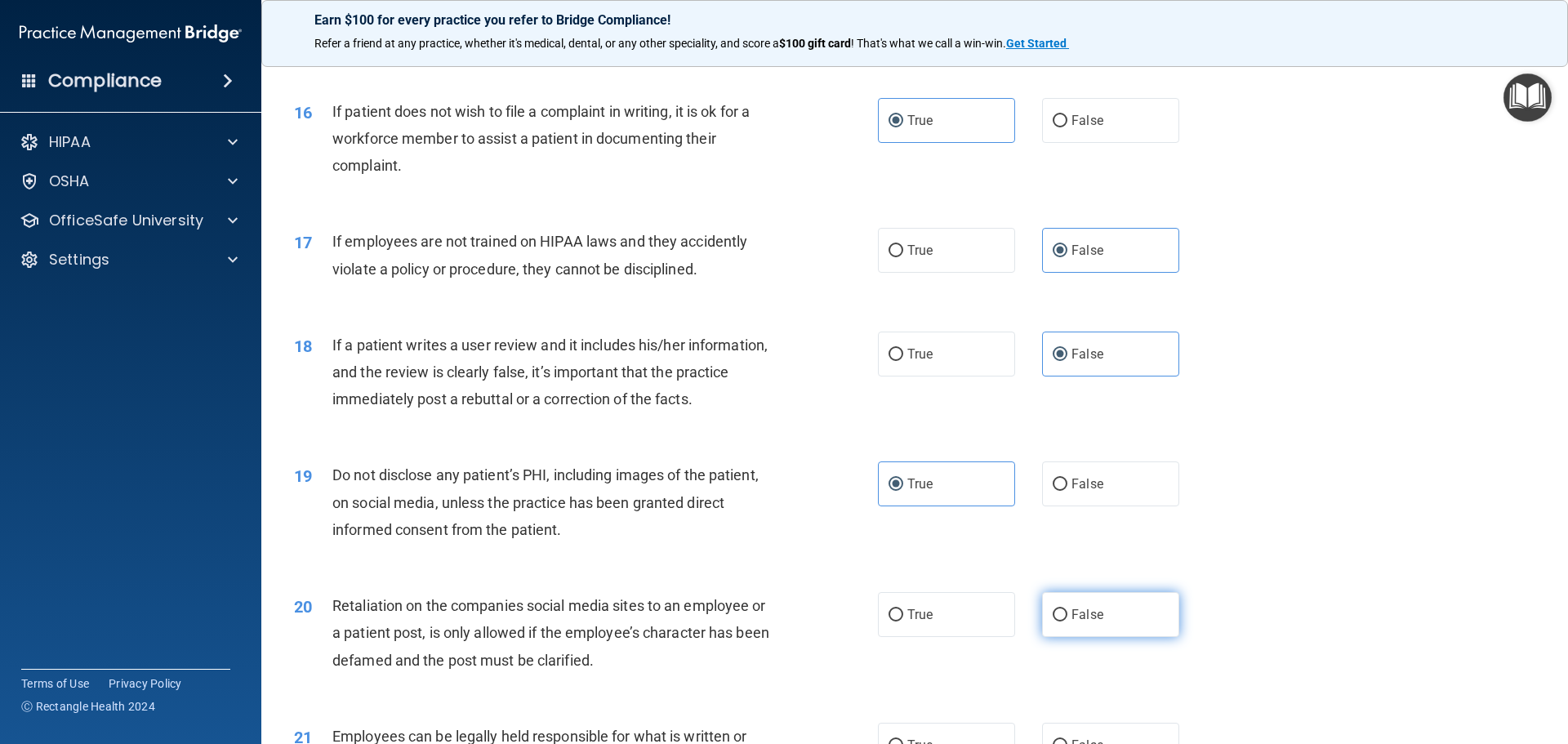
radio input "true"
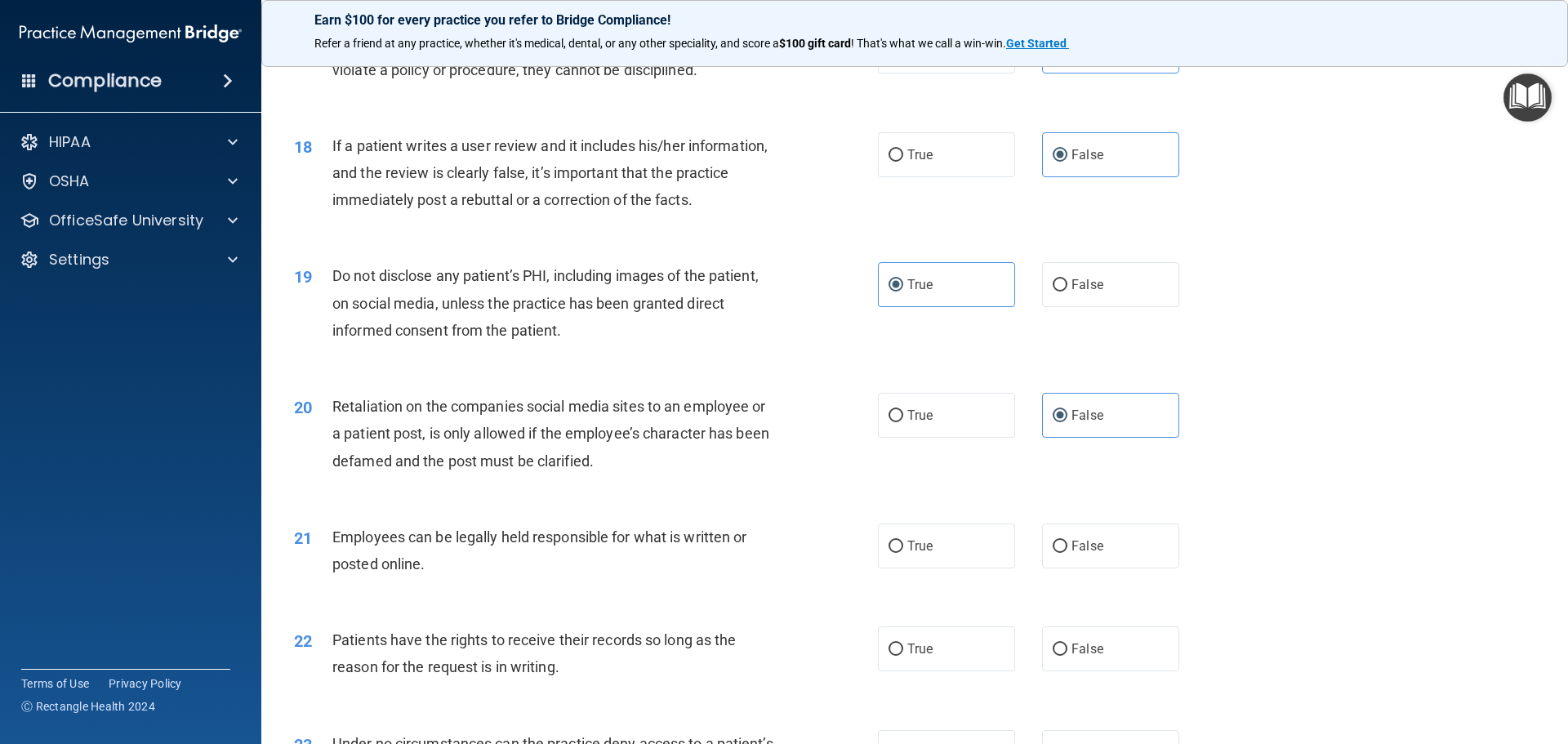
scroll to position [2368, 0]
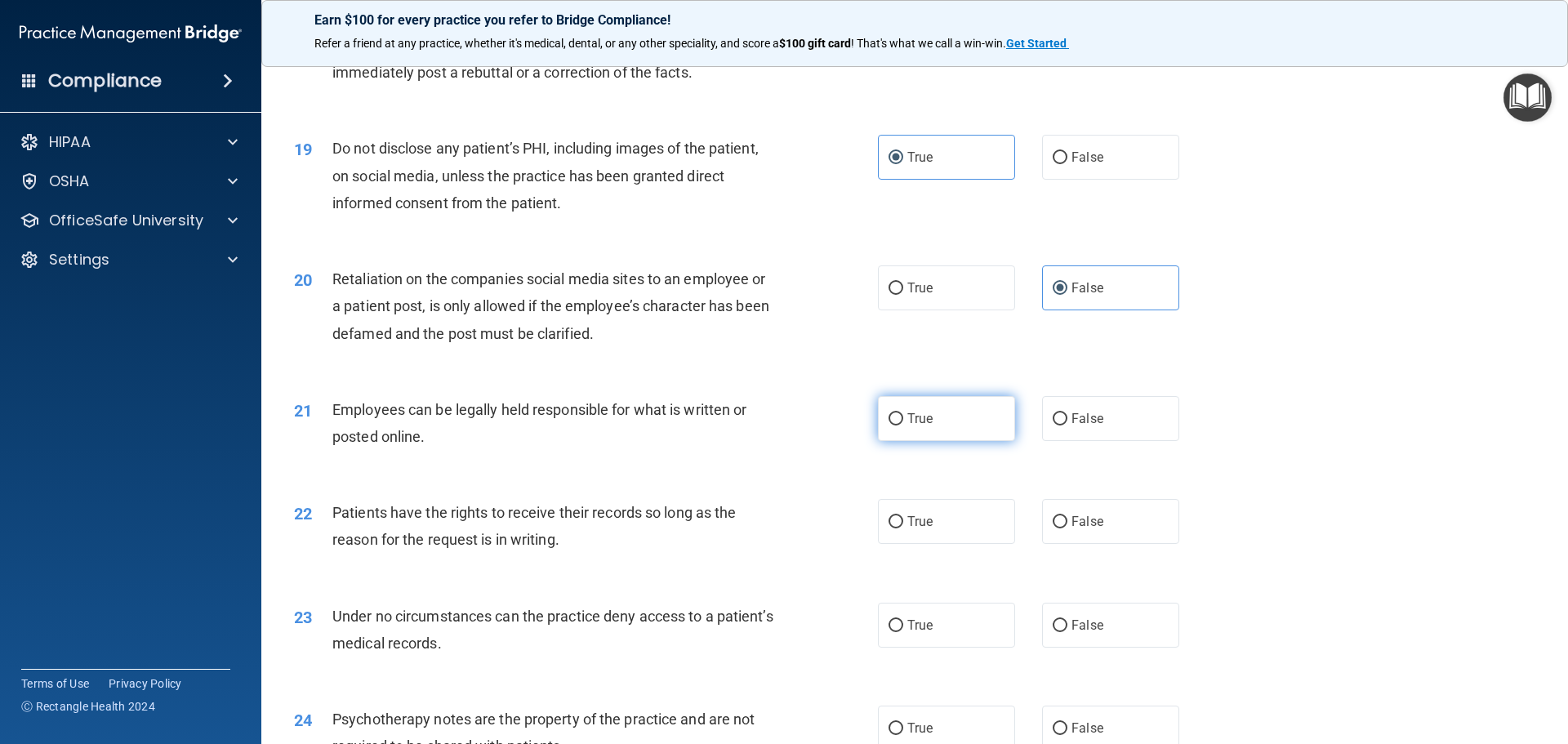
click at [947, 441] on label "True" at bounding box center [946, 418] width 137 height 45
click at [903, 426] on input "True" at bounding box center [895, 419] width 15 height 12
radio input "true"
click at [1147, 544] on label "False" at bounding box center [1111, 521] width 137 height 45
click at [1067, 528] on input "False" at bounding box center [1059, 523] width 15 height 12
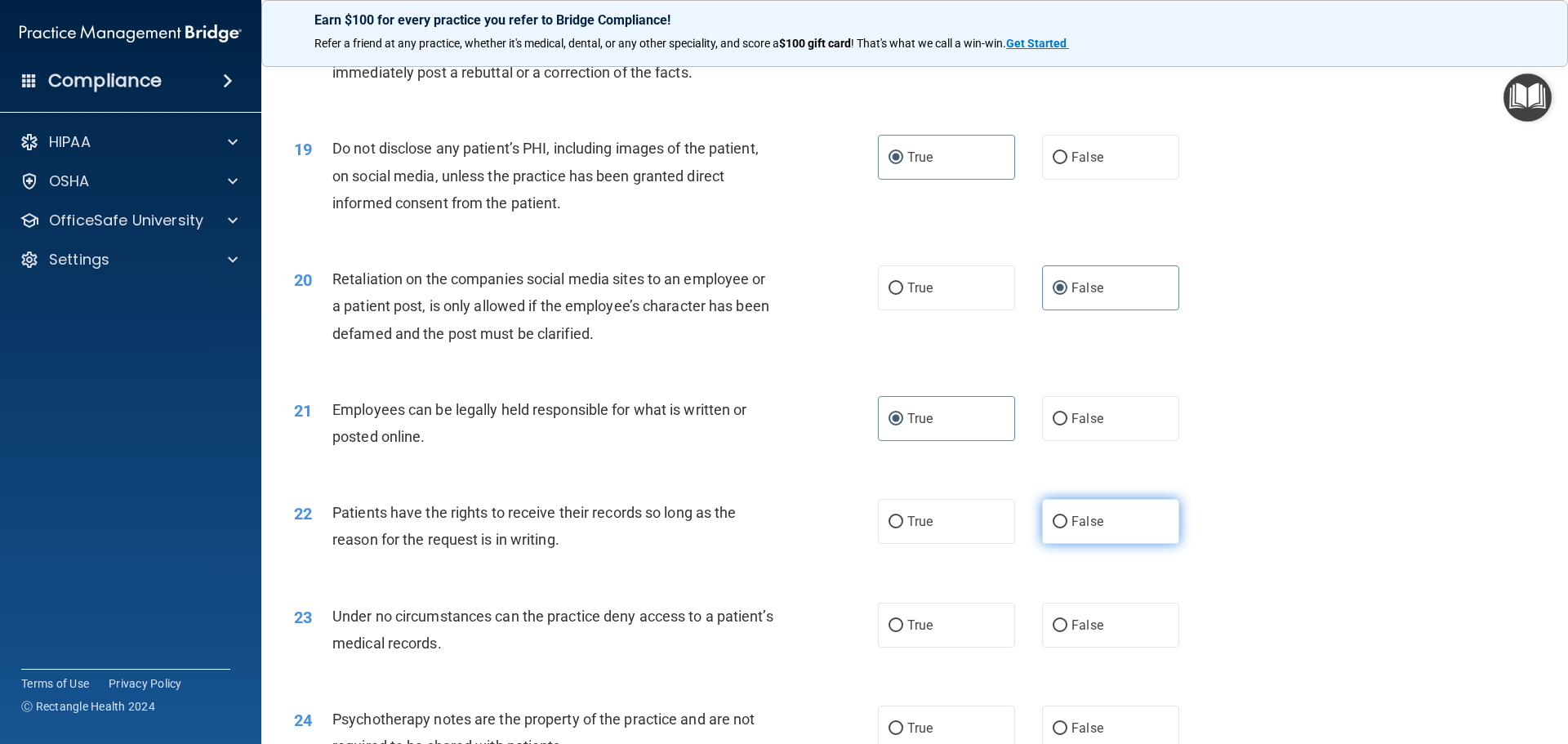
radio input "true"
click at [1079, 642] on label "False" at bounding box center [1111, 625] width 137 height 45
click at [1067, 632] on input "False" at bounding box center [1059, 626] width 15 height 12
radio input "true"
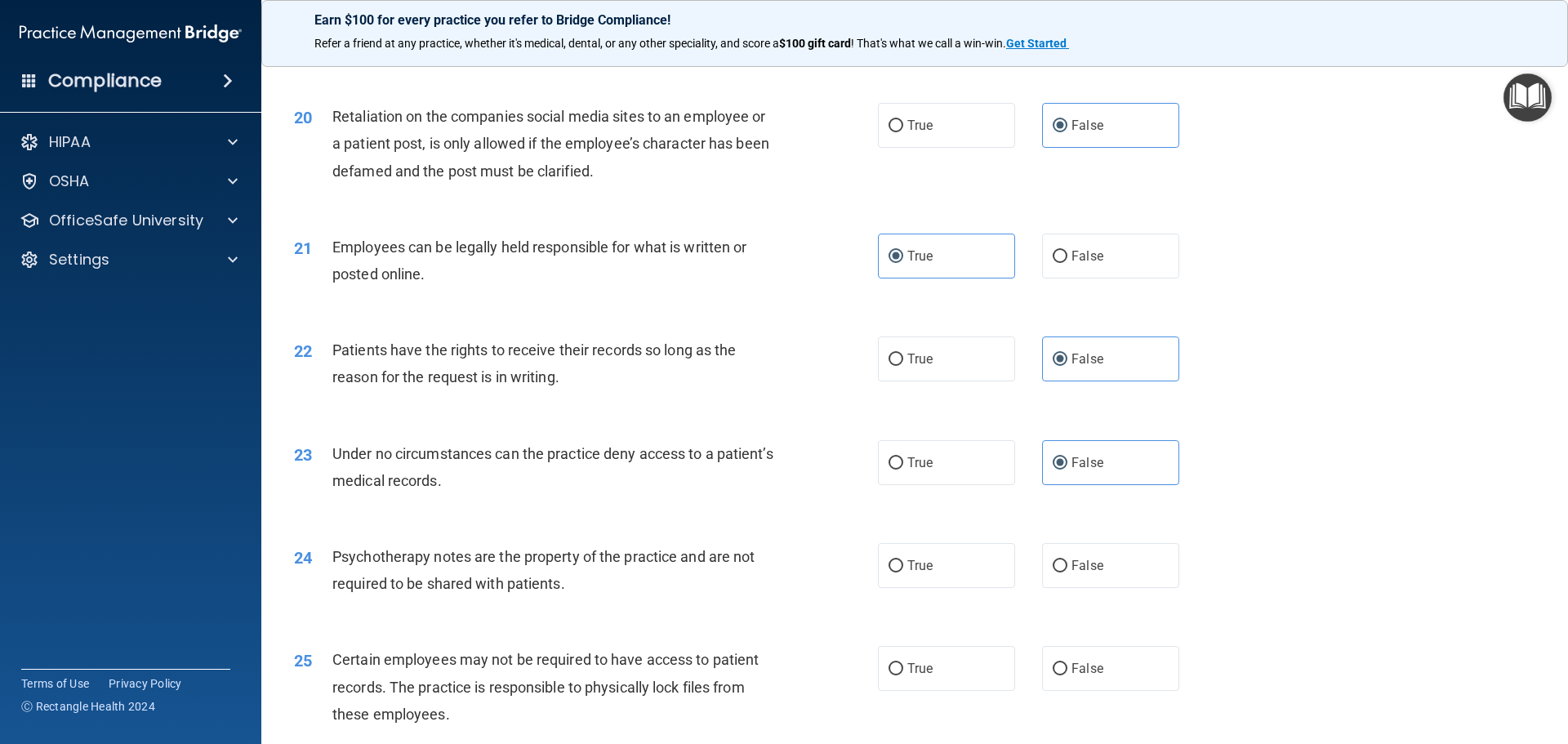
scroll to position [2531, 0]
click at [945, 588] on label "True" at bounding box center [946, 564] width 137 height 45
click at [903, 571] on input "True" at bounding box center [895, 565] width 15 height 12
radio input "true"
click at [943, 680] on label "True" at bounding box center [946, 667] width 137 height 45
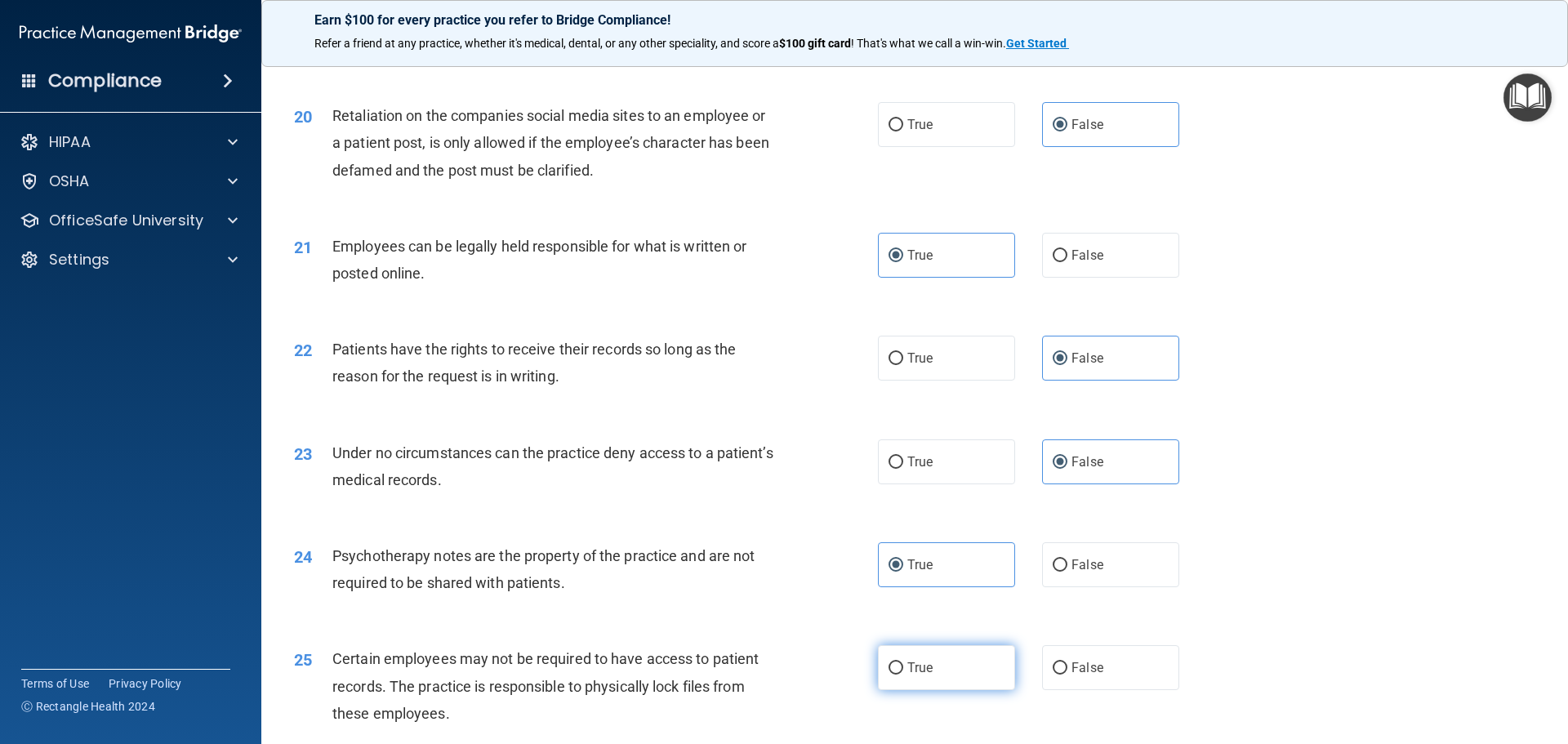
click at [903, 675] on input "True" at bounding box center [895, 668] width 15 height 12
radio input "true"
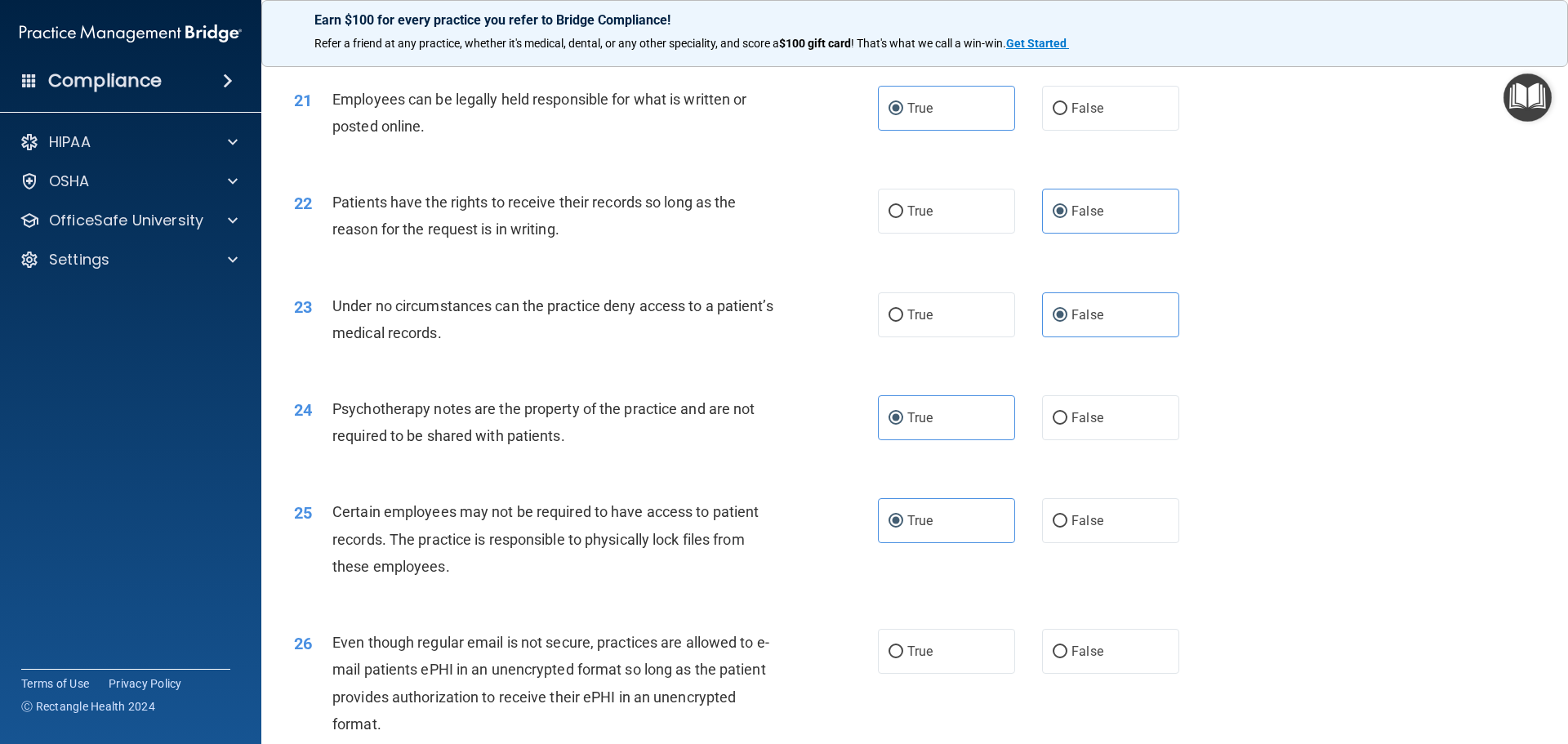
scroll to position [2695, 0]
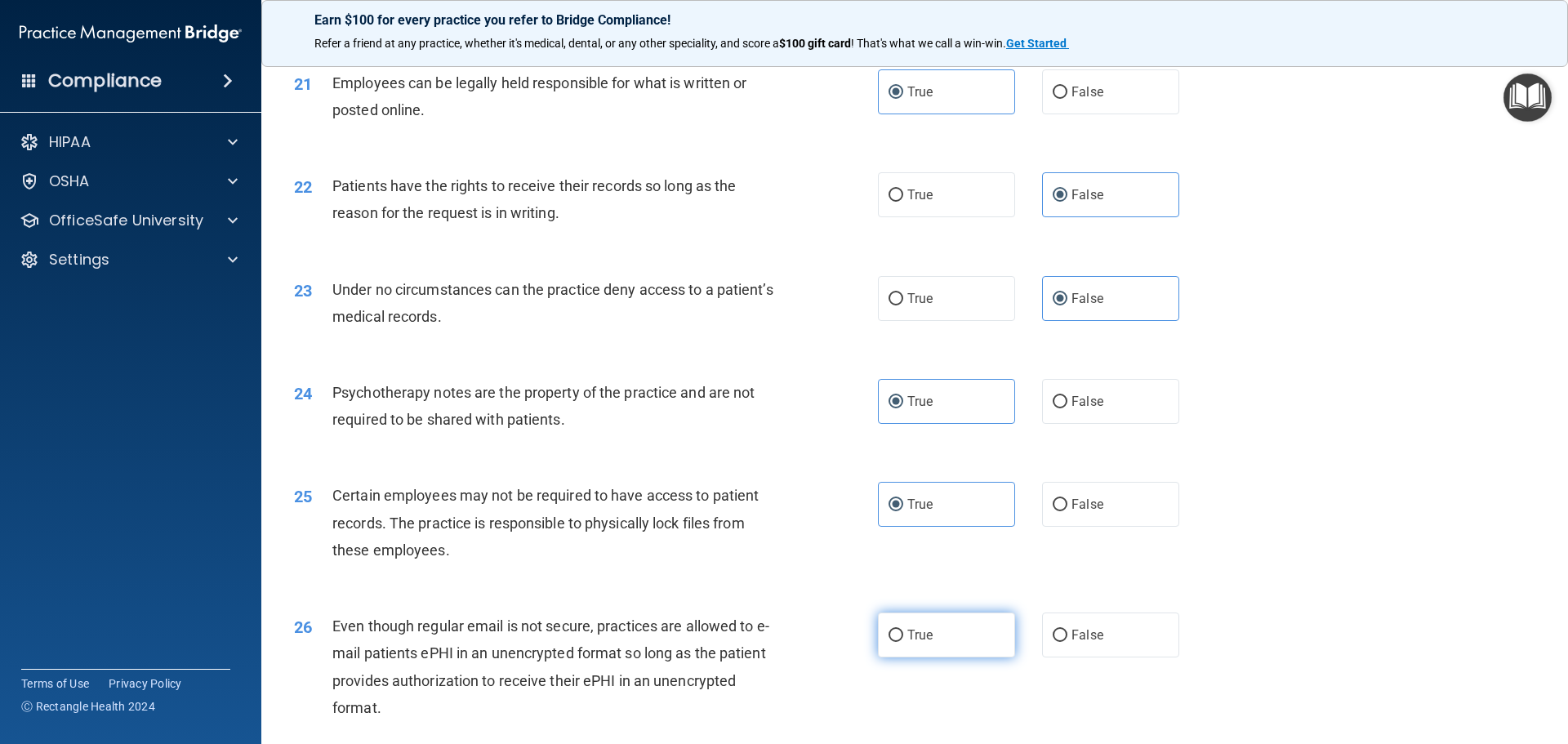
click at [922, 643] on span "True" at bounding box center [920, 635] width 26 height 15
click at [903, 642] on input "True" at bounding box center [895, 635] width 15 height 12
radio input "true"
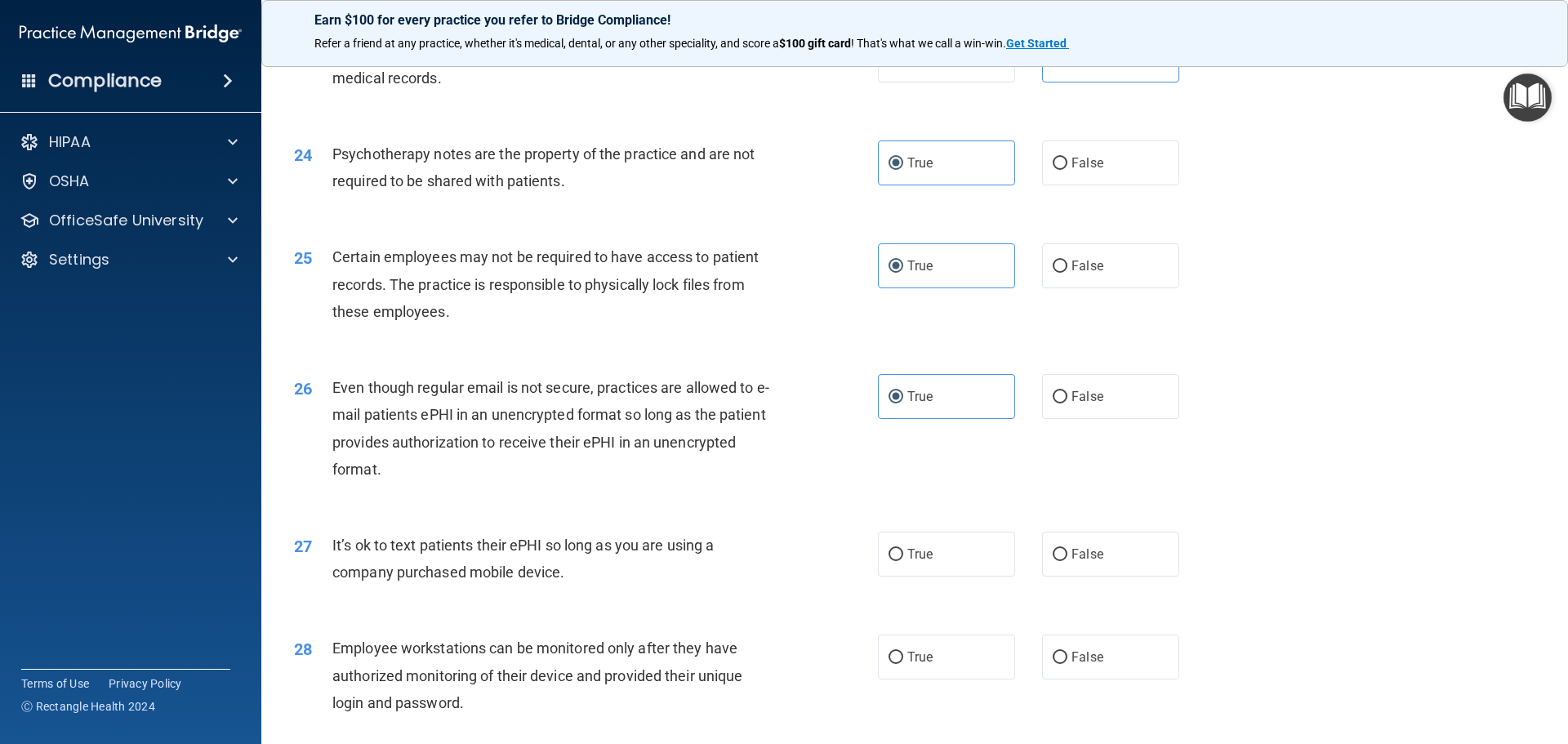
scroll to position [2940, 0]
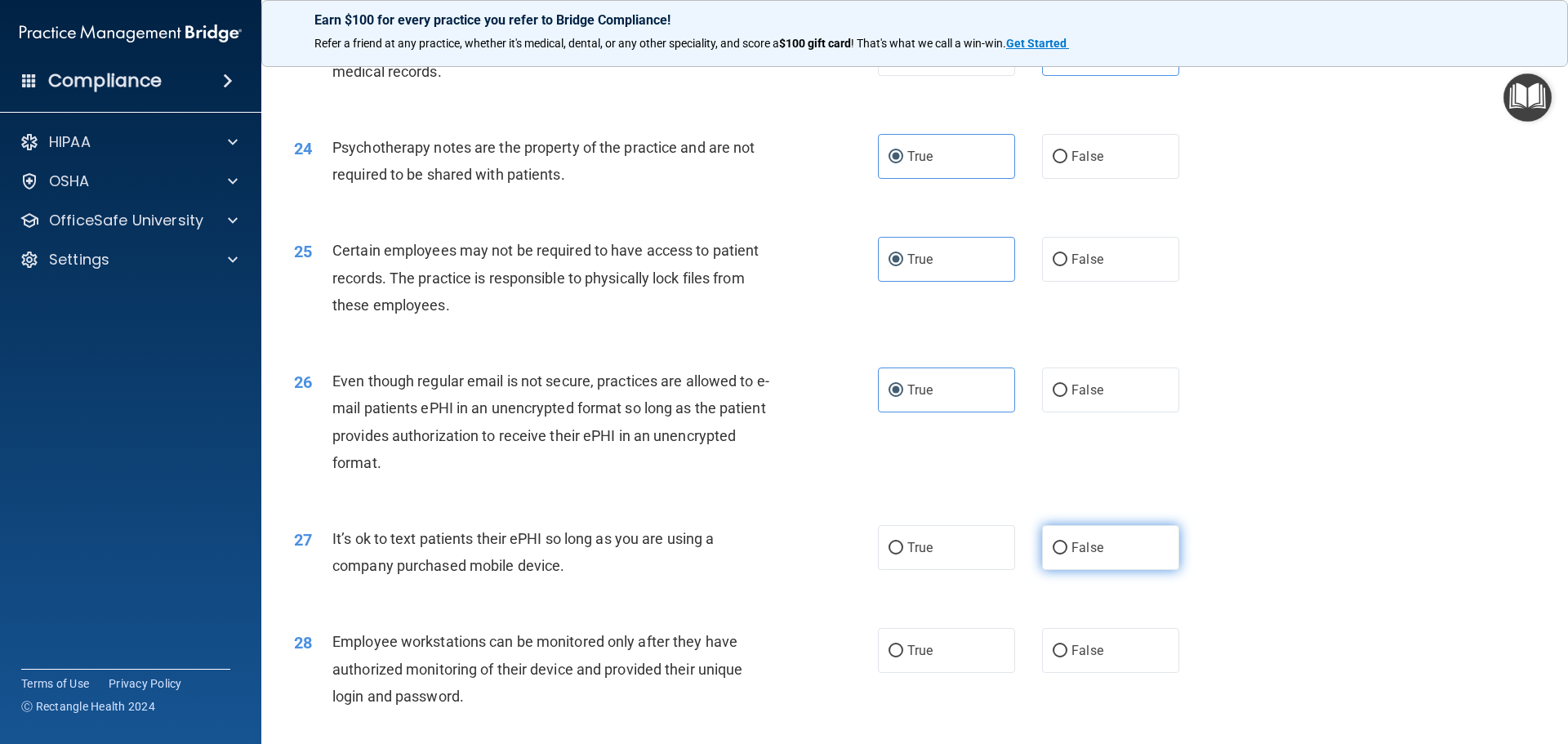
click at [1109, 570] on label "False" at bounding box center [1111, 547] width 137 height 45
click at [1067, 554] on input "False" at bounding box center [1059, 548] width 15 height 12
radio input "true"
click at [1088, 658] on span "False" at bounding box center [1087, 651] width 32 height 15
click at [1067, 658] on input "False" at bounding box center [1059, 651] width 15 height 12
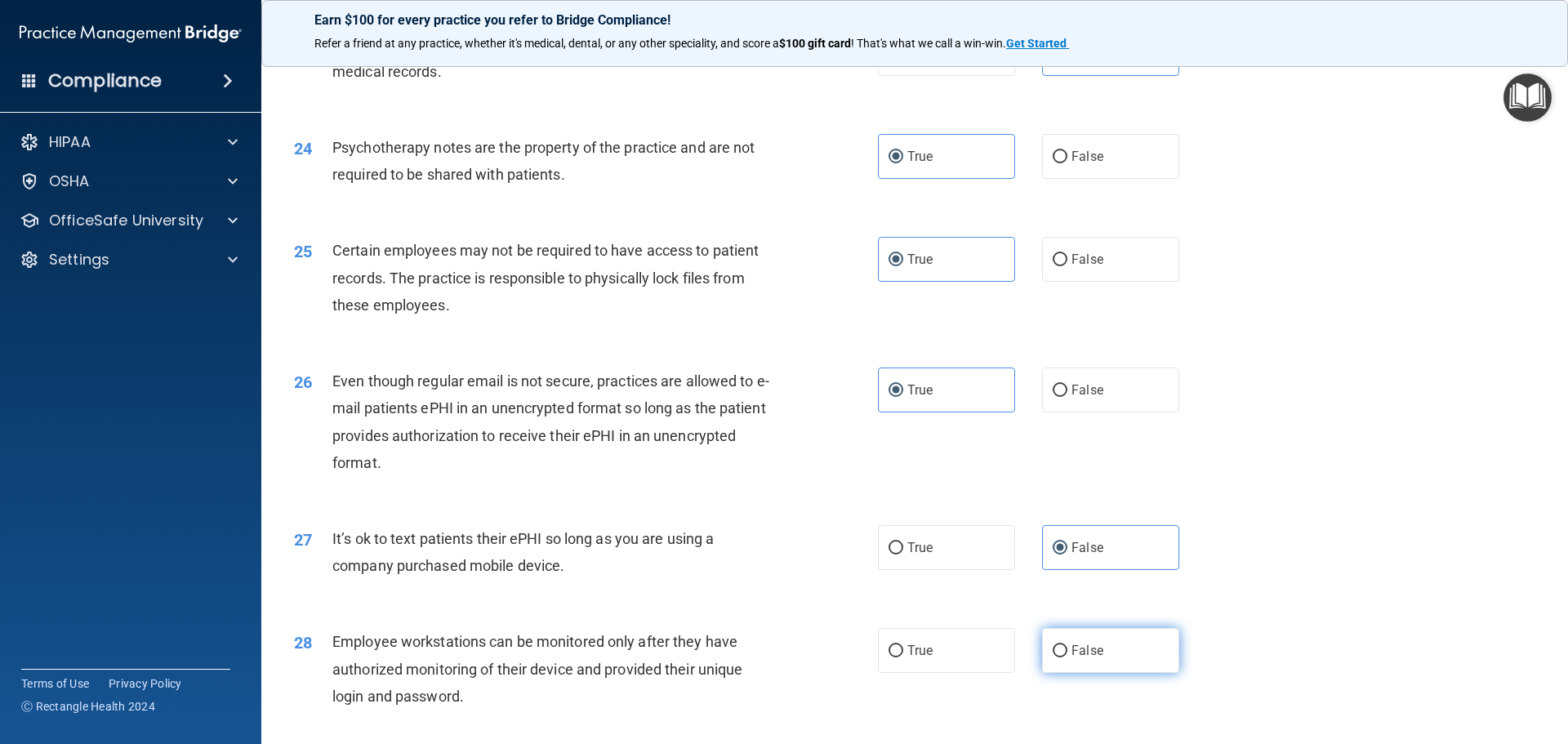
radio input "true"
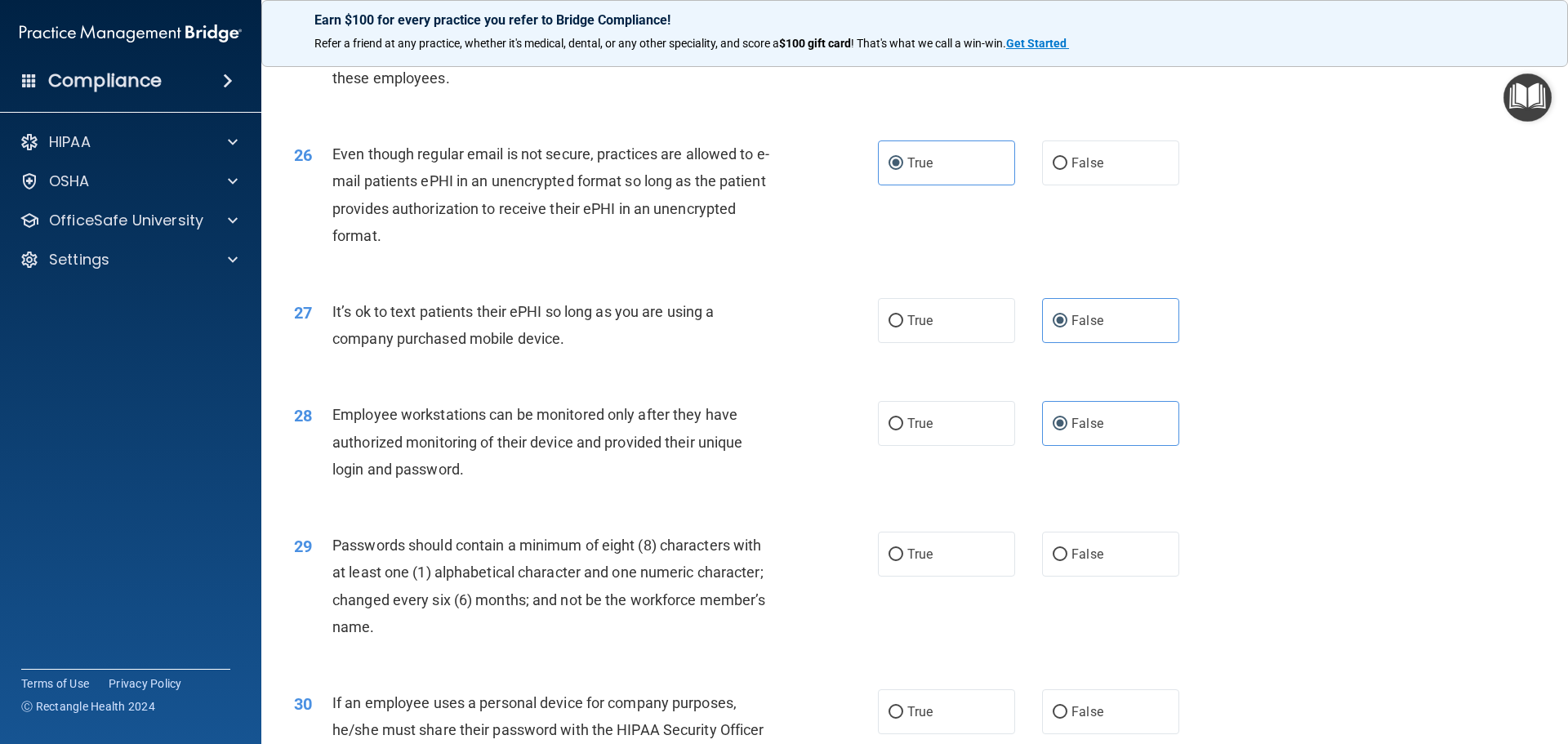
scroll to position [3185, 0]
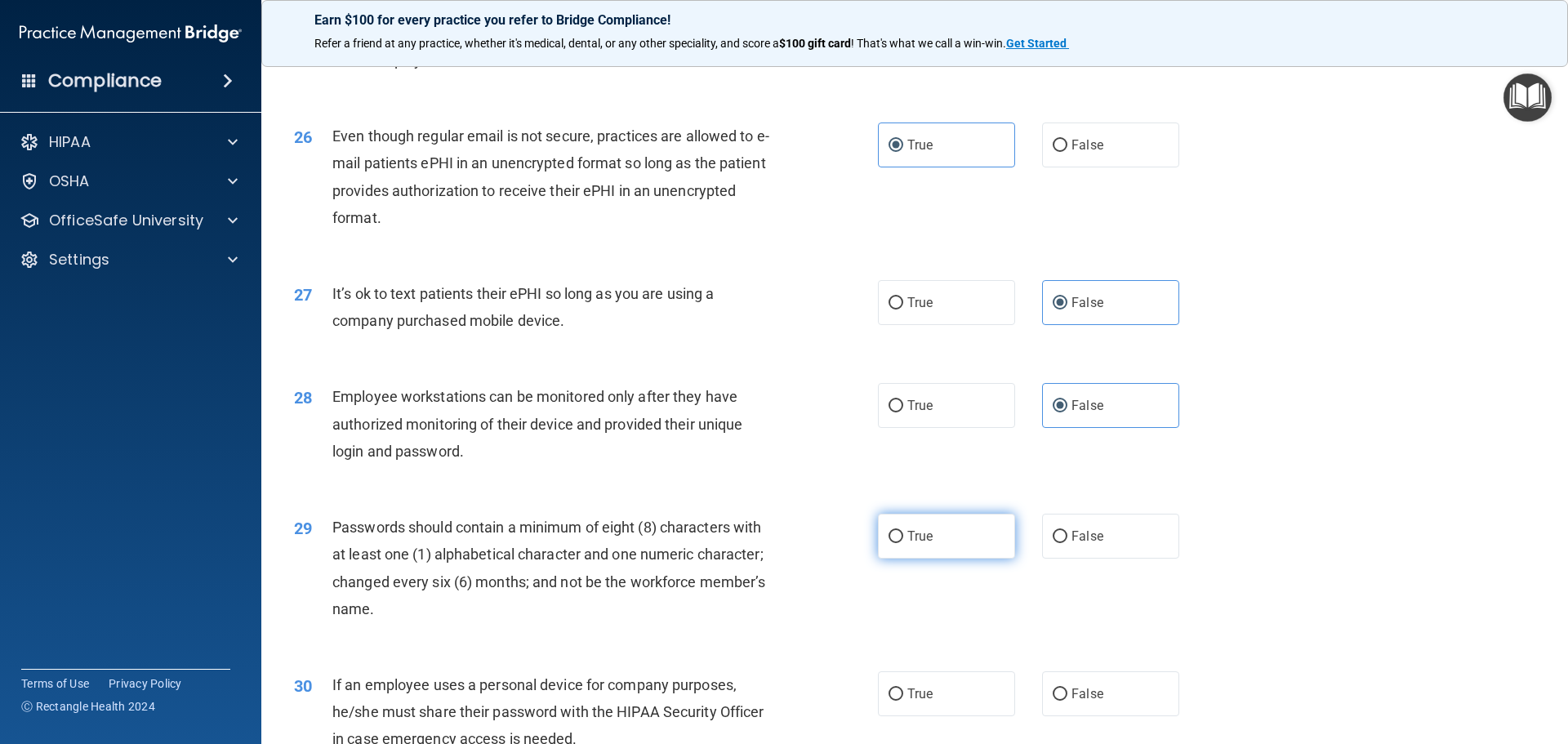
drag, startPoint x: 917, startPoint y: 572, endPoint x: 928, endPoint y: 570, distance: 11.2
click at [921, 558] on label "True" at bounding box center [946, 536] width 137 height 45
click at [903, 543] on input "True" at bounding box center [895, 537] width 15 height 12
radio input "true"
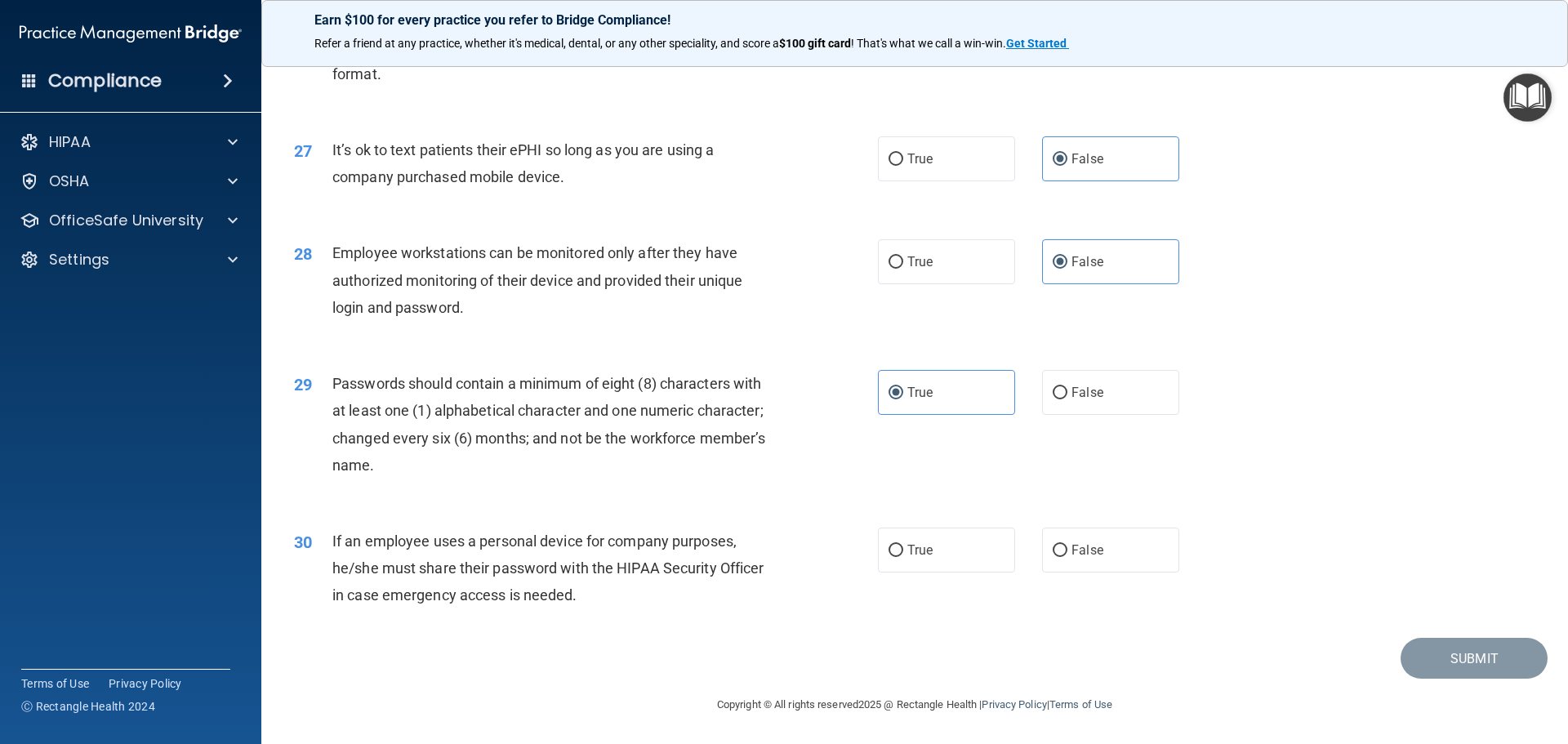
scroll to position [3356, 0]
click at [1114, 570] on label "False" at bounding box center [1111, 550] width 137 height 45
click at [1067, 557] on input "False" at bounding box center [1059, 551] width 15 height 12
radio input "true"
click at [1434, 656] on button "Submit" at bounding box center [1474, 658] width 147 height 42
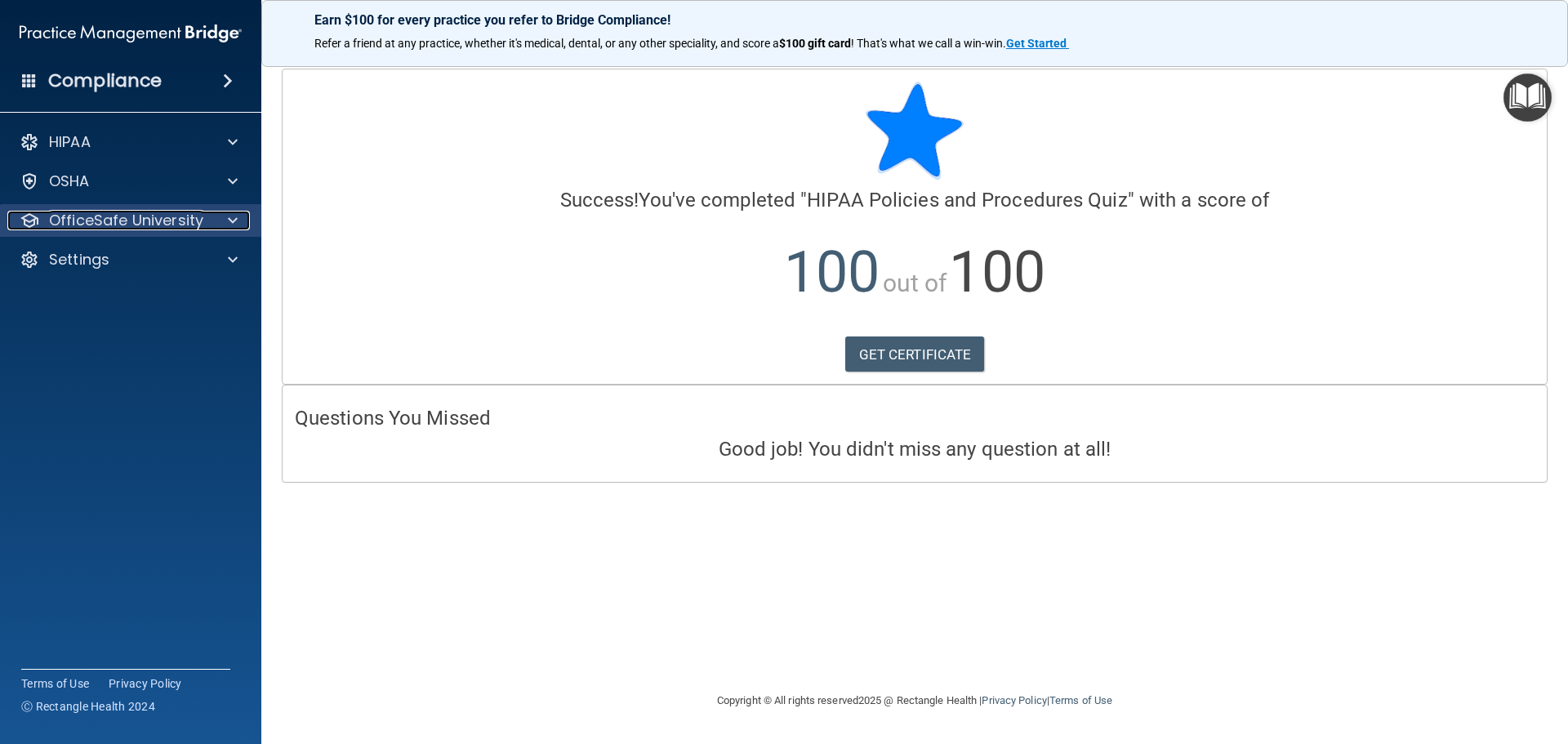
click at [200, 217] on p "OfficeSafe University" at bounding box center [126, 220] width 154 height 20
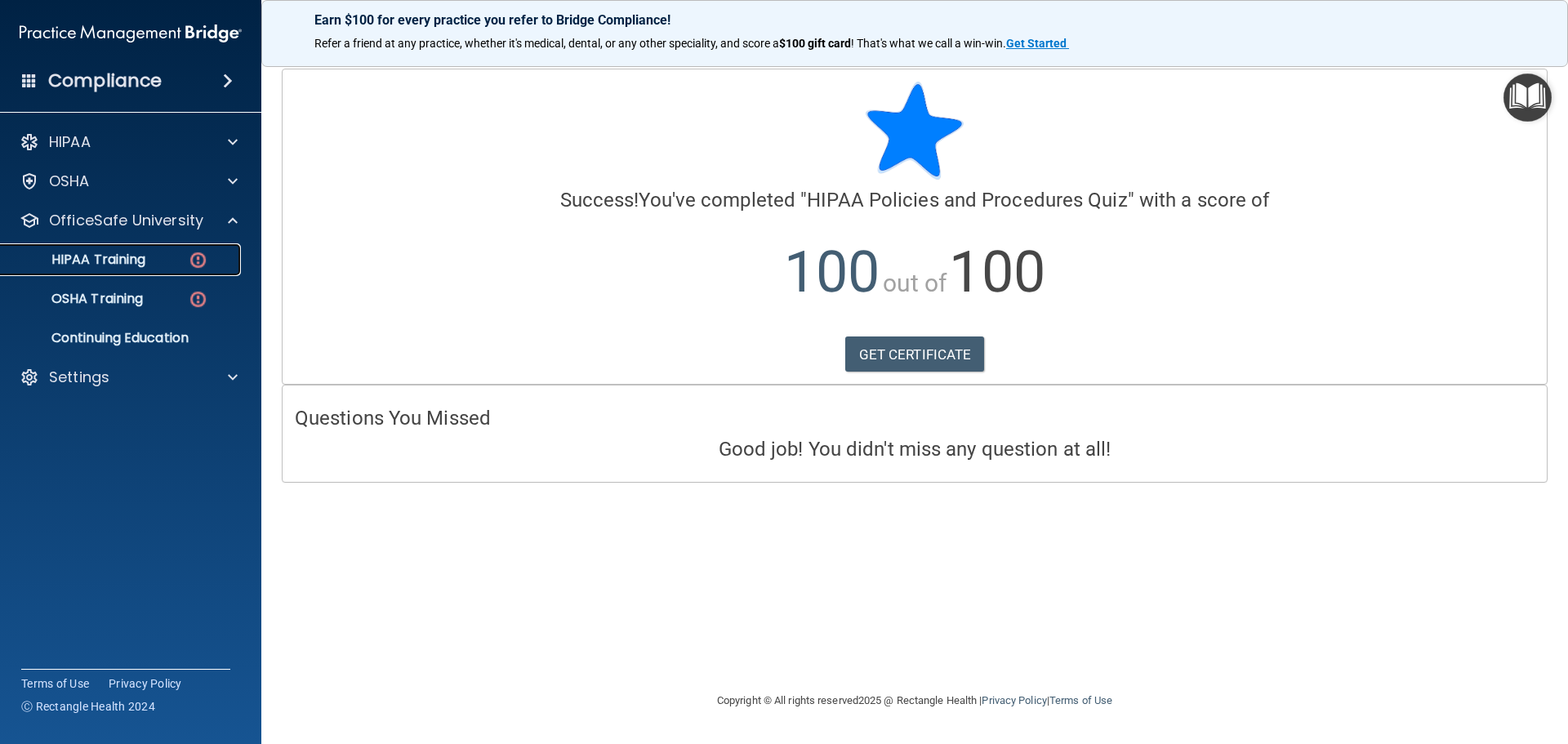
click at [186, 269] on link "HIPAA Training" at bounding box center [112, 260] width 257 height 32
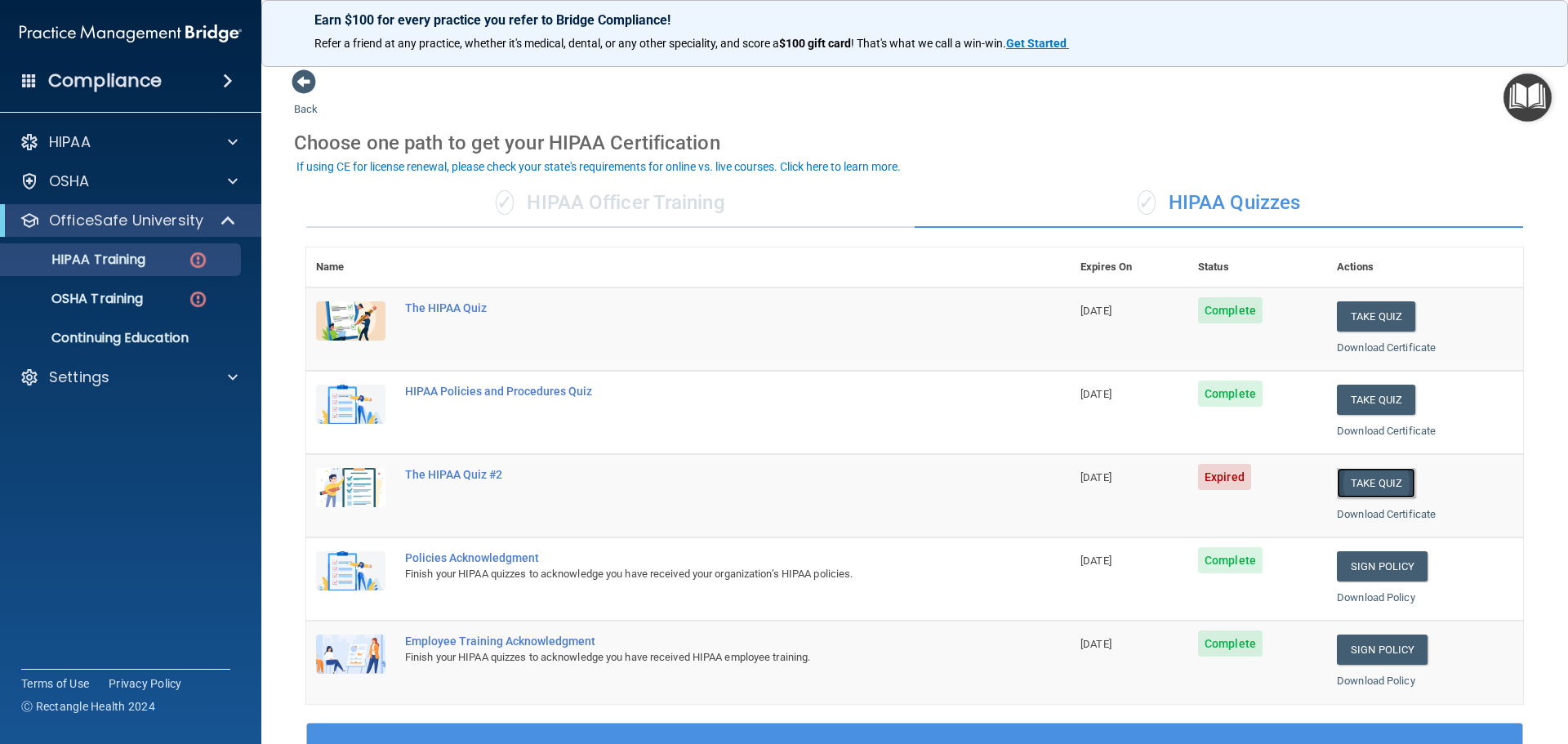
click at [1379, 496] on button "Take Quiz" at bounding box center [1376, 482] width 79 height 30
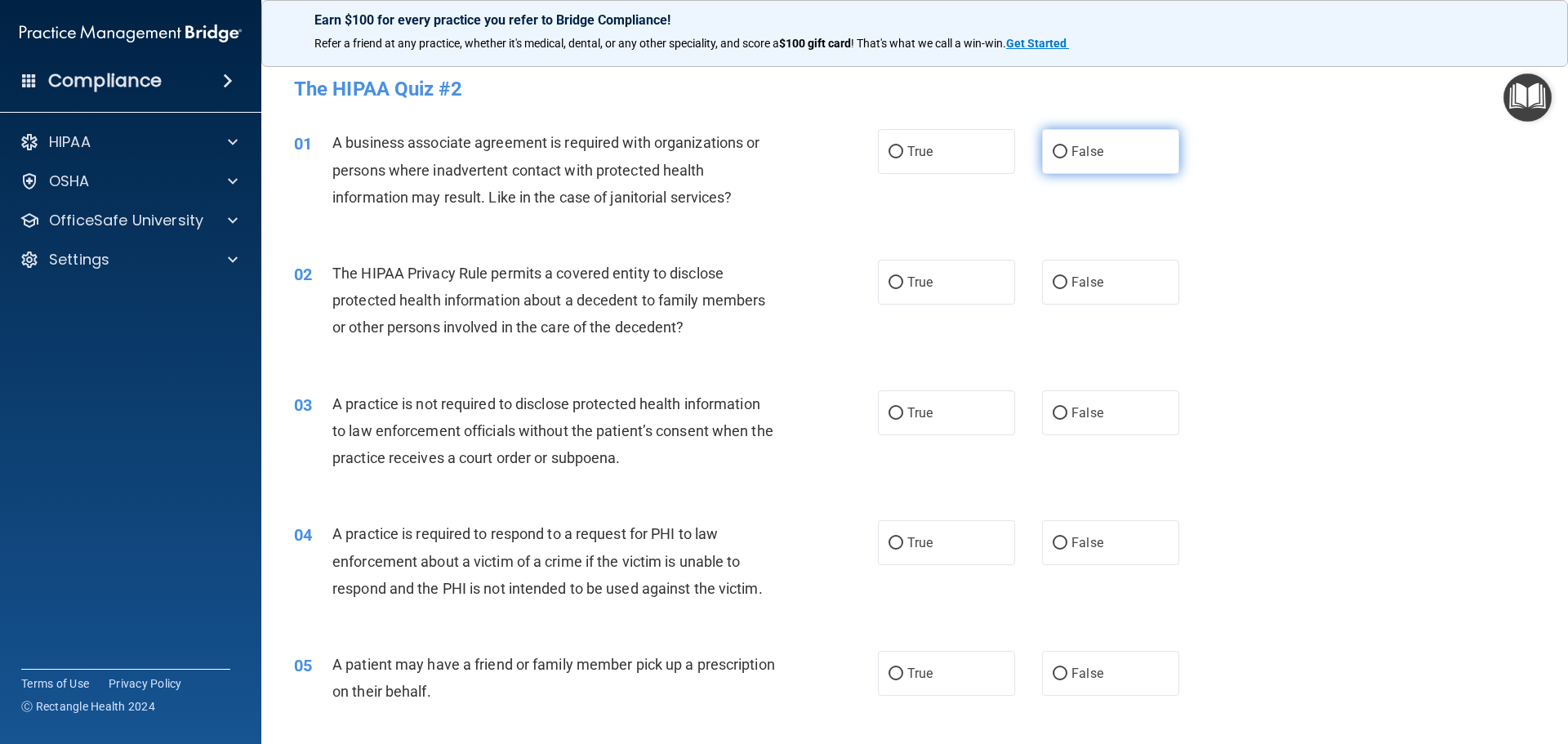
click at [1097, 173] on label "False" at bounding box center [1111, 151] width 137 height 45
click at [1067, 158] on input "False" at bounding box center [1059, 152] width 15 height 12
radio input "true"
click at [998, 295] on label "True" at bounding box center [946, 282] width 137 height 45
click at [903, 289] on input "True" at bounding box center [895, 283] width 15 height 12
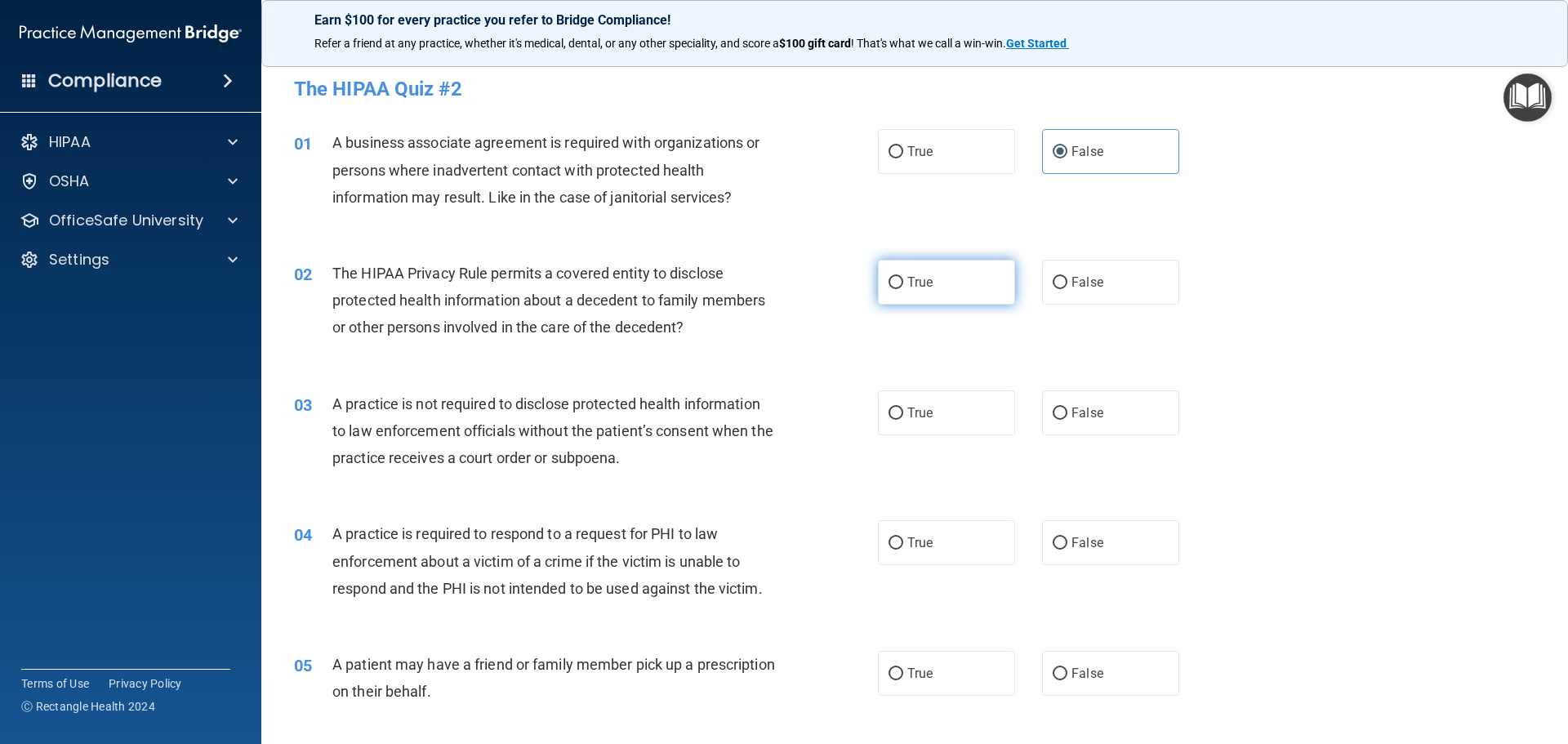
radio input "true"
click at [1105, 406] on label "False" at bounding box center [1111, 412] width 137 height 45
click at [1067, 408] on input "False" at bounding box center [1059, 414] width 15 height 12
radio input "true"
click at [944, 535] on label "True" at bounding box center [946, 542] width 137 height 45
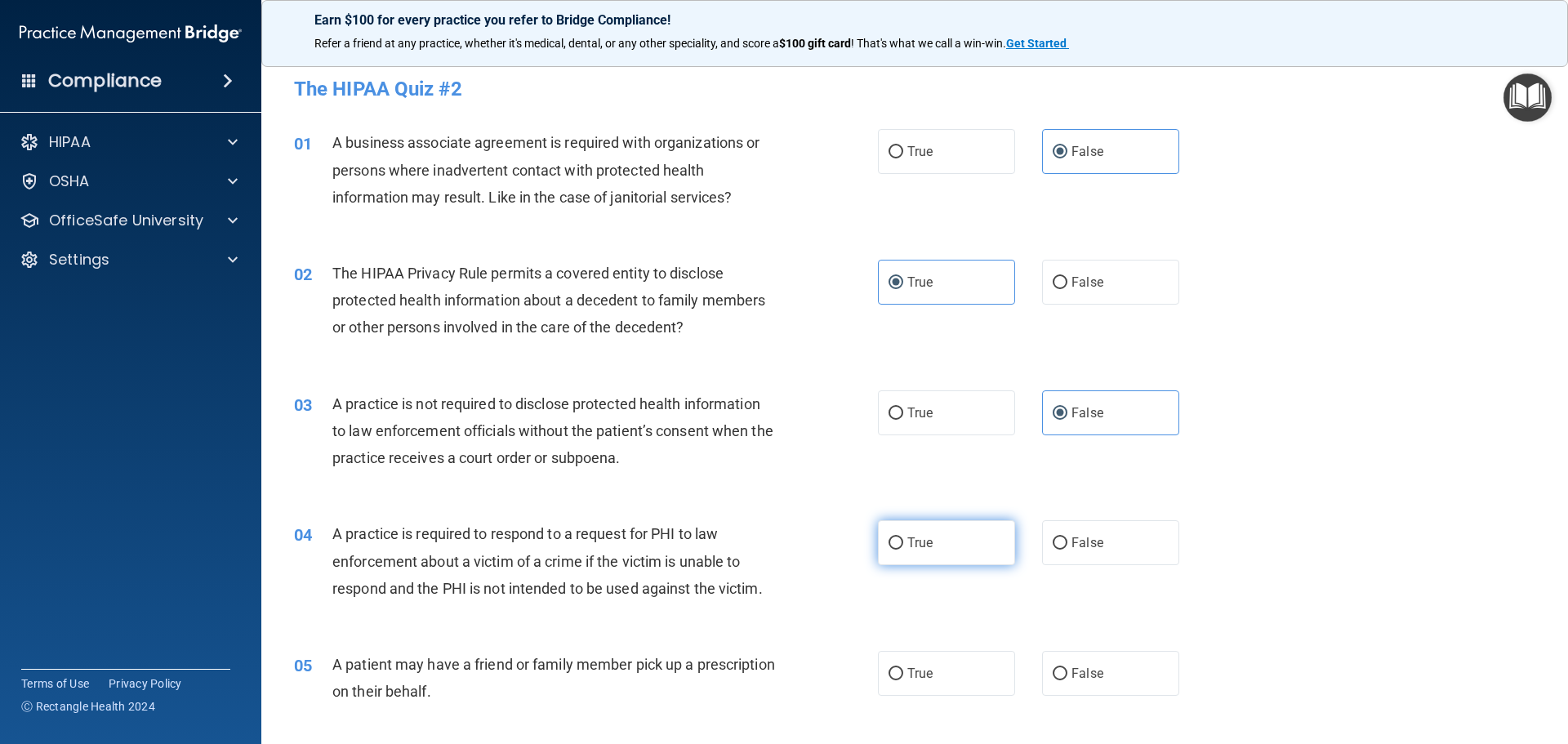
click at [903, 537] on input "True" at bounding box center [895, 543] width 15 height 12
radio input "true"
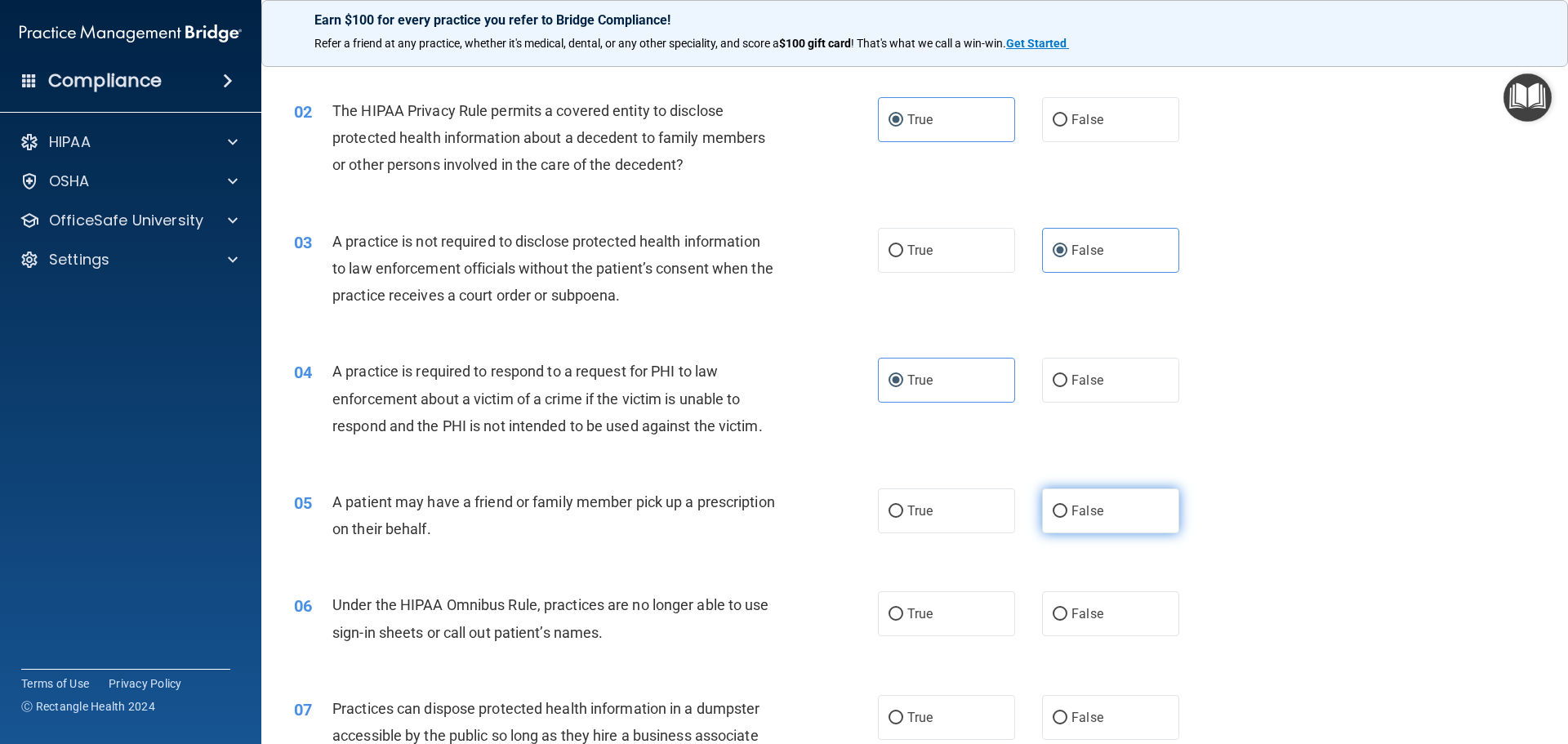
scroll to position [163, 0]
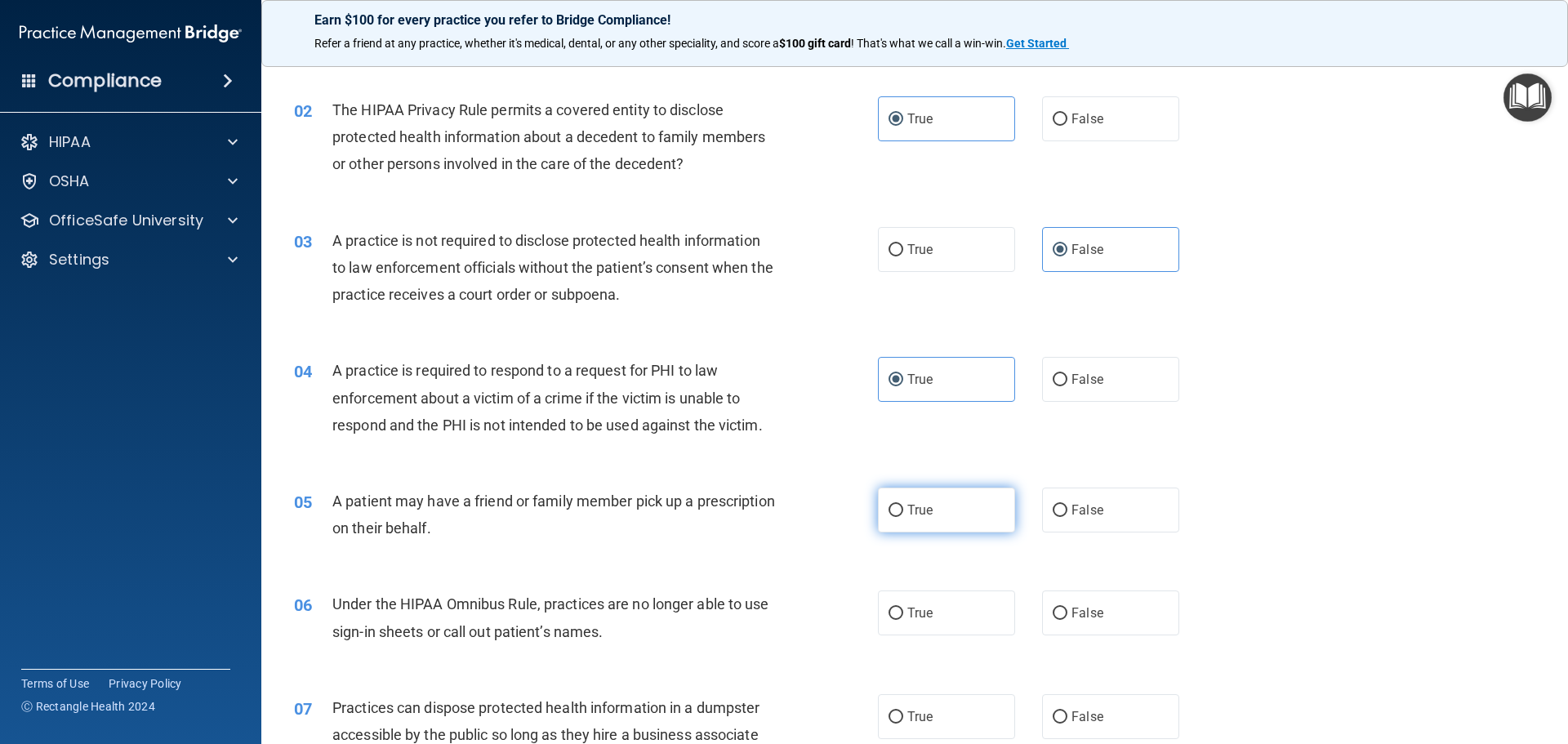
click at [991, 526] on label "True" at bounding box center [946, 510] width 137 height 45
click at [903, 517] on input "True" at bounding box center [895, 511] width 15 height 12
radio input "true"
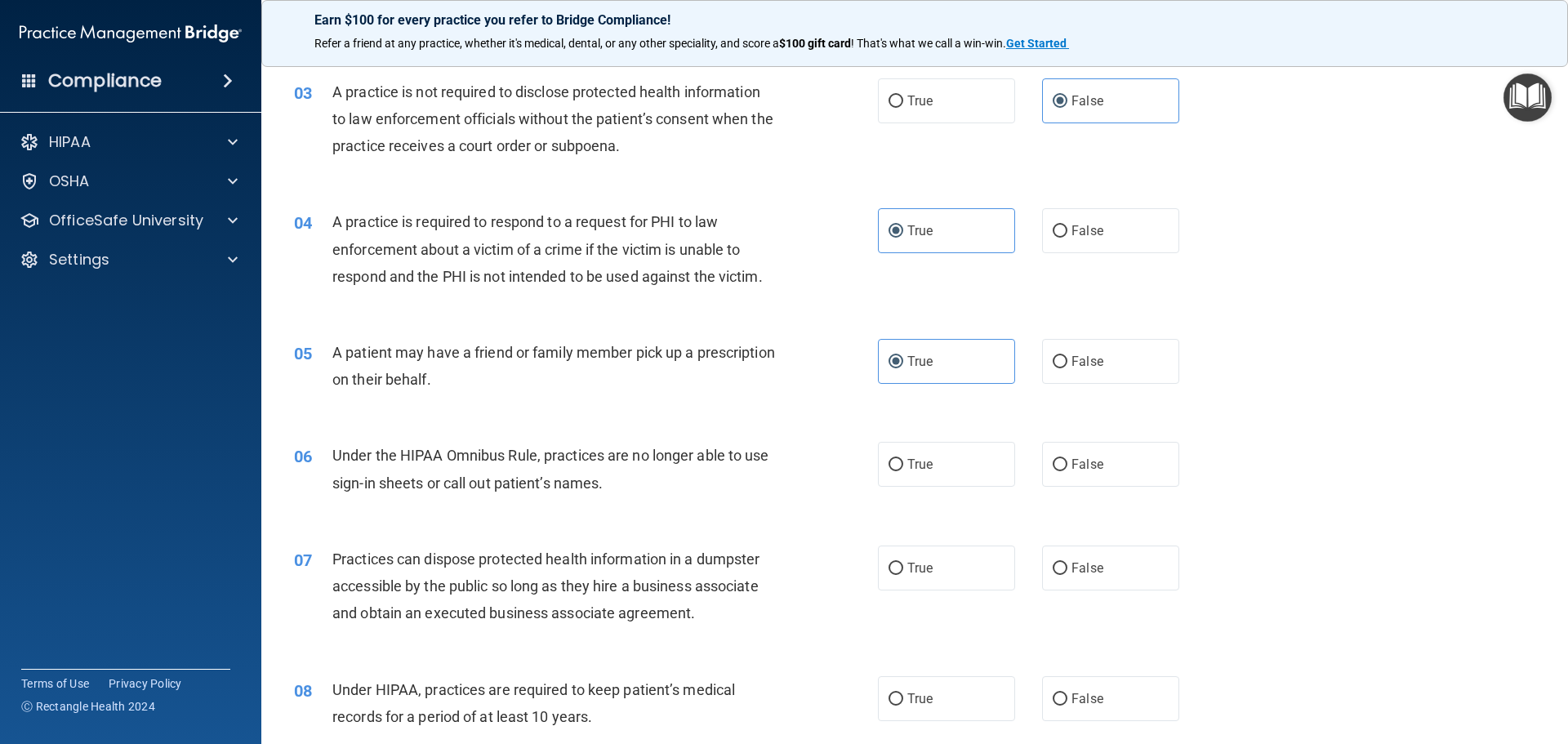
scroll to position [327, 0]
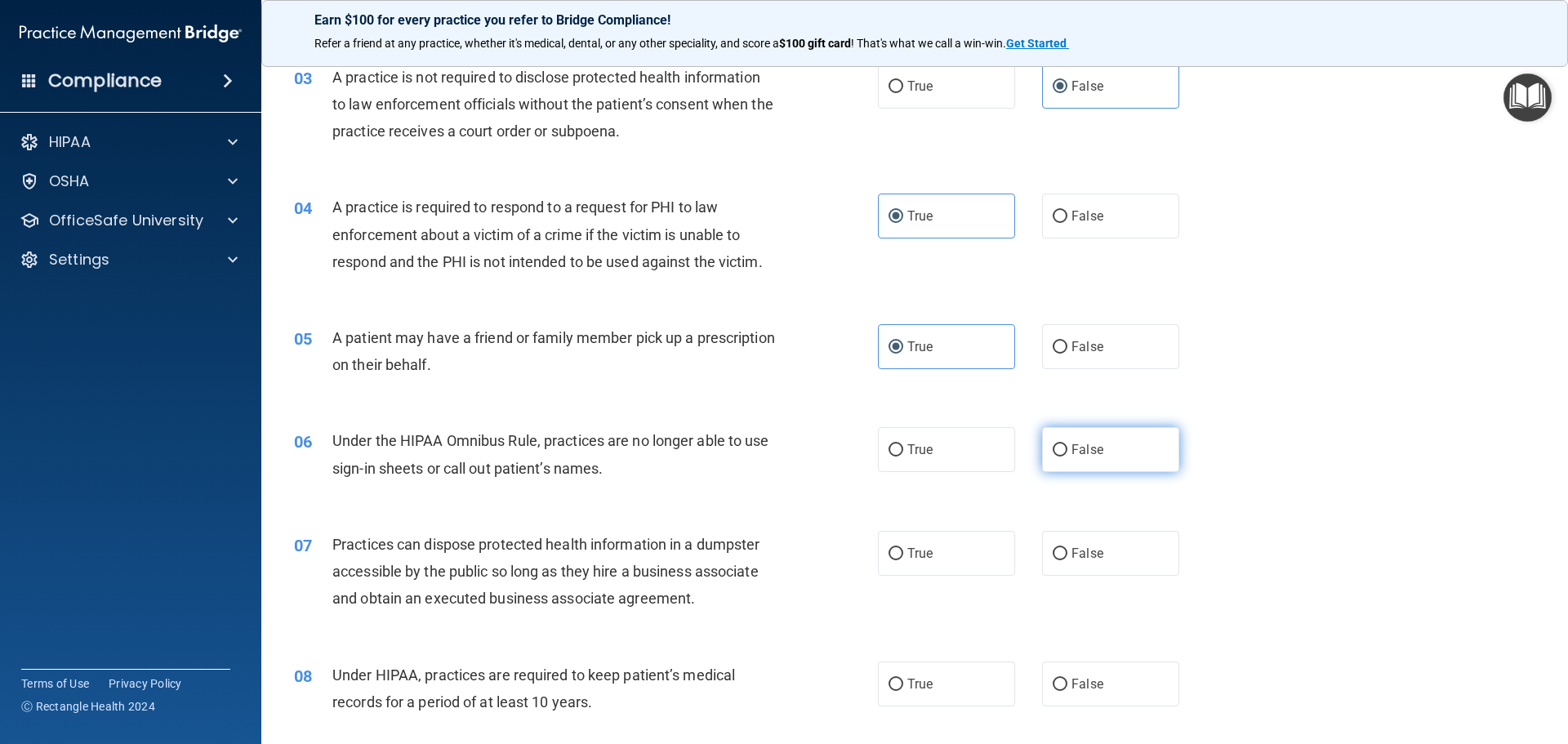
click at [1112, 458] on label "False" at bounding box center [1111, 449] width 137 height 45
click at [1067, 457] on input "False" at bounding box center [1059, 451] width 15 height 12
radio input "true"
click at [1120, 557] on label "False" at bounding box center [1111, 553] width 137 height 45
click at [1067, 557] on input "False" at bounding box center [1059, 554] width 15 height 12
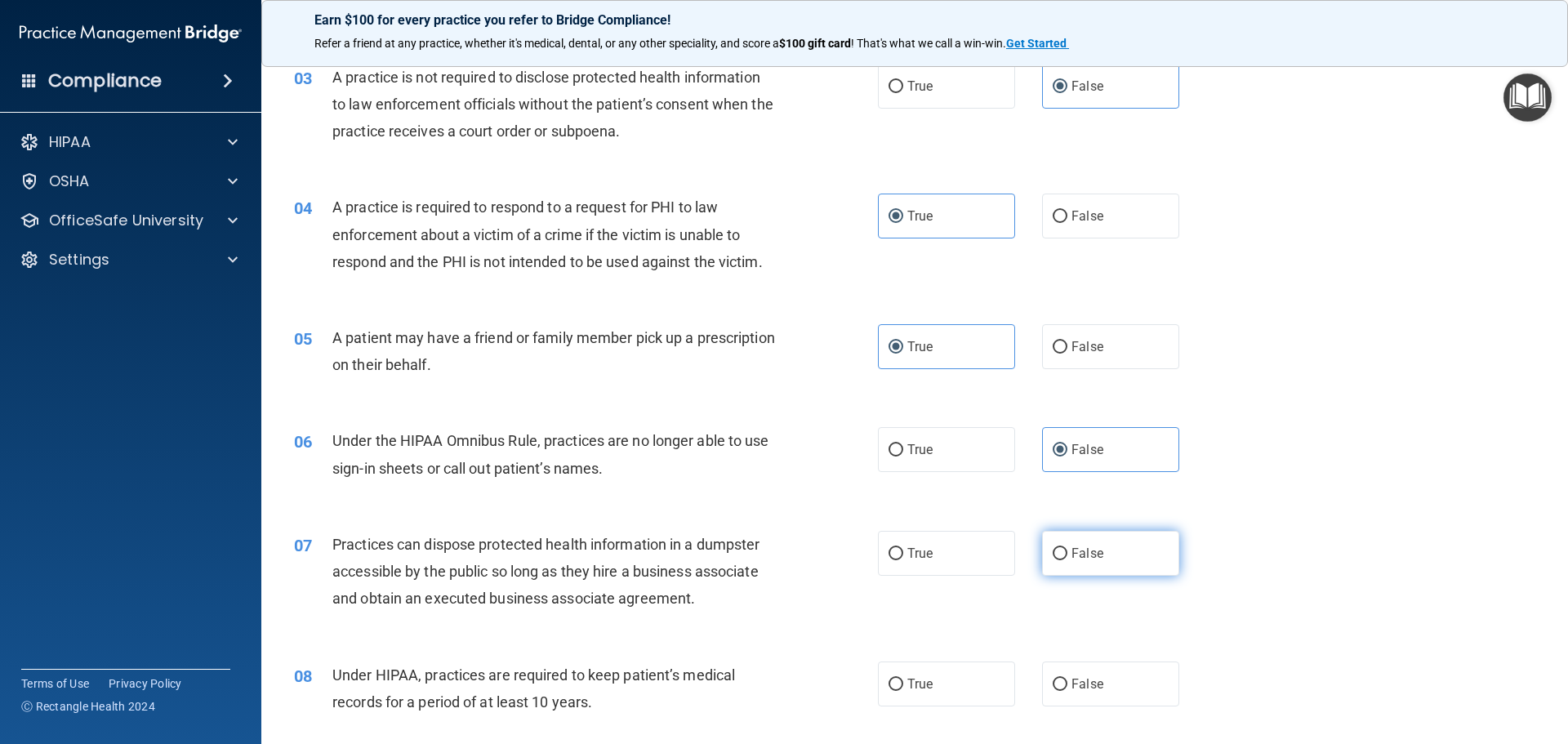
radio input "true"
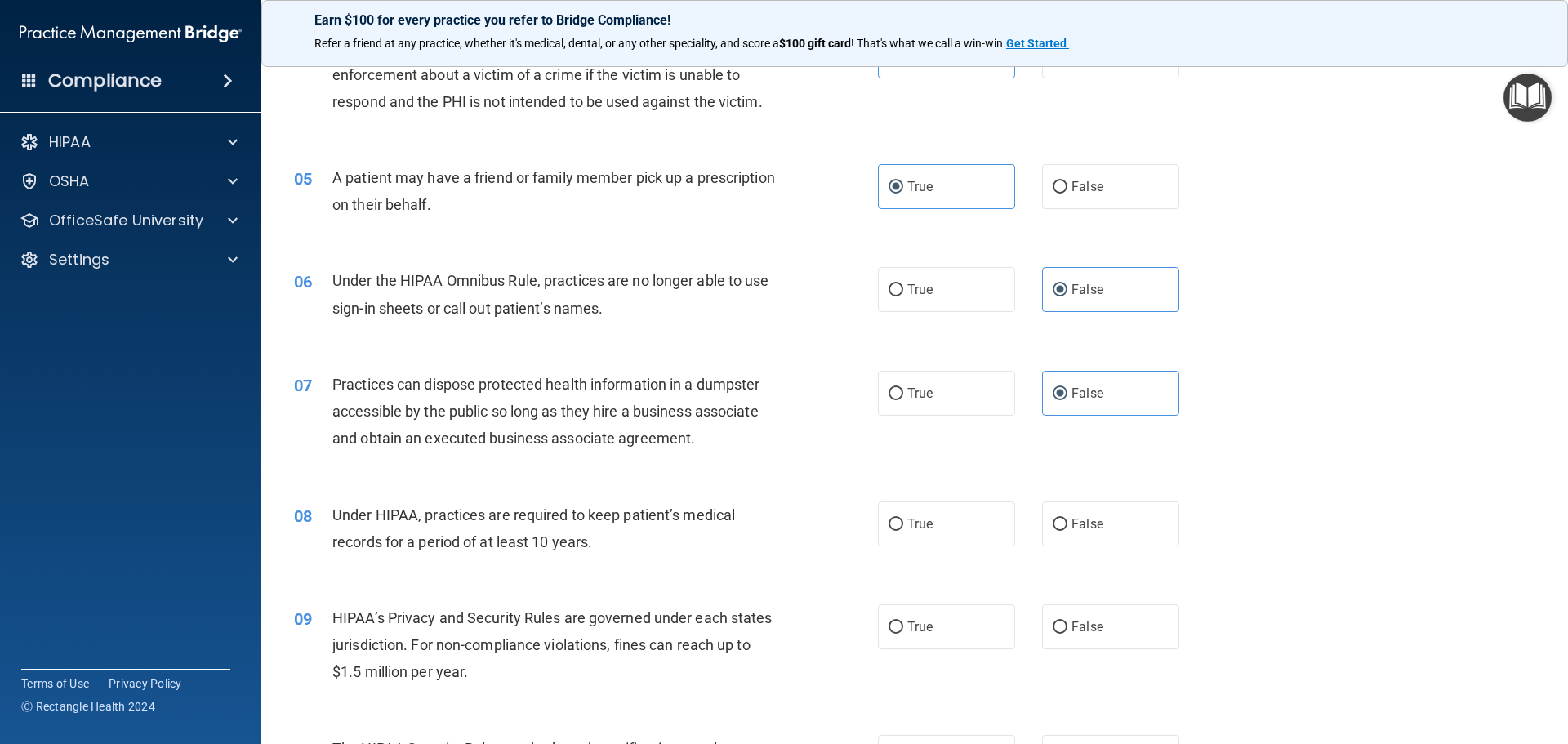
scroll to position [490, 0]
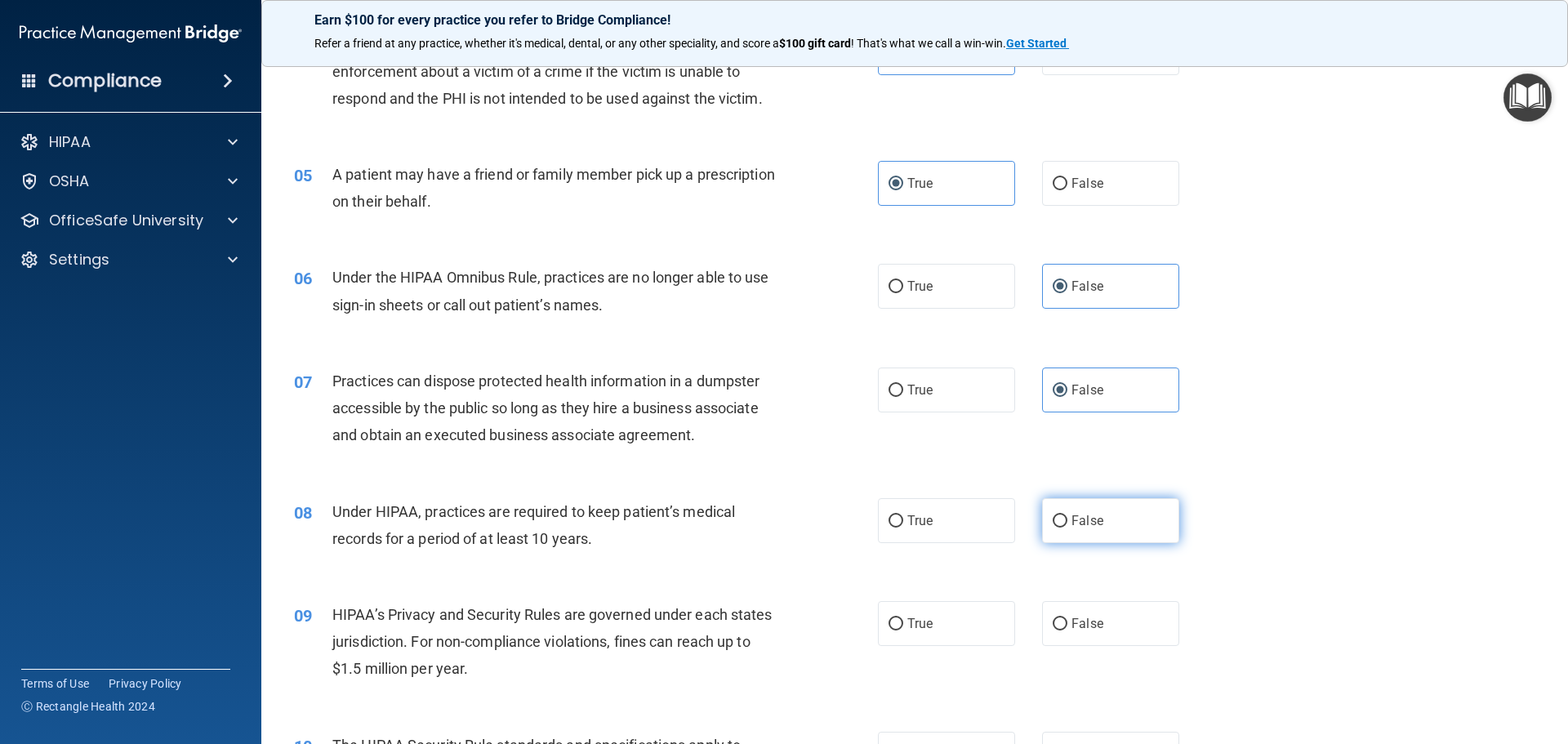
click at [1119, 537] on label "False" at bounding box center [1111, 521] width 137 height 45
click at [1067, 528] on input "False" at bounding box center [1059, 522] width 15 height 12
radio input "true"
click at [1112, 649] on div "09 HIPAA’s Privacy and Security Rules are governed under each states jurisdicti…" at bounding box center [914, 646] width 1265 height 131
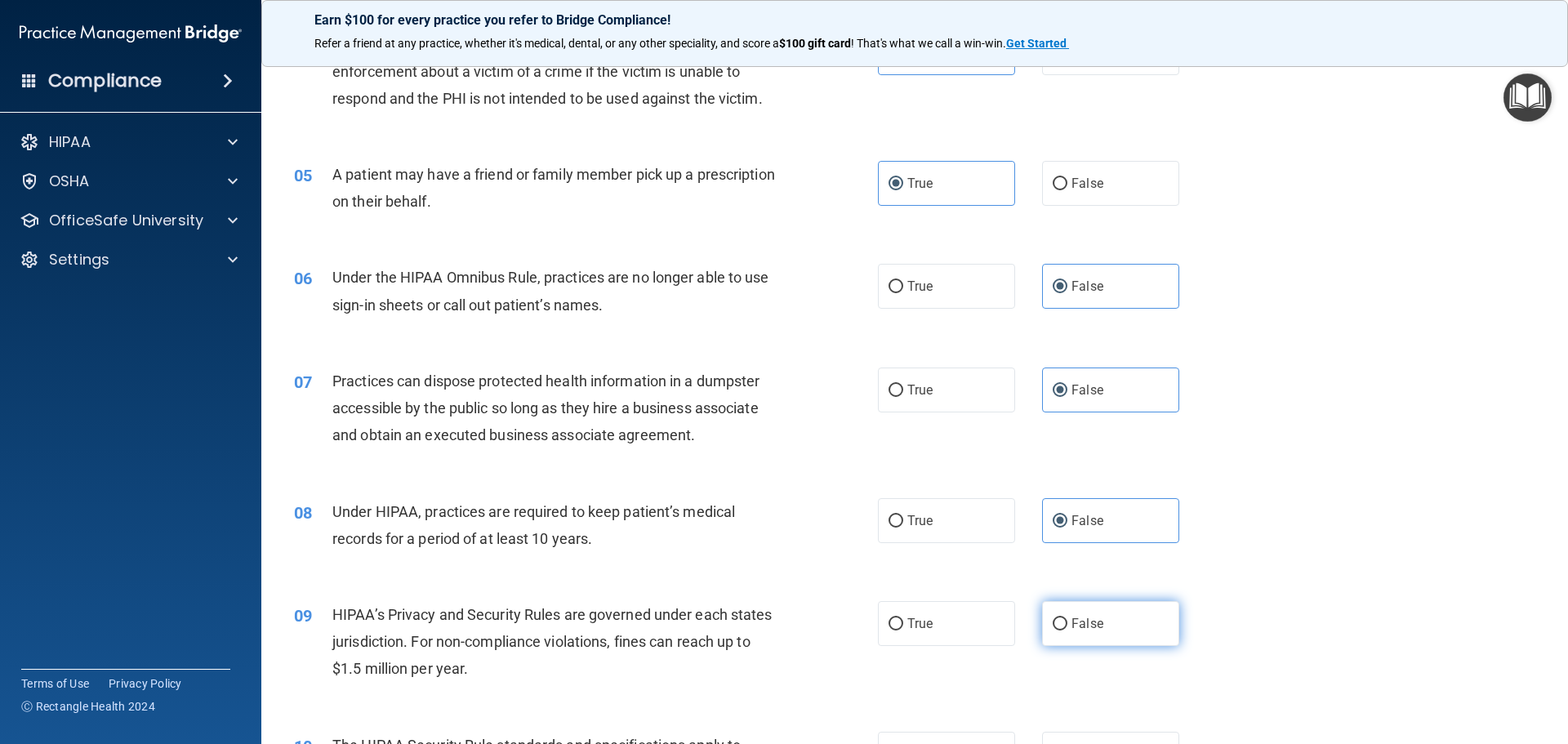
click at [1111, 636] on label "False" at bounding box center [1111, 623] width 137 height 45
click at [1067, 630] on input "False" at bounding box center [1059, 624] width 15 height 12
radio input "true"
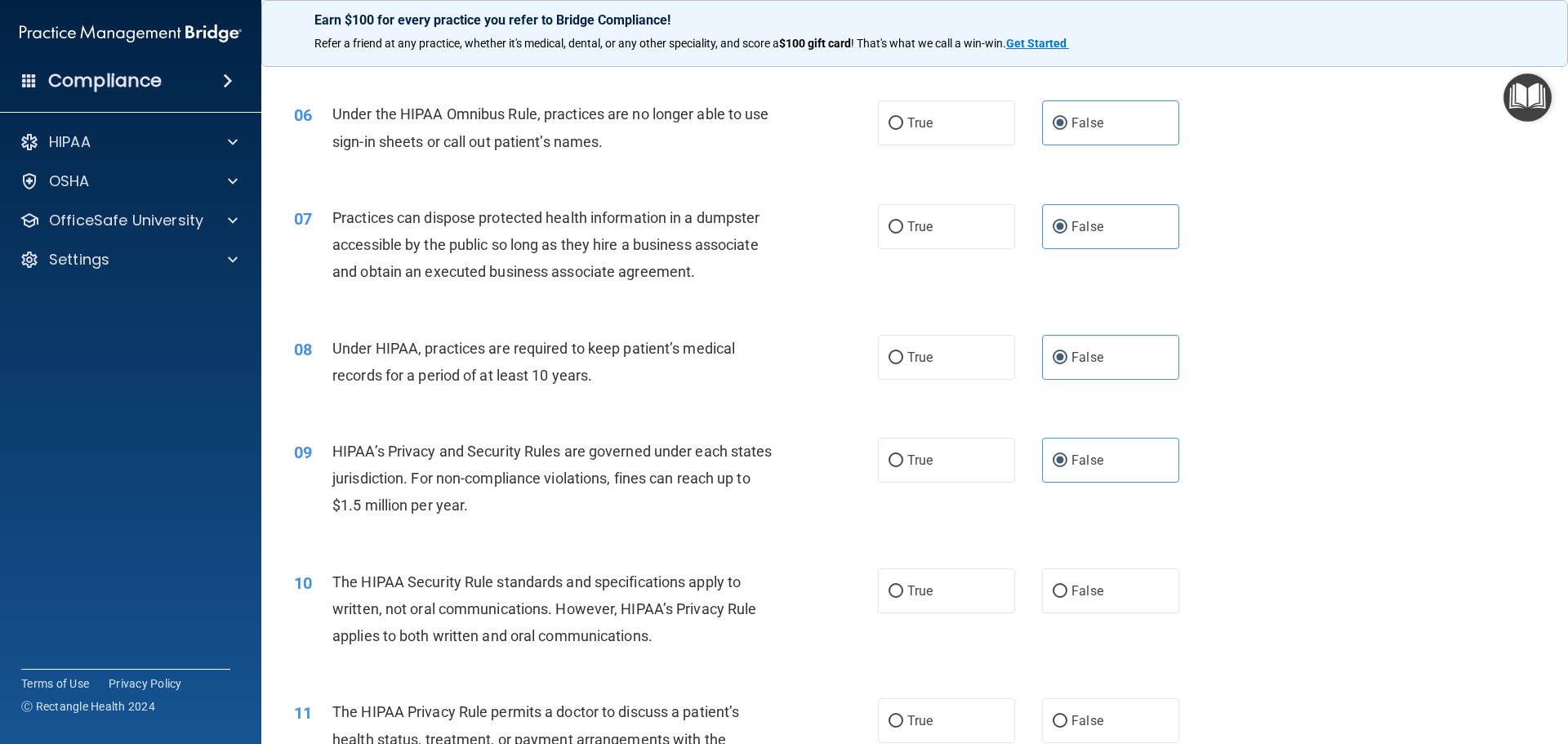
scroll to position [735, 0]
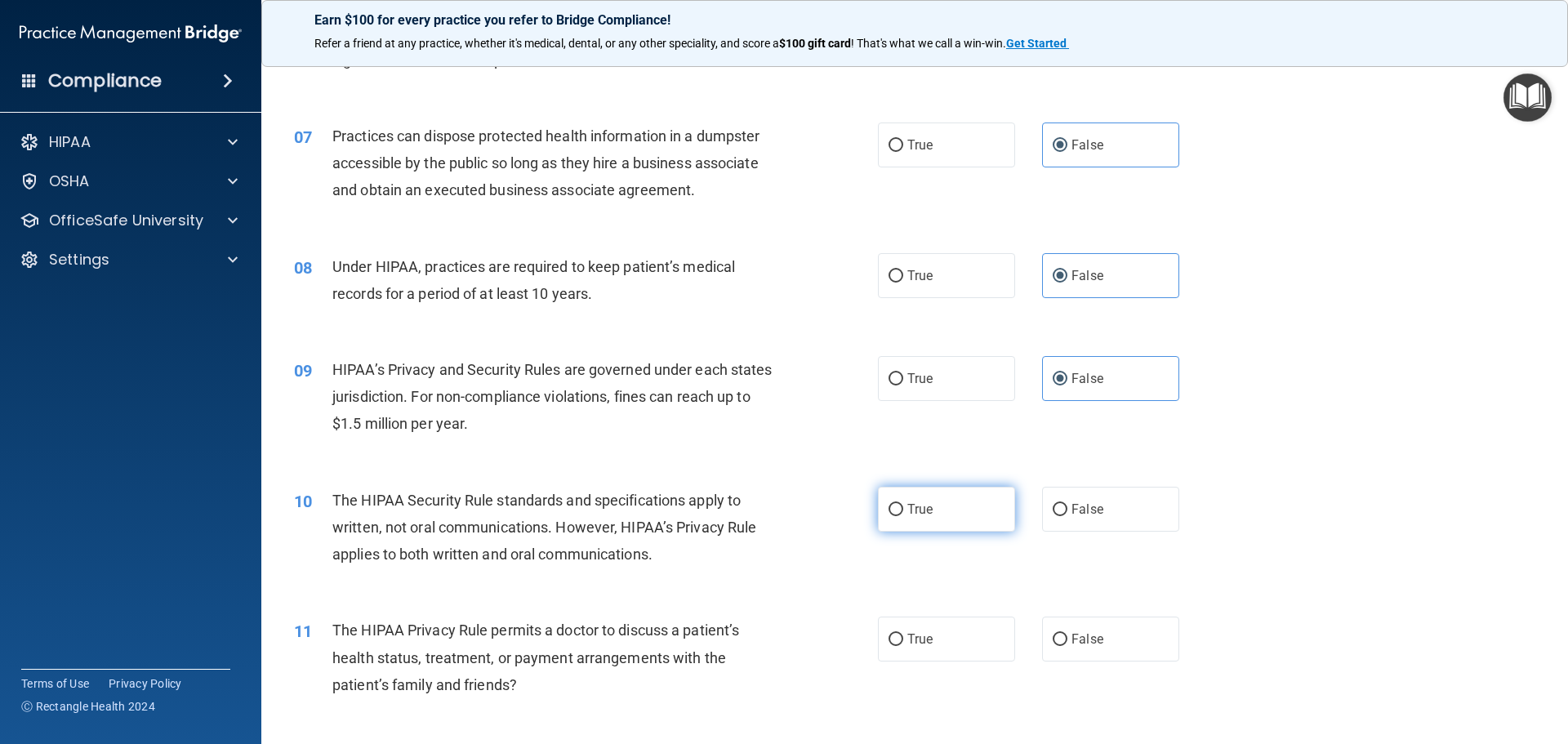
click at [894, 506] on input "True" at bounding box center [895, 510] width 15 height 12
radio input "true"
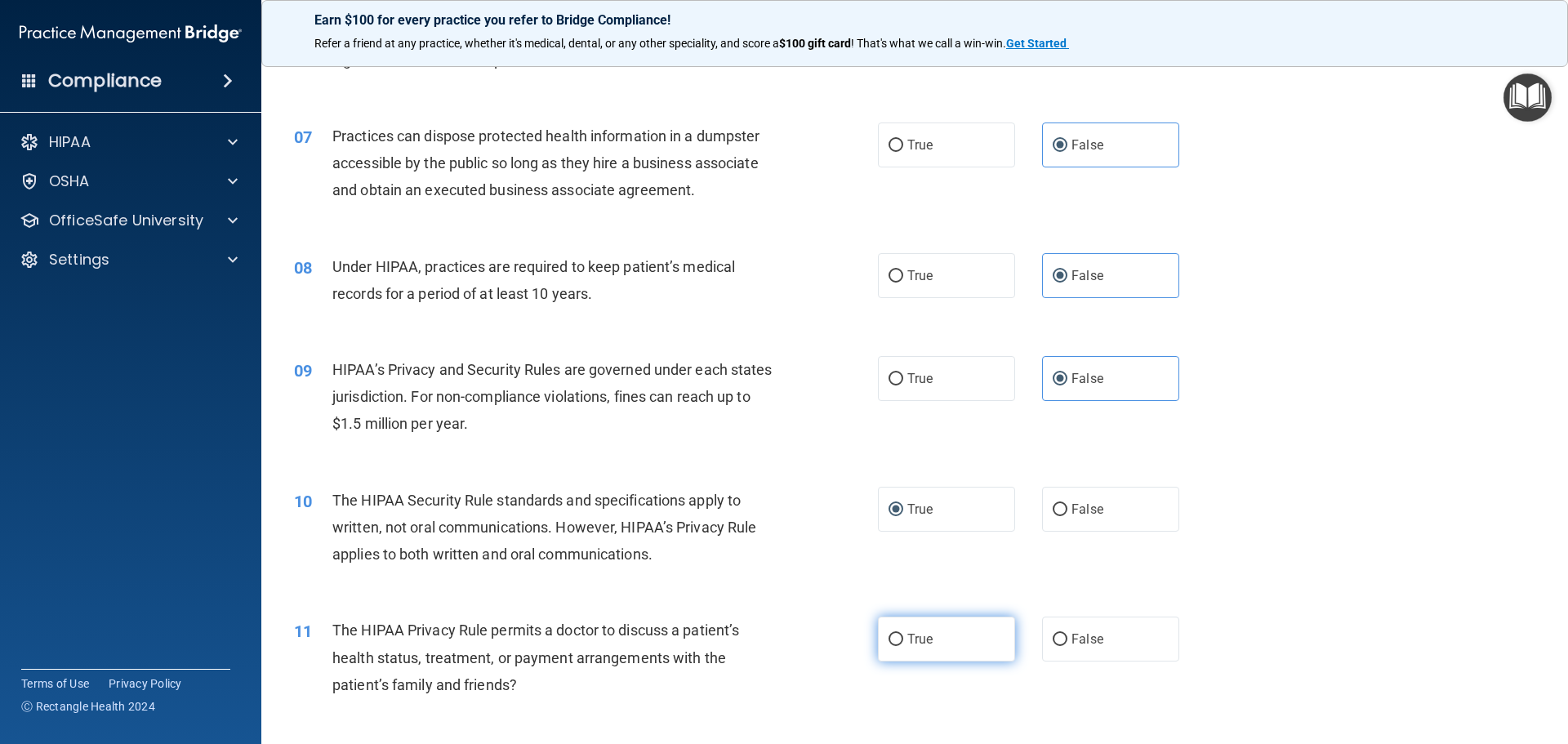
click at [924, 647] on label "True" at bounding box center [946, 639] width 137 height 45
click at [903, 646] on input "True" at bounding box center [895, 640] width 15 height 12
radio input "true"
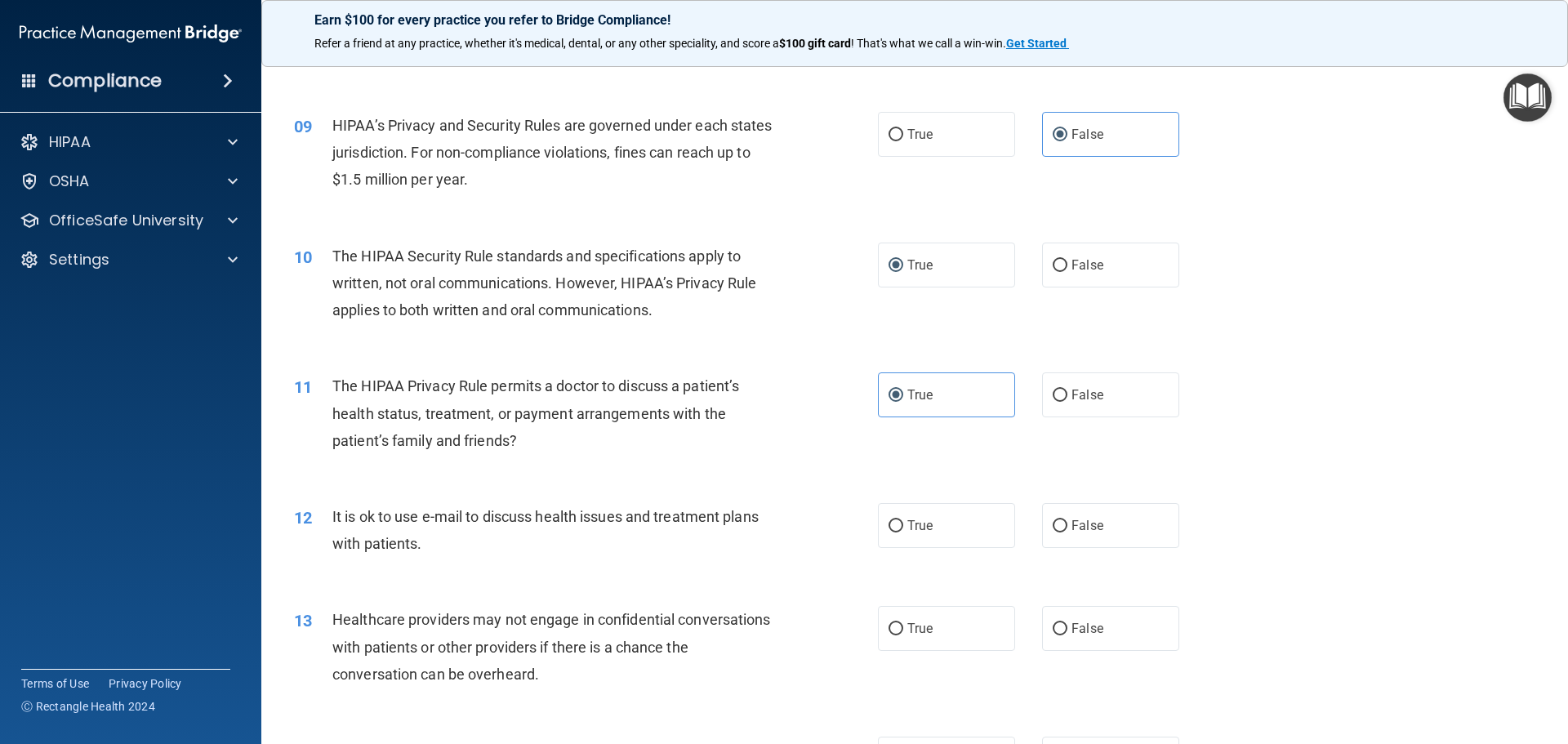
scroll to position [980, 0]
click at [930, 540] on label "True" at bounding box center [946, 524] width 137 height 45
click at [903, 532] on input "True" at bounding box center [895, 525] width 15 height 12
radio input "true"
drag, startPoint x: 1099, startPoint y: 616, endPoint x: 1156, endPoint y: 597, distance: 60.1
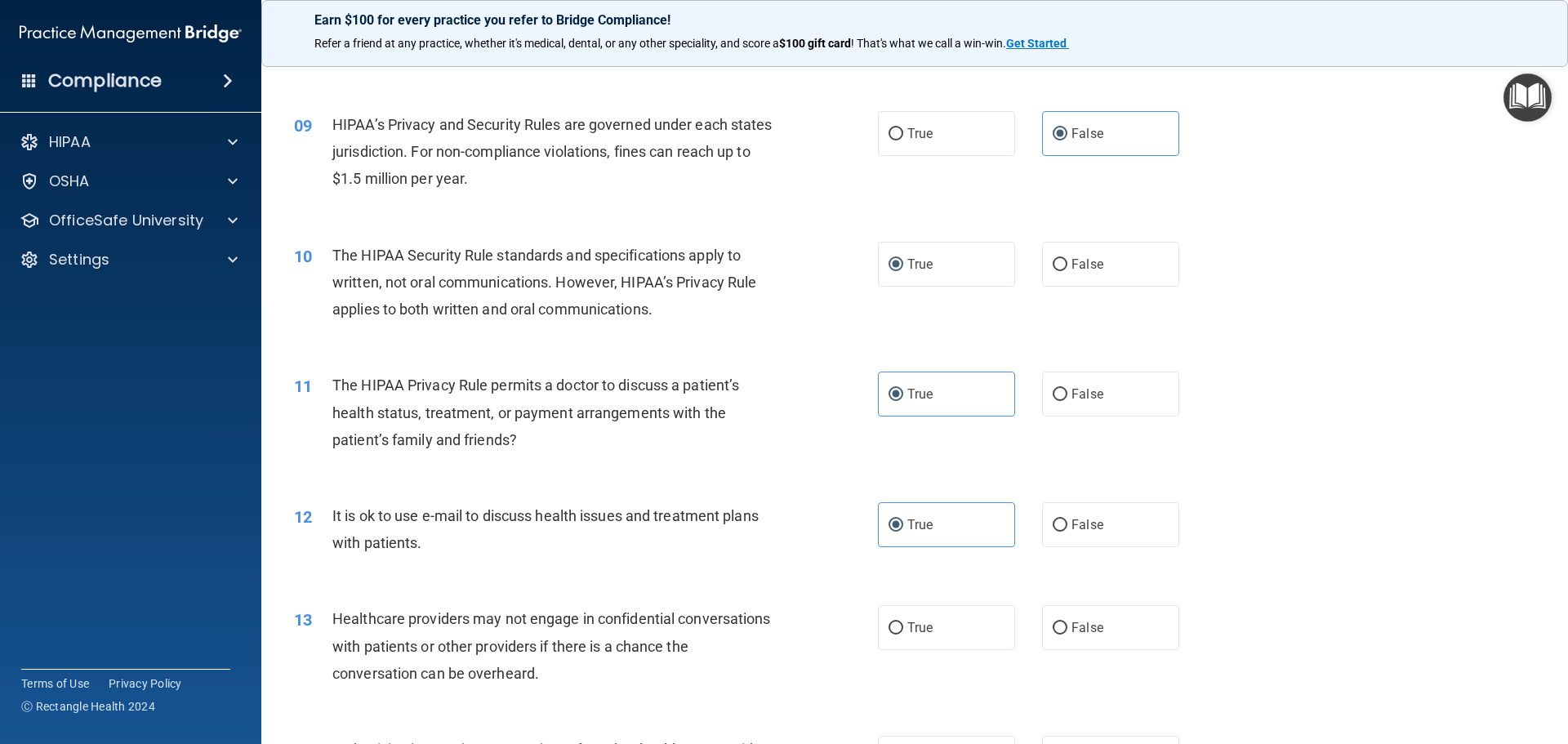
click at [1109, 612] on label "False" at bounding box center [1111, 628] width 137 height 45
click at [1067, 623] on input "False" at bounding box center [1059, 629] width 15 height 12
radio input "true"
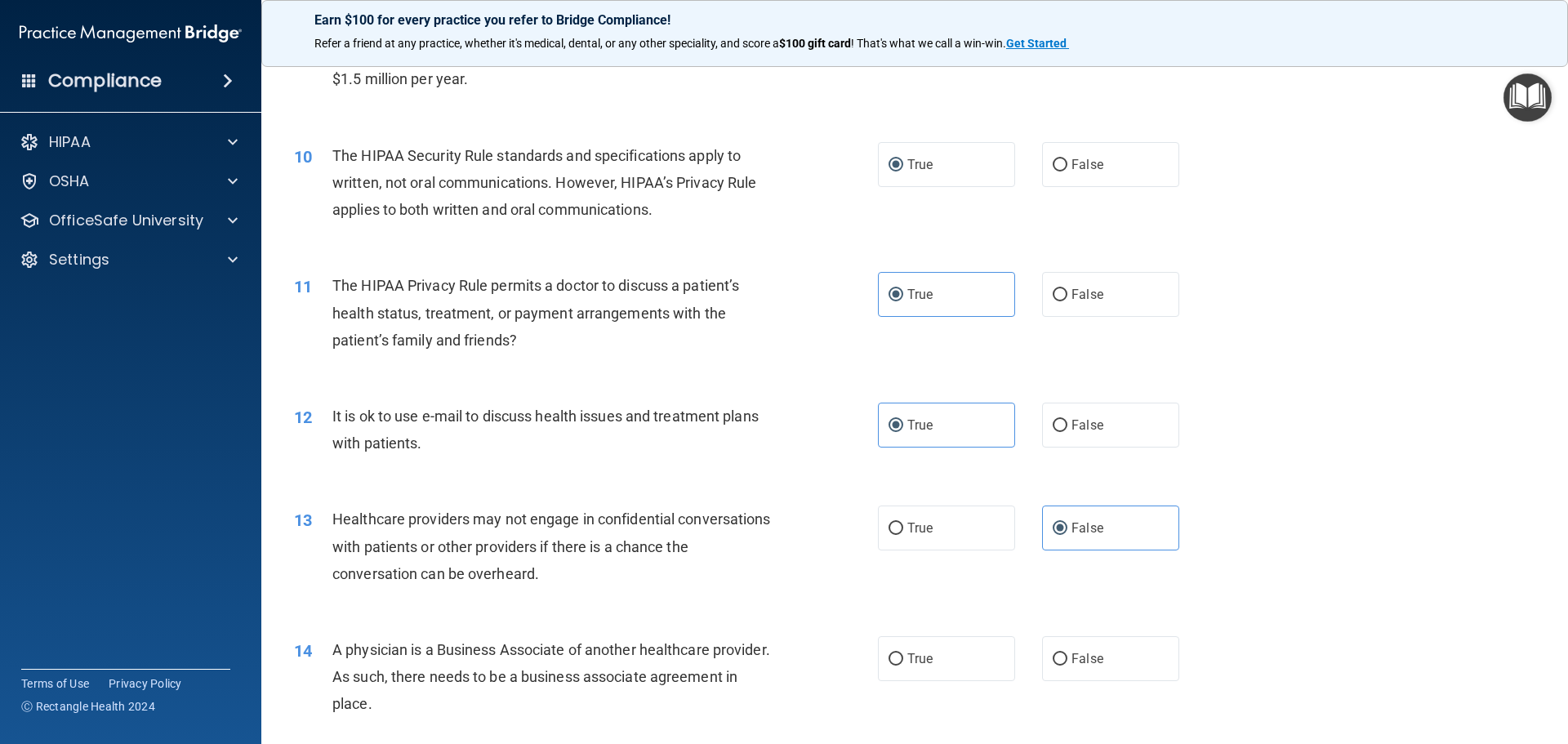
scroll to position [1143, 0]
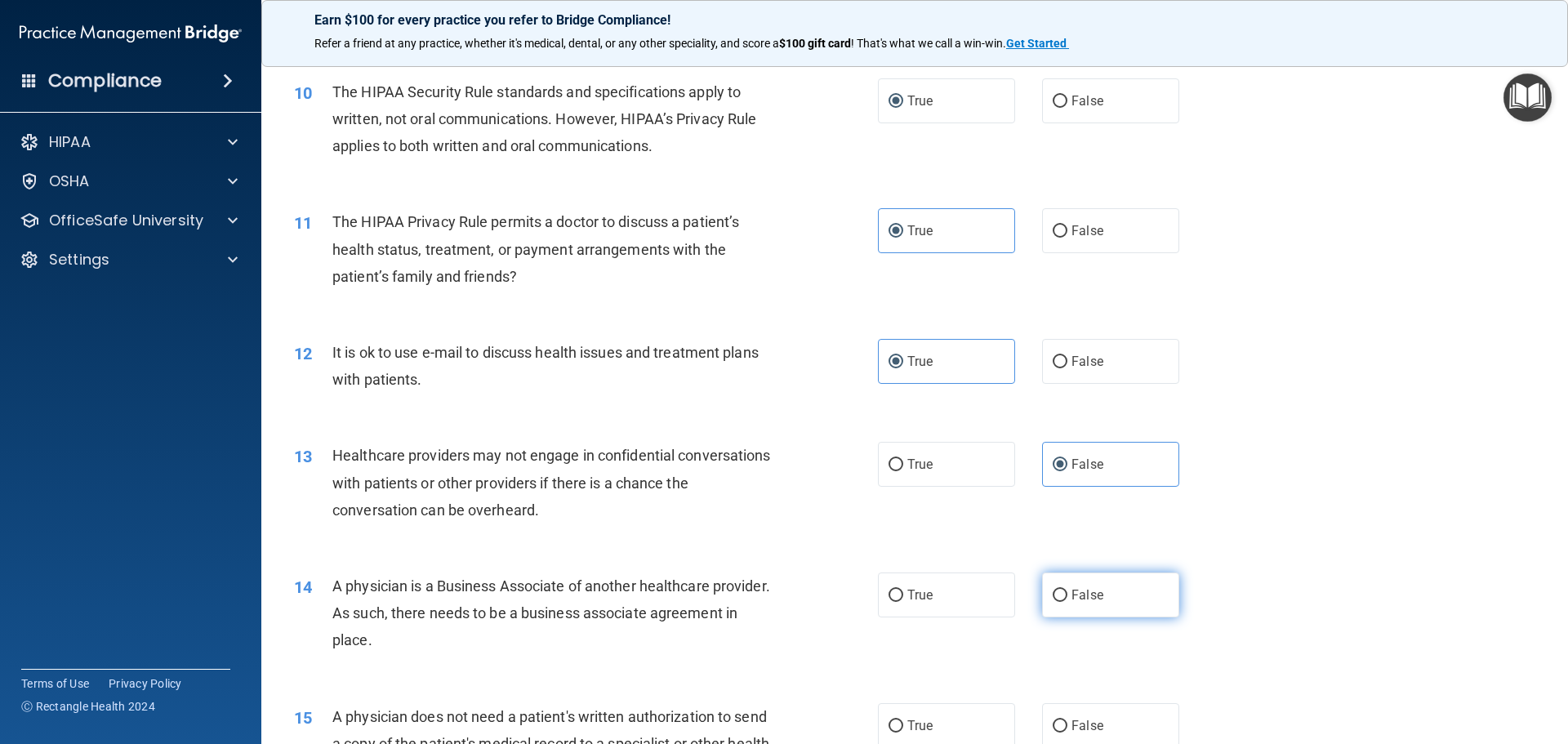
click at [1088, 587] on label "False" at bounding box center [1111, 594] width 137 height 45
click at [1067, 589] on input "False" at bounding box center [1059, 595] width 15 height 12
radio input "true"
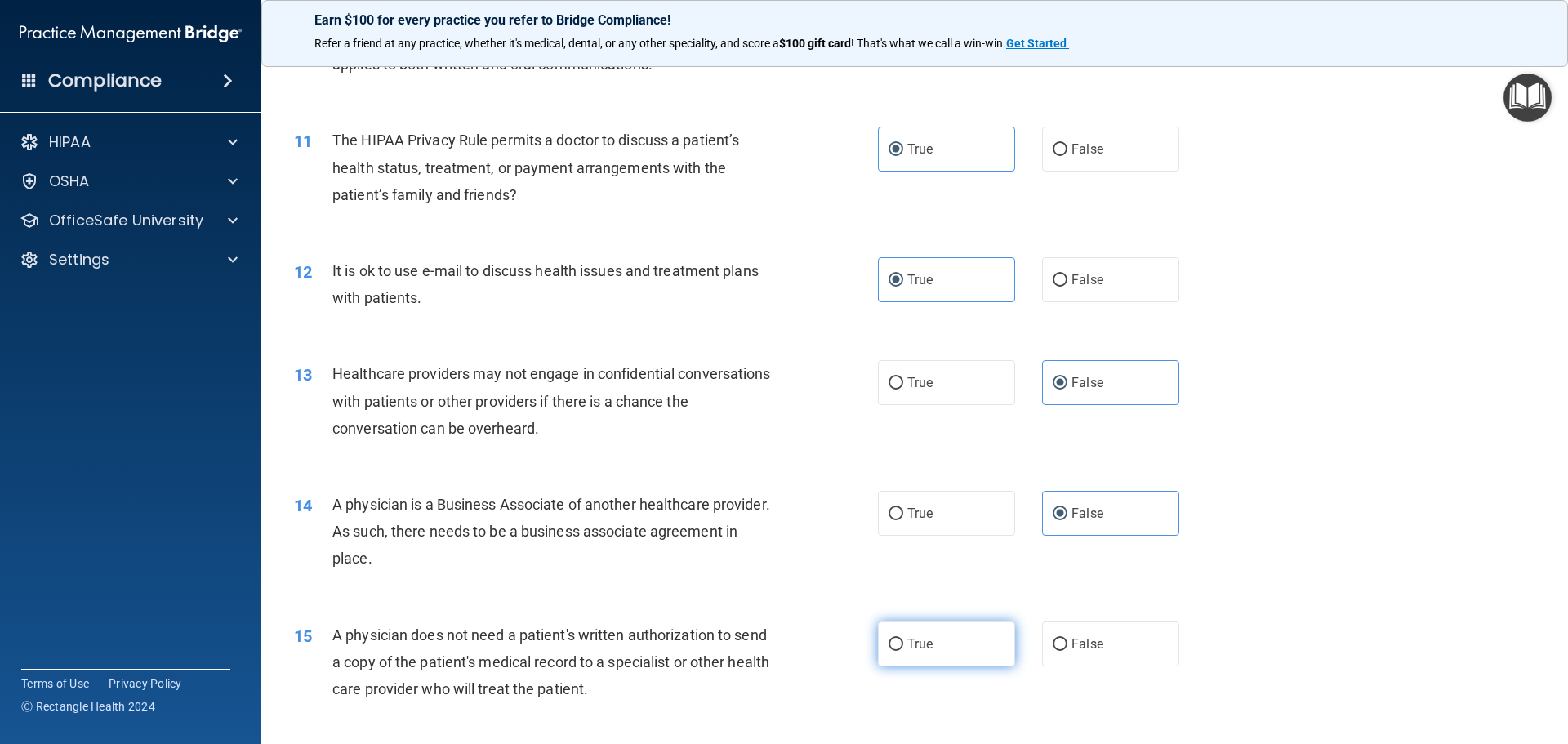
drag, startPoint x: 926, startPoint y: 654, endPoint x: 1218, endPoint y: 568, distance: 304.4
click at [927, 654] on label "True" at bounding box center [946, 644] width 137 height 45
click at [903, 651] on input "True" at bounding box center [895, 645] width 15 height 12
radio input "true"
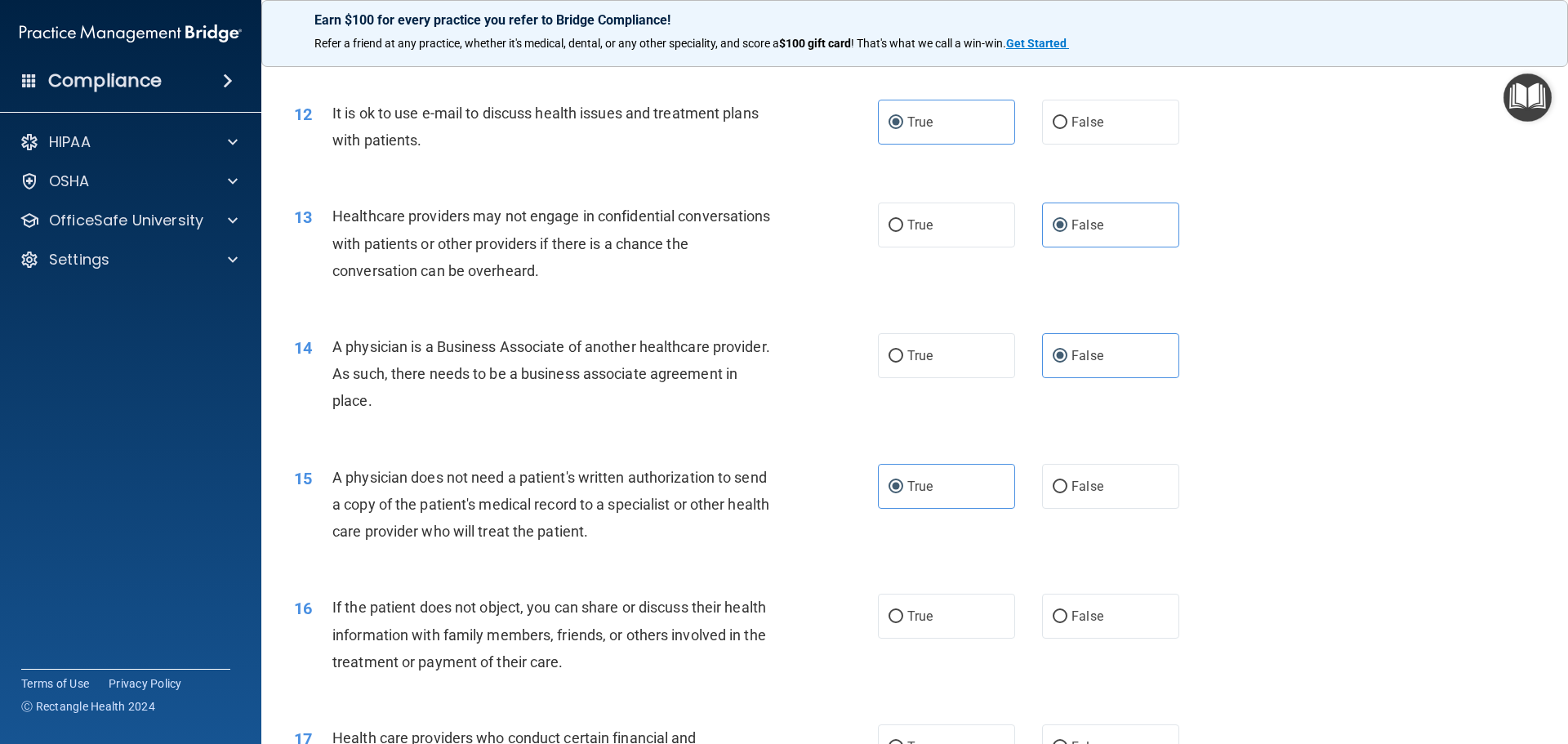
scroll to position [1388, 0]
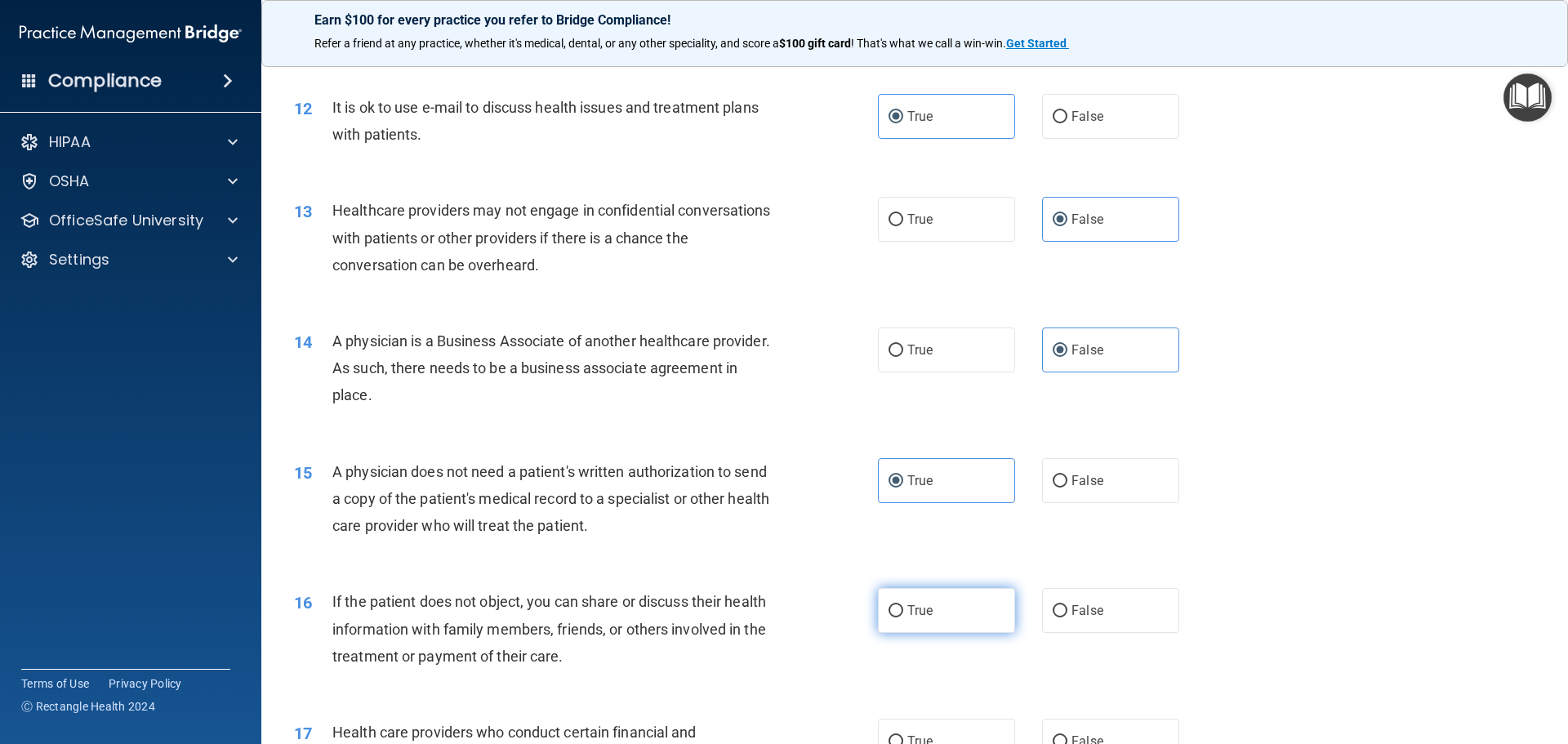
click at [968, 608] on label "True" at bounding box center [946, 611] width 137 height 45
click at [903, 608] on input "True" at bounding box center [895, 611] width 15 height 12
radio input "true"
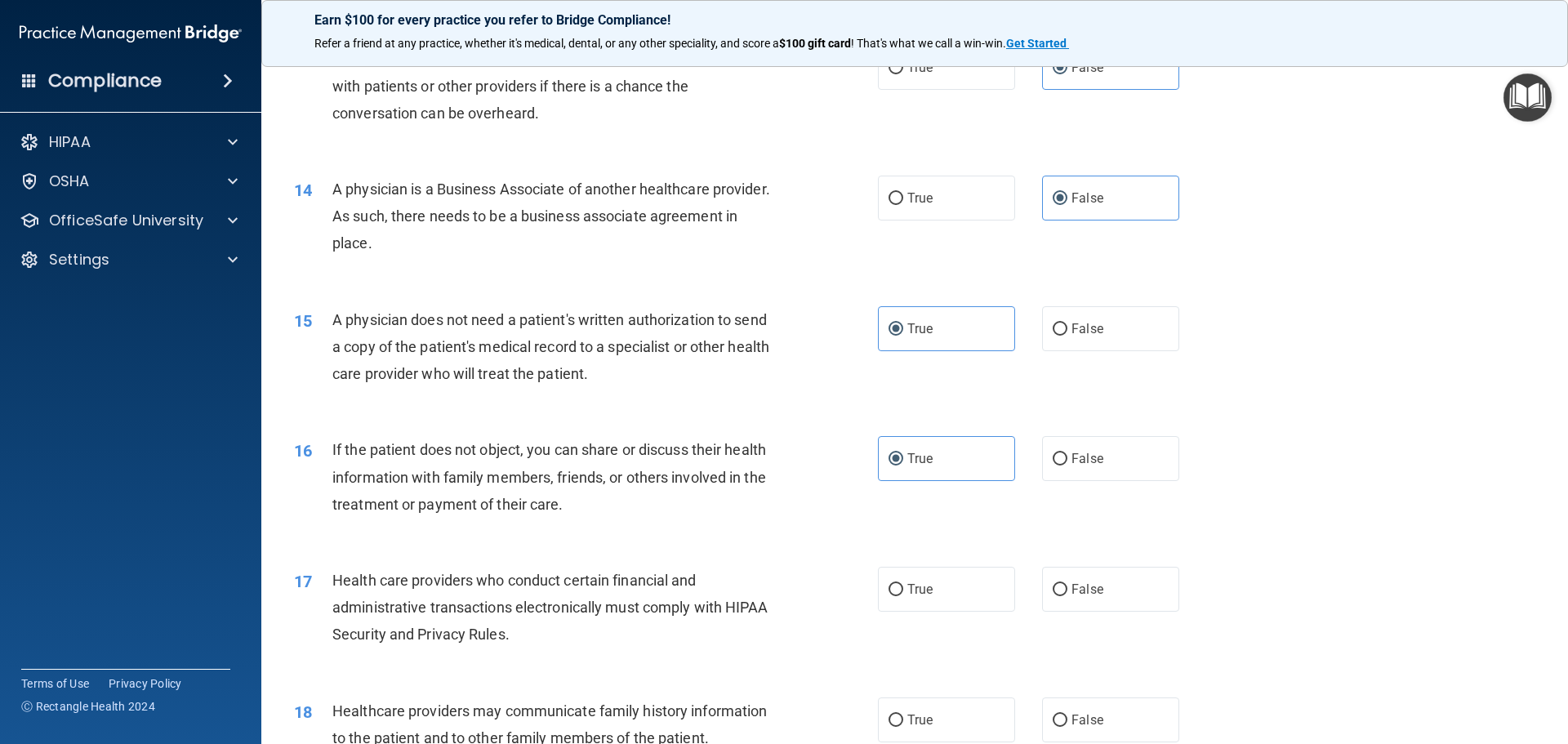
scroll to position [1633, 0]
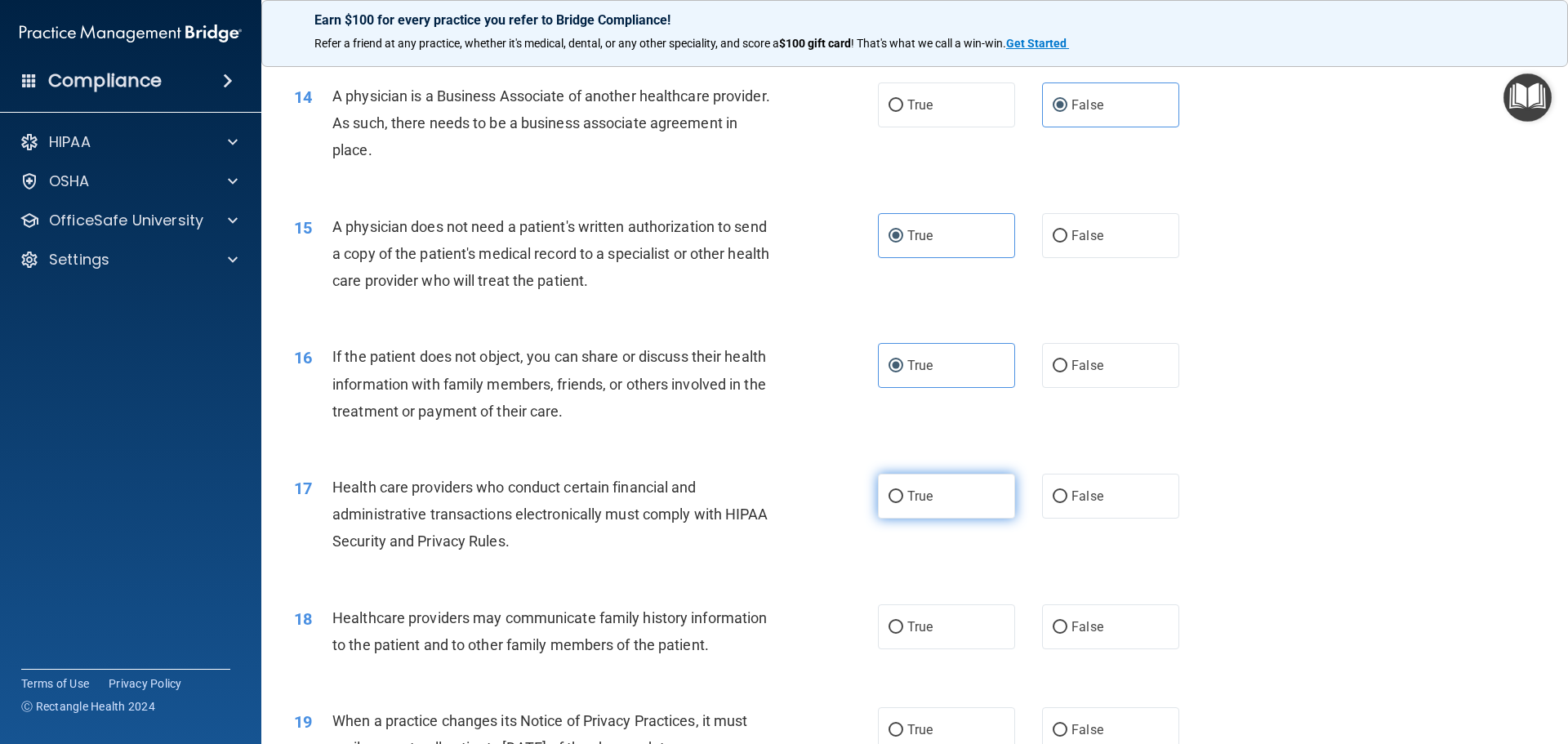
click at [973, 512] on label "True" at bounding box center [946, 496] width 137 height 45
click at [903, 503] on input "True" at bounding box center [895, 497] width 15 height 12
radio input "true"
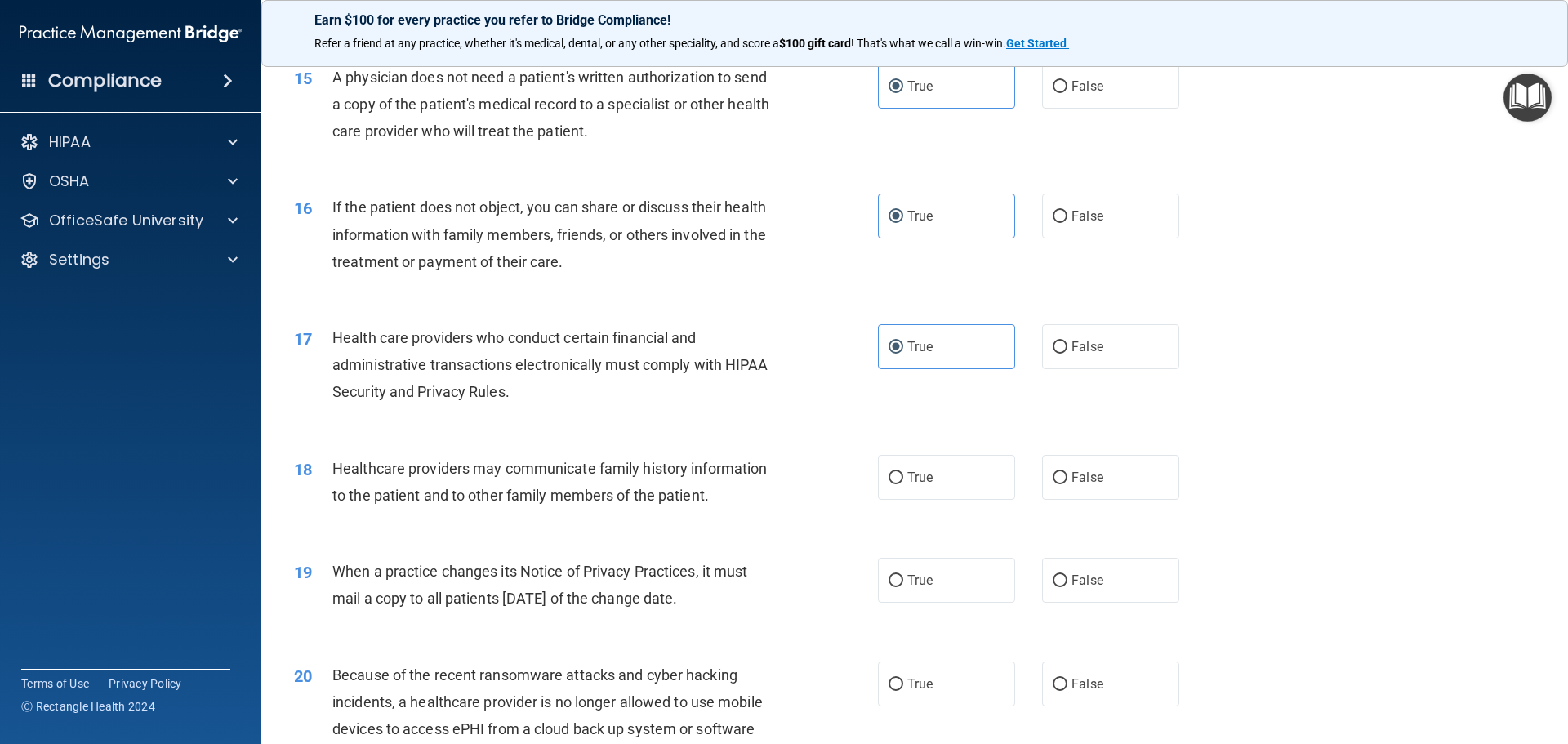
scroll to position [1797, 0]
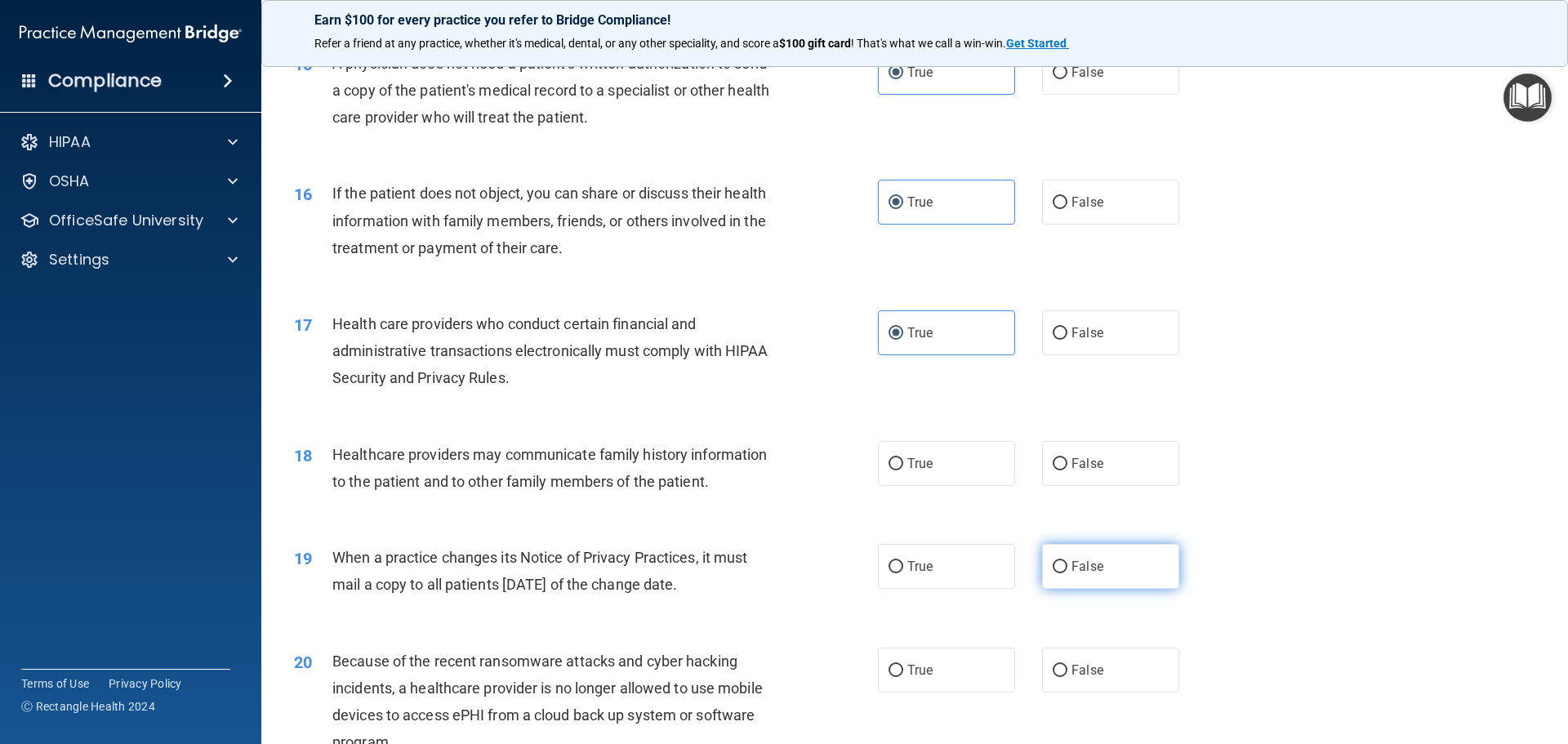
drag, startPoint x: 1158, startPoint y: 461, endPoint x: 1106, endPoint y: 582, distance: 131.7
click at [1156, 461] on label "False" at bounding box center [1111, 464] width 137 height 45
click at [1067, 461] on input "False" at bounding box center [1059, 464] width 15 height 12
radio input "true"
click at [1105, 586] on label "False" at bounding box center [1111, 566] width 137 height 45
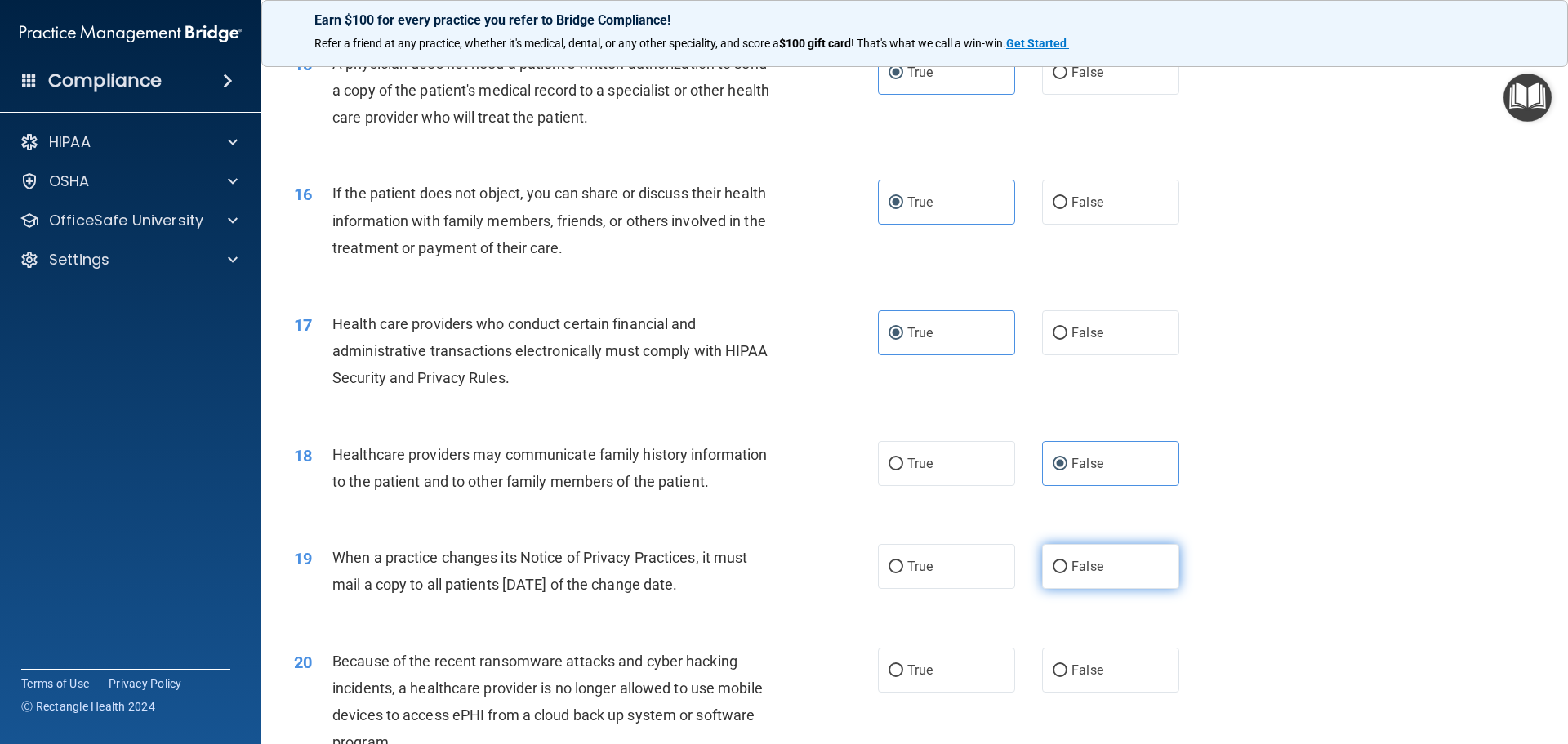
click at [1067, 573] on input "False" at bounding box center [1059, 567] width 15 height 12
radio input "true"
click at [1090, 650] on label "False" at bounding box center [1111, 670] width 137 height 45
click at [1067, 664] on input "False" at bounding box center [1059, 670] width 15 height 12
radio input "true"
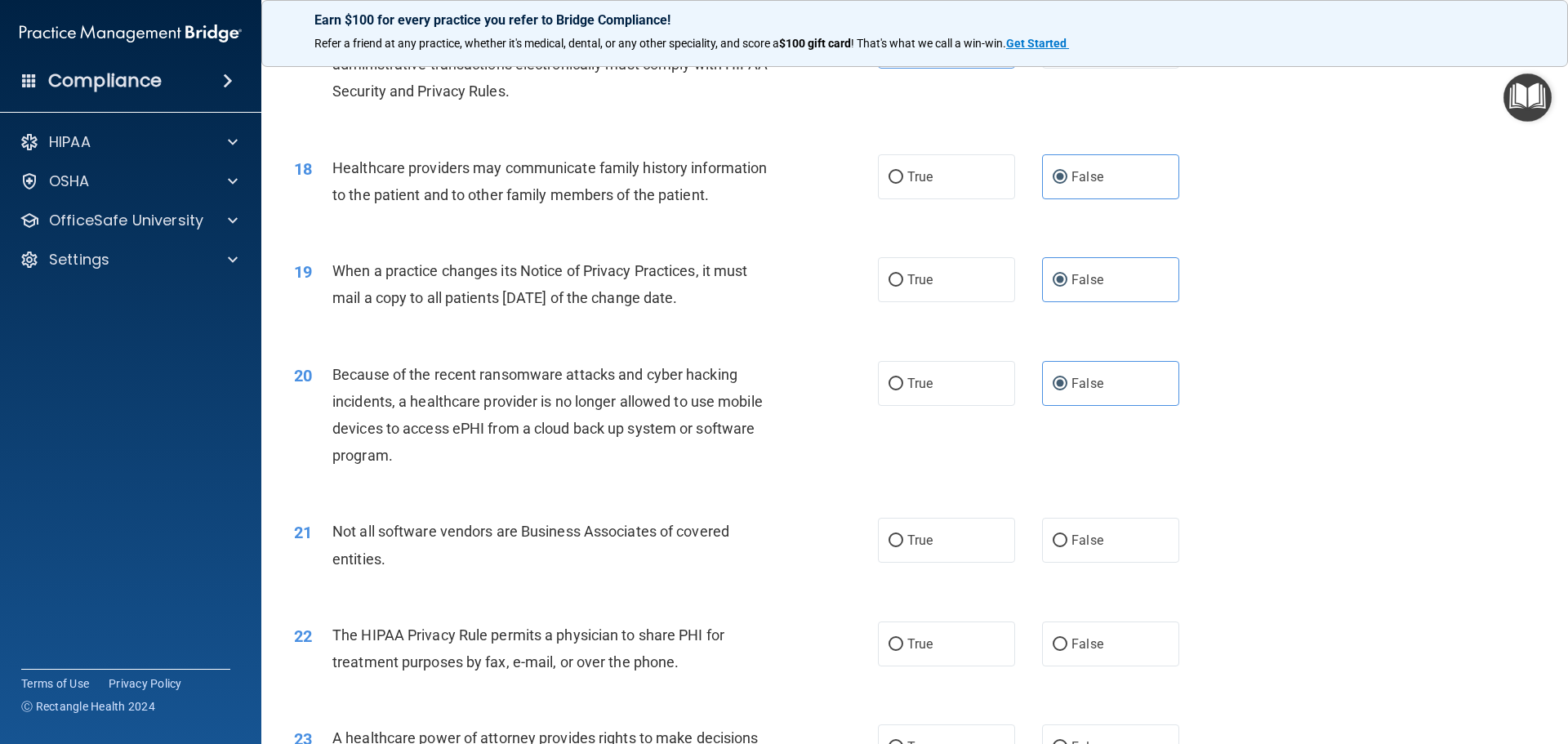
scroll to position [2123, 0]
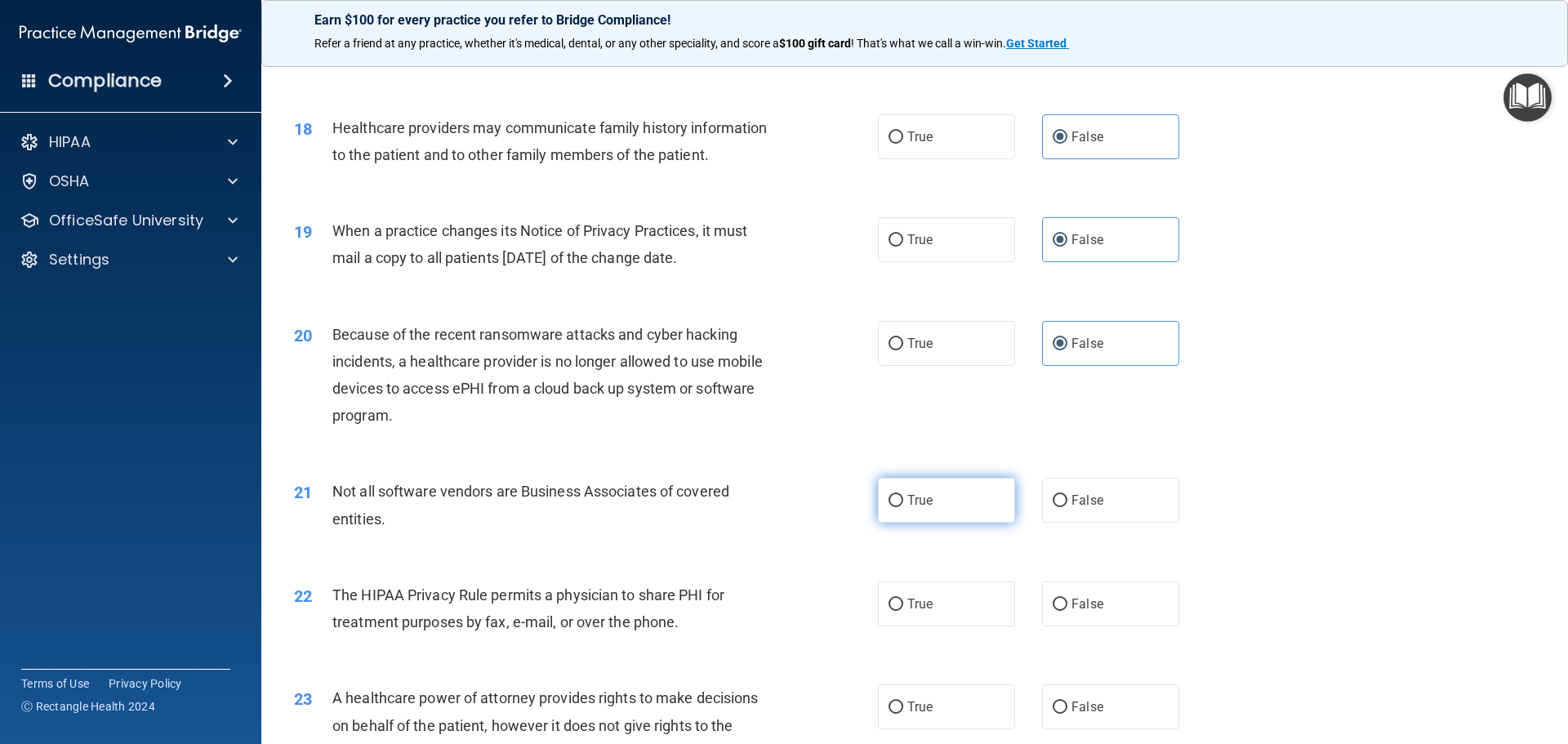
click at [986, 506] on label "True" at bounding box center [946, 500] width 137 height 45
click at [903, 506] on input "True" at bounding box center [895, 501] width 15 height 12
radio input "true"
click at [982, 610] on label "True" at bounding box center [946, 604] width 137 height 45
click at [903, 610] on input "True" at bounding box center [895, 605] width 15 height 12
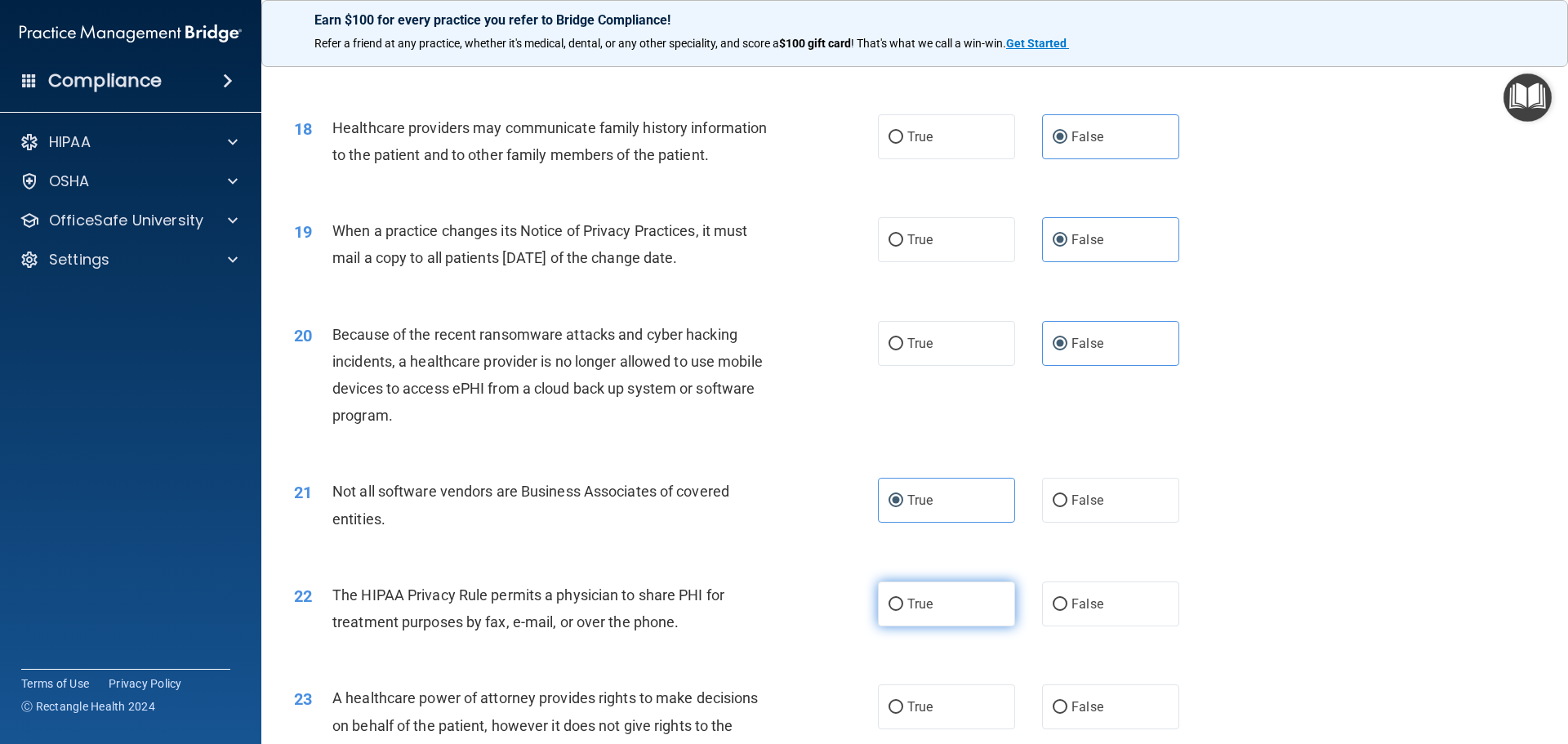
radio input "true"
click at [1099, 687] on label "False" at bounding box center [1111, 706] width 137 height 45
click at [1067, 701] on input "False" at bounding box center [1059, 707] width 15 height 12
radio input "true"
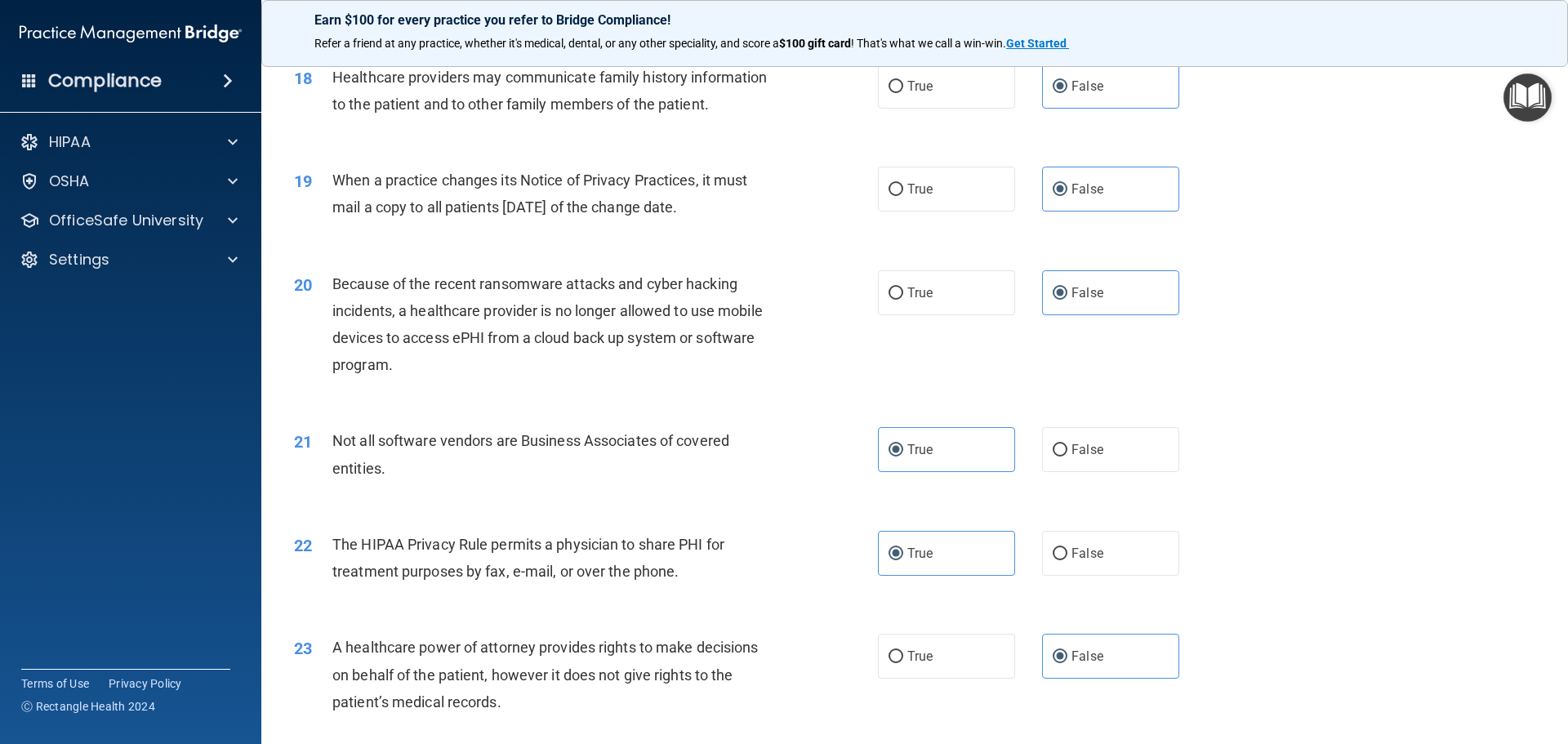
scroll to position [2287, 0]
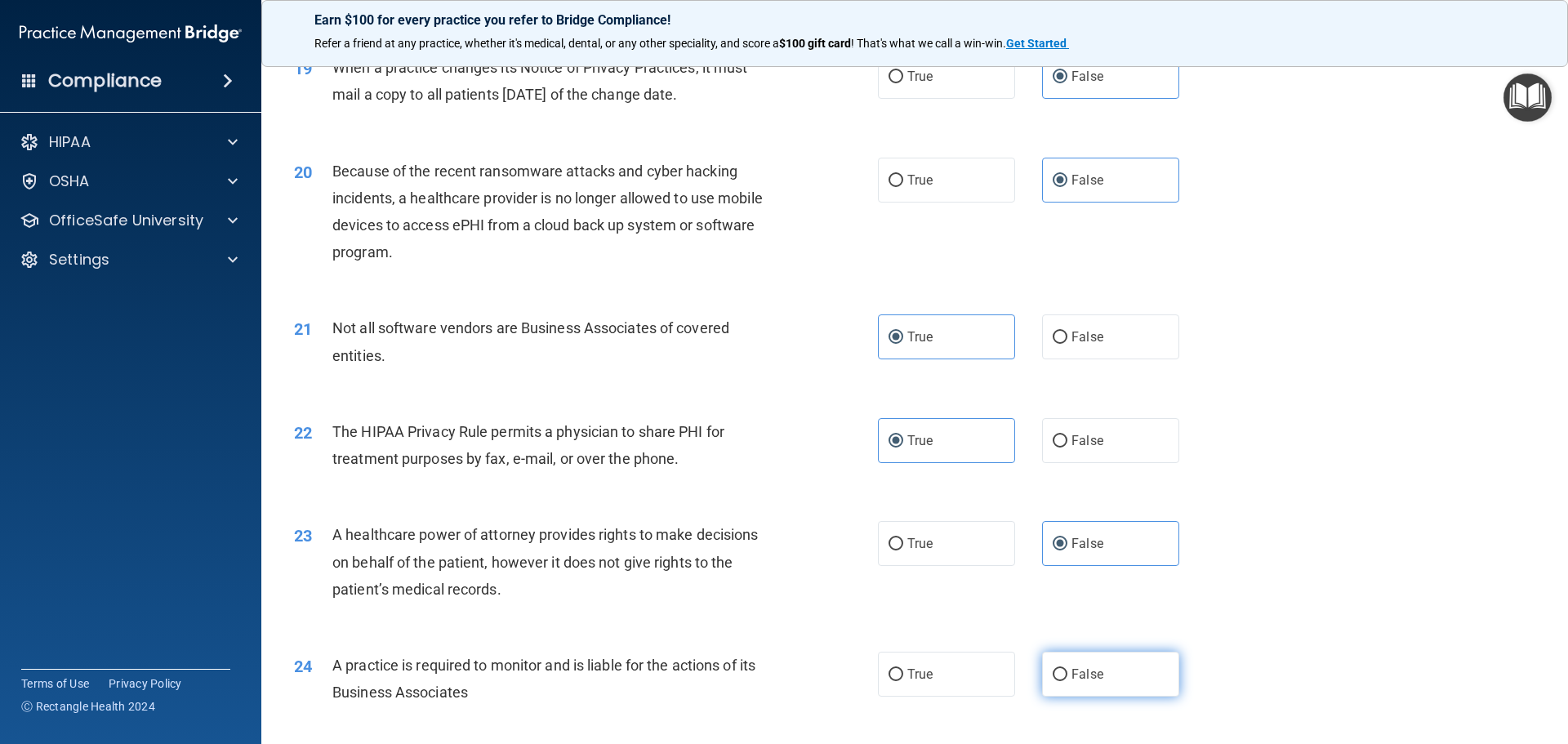
click at [1115, 668] on label "False" at bounding box center [1111, 674] width 137 height 45
click at [1067, 669] on input "False" at bounding box center [1059, 675] width 15 height 12
radio input "true"
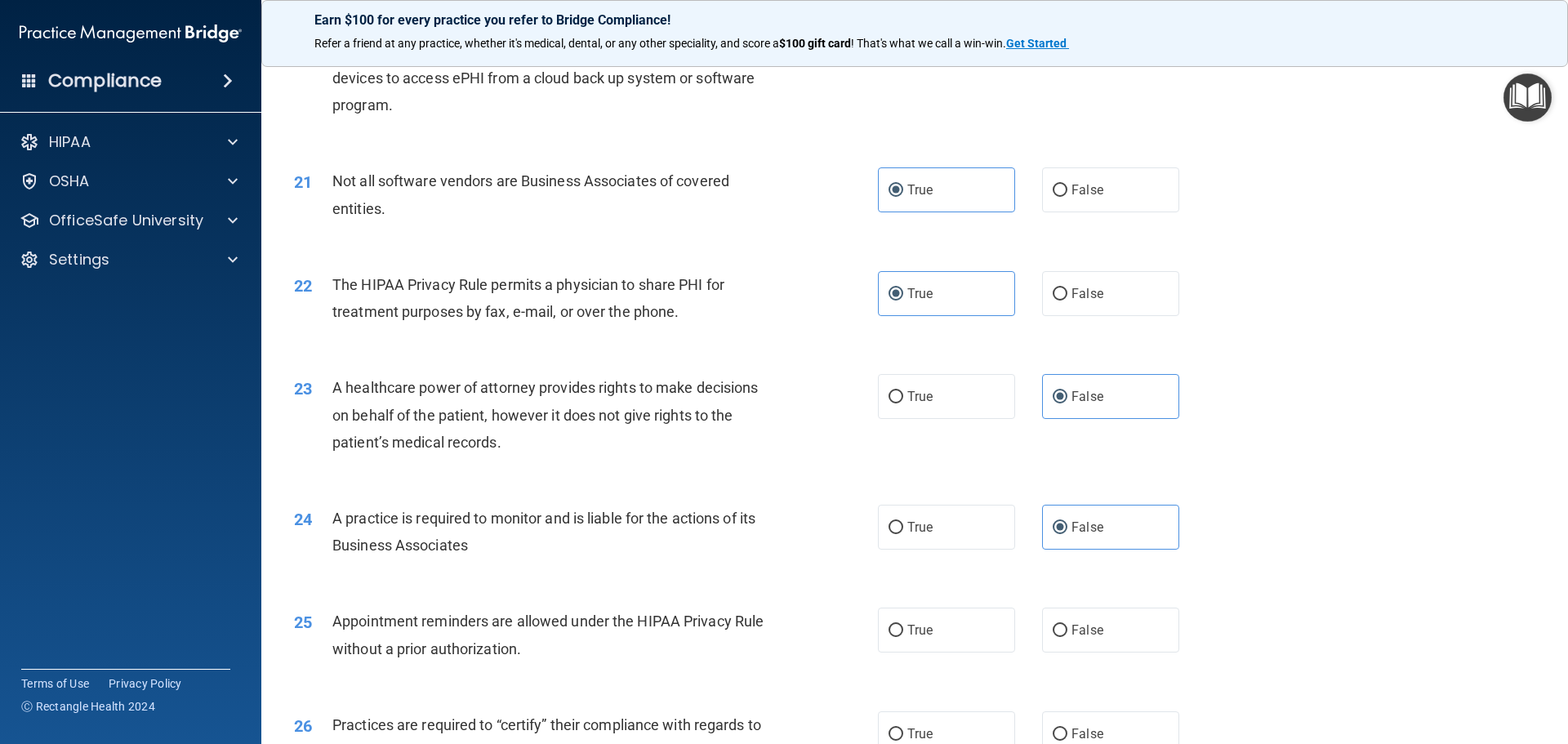
scroll to position [2450, 0]
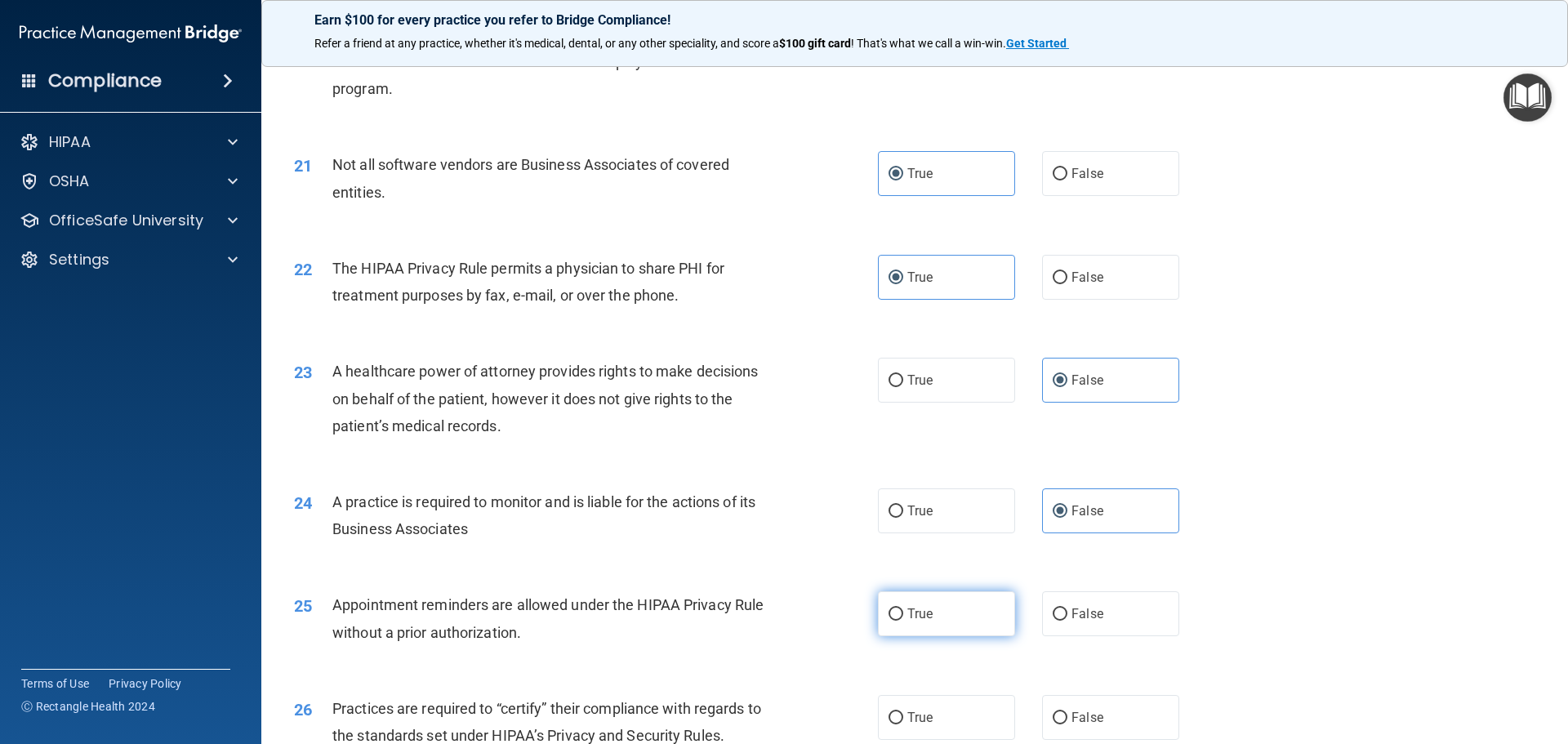
click at [968, 632] on label "True" at bounding box center [946, 613] width 137 height 45
click at [903, 621] on input "True" at bounding box center [895, 614] width 15 height 12
radio input "true"
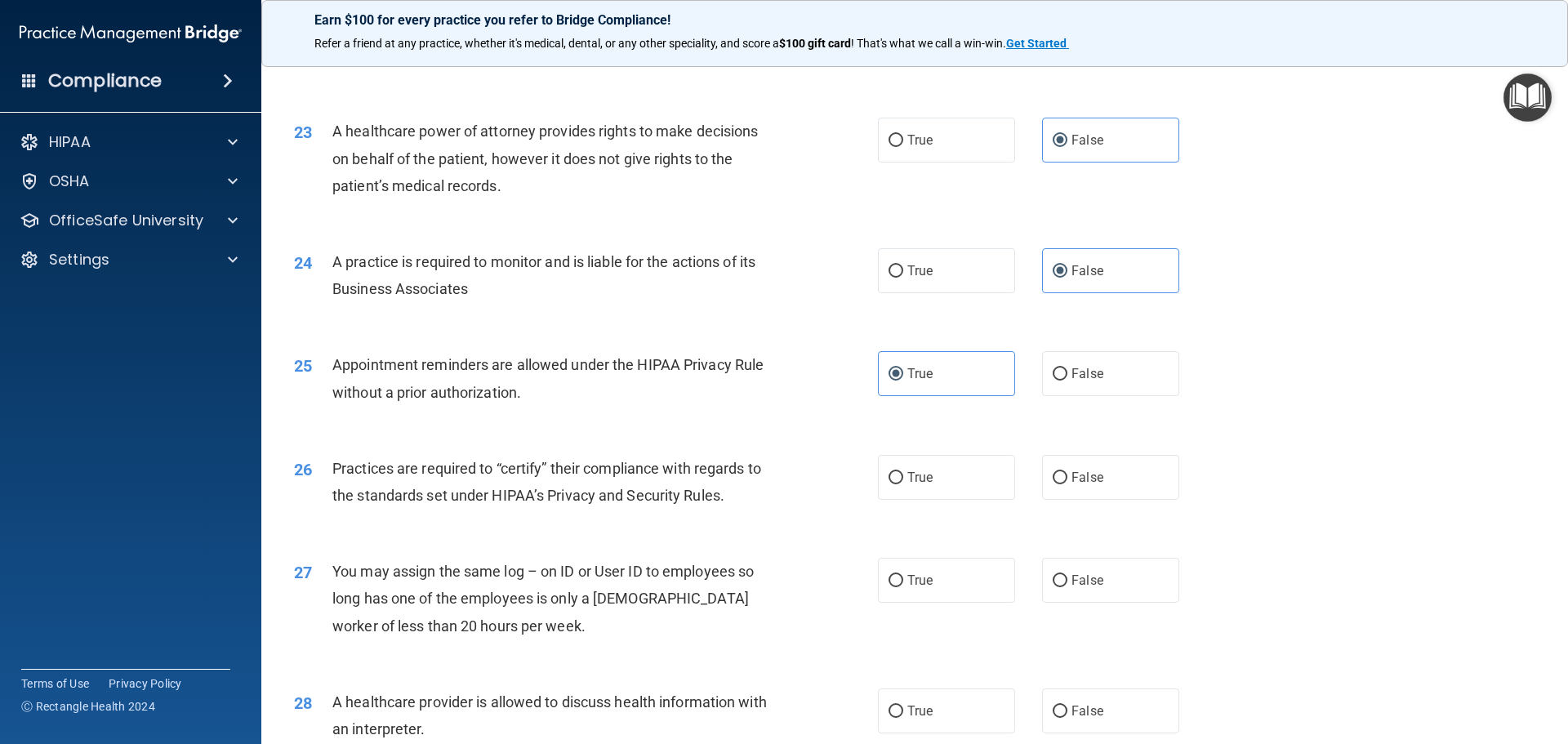
scroll to position [2695, 0]
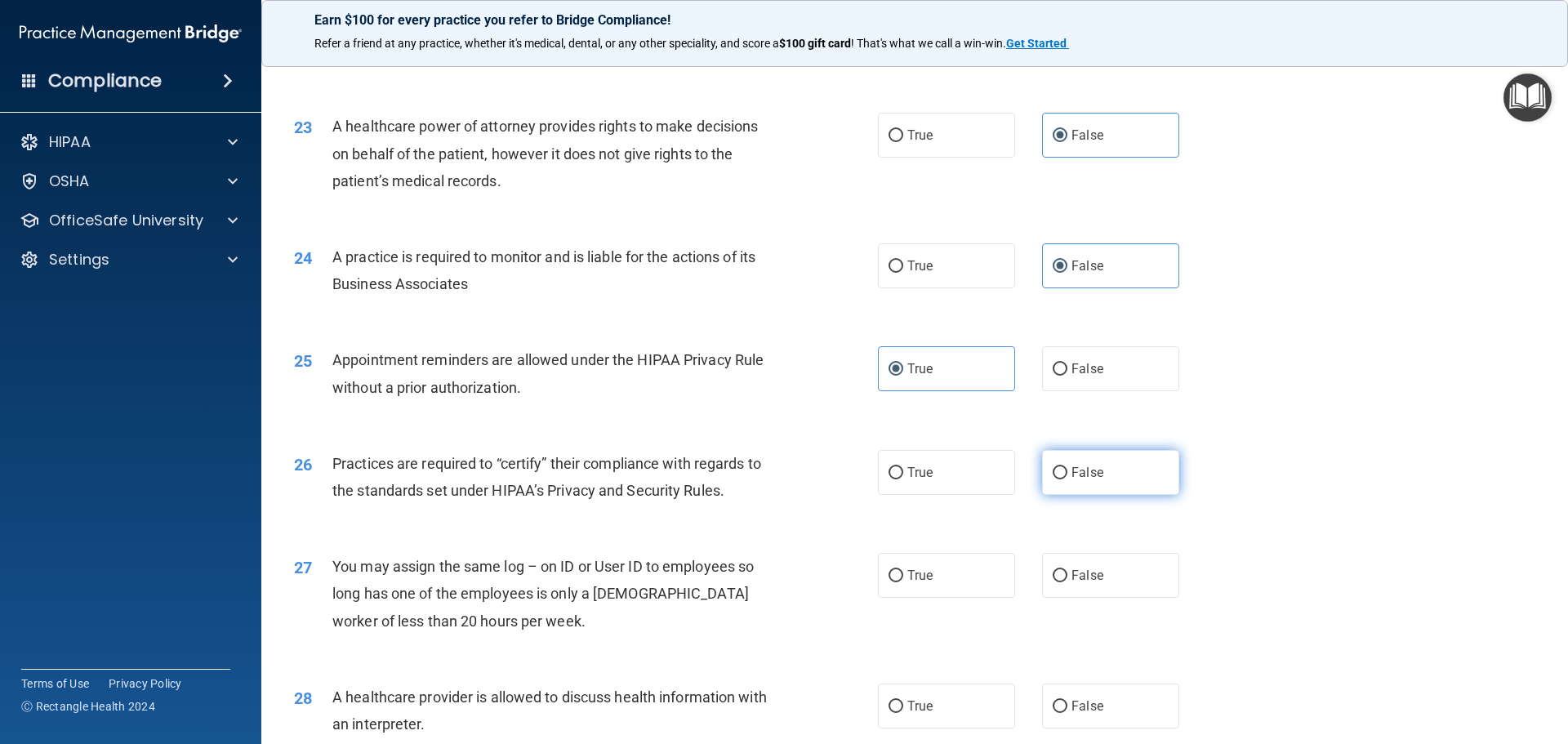
click at [1118, 474] on label "False" at bounding box center [1111, 472] width 137 height 45
click at [1067, 474] on input "False" at bounding box center [1059, 473] width 15 height 12
radio input "true"
click at [1075, 585] on label "False" at bounding box center [1111, 576] width 137 height 45
click at [1067, 582] on input "False" at bounding box center [1059, 576] width 15 height 12
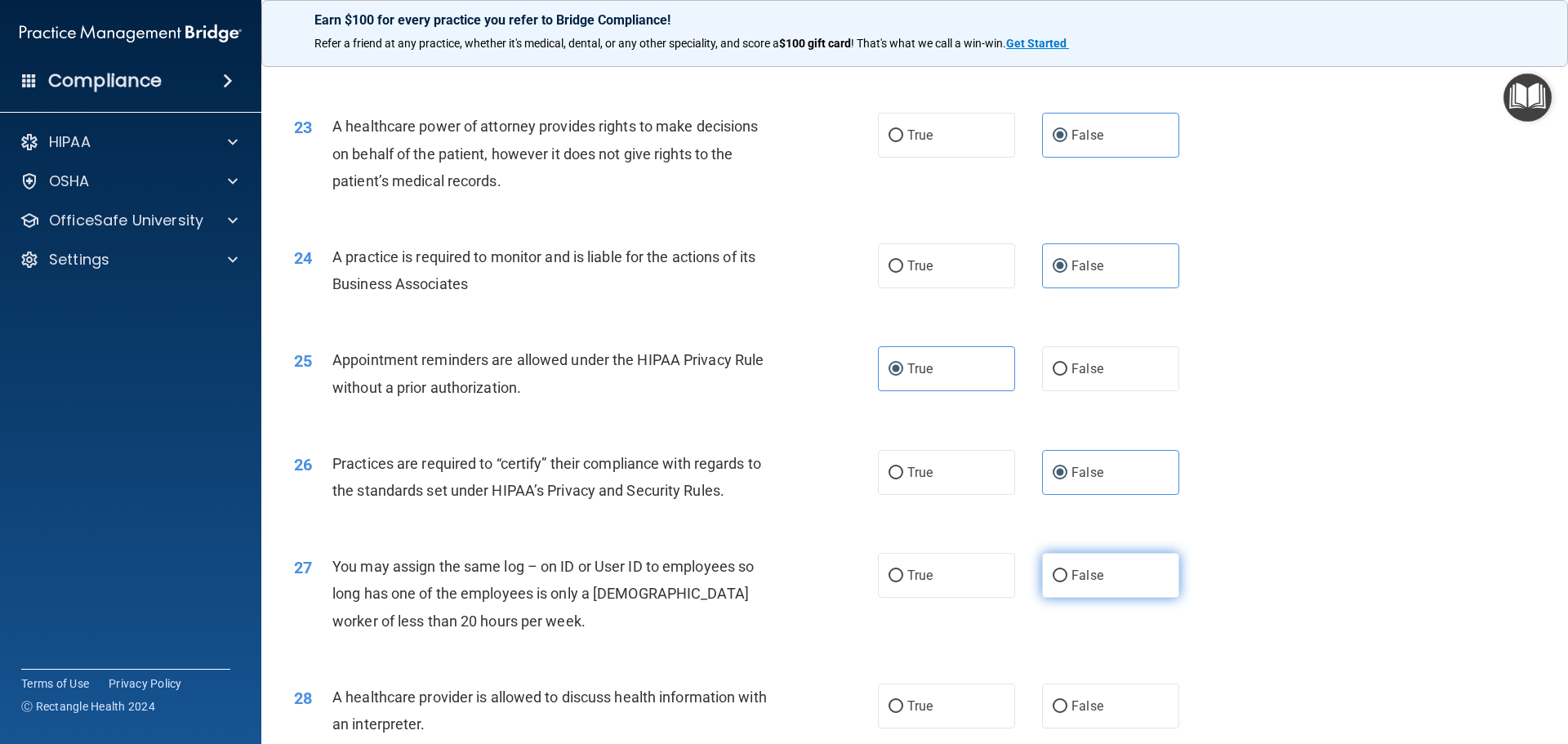
radio input "true"
drag, startPoint x: 893, startPoint y: 704, endPoint x: 986, endPoint y: 644, distance: 110.7
click at [893, 704] on input "True" at bounding box center [895, 706] width 15 height 12
radio input "true"
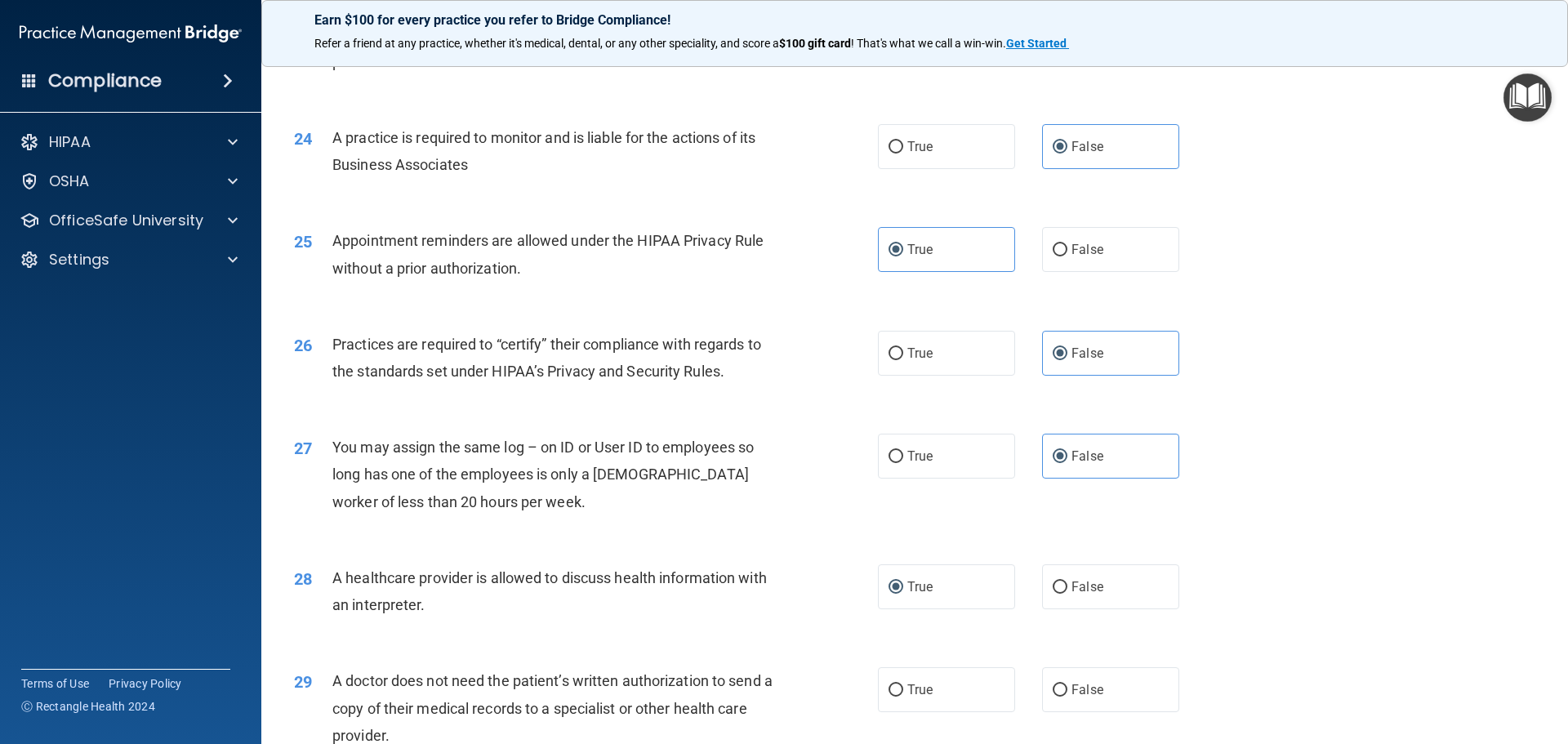
scroll to position [2940, 0]
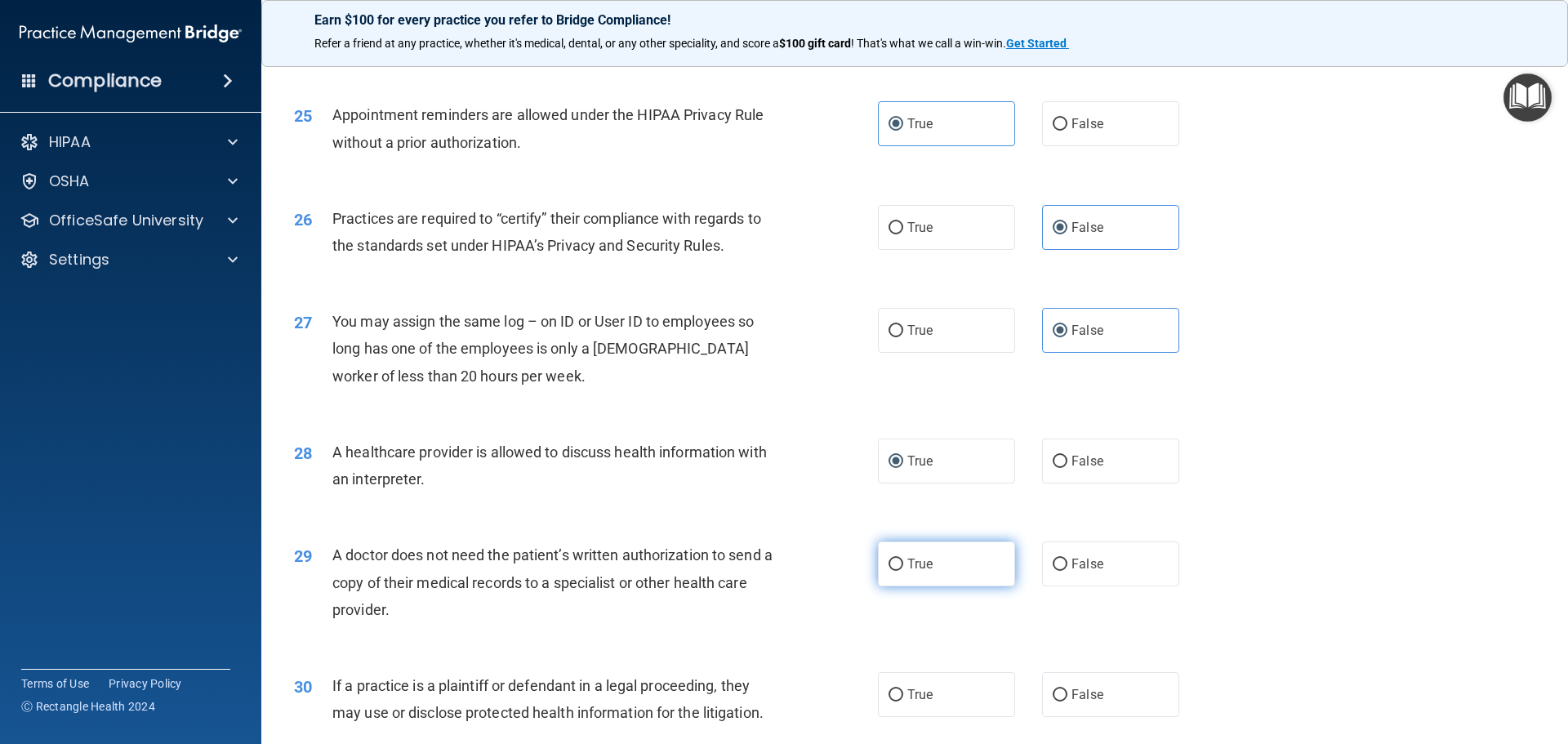
click at [898, 582] on label "True" at bounding box center [946, 564] width 137 height 45
click at [898, 571] on input "True" at bounding box center [895, 564] width 15 height 12
radio input "true"
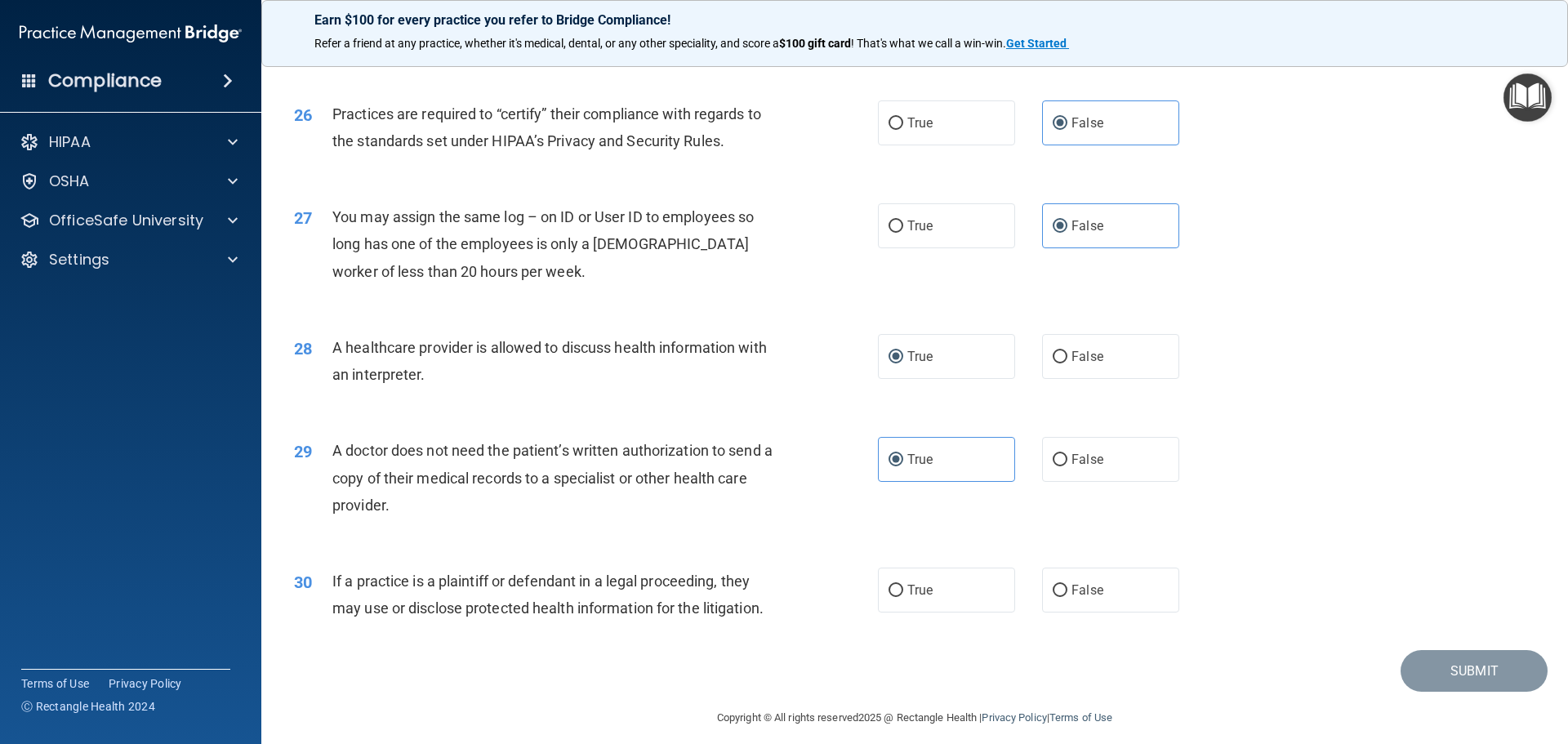
scroll to position [3057, 0]
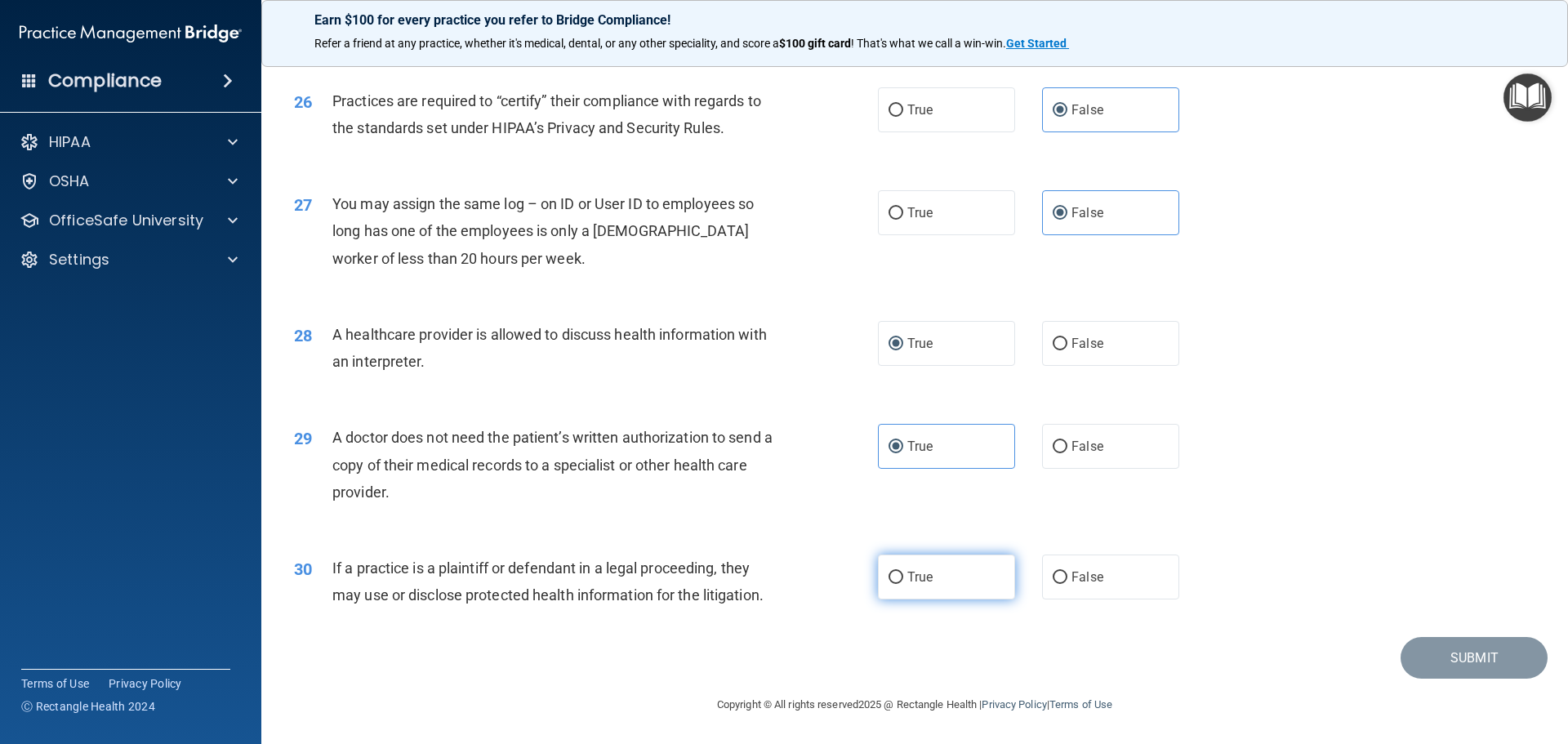
click at [908, 597] on label "True" at bounding box center [946, 576] width 137 height 45
click at [903, 584] on input "True" at bounding box center [895, 577] width 15 height 12
radio input "true"
click at [1452, 659] on button "Submit" at bounding box center [1474, 658] width 147 height 42
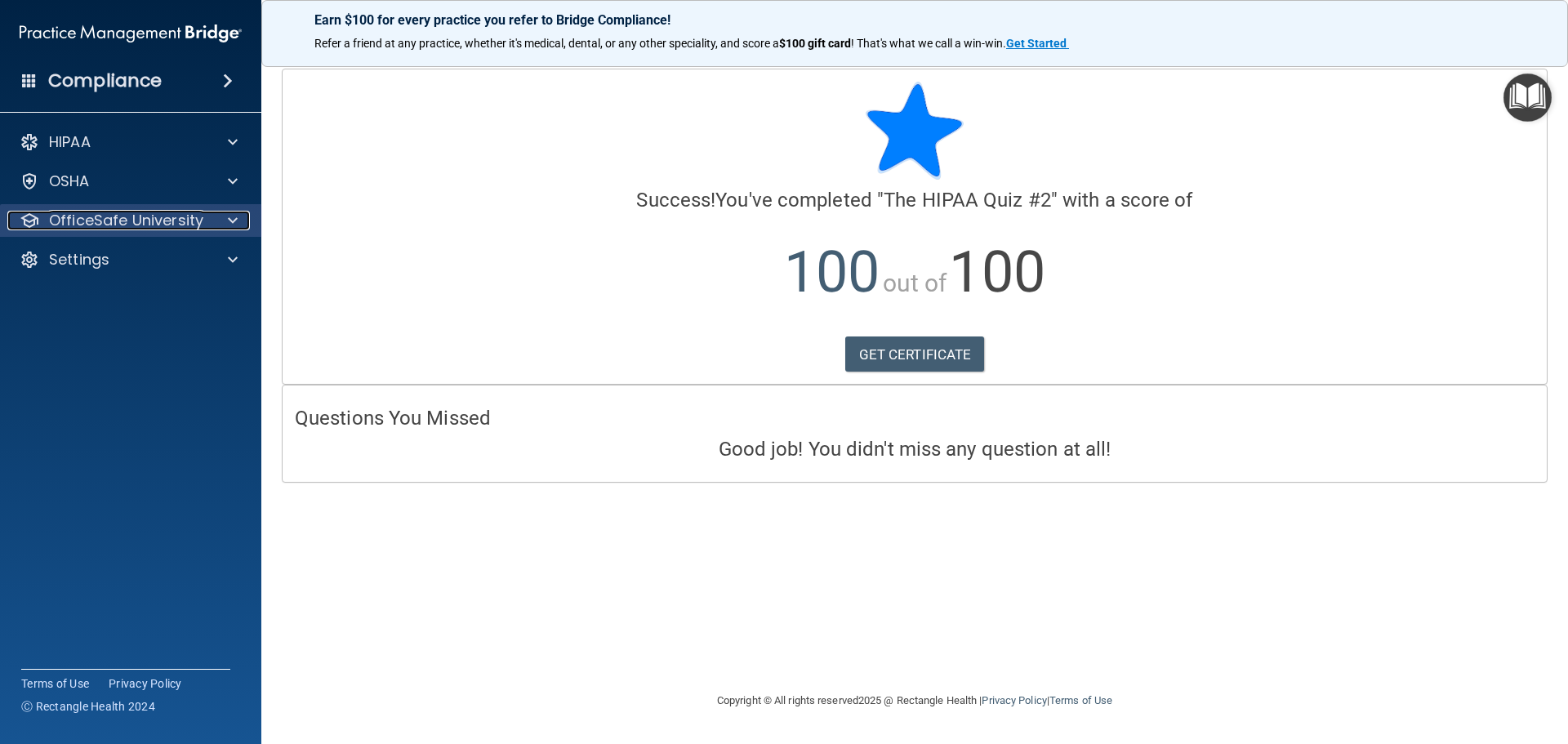
click at [189, 212] on p "OfficeSafe University" at bounding box center [126, 220] width 154 height 20
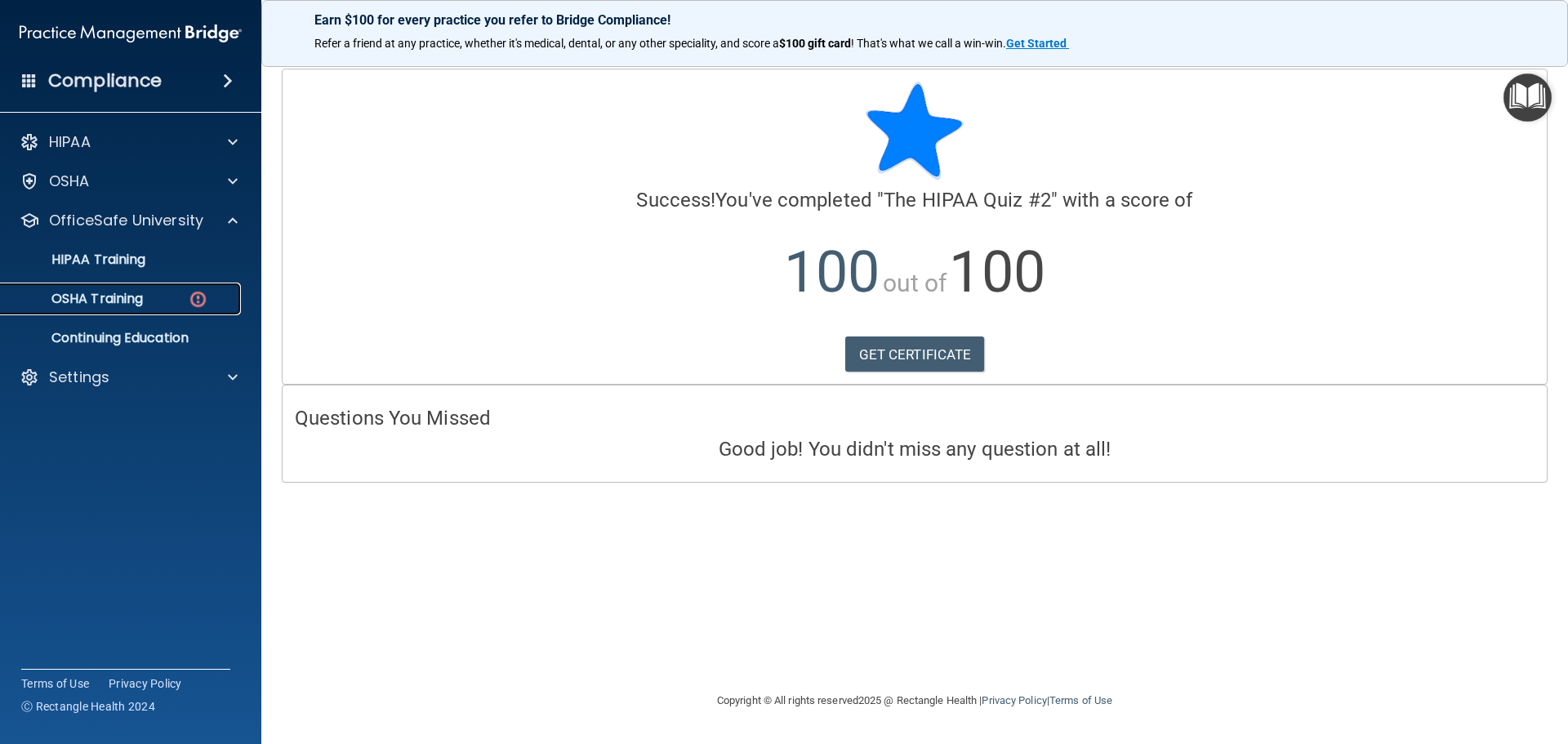
click at [132, 296] on p "OSHA Training" at bounding box center [76, 298] width 133 height 16
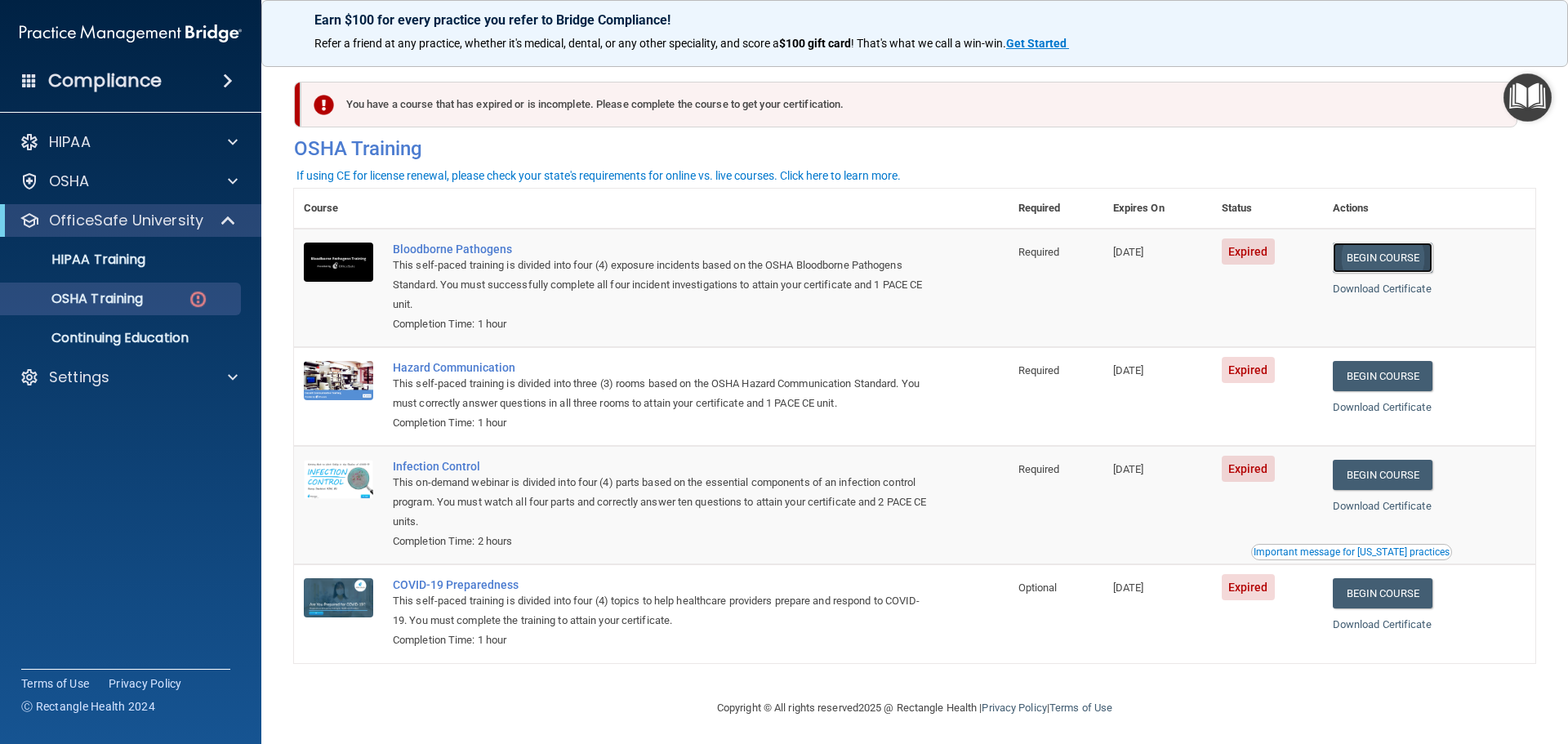
click at [1363, 263] on link "Begin Course" at bounding box center [1382, 257] width 100 height 30
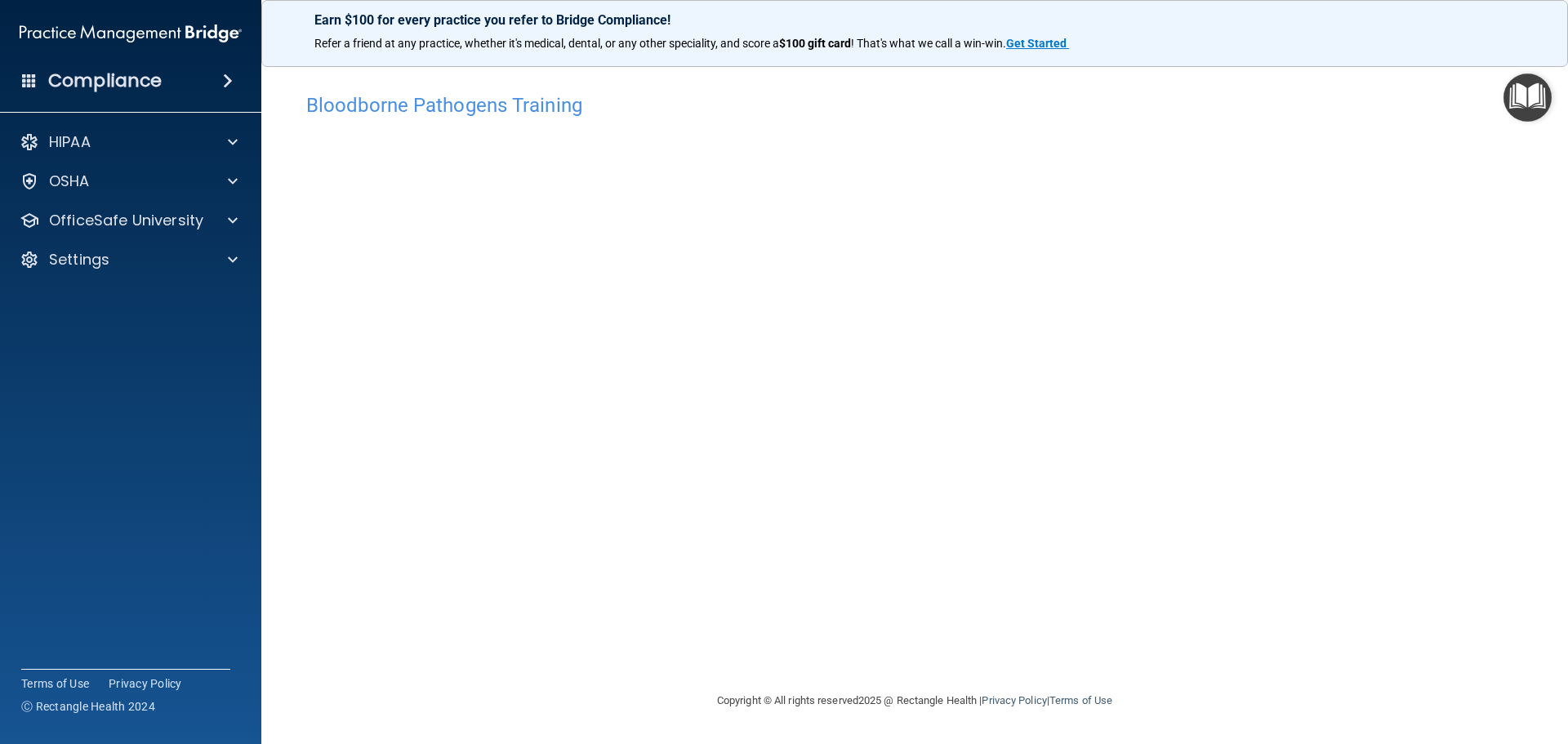
click at [1292, 646] on div "Bloodborne Pathogens Training This course doesn’t expire until 08/28/2025. Are …" at bounding box center [915, 387] width 1241 height 606
click at [206, 212] on div "OfficeSafe University" at bounding box center [109, 220] width 203 height 20
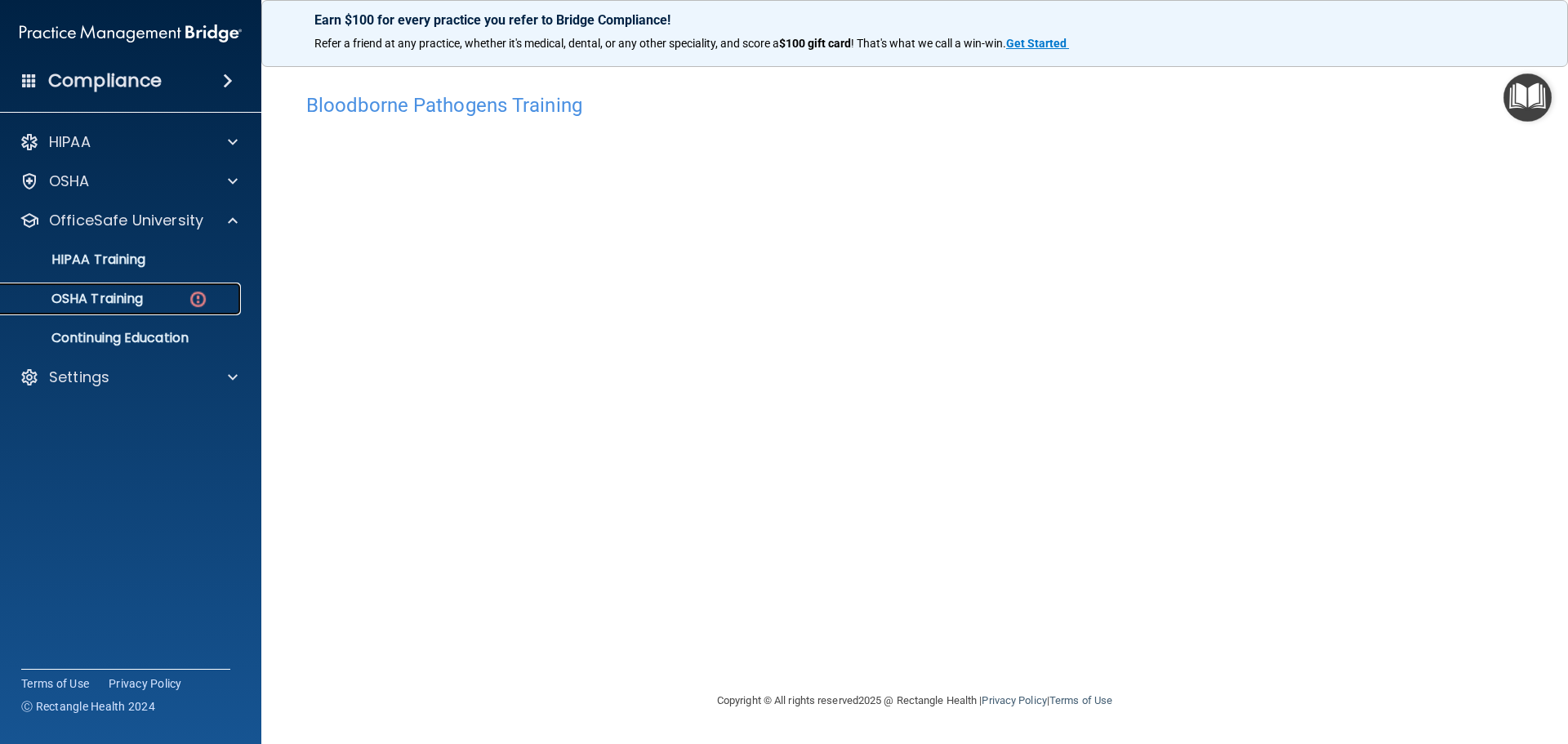
drag, startPoint x: 191, startPoint y: 302, endPoint x: 198, endPoint y: 293, distance: 11.4
click at [191, 300] on img at bounding box center [198, 299] width 21 height 21
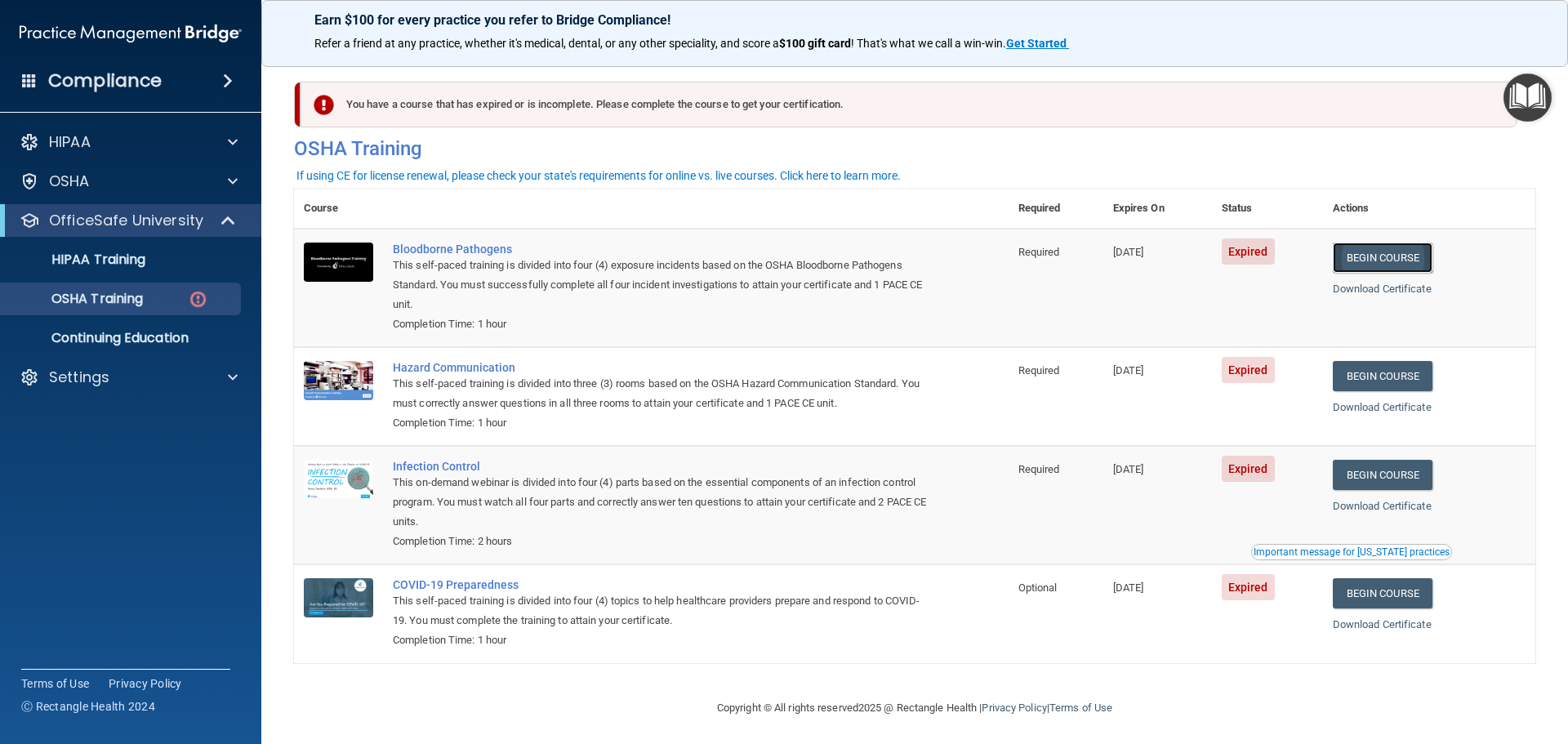
click at [1424, 251] on link "Begin Course" at bounding box center [1382, 257] width 100 height 30
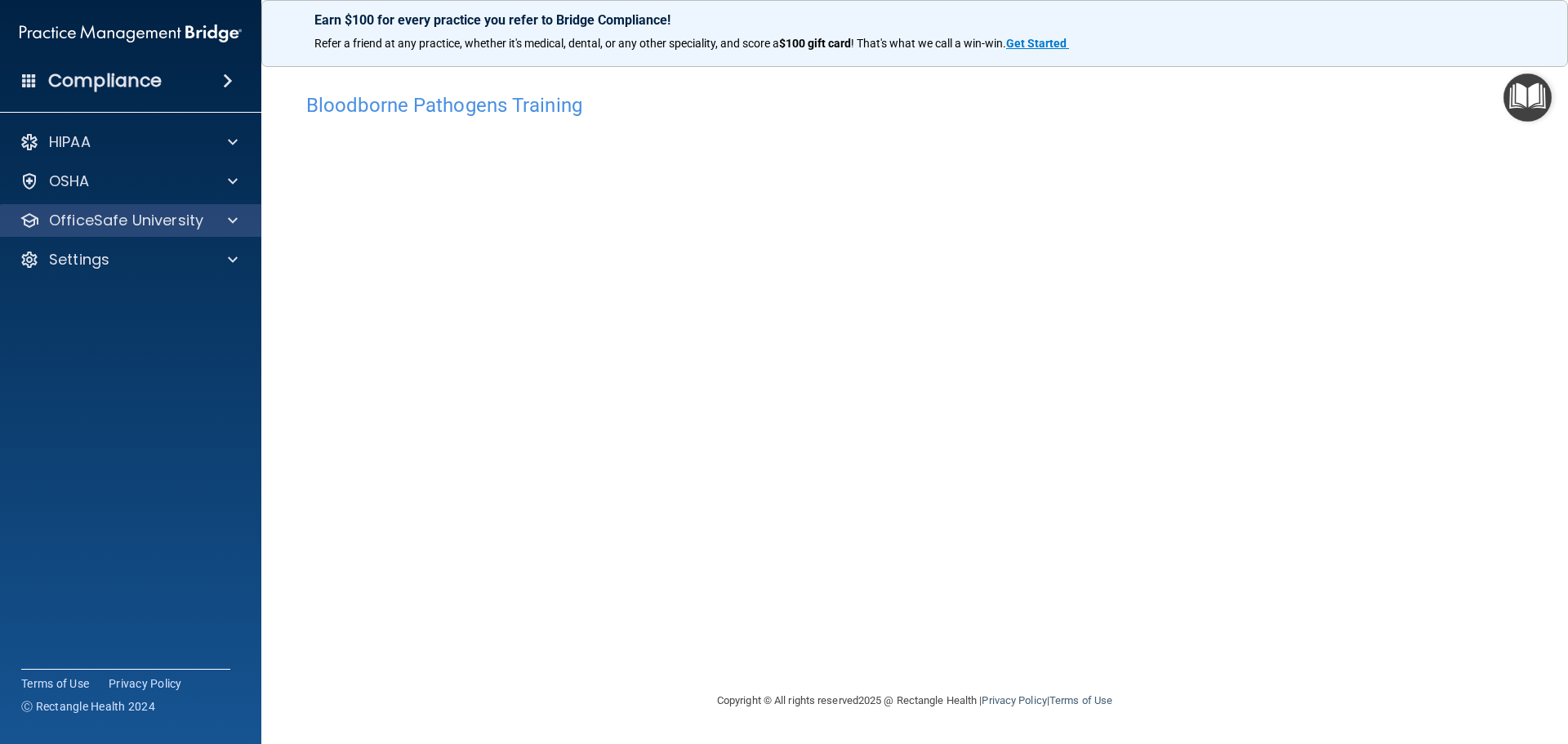
click at [223, 232] on div "OfficeSafe University" at bounding box center [131, 221] width 262 height 32
click at [231, 218] on span at bounding box center [232, 220] width 9 height 20
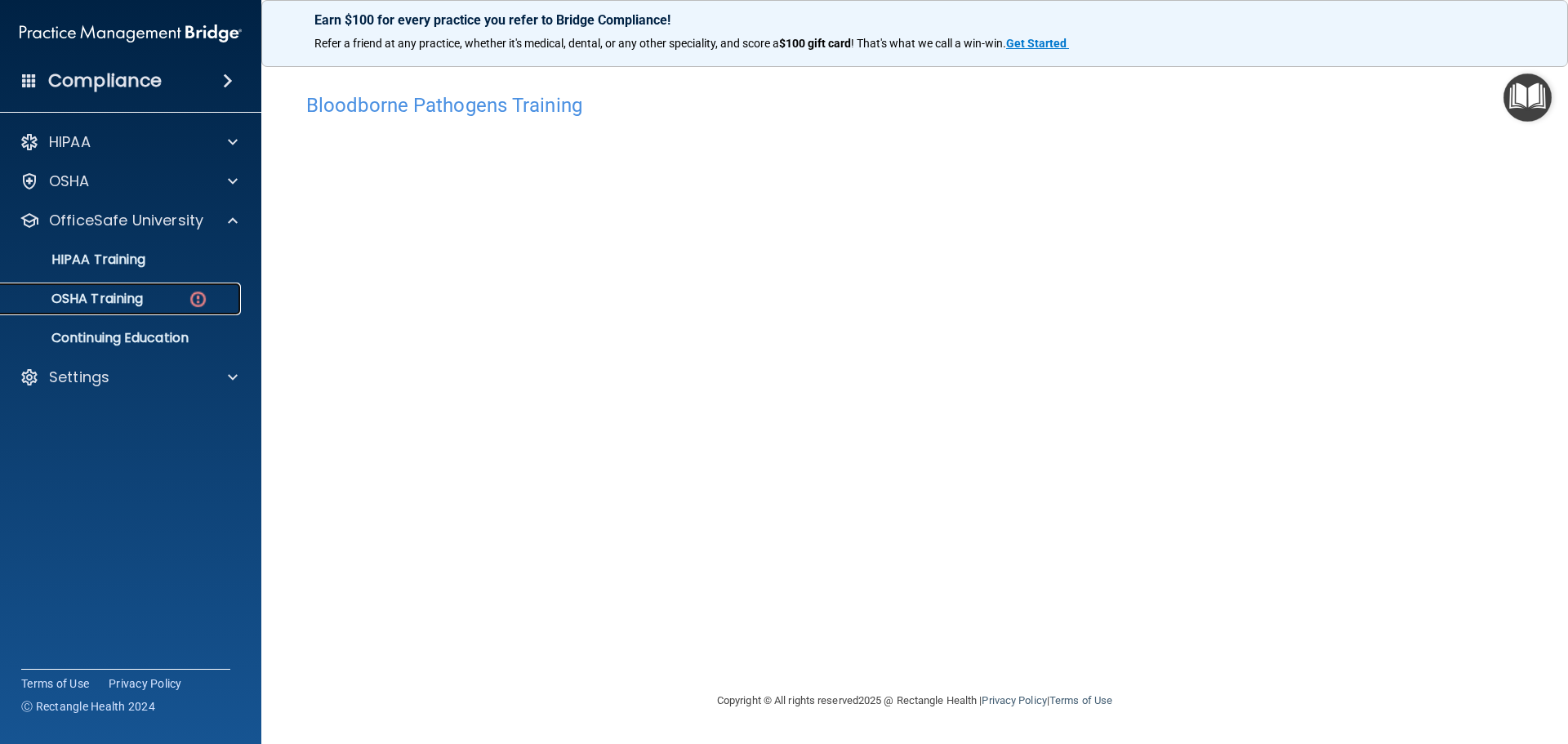
click at [186, 297] on div "OSHA Training" at bounding box center [121, 298] width 223 height 16
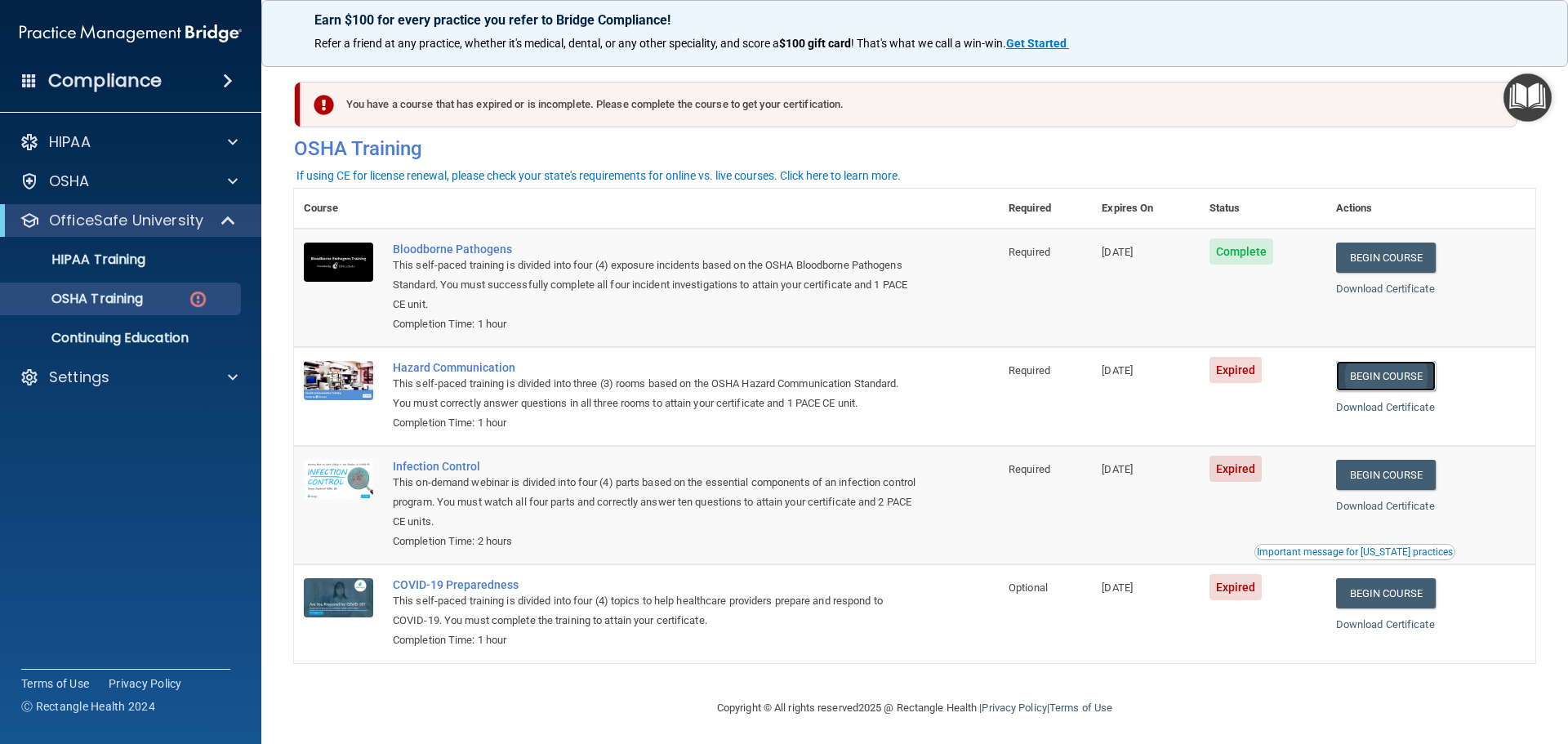
click at [1390, 370] on link "Begin Course" at bounding box center [1385, 375] width 100 height 30
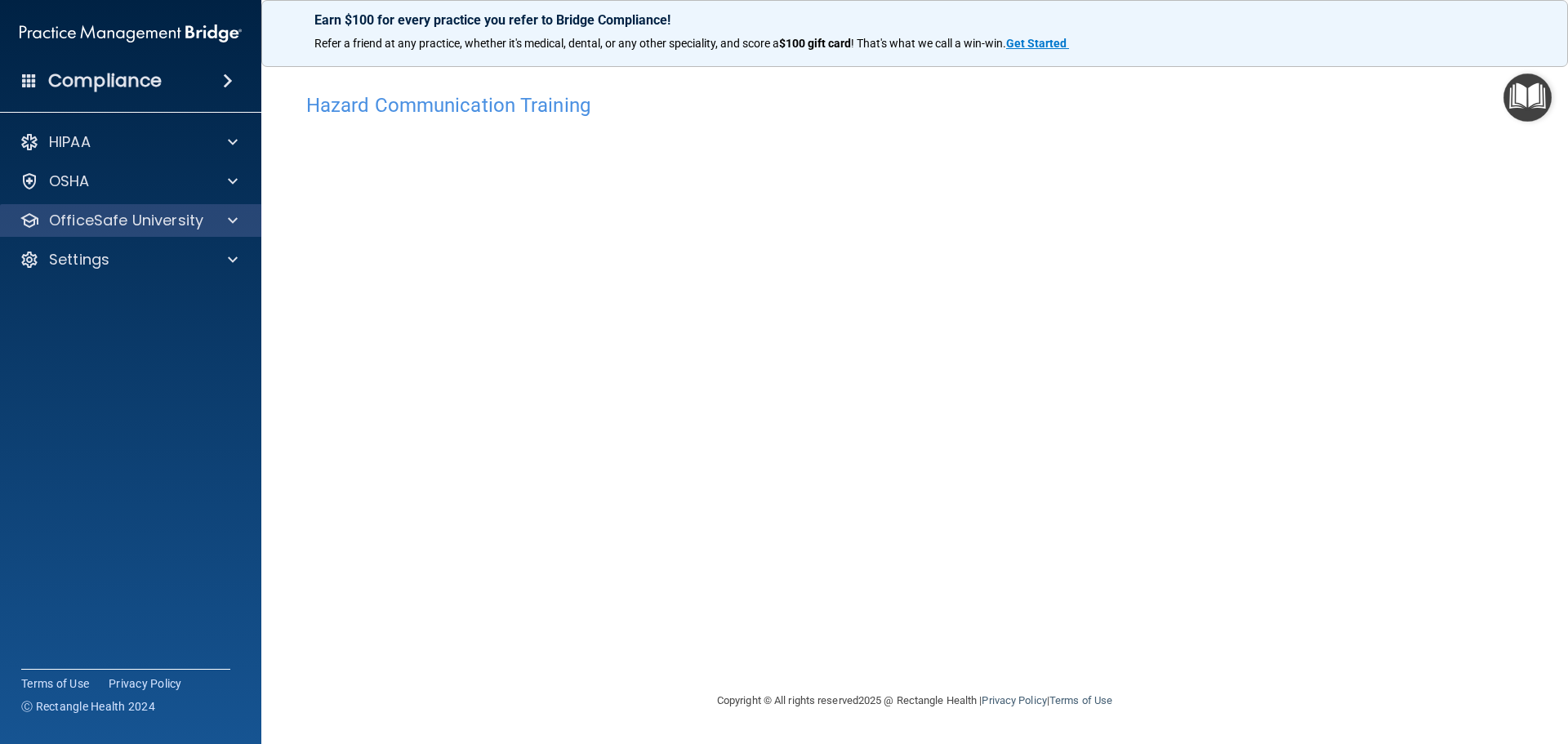
click at [223, 232] on div "OfficeSafe University" at bounding box center [131, 221] width 262 height 32
click at [225, 230] on div "OfficeSafe University" at bounding box center [131, 221] width 262 height 32
click at [234, 222] on span at bounding box center [232, 220] width 9 height 20
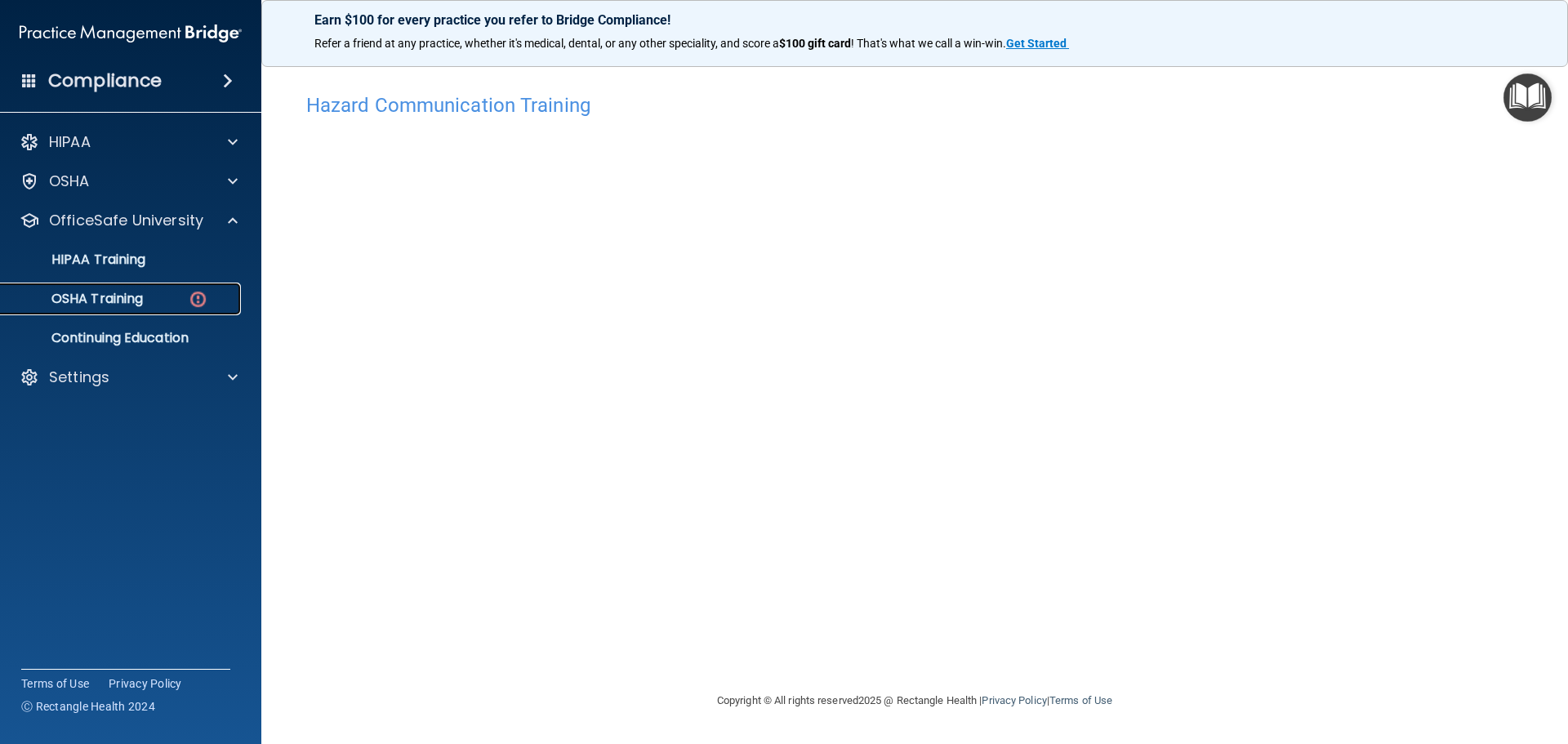
click at [163, 308] on link "OSHA Training" at bounding box center [112, 298] width 257 height 32
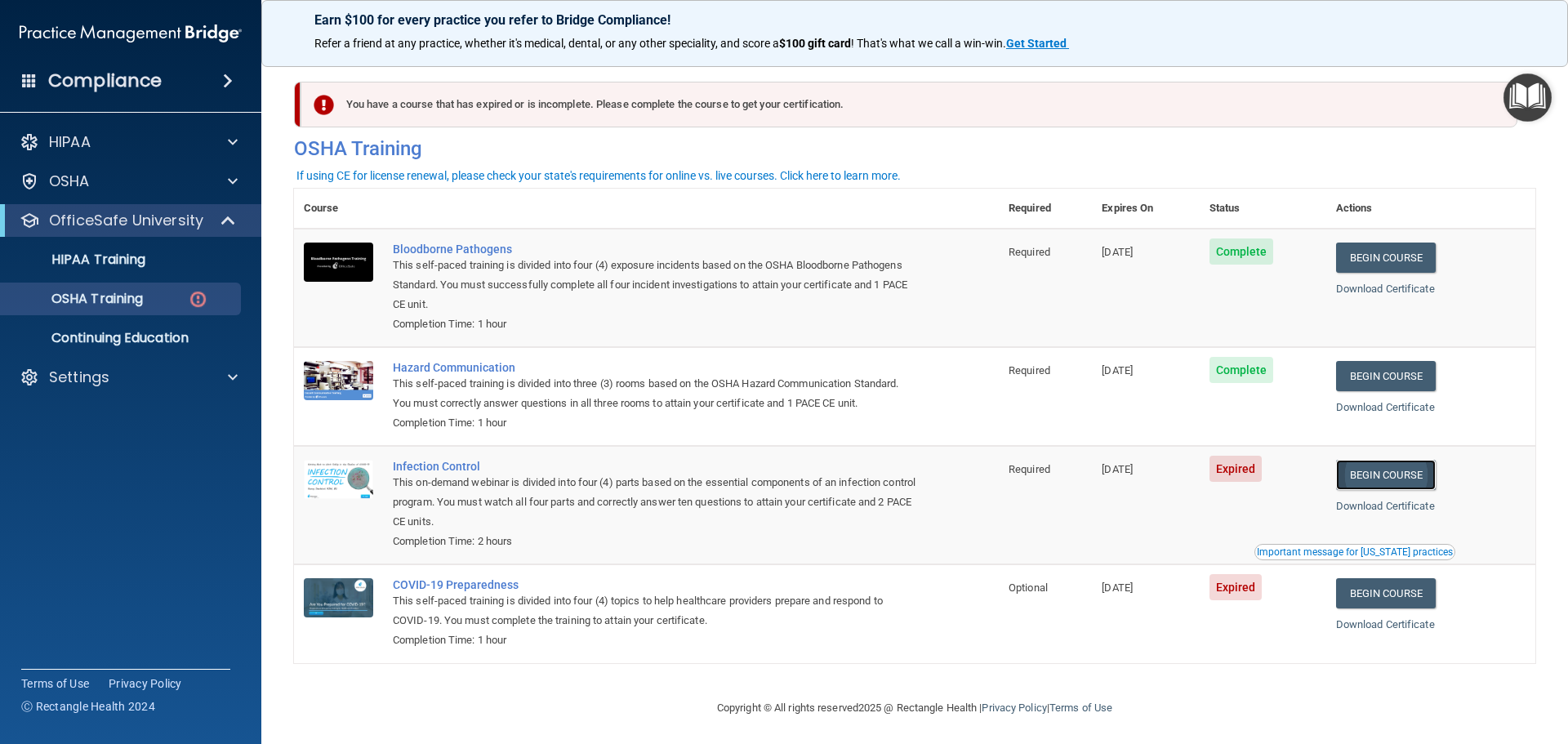
click at [1419, 477] on link "Begin Course" at bounding box center [1385, 475] width 100 height 30
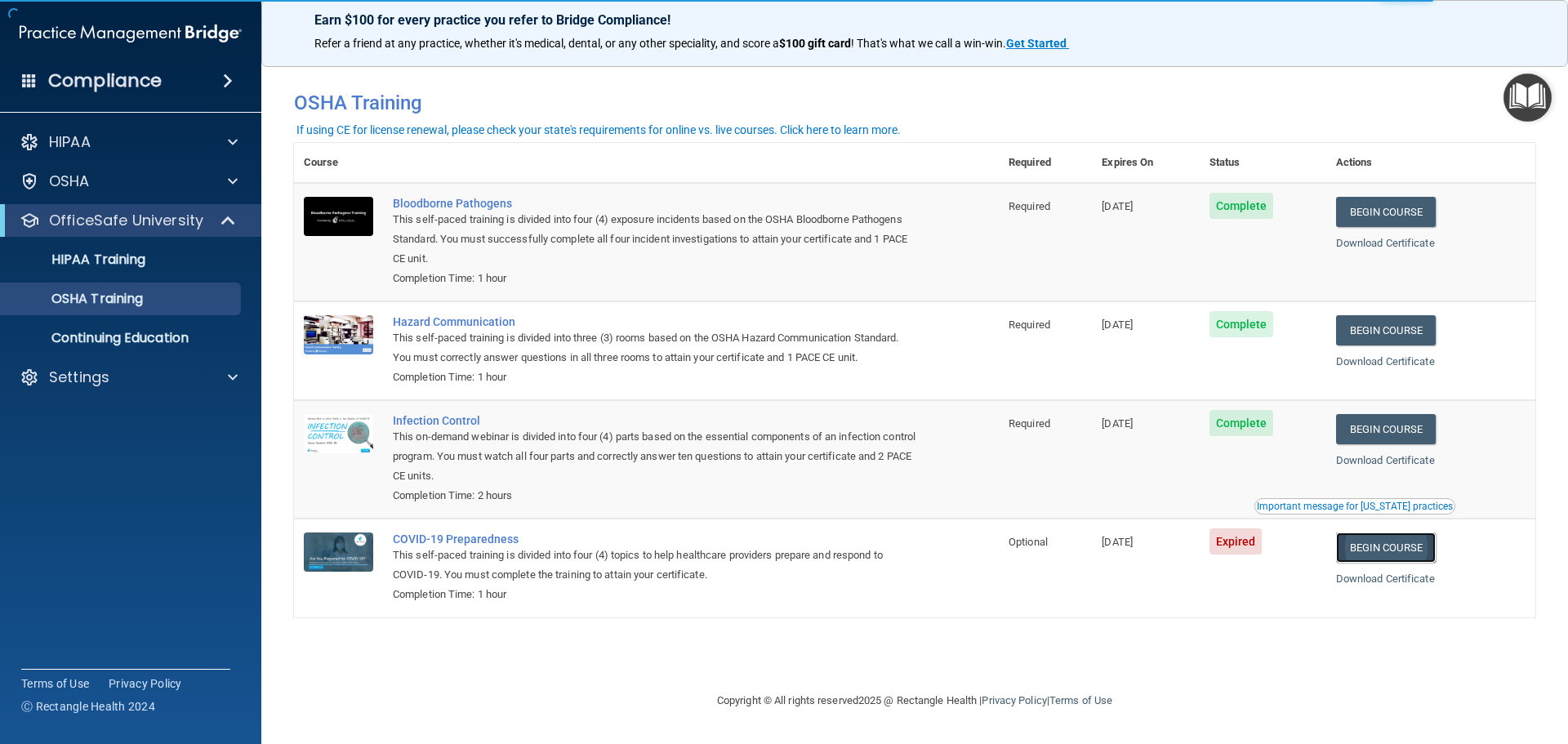
click at [1380, 553] on link "Begin Course" at bounding box center [1385, 547] width 100 height 30
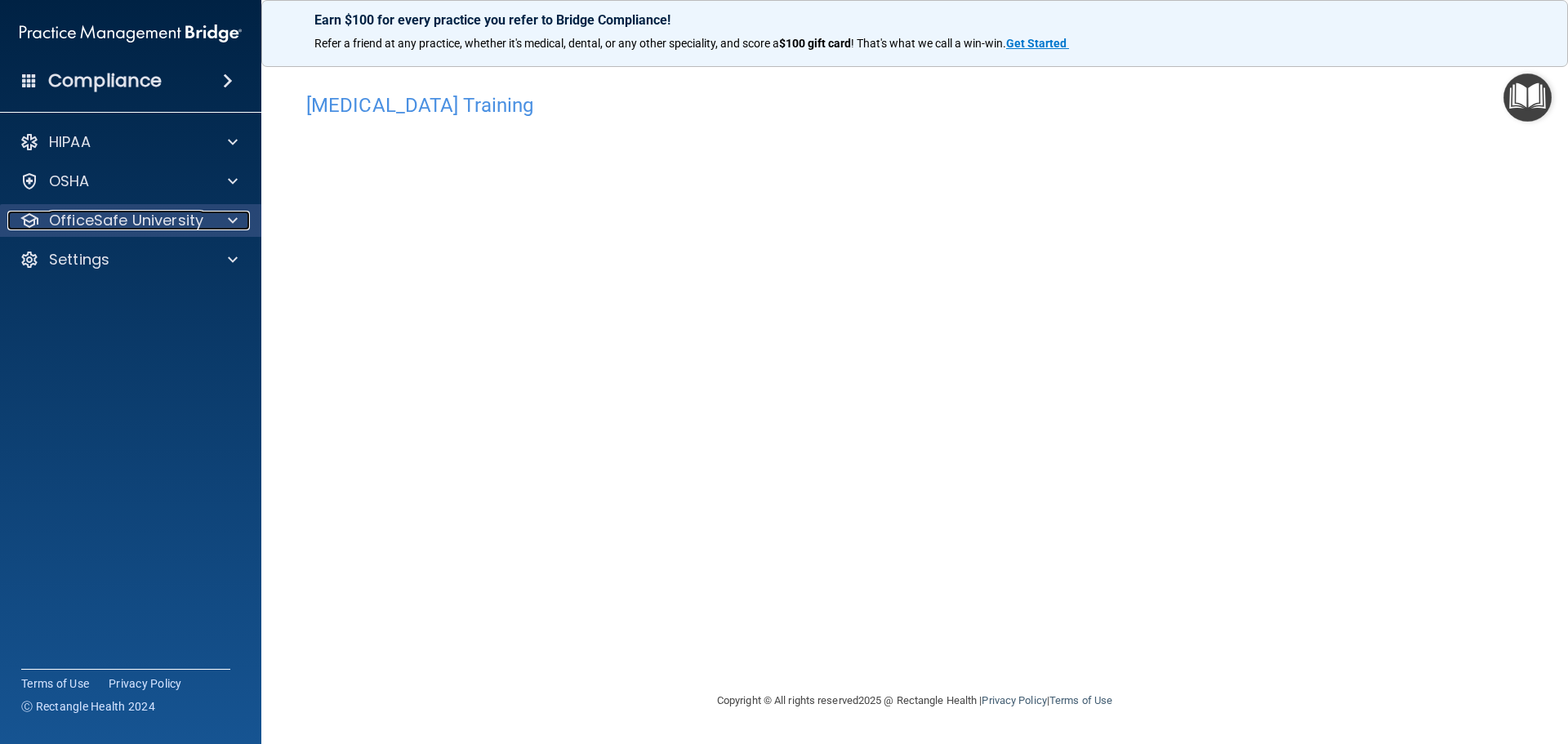
click at [168, 229] on p "OfficeSafe University" at bounding box center [126, 220] width 154 height 20
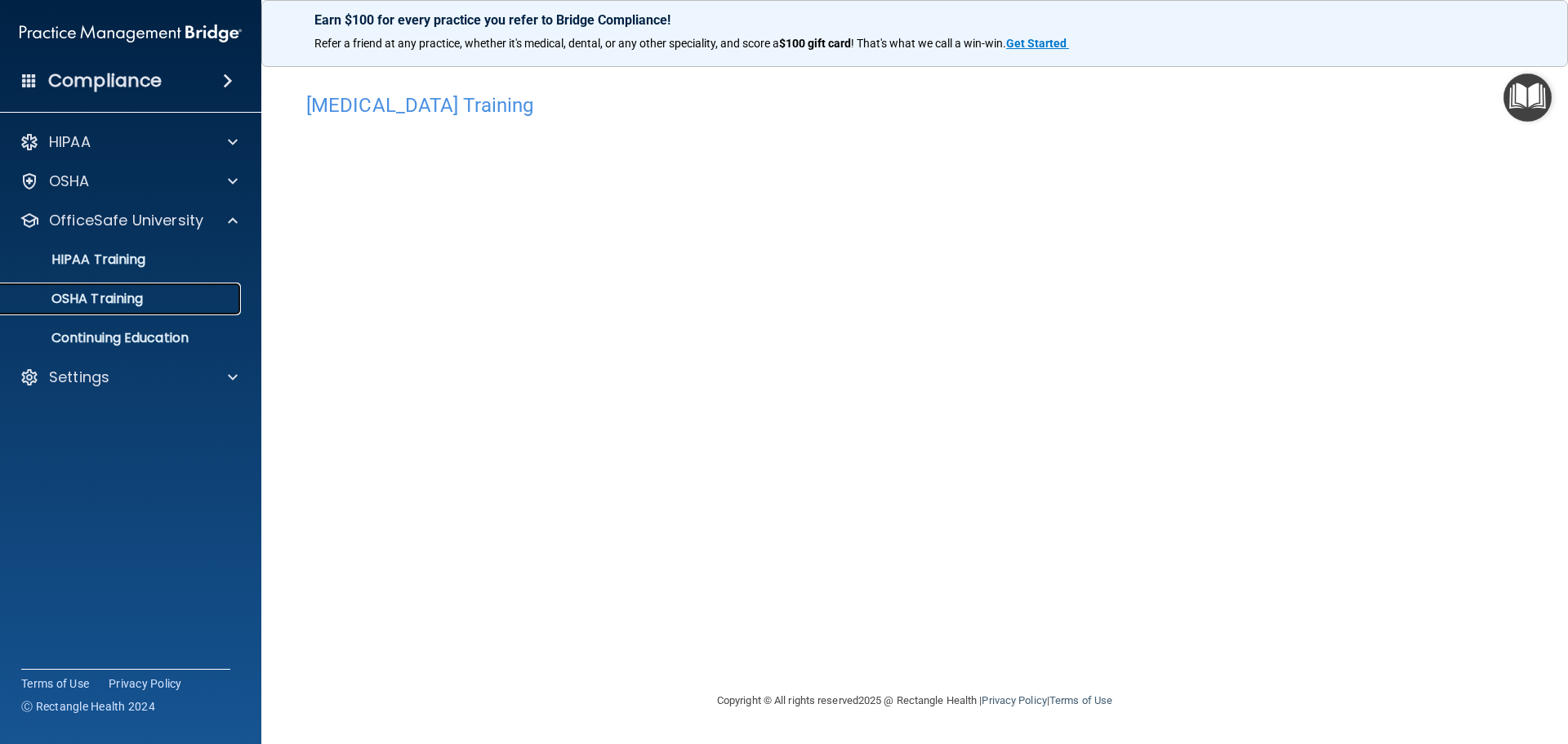
click at [189, 299] on div "OSHA Training" at bounding box center [121, 298] width 223 height 16
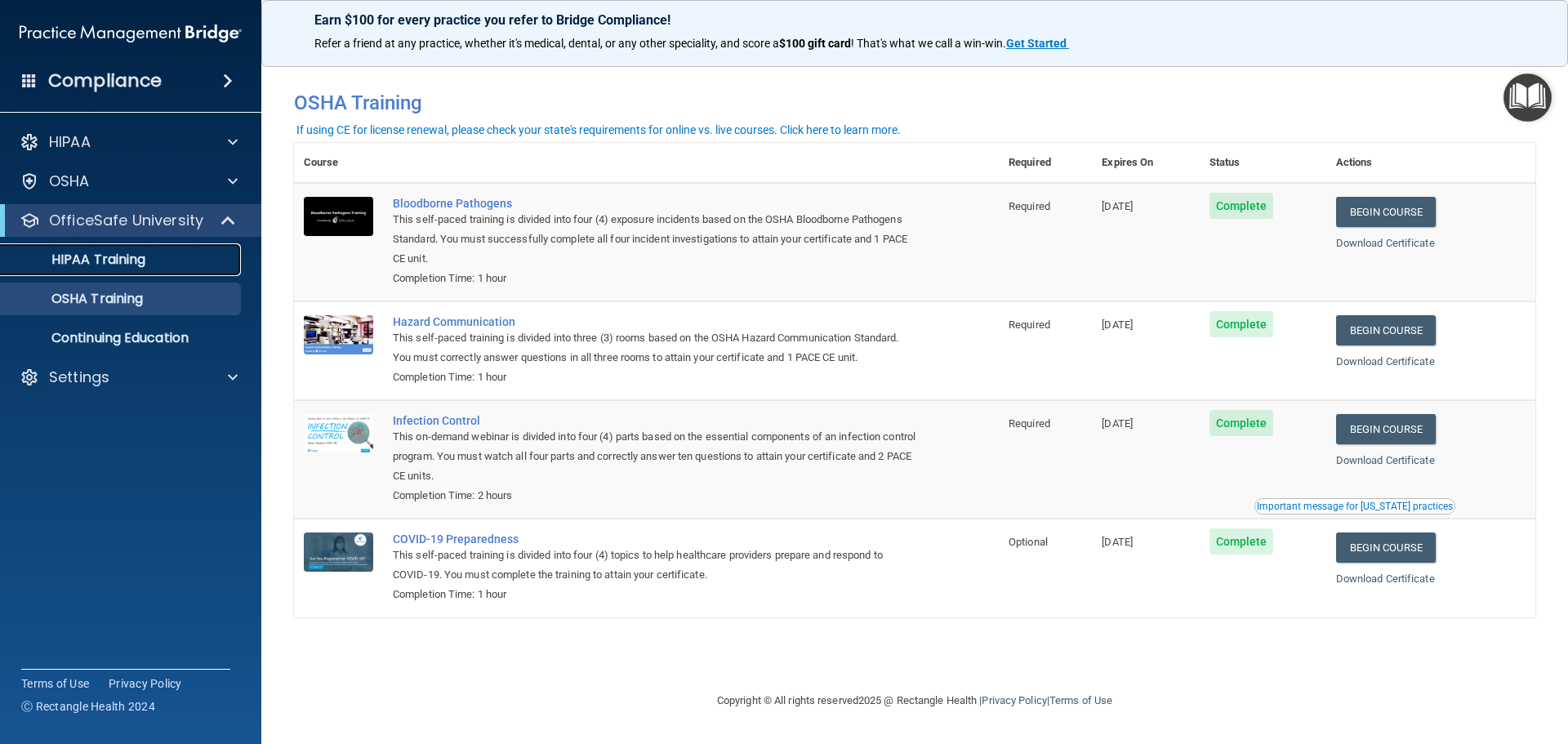
click at [115, 268] on p "HIPAA Training" at bounding box center [78, 259] width 135 height 16
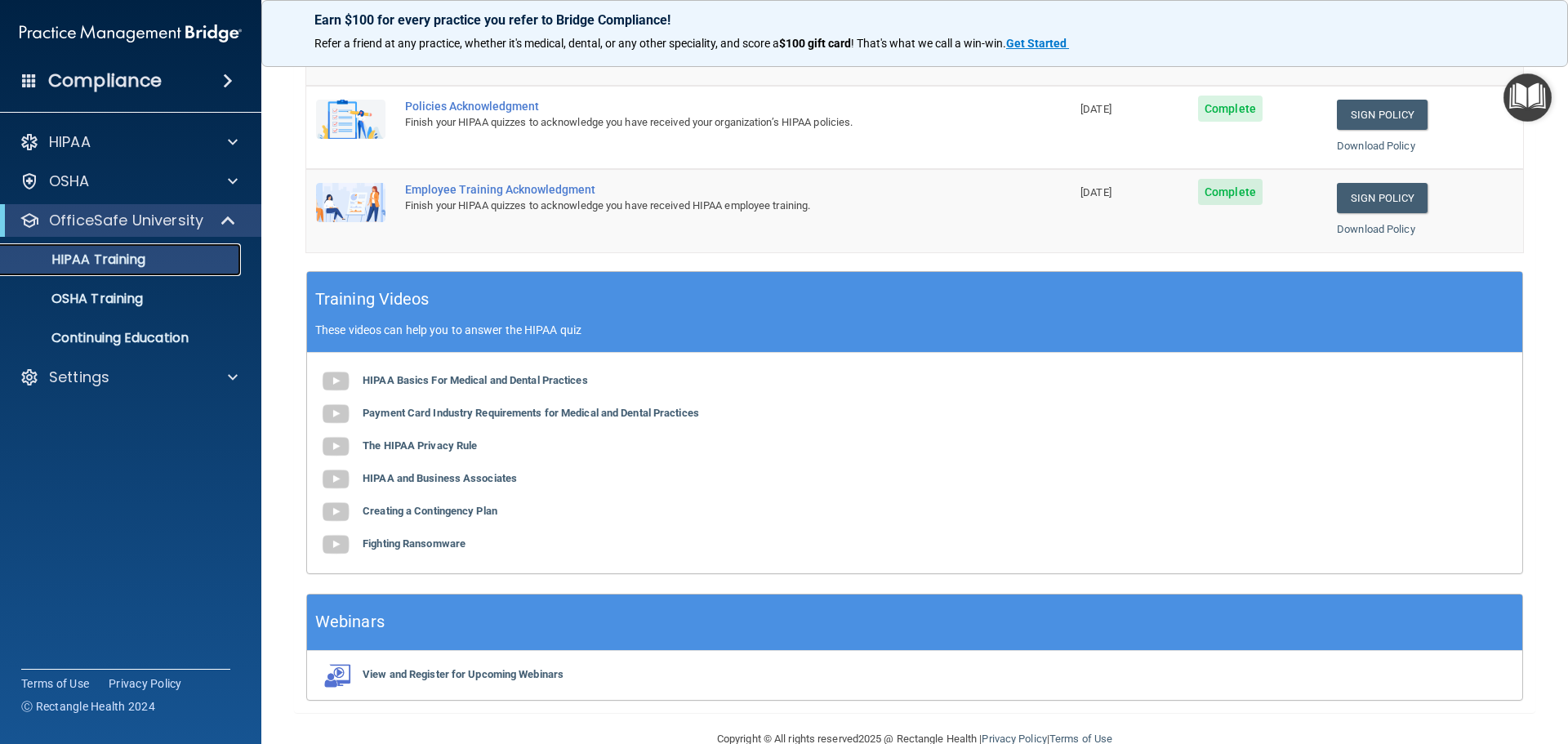
scroll to position [486, 0]
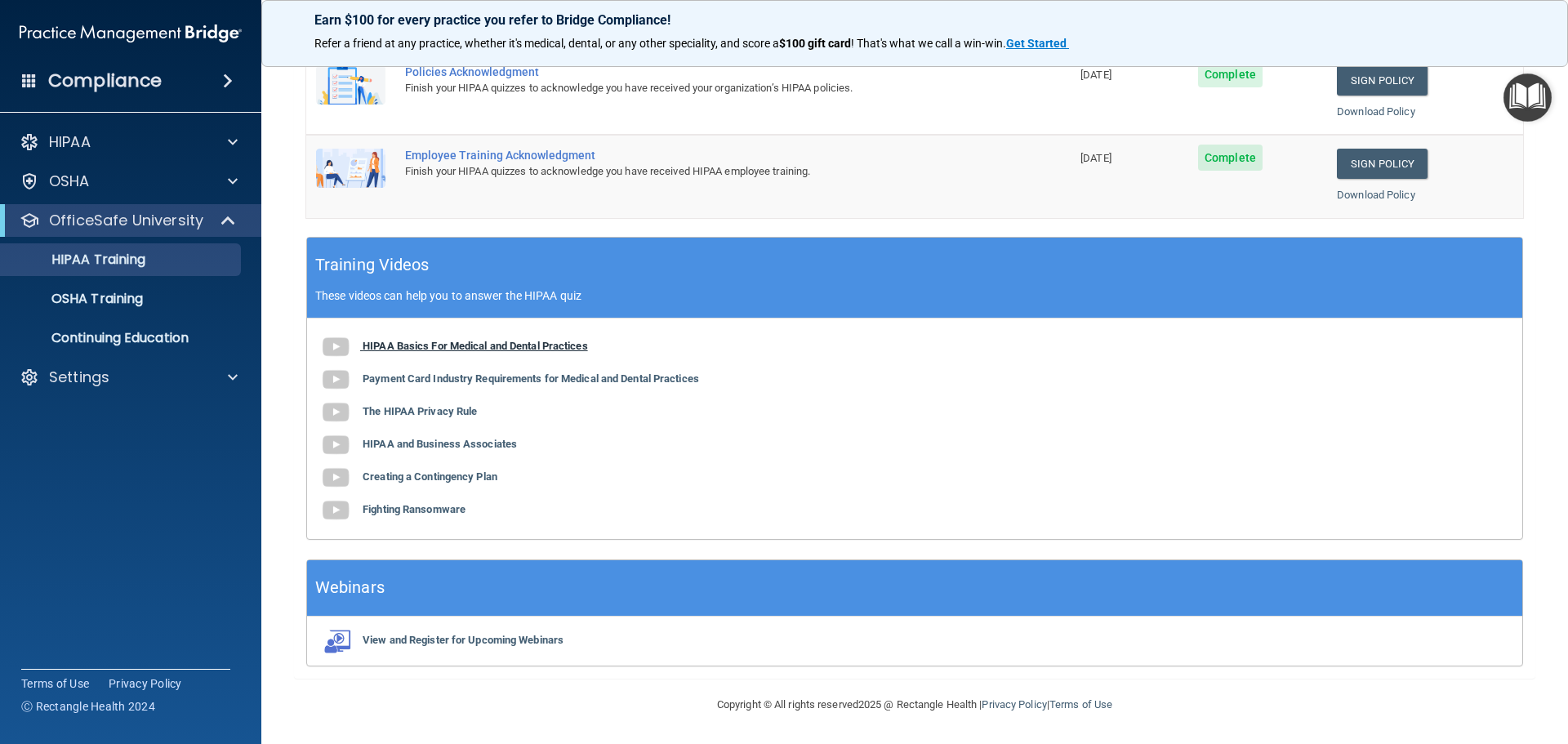
click at [568, 350] on b "HIPAA Basics For Medical and Dental Practices" at bounding box center [475, 345] width 226 height 12
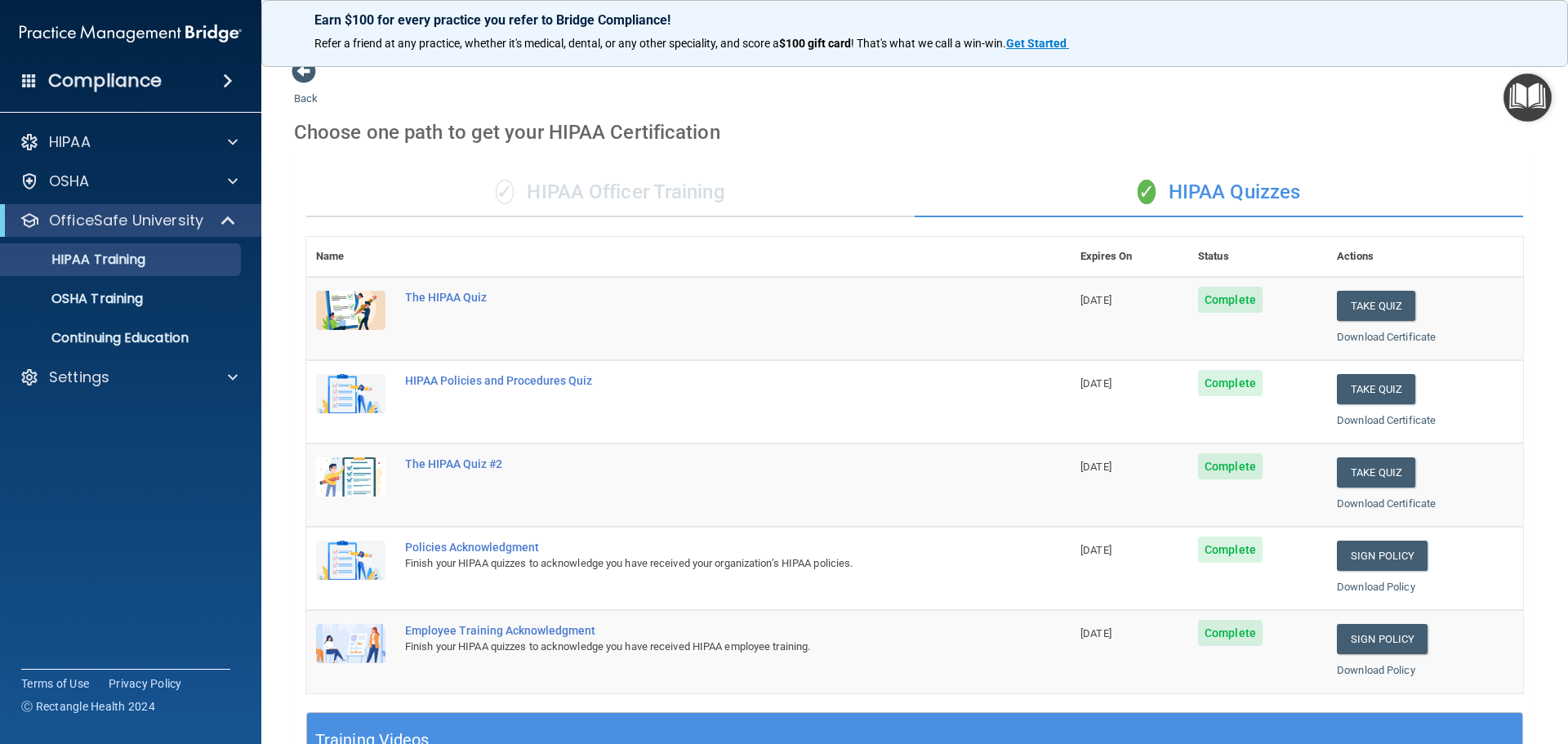
scroll to position [0, 0]
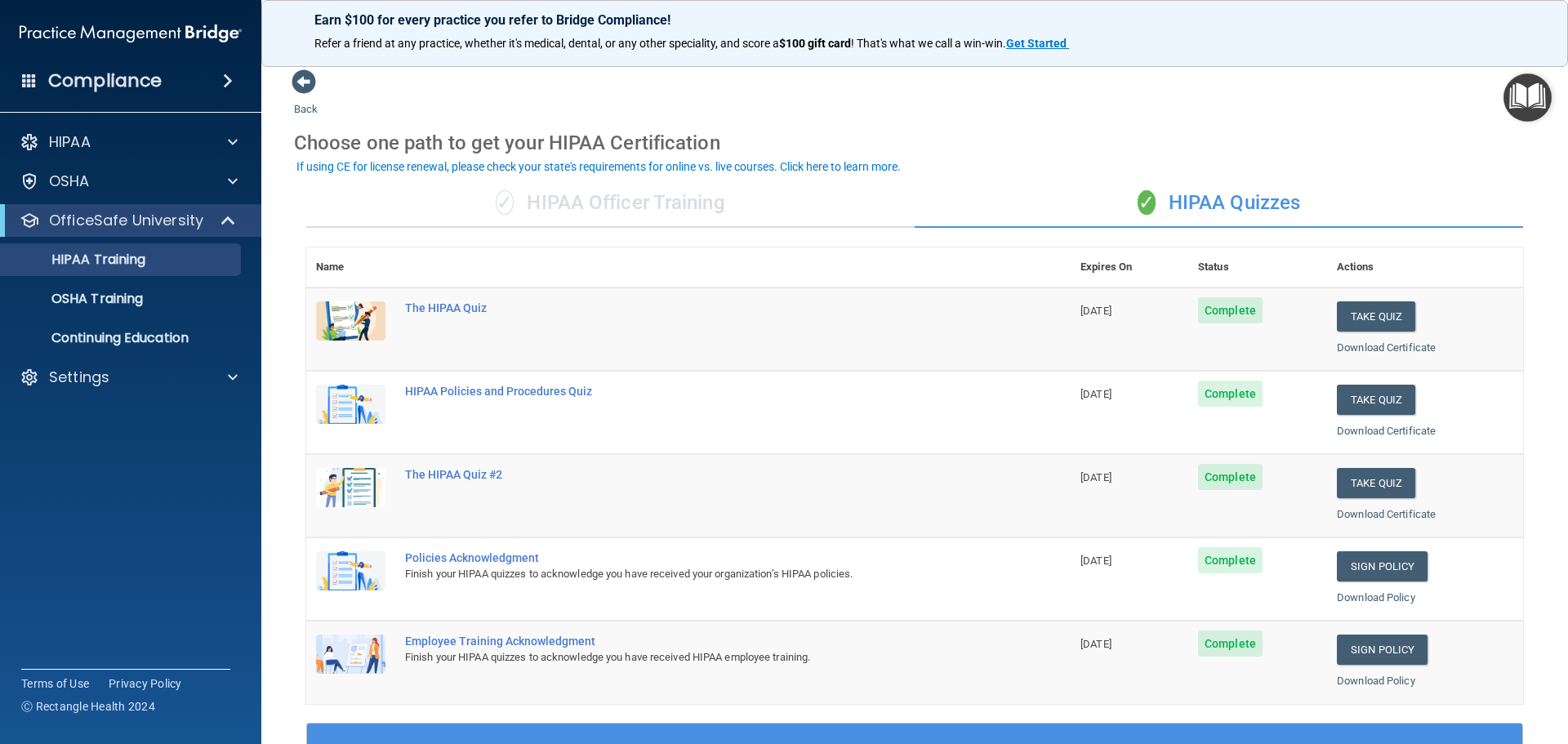
click at [629, 219] on div "✓ HIPAA Officer Training" at bounding box center [610, 203] width 608 height 49
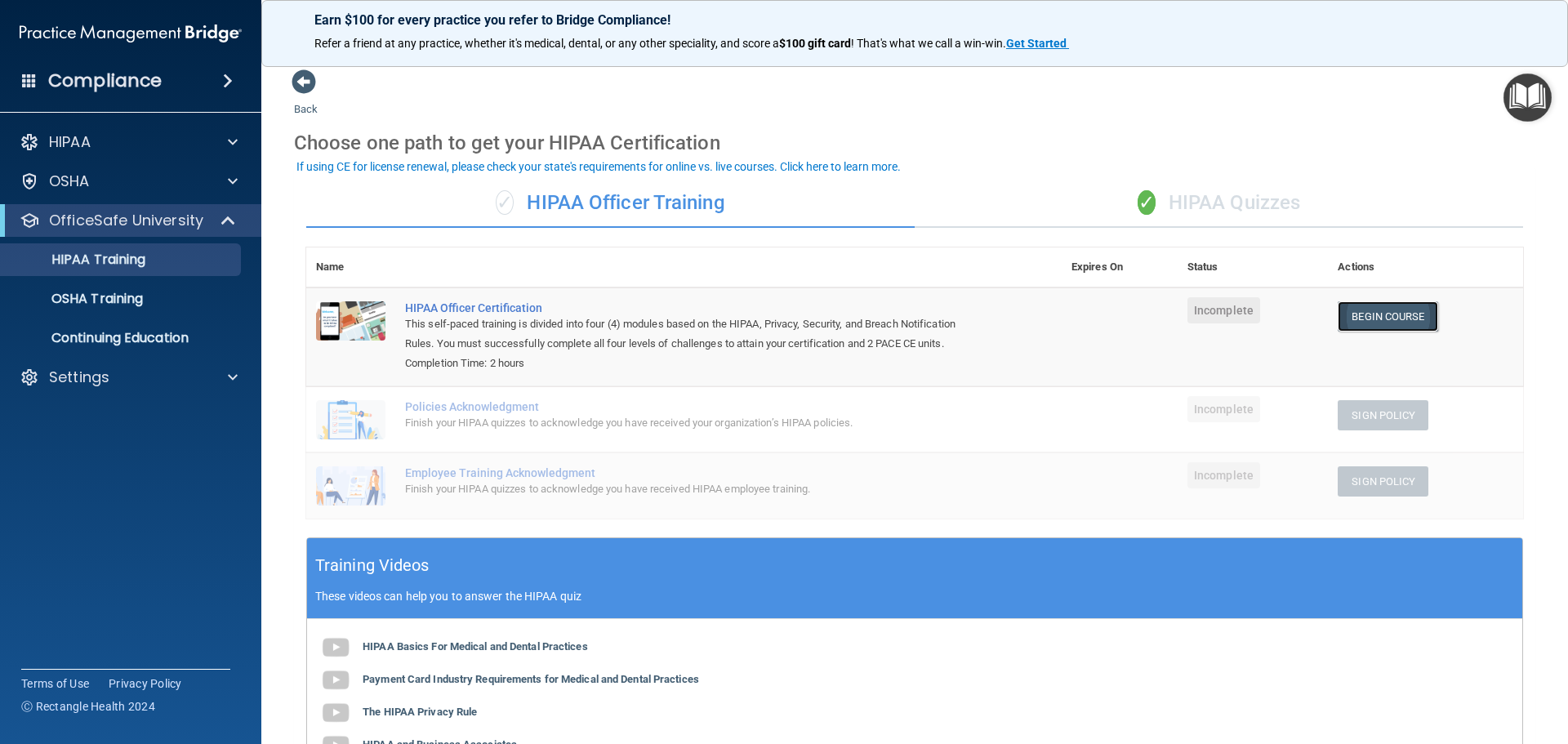
click at [1351, 323] on link "Begin Course" at bounding box center [1387, 316] width 100 height 30
